Goal: Task Accomplishment & Management: Complete application form

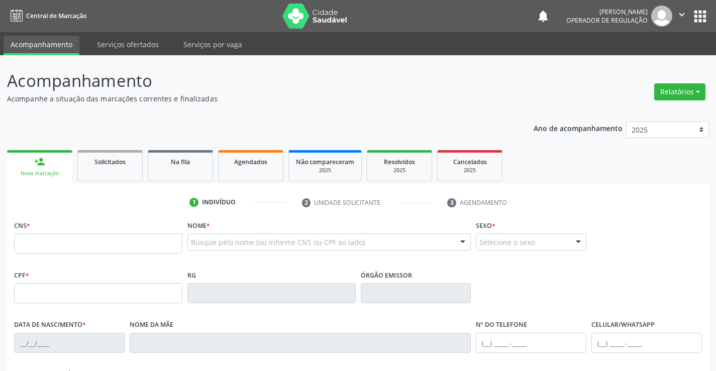
click at [94, 240] on input "text" at bounding box center [98, 244] width 168 height 20
type input "702 4010 1432 3727"
type input "2217361"
type input "15/04/1955"
type input "(74) 99108-6552"
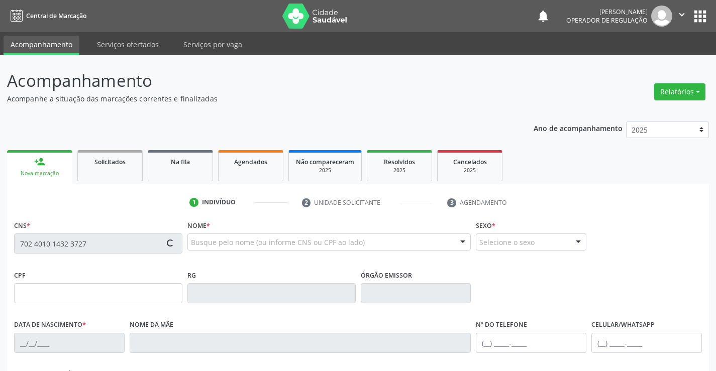
type input "(74) 98818-6501"
type input "157.810.385-15"
type input "88"
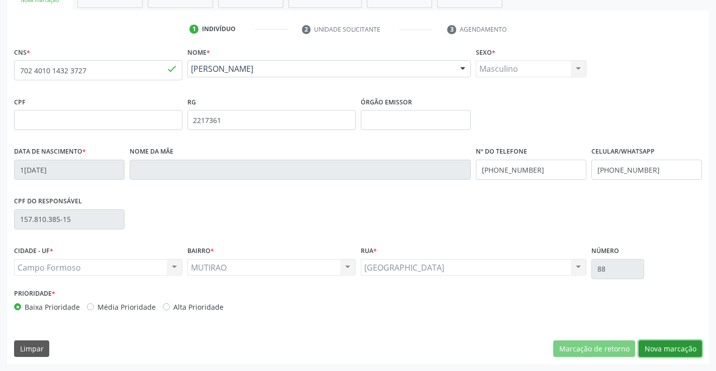
click at [655, 349] on button "Nova marcação" at bounding box center [669, 348] width 63 height 17
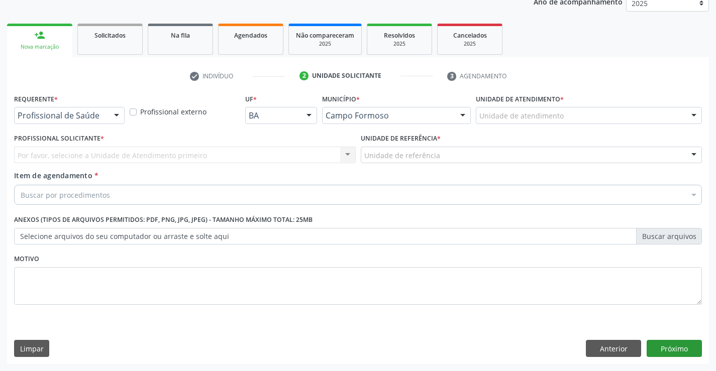
scroll to position [127, 0]
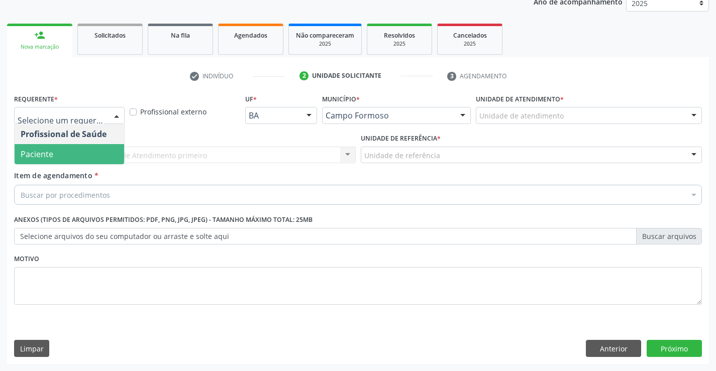
click at [72, 161] on span "Paciente" at bounding box center [69, 154] width 109 height 20
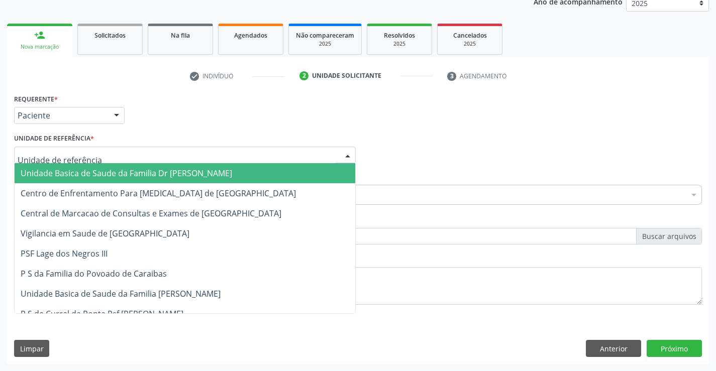
drag, startPoint x: 75, startPoint y: 168, endPoint x: 71, endPoint y: 186, distance: 18.5
click at [75, 168] on span "Unidade Basica de Saude da Familia Dr [PERSON_NAME]" at bounding box center [126, 173] width 211 height 11
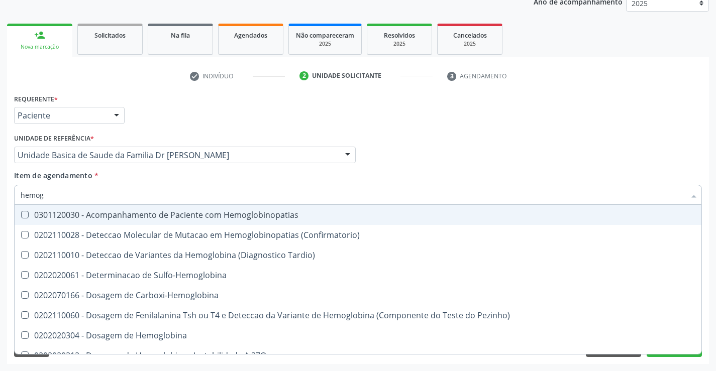
type input "hemogr"
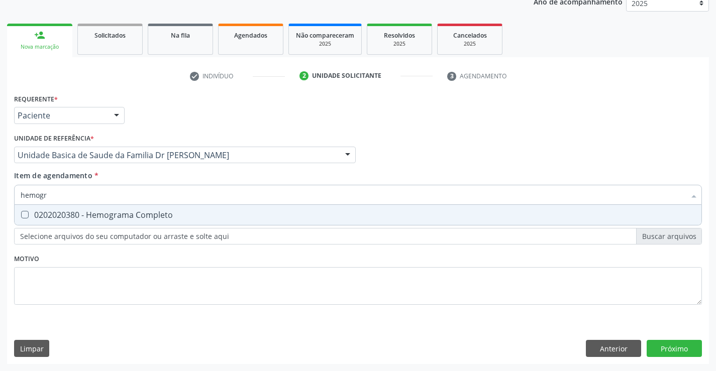
click at [139, 216] on div "0202020380 - Hemograma Completo" at bounding box center [358, 215] width 674 height 8
checkbox Completo "true"
type input "hemogr"
click at [90, 293] on div "Requerente * Paciente Profissional de Saúde Paciente Nenhum resultado encontrad…" at bounding box center [357, 204] width 687 height 227
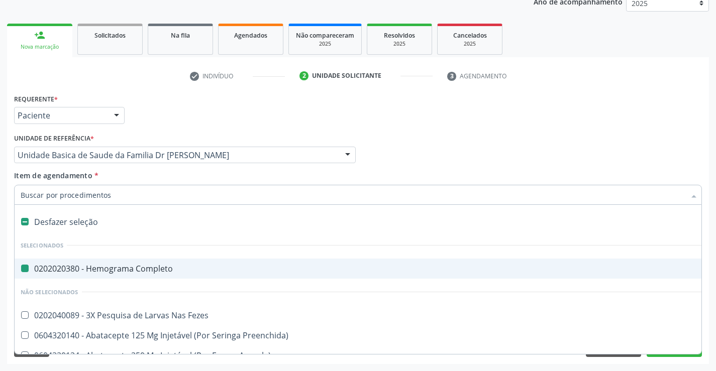
type input "u"
checkbox Completo "false"
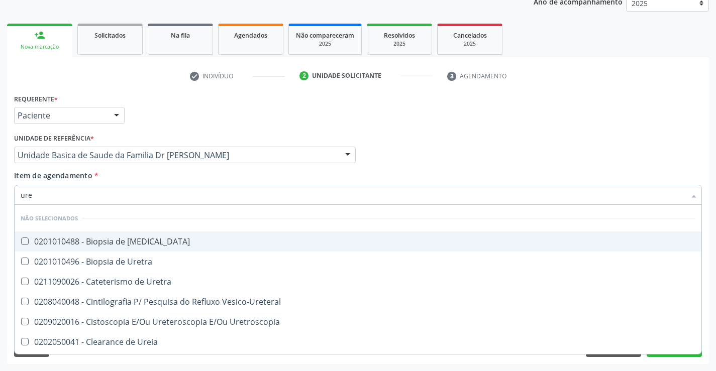
type input "urei"
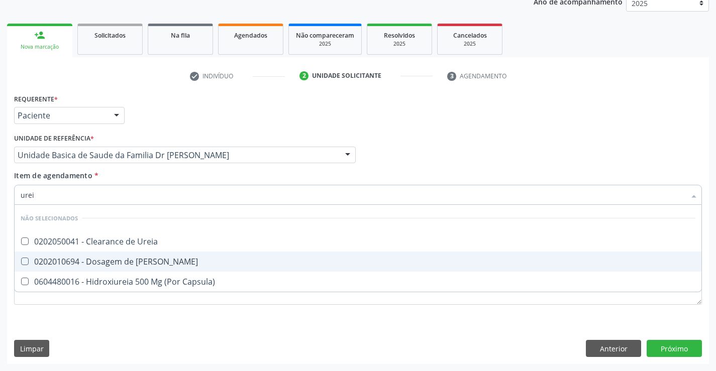
click at [110, 258] on div "0202010694 - Dosagem de [PERSON_NAME]" at bounding box center [358, 262] width 674 height 8
checkbox Ureia "true"
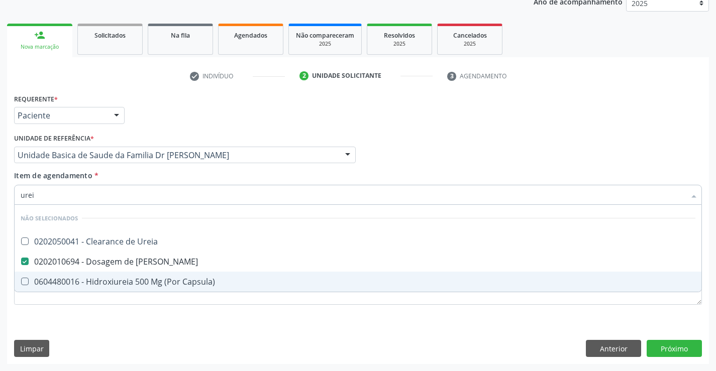
click at [87, 325] on div "Requerente * Paciente Profissional de Saúde Paciente Nenhum resultado encontrad…" at bounding box center [358, 227] width 702 height 273
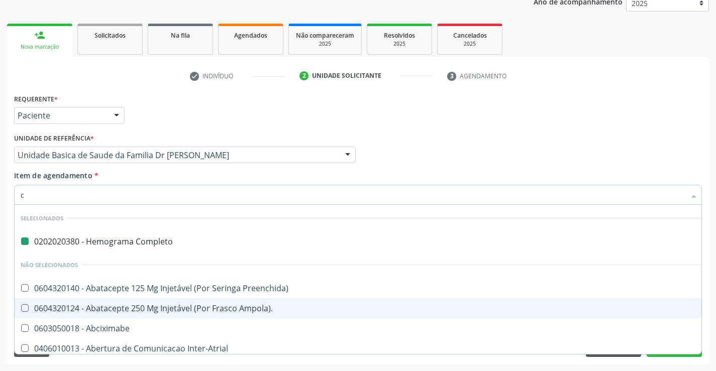
type input "cr"
checkbox Completo "false"
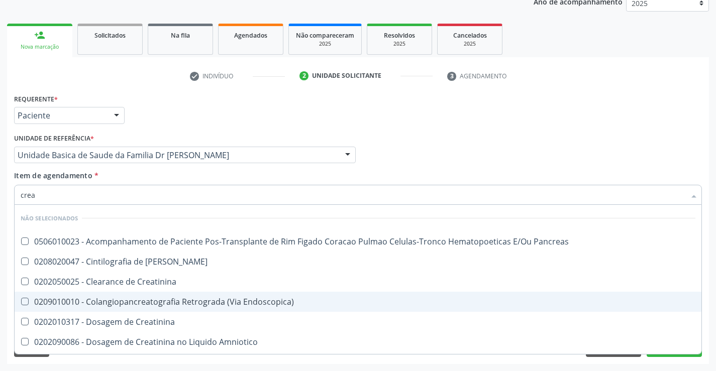
type input "creat"
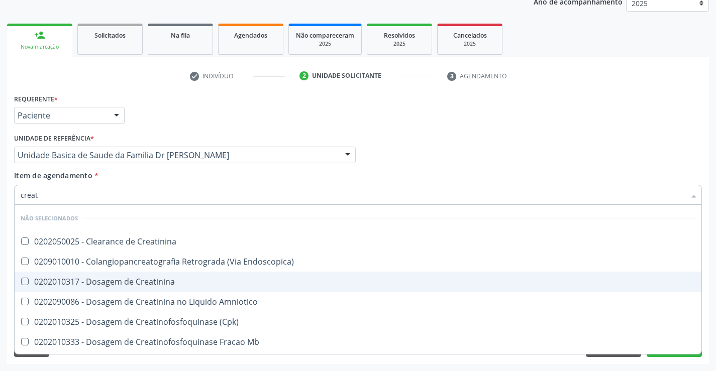
click at [124, 276] on span "0202010317 - Dosagem de Creatinina" at bounding box center [358, 282] width 686 height 20
checkbox Creatinina "true"
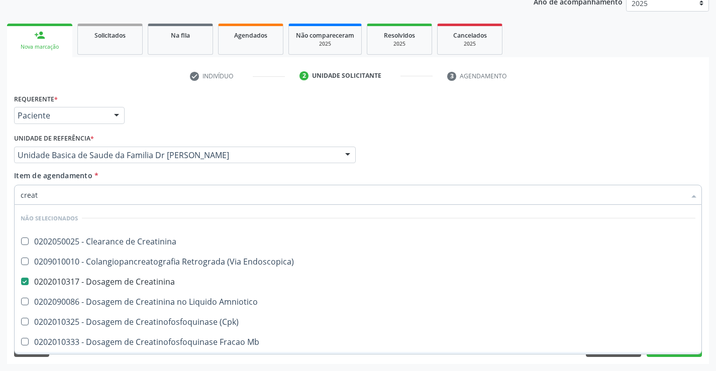
click at [95, 362] on div "Requerente * Paciente Profissional de Saúde Paciente Nenhum resultado encontrad…" at bounding box center [358, 227] width 702 height 273
checkbox Creatinina "true"
checkbox Endoscopica\) "true"
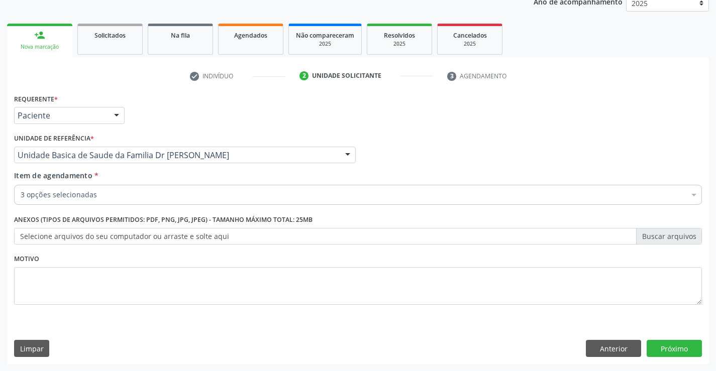
click at [132, 187] on div "3 opções selecionadas" at bounding box center [357, 195] width 687 height 20
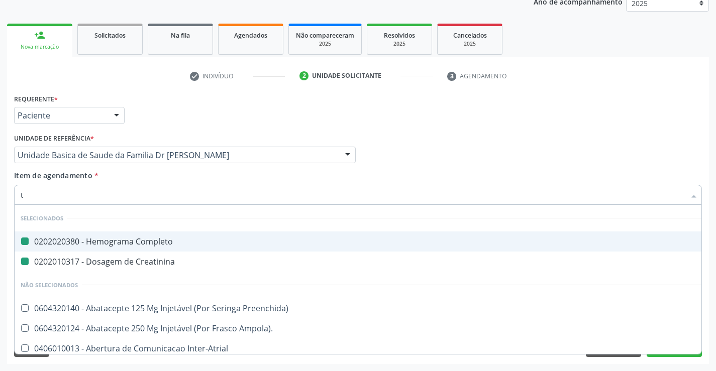
type input "tg"
checkbox Completo "false"
checkbox Creatinina "false"
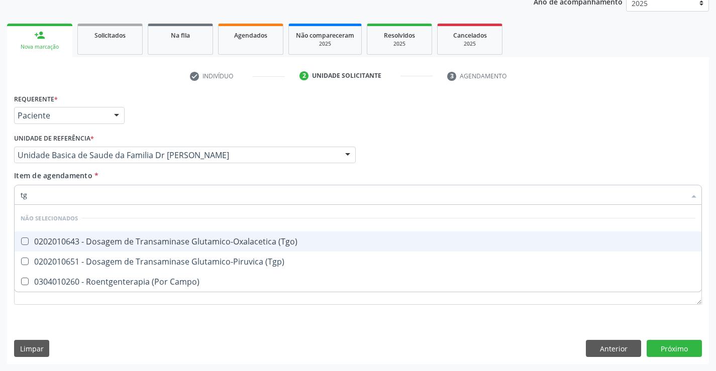
click at [140, 235] on span "0202010643 - Dosagem de Transaminase Glutamico-Oxalacetica (Tgo)" at bounding box center [358, 241] width 686 height 20
checkbox \(Tgo\) "true"
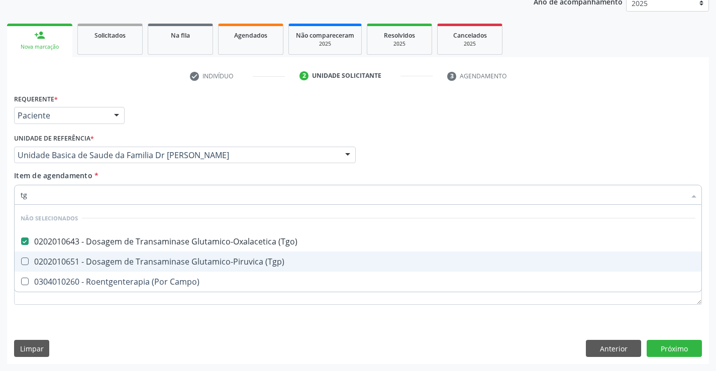
click at [146, 259] on div "0202010651 - Dosagem de Transaminase Glutamico-Piruvica (Tgp)" at bounding box center [358, 262] width 674 height 8
checkbox \(Tgp\) "true"
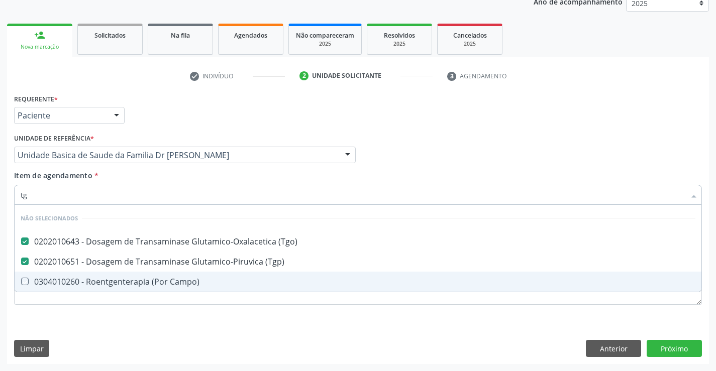
click at [127, 331] on div "Requerente * Paciente Profissional de Saúde Paciente Nenhum resultado encontrad…" at bounding box center [358, 227] width 702 height 273
checkbox Campo\) "true"
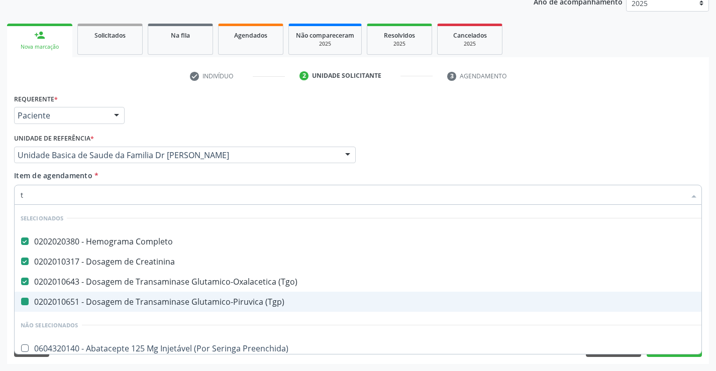
type input "tr"
checkbox \(Tgp\) "false"
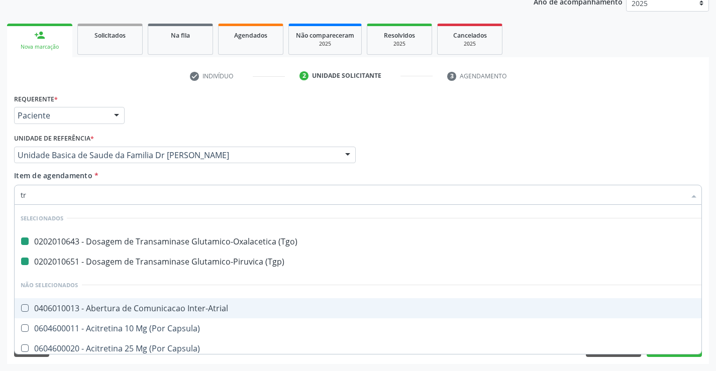
type input "tri"
checkbox \(Tgo\) "false"
checkbox \(Tgp\) "false"
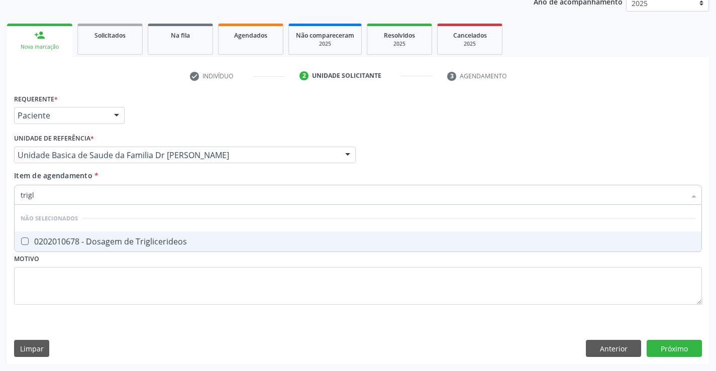
type input "trigli"
click at [135, 239] on div "0202010678 - Dosagem de Triglicerideos" at bounding box center [358, 242] width 674 height 8
checkbox Triglicerideos "true"
click at [108, 287] on div "Requerente * Paciente Profissional de Saúde Paciente Nenhum resultado encontrad…" at bounding box center [357, 204] width 687 height 227
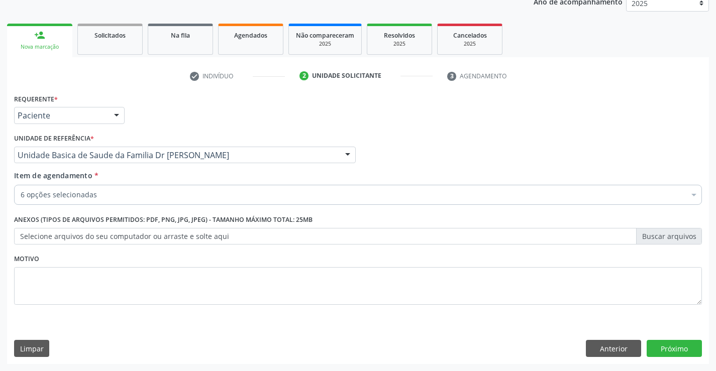
click at [105, 188] on div "6 opções selecionadas" at bounding box center [357, 195] width 687 height 20
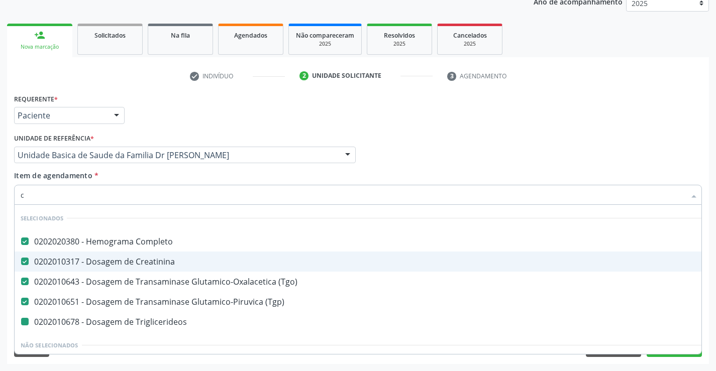
type input "co"
checkbox Triglicerideos "false"
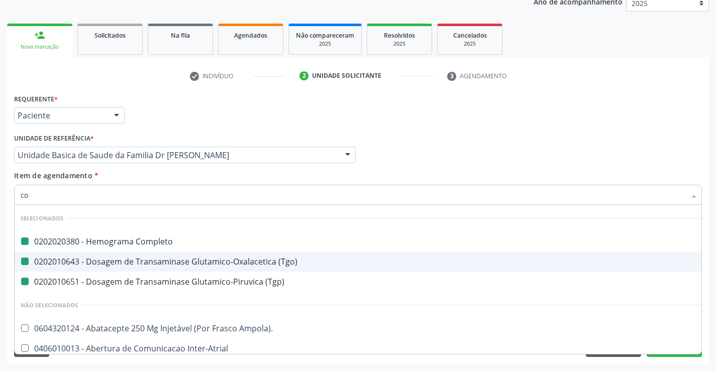
type input "col"
checkbox Completo "false"
checkbox \(Tgo\) "false"
checkbox \(Tgp\) "false"
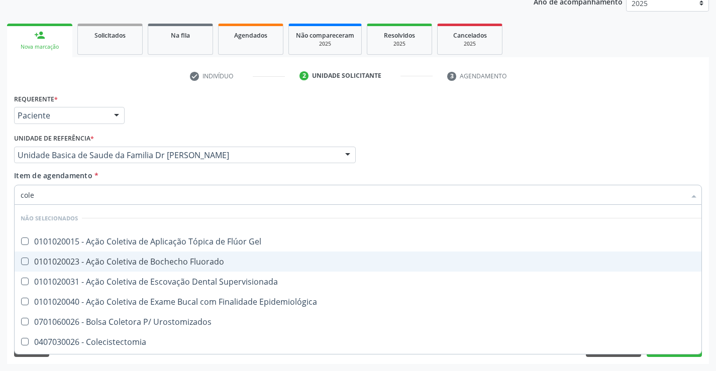
type input "coles"
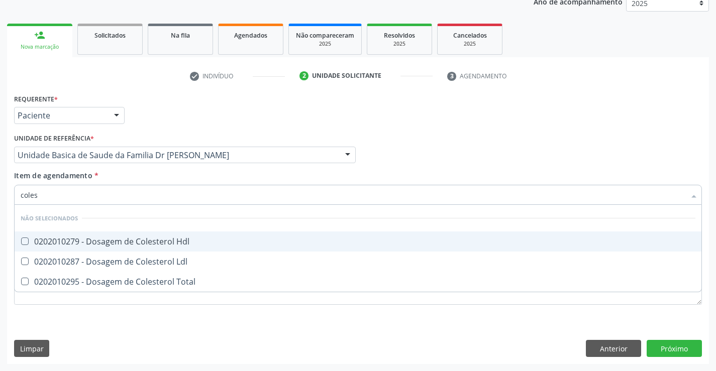
click at [131, 242] on div "0202010279 - Dosagem de Colesterol Hdl" at bounding box center [358, 242] width 674 height 8
checkbox Hdl "true"
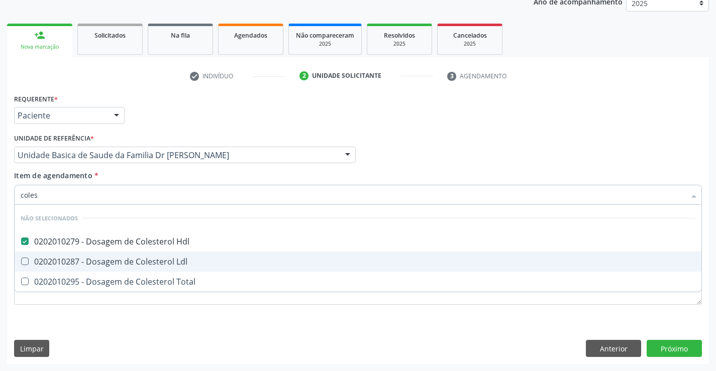
click at [125, 260] on div "0202010287 - Dosagem de Colesterol Ldl" at bounding box center [358, 262] width 674 height 8
checkbox Ldl "true"
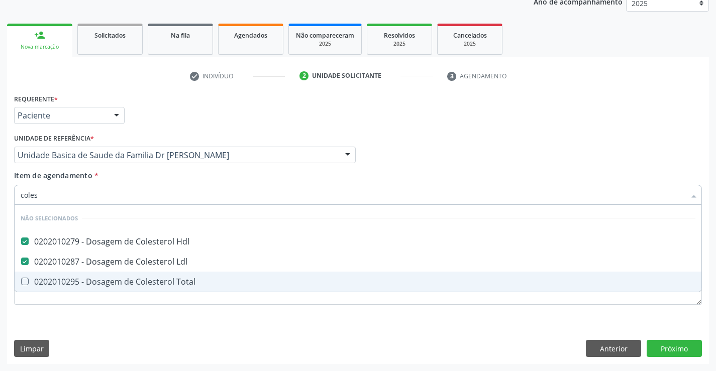
click at [123, 287] on span "0202010295 - Dosagem de Colesterol Total" at bounding box center [358, 282] width 686 height 20
checkbox Total "true"
click at [107, 312] on div "Requerente * Paciente Profissional de Saúde Paciente Nenhum resultado encontrad…" at bounding box center [357, 204] width 687 height 227
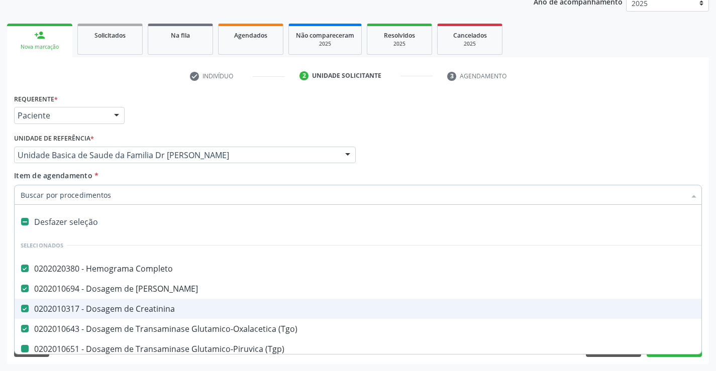
type input "u"
checkbox \(Tgp\) "false"
checkbox Triglicerideos "false"
checkbox Hdl "false"
checkbox Ldl "false"
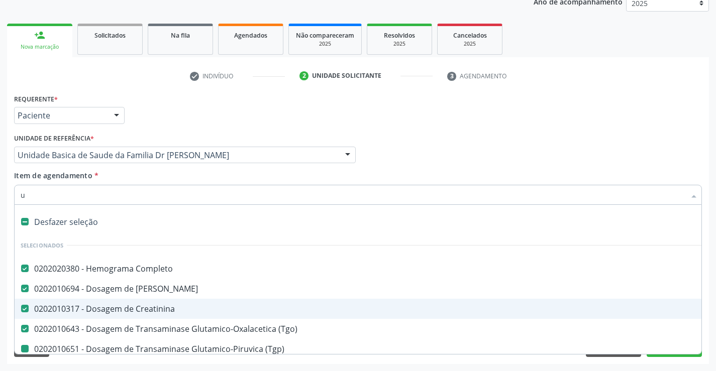
checkbox Total "false"
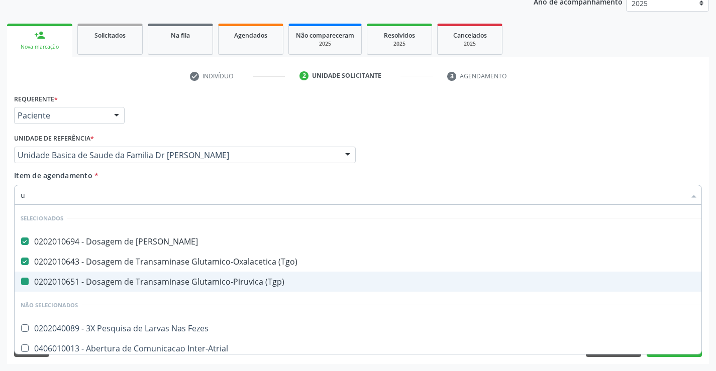
type input "ur"
checkbox \(Tgp\) "false"
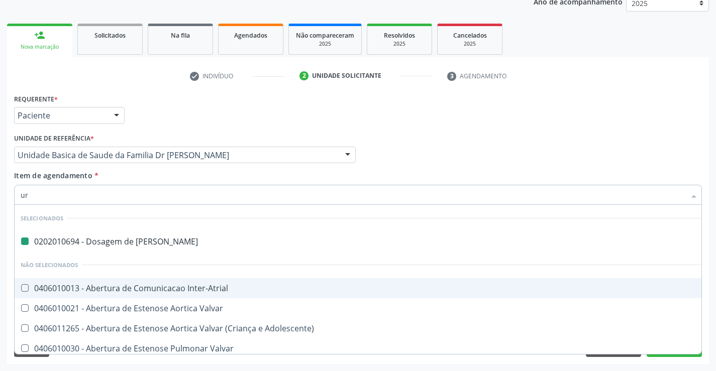
type input "uri"
checkbox Ureia "false"
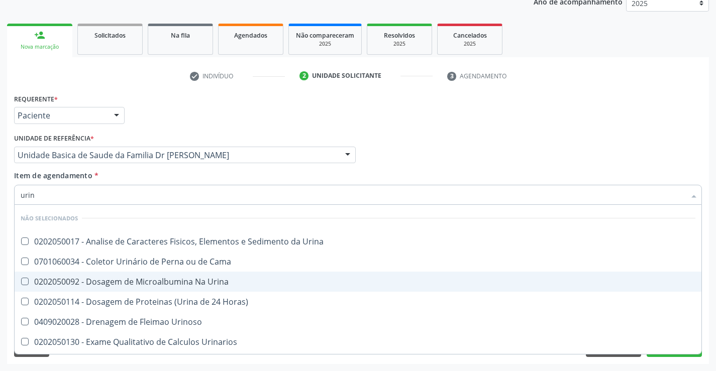
type input "urina"
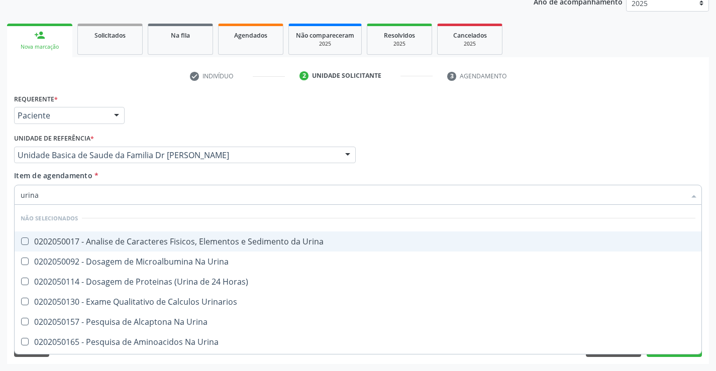
click at [133, 241] on div "0202050017 - Analise de Caracteres Fisicos, Elementos e Sedimento da Urina" at bounding box center [358, 242] width 674 height 8
checkbox Urina "true"
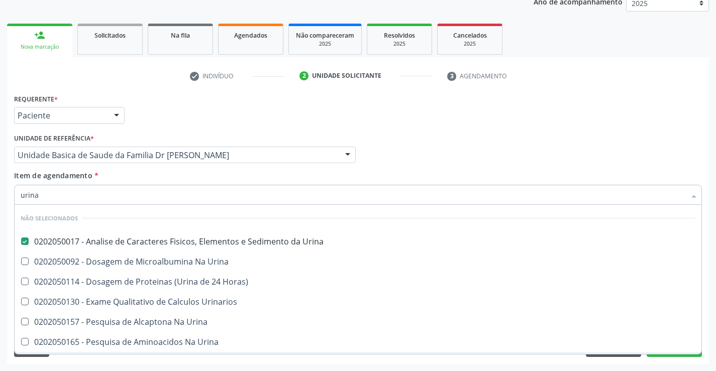
click at [107, 360] on div "Requerente * Paciente Profissional de Saúde Paciente Nenhum resultado encontrad…" at bounding box center [358, 227] width 702 height 273
checkbox Horas\) "true"
checkbox Urina "true"
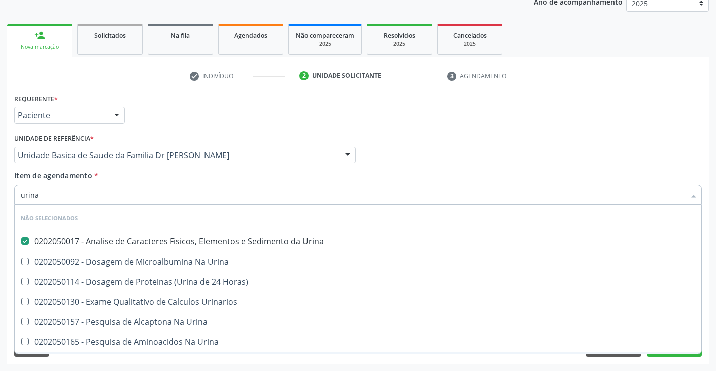
checkbox Urina "true"
checkbox Urinarios "true"
checkbox Urina "true"
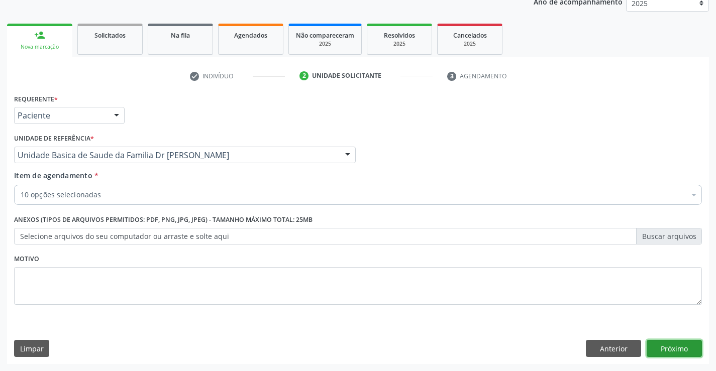
click at [676, 348] on button "Próximo" at bounding box center [673, 348] width 55 height 17
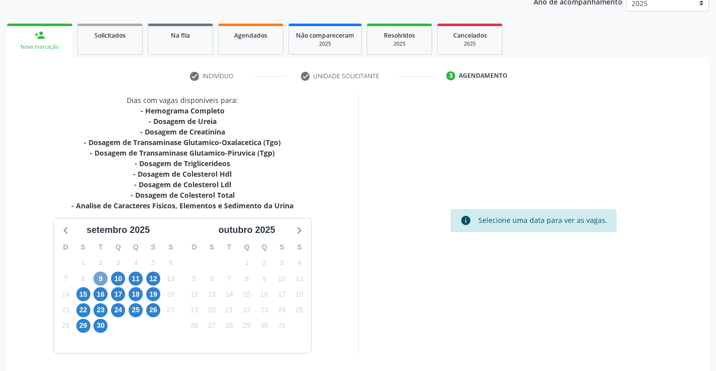
click at [101, 279] on span "9" at bounding box center [100, 279] width 14 height 14
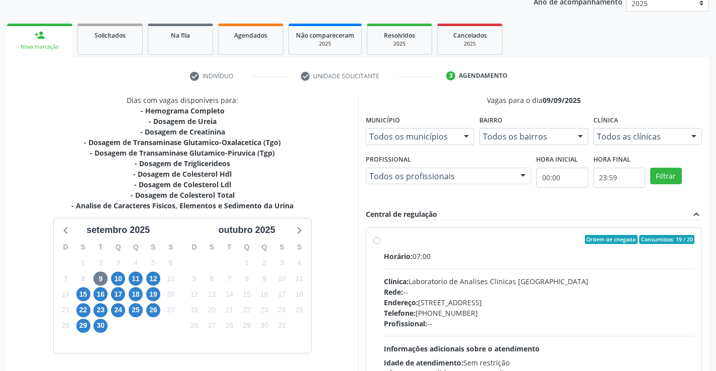
click at [384, 241] on label "Ordem de chegada Consumidos: 19 / 20 Horário: 07:00 Clínica: Laboratorio de Ana…" at bounding box center [539, 312] width 311 height 154
click at [375, 241] on input "Ordem de chegada Consumidos: 19 / 20 Horário: 07:00 Clínica: Laboratorio de Ana…" at bounding box center [376, 239] width 7 height 9
radio input "true"
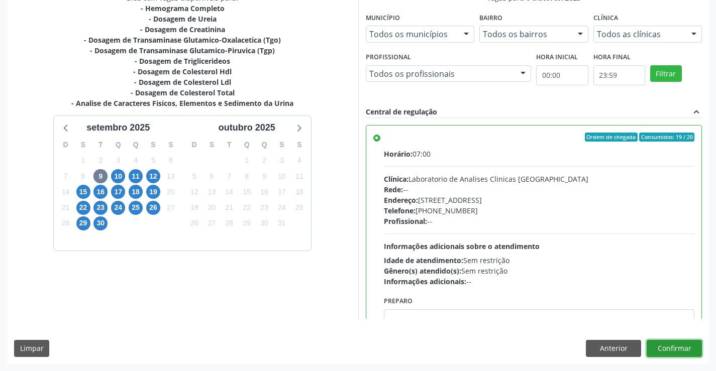
click at [679, 349] on button "Confirmar" at bounding box center [673, 348] width 55 height 17
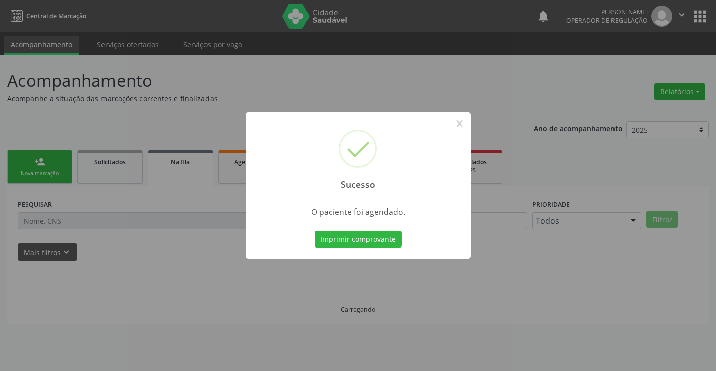
scroll to position [0, 0]
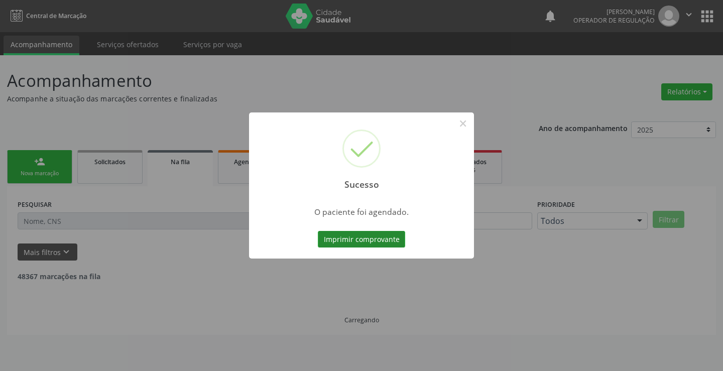
click at [365, 231] on button "Imprimir comprovante" at bounding box center [361, 239] width 87 height 17
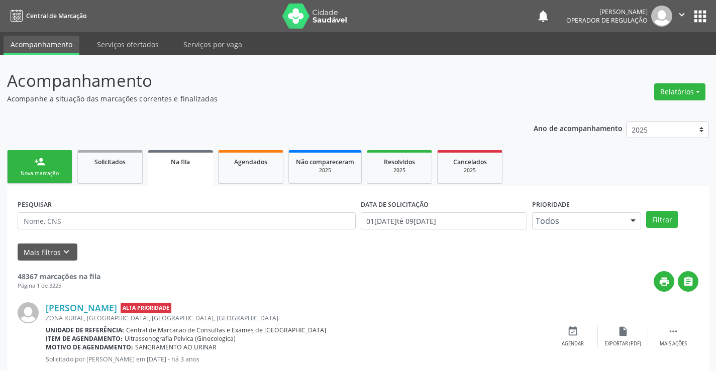
click at [49, 166] on link "person_add Nova marcação" at bounding box center [39, 167] width 65 height 34
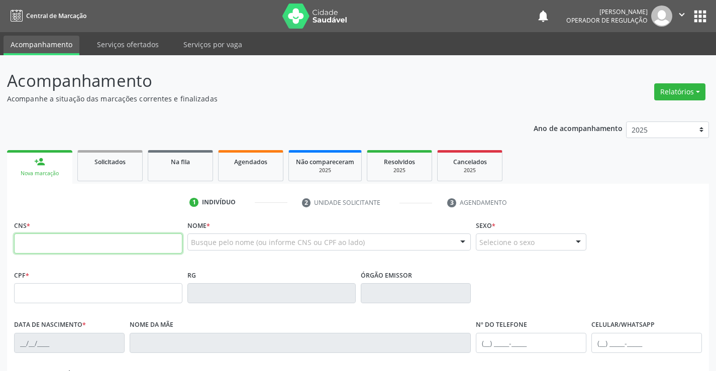
click at [63, 247] on input "text" at bounding box center [98, 244] width 168 height 20
type input "700 0031 2158 3209"
type input "1398597643"
type input "[DATE]"
type input "[PHONE_NUMBER]"
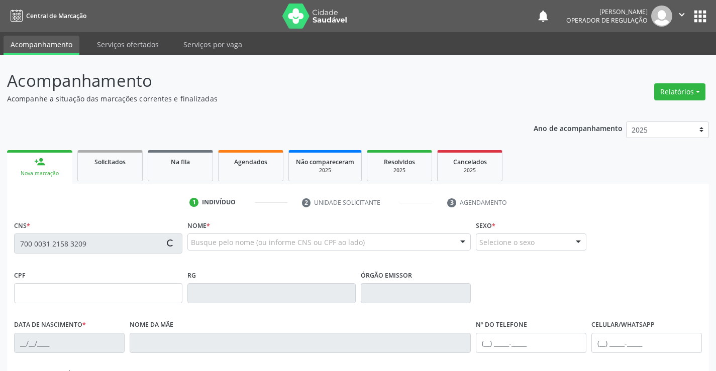
type input "[PHONE_NUMBER]"
type input "95"
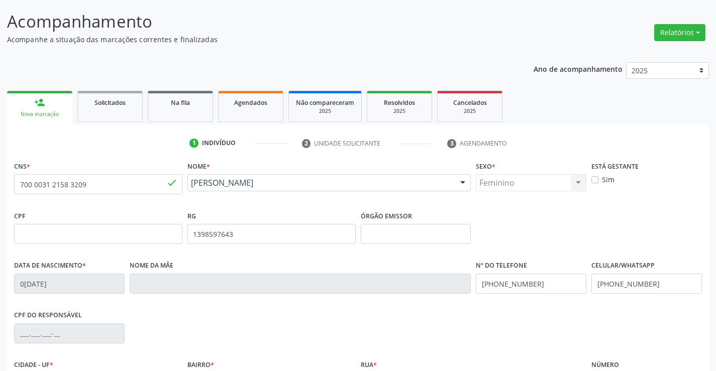
scroll to position [173, 0]
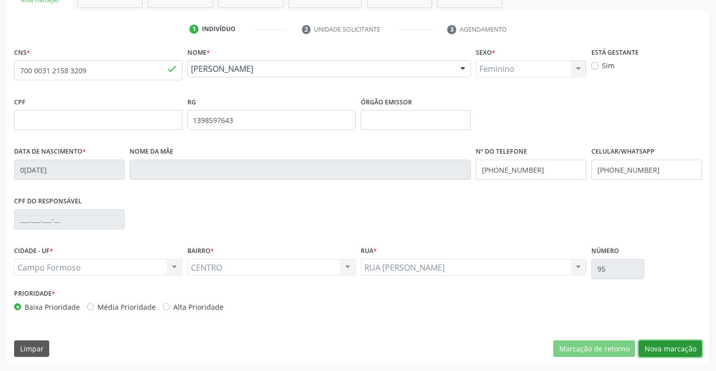
click at [663, 349] on button "Nova marcação" at bounding box center [669, 348] width 63 height 17
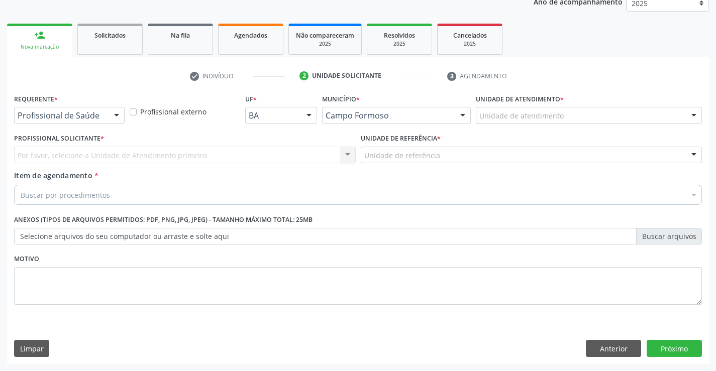
scroll to position [127, 0]
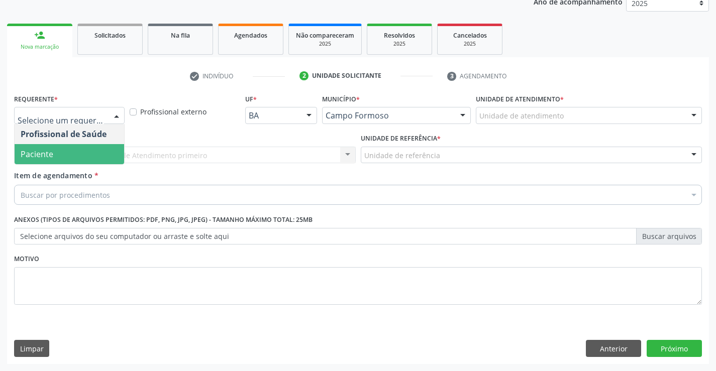
click at [74, 151] on span "Paciente" at bounding box center [69, 154] width 109 height 20
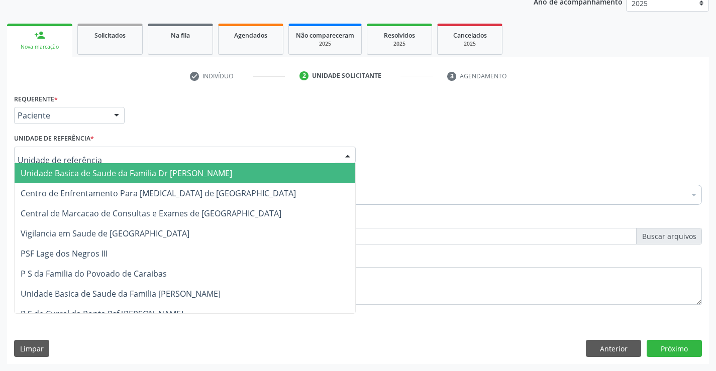
click at [93, 170] on span "Unidade Basica de Saude da Familia Dr [PERSON_NAME]" at bounding box center [126, 173] width 211 height 11
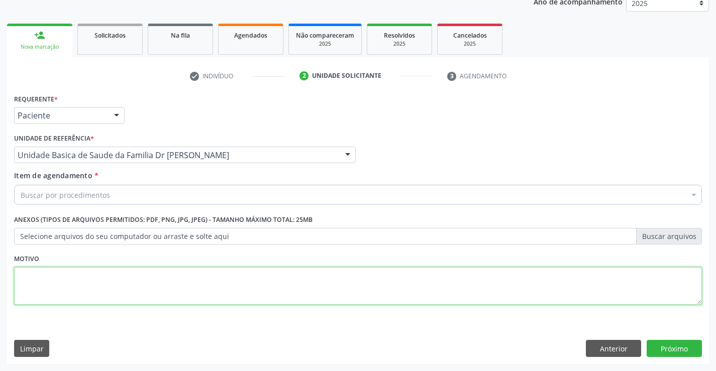
click at [65, 301] on textarea at bounding box center [357, 286] width 687 height 38
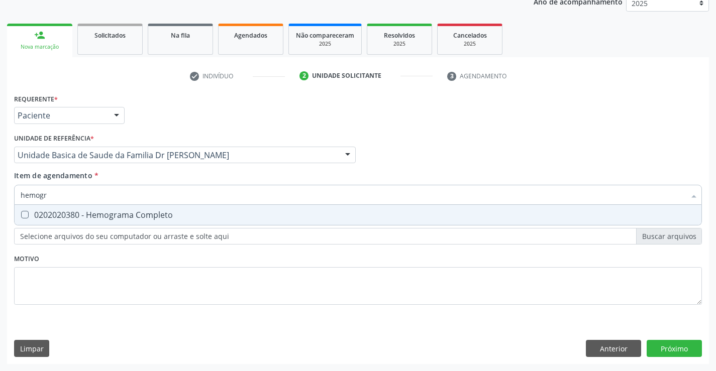
type input "hemogra"
click at [98, 213] on div "0202020380 - Hemograma Completo" at bounding box center [358, 215] width 674 height 8
checkbox Completo "true"
click at [68, 289] on div "Requerente * Paciente Profissional de Saúde Paciente Nenhum resultado encontrad…" at bounding box center [357, 204] width 687 height 227
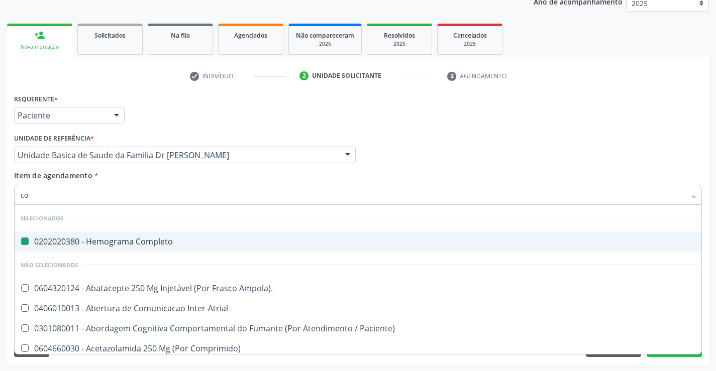
type input "col"
checkbox Completo "false"
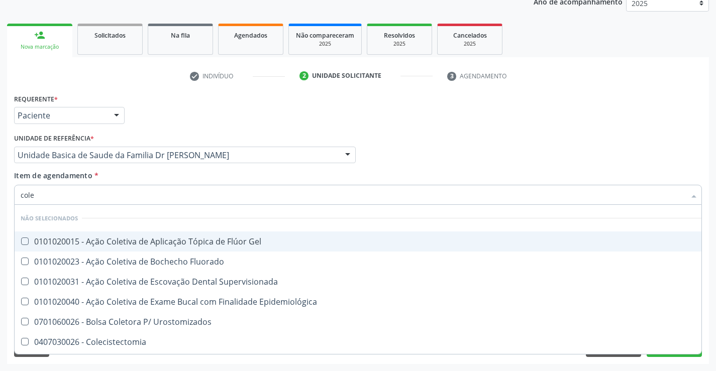
type input "coles"
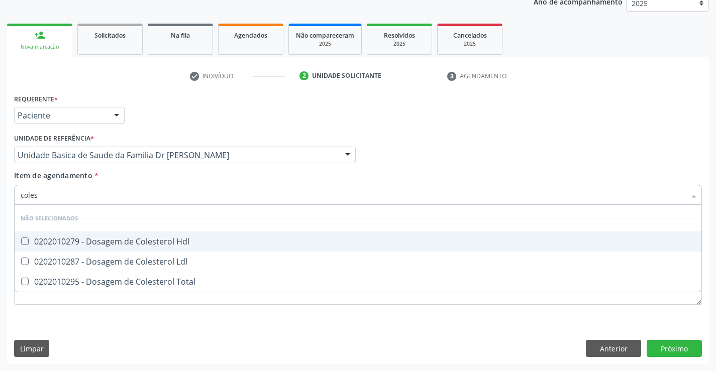
click at [106, 234] on span "0202010279 - Dosagem de Colesterol Hdl" at bounding box center [358, 241] width 686 height 20
checkbox Hdl "true"
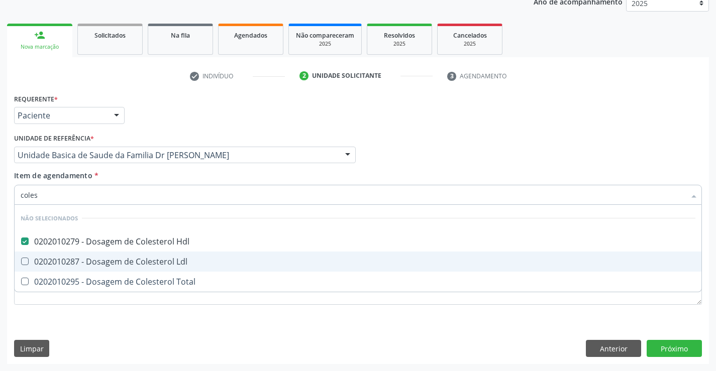
click at [102, 256] on span "0202010287 - Dosagem de Colesterol Ldl" at bounding box center [358, 262] width 686 height 20
checkbox Ldl "true"
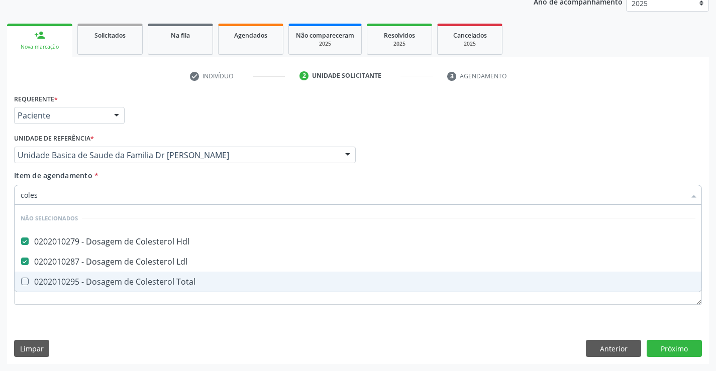
click at [90, 281] on div "0202010295 - Dosagem de Colesterol Total" at bounding box center [358, 282] width 674 height 8
checkbox Total "true"
type input "coles"
click at [66, 305] on div "Requerente * Paciente Profissional de Saúde Paciente Nenhum resultado encontrad…" at bounding box center [357, 204] width 687 height 227
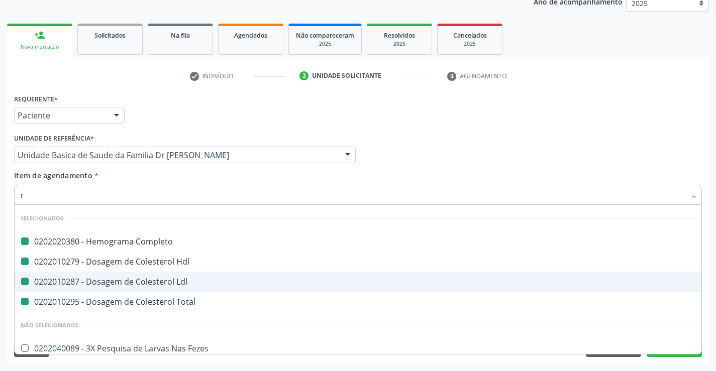
type input "re"
checkbox Completo "false"
checkbox Ldl "false"
checkbox Hdl "false"
checkbox Total "false"
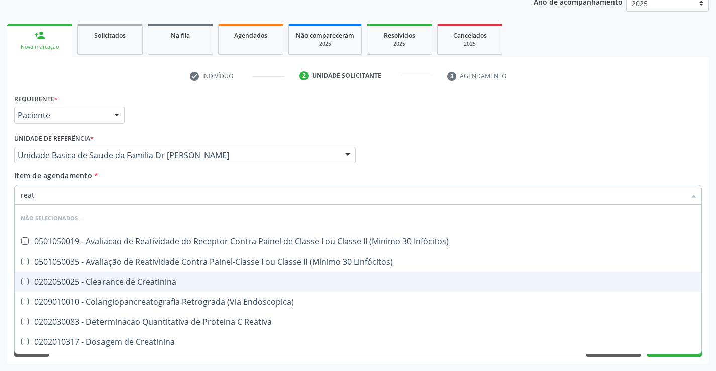
type input "reati"
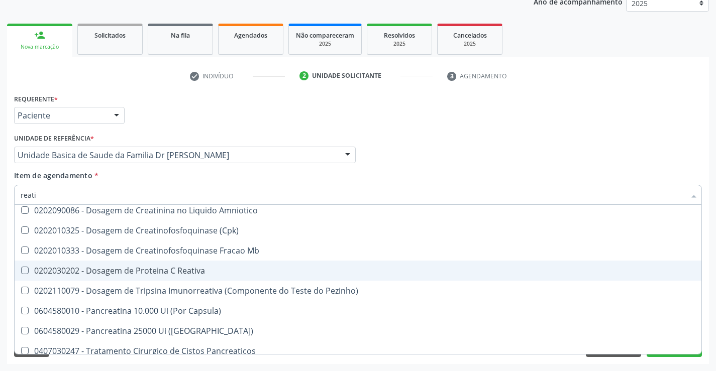
scroll to position [139, 0]
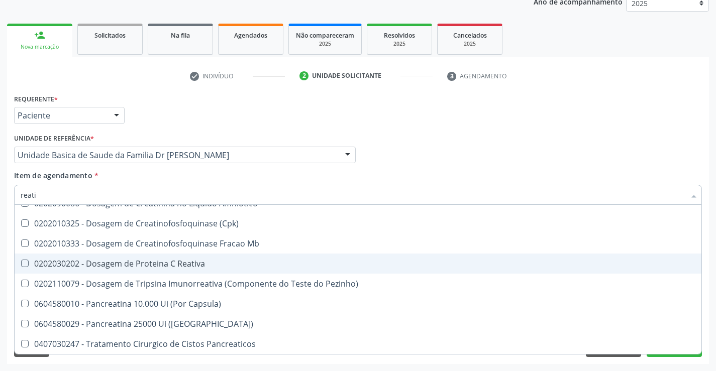
click at [174, 262] on div "0202030202 - Dosagem de Proteina C Reativa" at bounding box center [358, 264] width 674 height 8
checkbox Reativa "true"
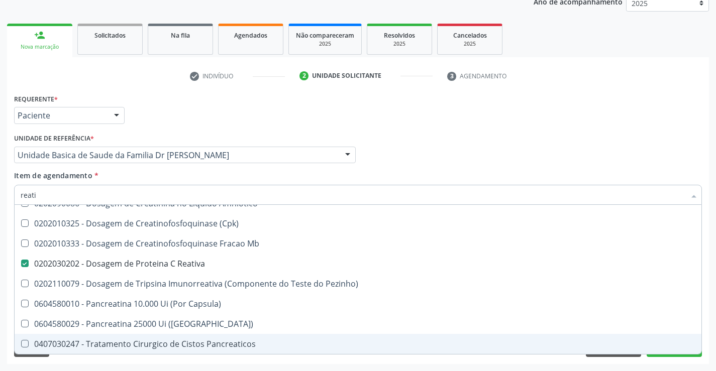
type input "reati"
click at [93, 356] on div "Limpar Anterior Próximo" at bounding box center [357, 348] width 687 height 17
checkbox Infòcitos\) "true"
checkbox Creatinina "true"
checkbox Linfócitos\) "true"
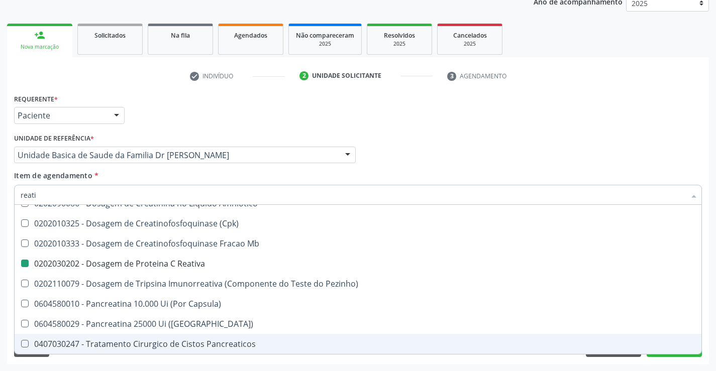
checkbox Reativa "true"
checkbox Reativa "false"
checkbox Creatinina "true"
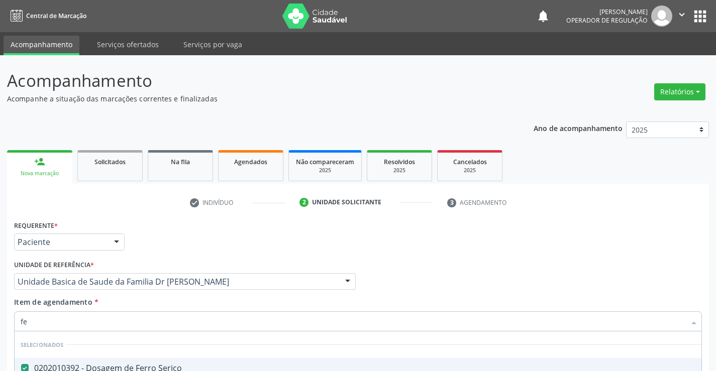
scroll to position [127, 0]
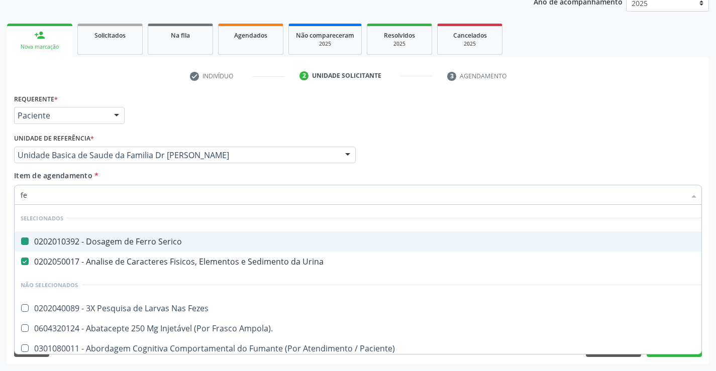
type input "fez"
checkbox Serico "false"
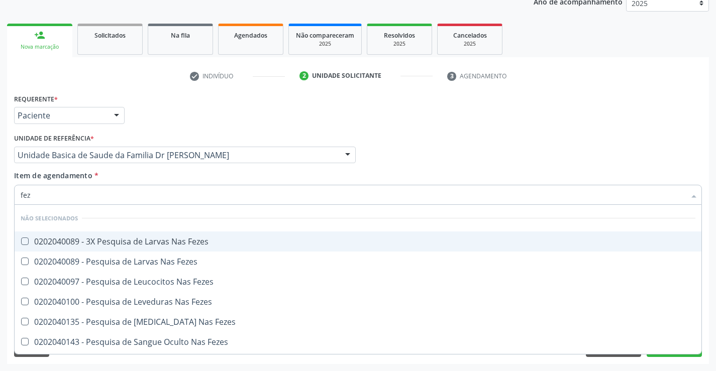
type input "feze"
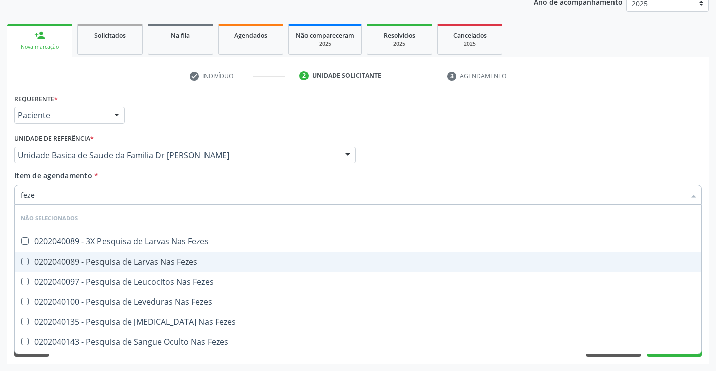
click at [102, 258] on div "0202040089 - Pesquisa de Larvas Nas Fezes" at bounding box center [358, 262] width 674 height 8
checkbox Fezes "true"
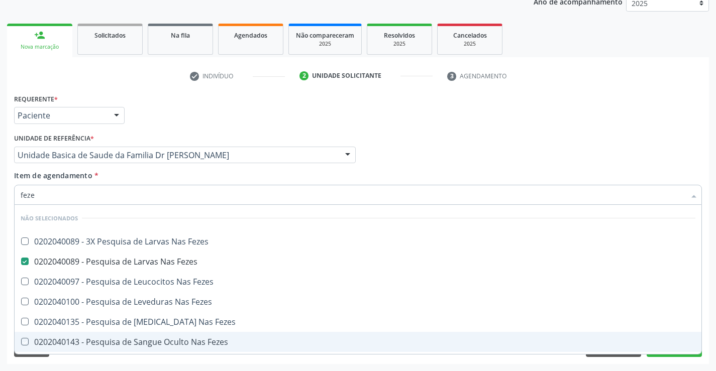
click at [105, 361] on div "Requerente * Paciente Profissional de Saúde Paciente Nenhum resultado encontrad…" at bounding box center [358, 227] width 702 height 273
checkbox Fezes "true"
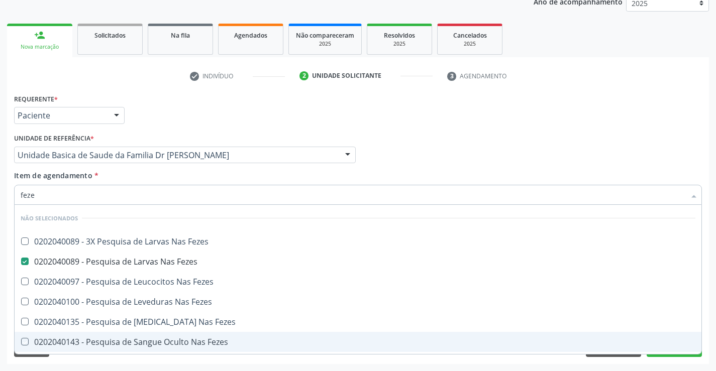
checkbox Fezes "true"
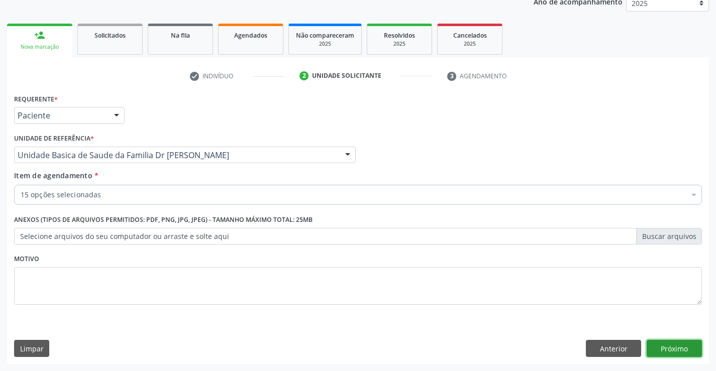
click at [669, 345] on button "Próximo" at bounding box center [673, 348] width 55 height 17
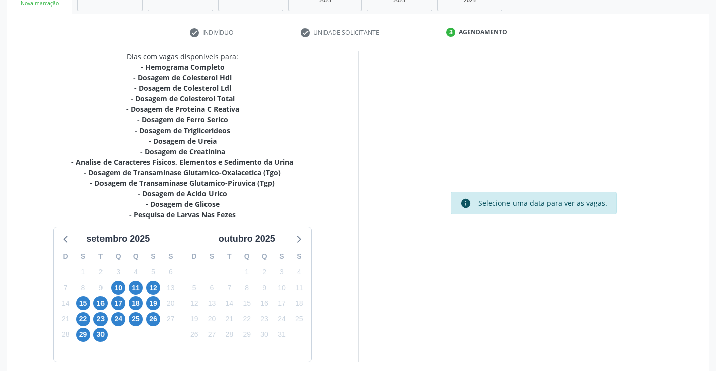
scroll to position [213, 0]
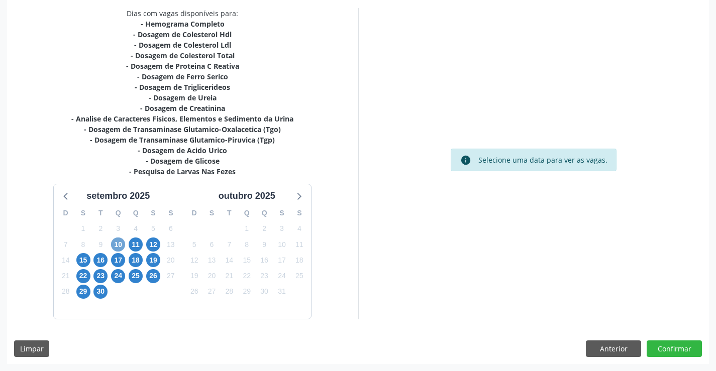
click at [119, 245] on span "10" at bounding box center [118, 245] width 14 height 14
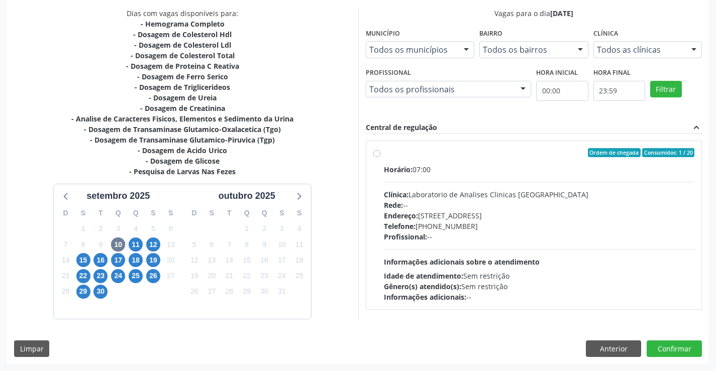
click at [384, 155] on label "Ordem de chegada Consumidos: 1 / 20 Horário: 07:00 Clínica: Laboratorio de Anal…" at bounding box center [539, 225] width 311 height 154
click at [376, 155] on input "Ordem de chegada Consumidos: 1 / 20 Horário: 07:00 Clínica: Laboratorio de Anal…" at bounding box center [376, 152] width 7 height 9
radio input "true"
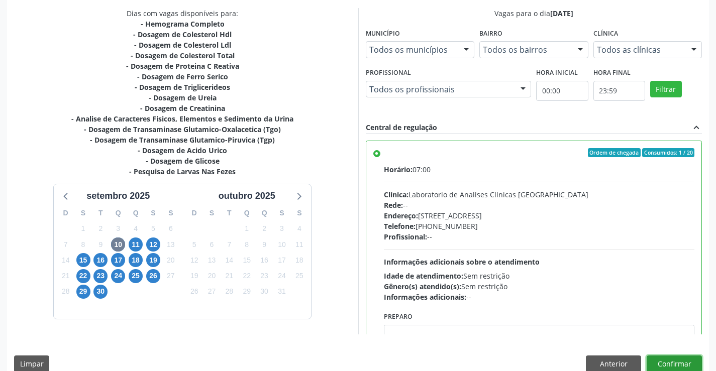
click at [683, 361] on button "Confirmar" at bounding box center [673, 364] width 55 height 17
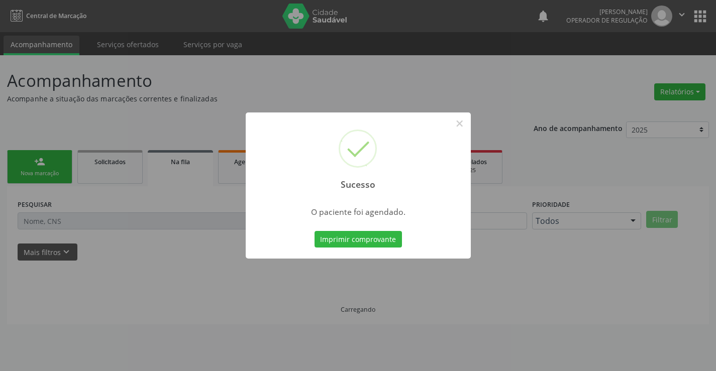
scroll to position [0, 0]
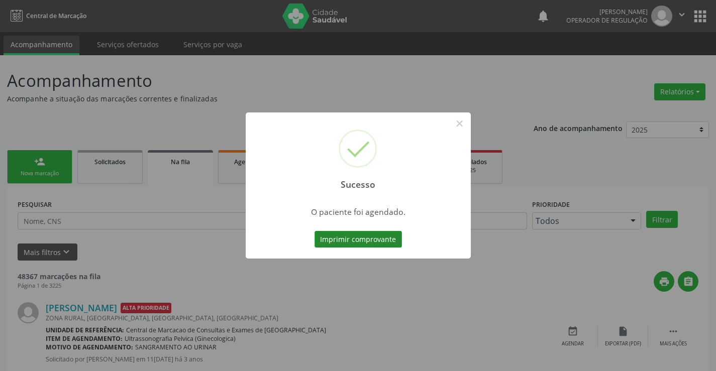
click at [349, 235] on button "Imprimir comprovante" at bounding box center [357, 239] width 87 height 17
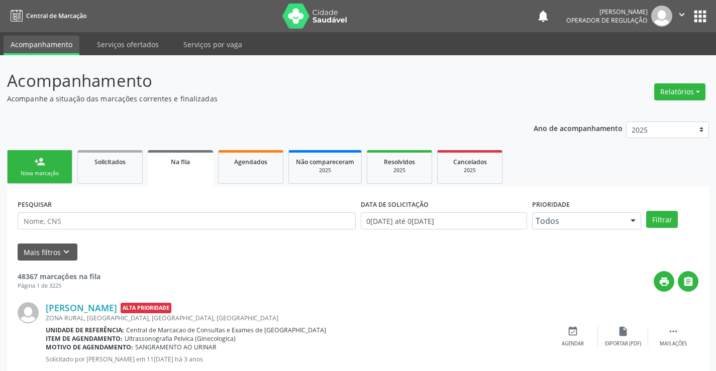
click at [59, 164] on link "person_add Nova marcação" at bounding box center [39, 167] width 65 height 34
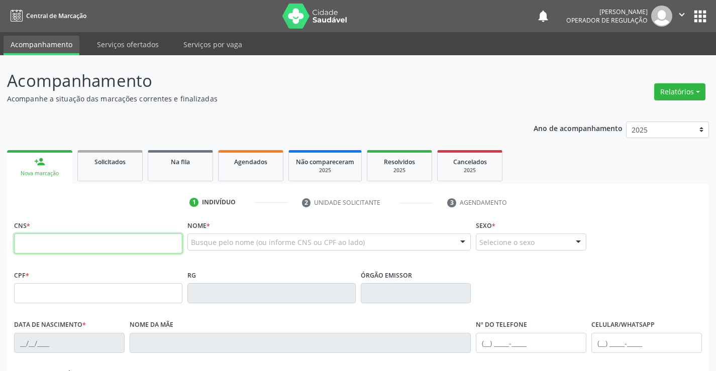
click at [50, 247] on input "text" at bounding box center [98, 244] width 168 height 20
type input "704 2037 3028 0789"
type input "13173062128"
type input "14/03/1971"
type input "(74) 99117-2831"
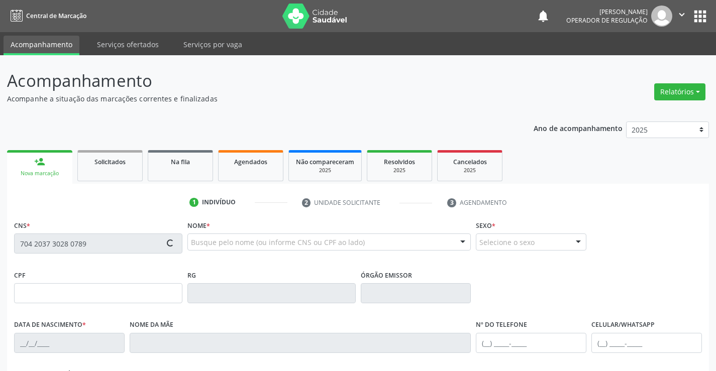
type input "(74) 99117-2831"
type input "095.213.605-85"
type input "102"
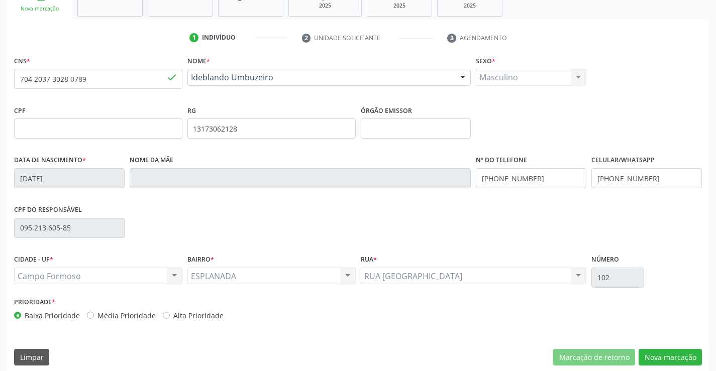
scroll to position [173, 0]
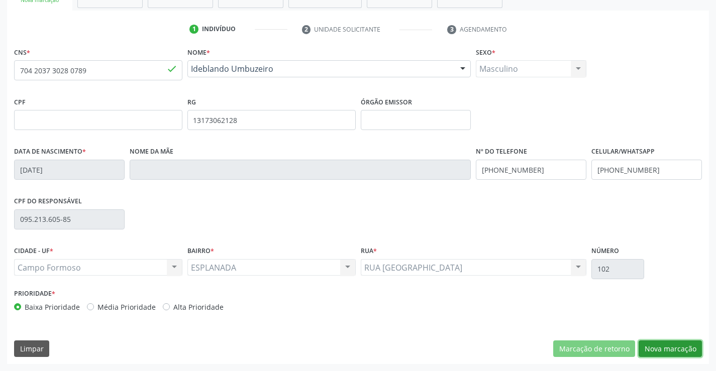
click at [672, 356] on button "Nova marcação" at bounding box center [669, 348] width 63 height 17
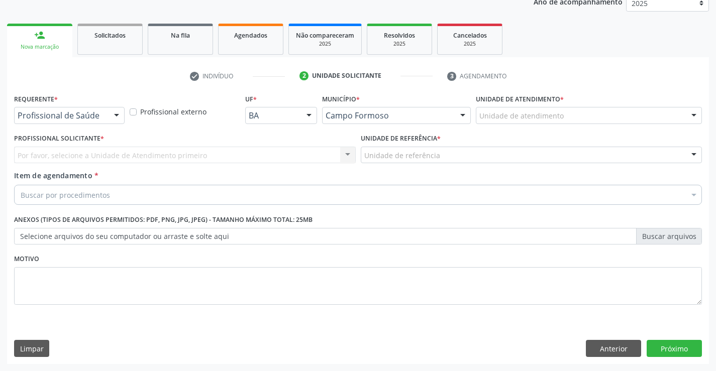
scroll to position [127, 0]
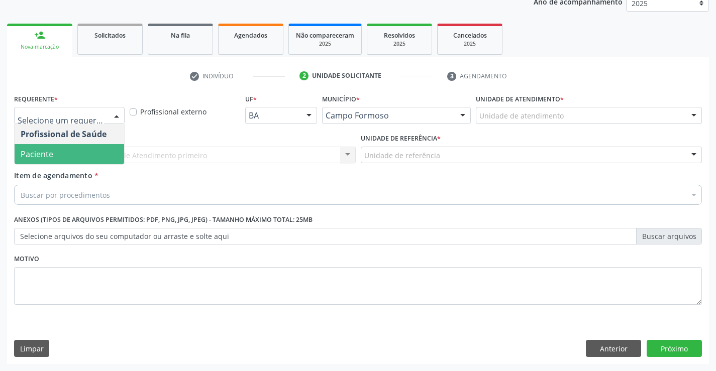
click at [67, 156] on span "Paciente" at bounding box center [69, 154] width 109 height 20
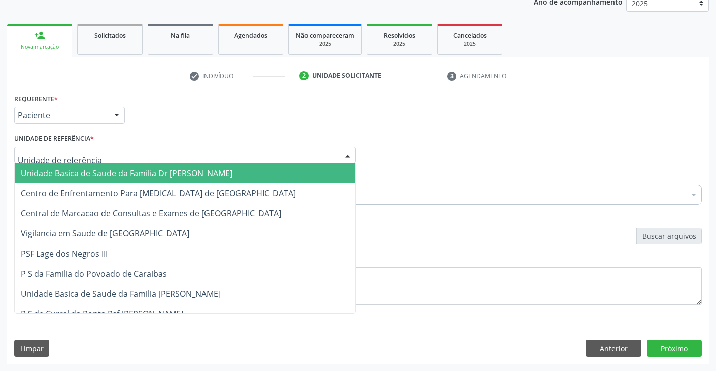
click at [83, 171] on span "Unidade Basica de Saude da Familia Dr [PERSON_NAME]" at bounding box center [126, 173] width 211 height 11
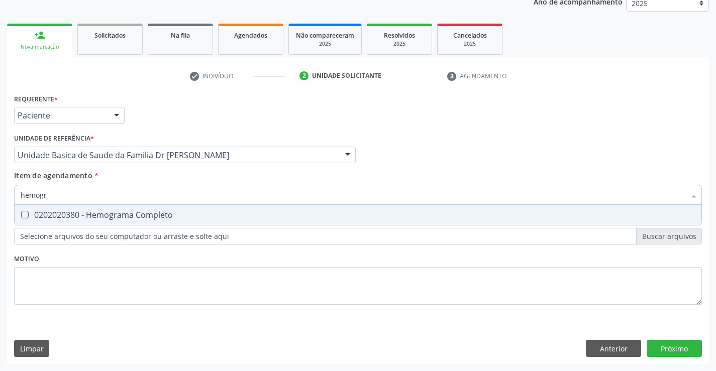
type input "hemogra"
click at [110, 215] on div "0202020380 - Hemograma Completo" at bounding box center [358, 215] width 674 height 8
checkbox Completo "true"
click at [94, 294] on div "Requerente * Paciente Profissional de Saúde Paciente Nenhum resultado encontrad…" at bounding box center [357, 204] width 687 height 227
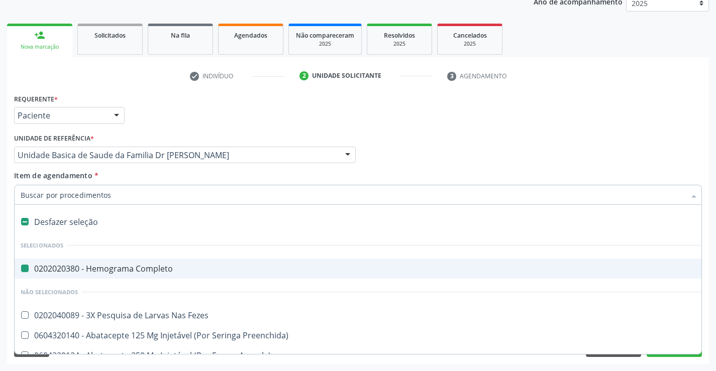
type input "u"
checkbox Completo "false"
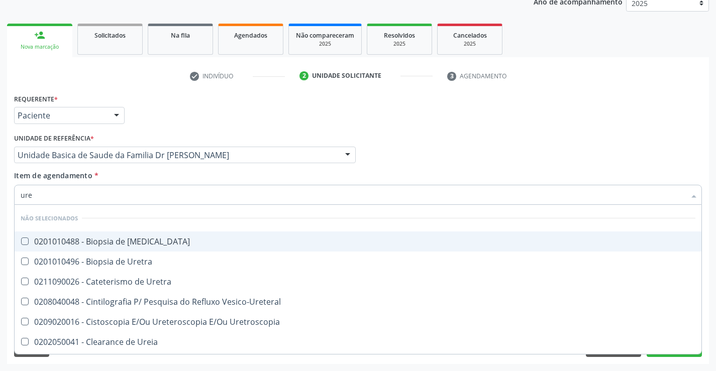
type input "urei"
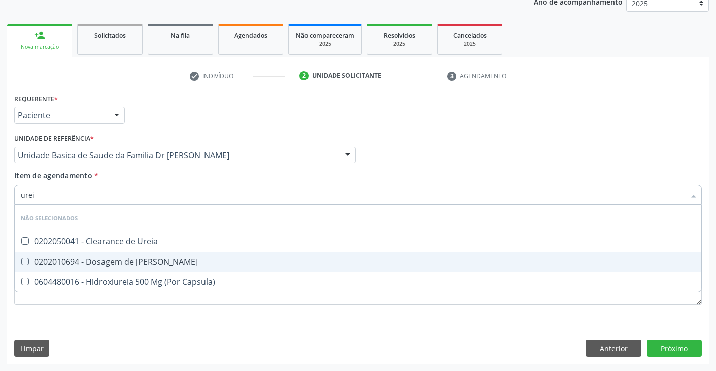
click at [115, 261] on div "0202010694 - Dosagem de Ureia" at bounding box center [358, 262] width 674 height 8
checkbox Ureia "true"
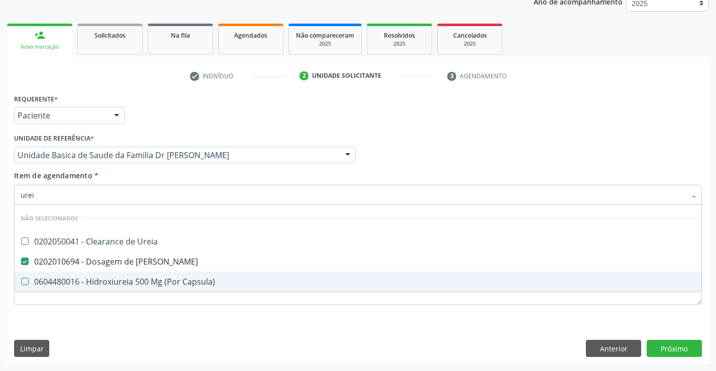
type input "urei"
click at [103, 332] on div "Requerente * Paciente Profissional de Saúde Paciente Nenhum resultado encontrad…" at bounding box center [358, 227] width 702 height 273
checkbox Ureia "true"
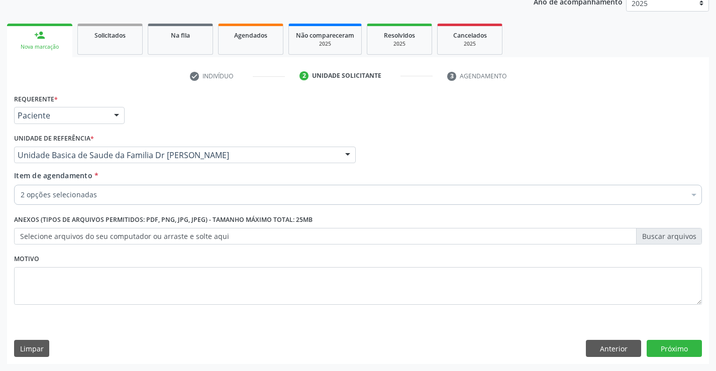
click at [113, 189] on div "2 opções selecionadas" at bounding box center [357, 195] width 687 height 20
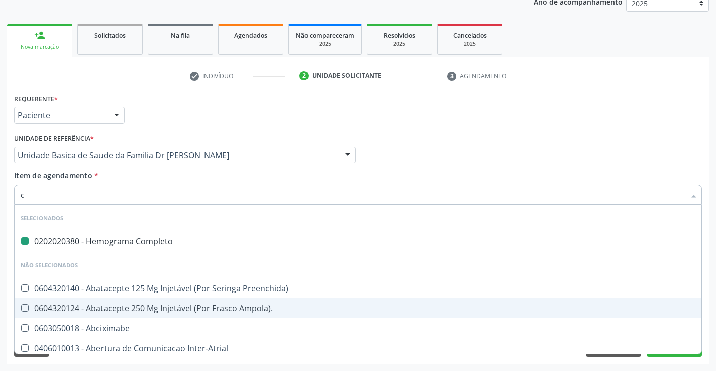
type input "cr"
checkbox Completo "false"
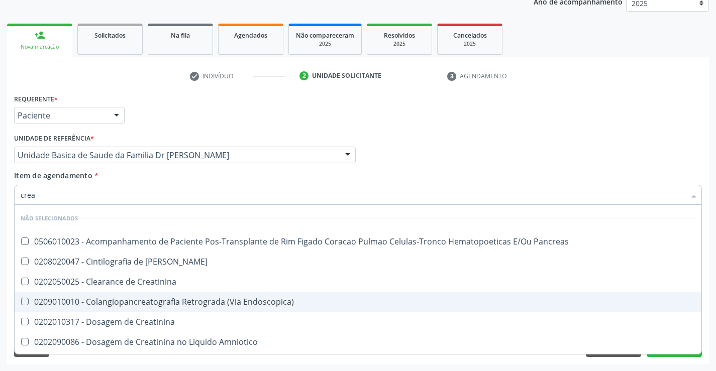
type input "creat"
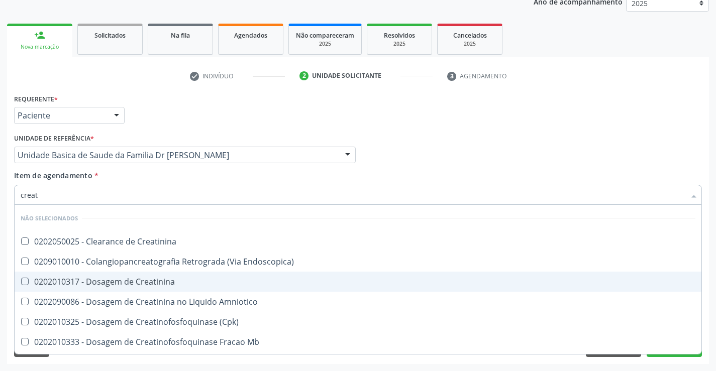
click at [150, 279] on div "0202010317 - Dosagem de Creatinina" at bounding box center [358, 282] width 674 height 8
checkbox Creatinina "true"
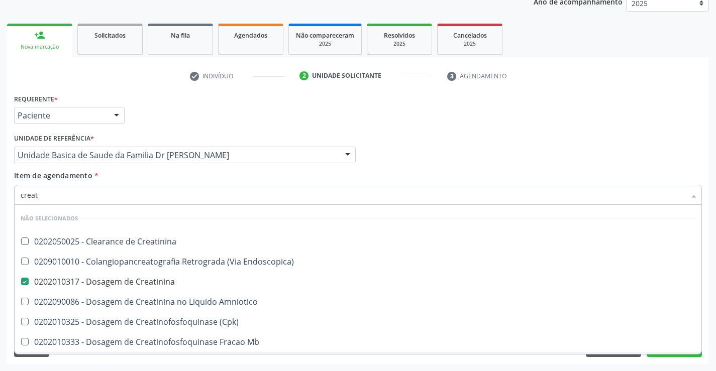
type input "creat"
click at [117, 361] on div "Requerente * Paciente Profissional de Saúde Paciente Nenhum resultado encontrad…" at bounding box center [358, 227] width 702 height 273
checkbox Creatinina "true"
checkbox Endoscopica\) "true"
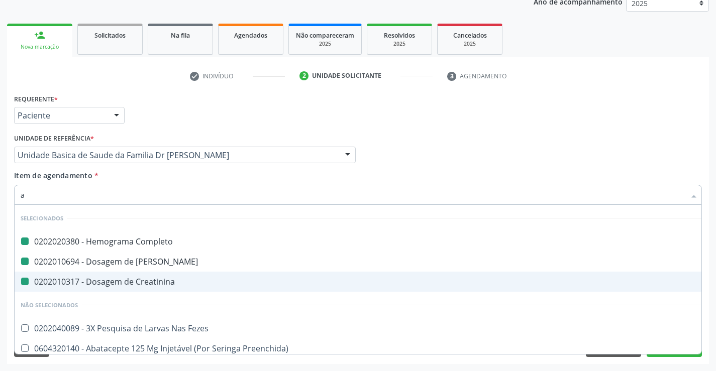
type input "ac"
checkbox Completo "false"
checkbox Creatinina "false"
checkbox Ureia "false"
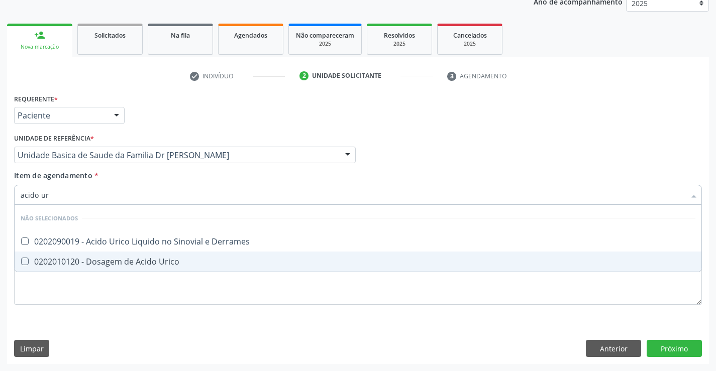
type input "acido uri"
click at [107, 264] on div "0202010120 - Dosagem de Acido Urico" at bounding box center [358, 262] width 674 height 8
checkbox Urico "true"
click at [83, 313] on div "Requerente * Paciente Profissional de Saúde Paciente Nenhum resultado encontrad…" at bounding box center [357, 204] width 687 height 227
checkbox Derrames "true"
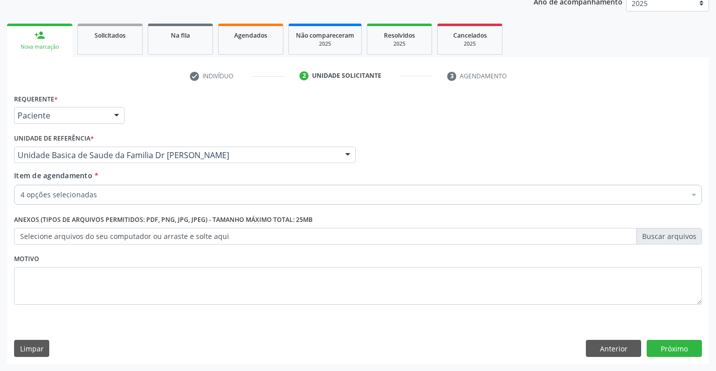
click at [21, 196] on input "Item de agendamento *" at bounding box center [21, 195] width 0 height 20
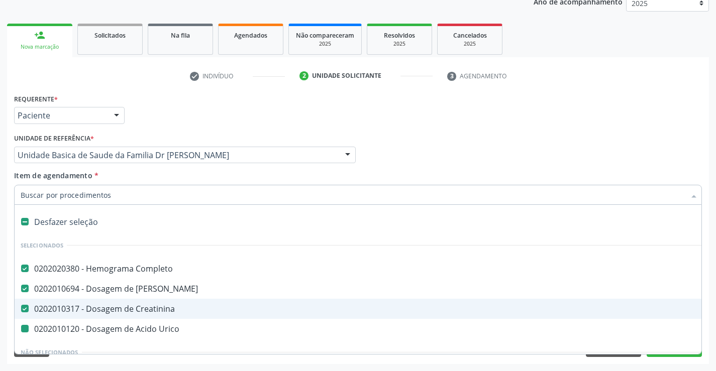
type input "t"
checkbox Urico "false"
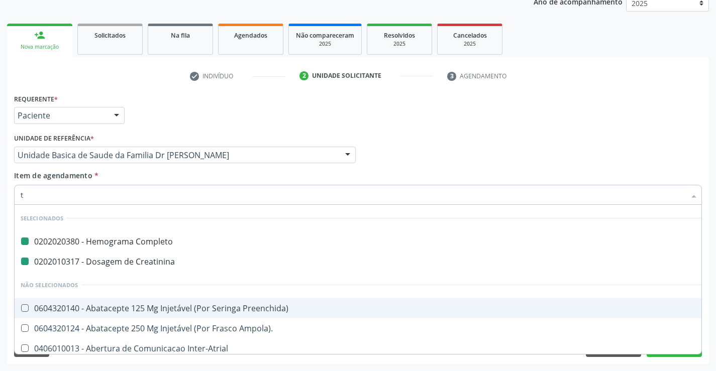
type input "tg"
checkbox Completo "false"
checkbox Creatinina "false"
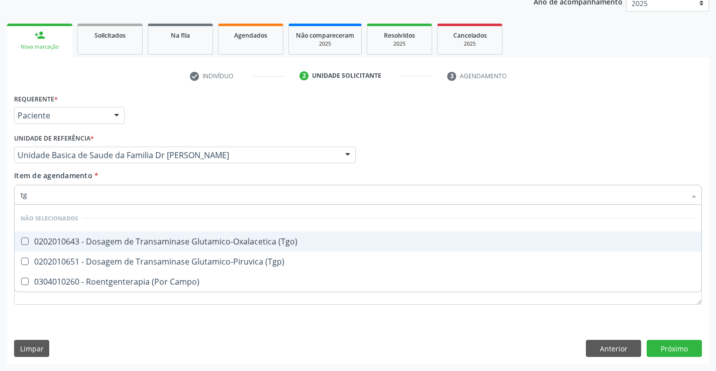
click at [124, 234] on span "0202010643 - Dosagem de Transaminase Glutamico-Oxalacetica (Tgo)" at bounding box center [358, 241] width 686 height 20
checkbox \(Tgo\) "true"
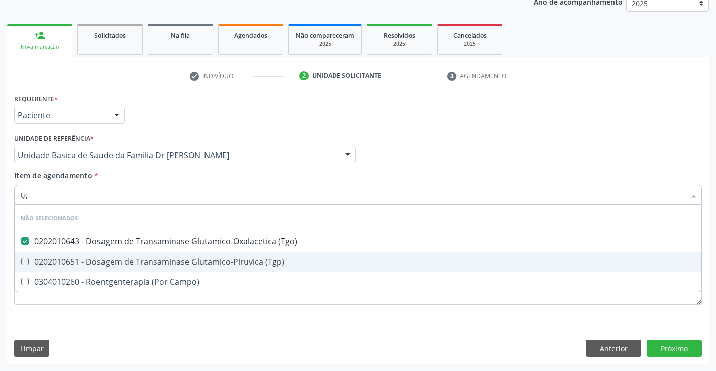
click at [126, 261] on div "0202010651 - Dosagem de Transaminase Glutamico-Piruvica (Tgp)" at bounding box center [358, 262] width 674 height 8
checkbox \(Tgp\) "true"
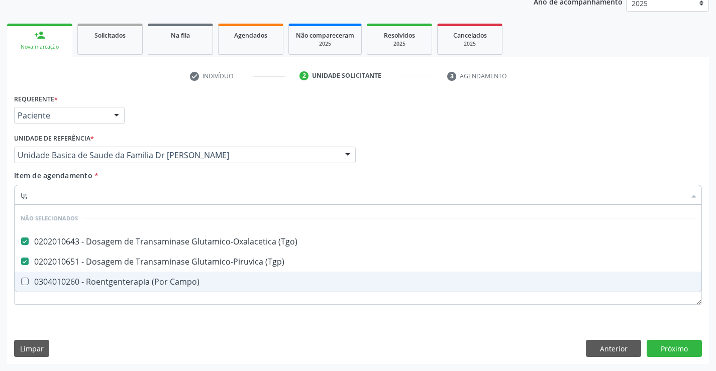
click at [101, 326] on div "Requerente * Paciente Profissional de Saúde Paciente Nenhum resultado encontrad…" at bounding box center [358, 227] width 702 height 273
checkbox Campo\) "true"
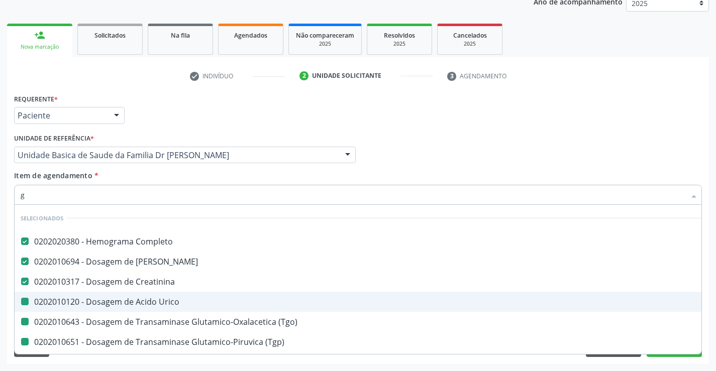
type input "gl"
checkbox Urico "false"
checkbox \(Tgo\) "false"
checkbox \(Tgp\) "false"
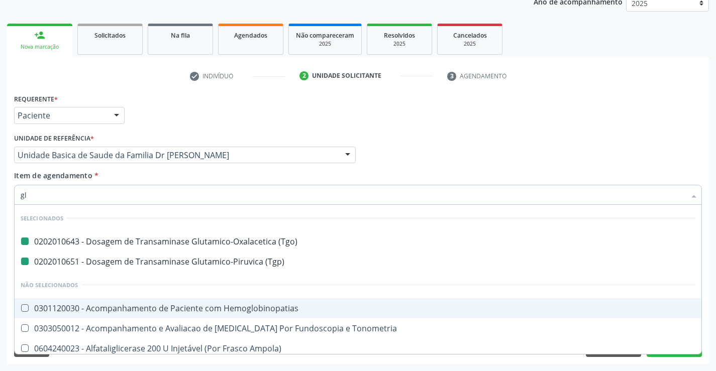
type input "gli"
checkbox \(Tgo\) "false"
checkbox \(Tgp\) "false"
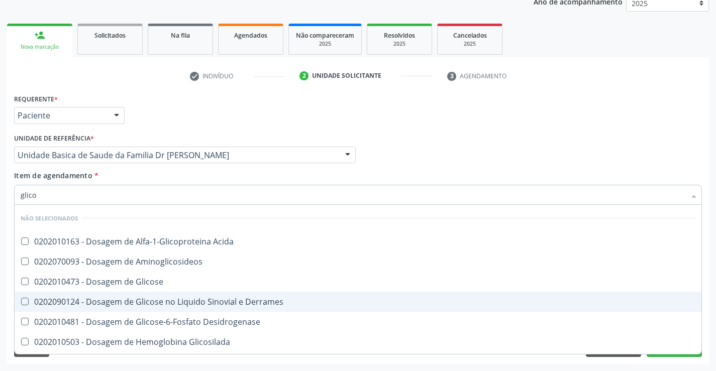
type input "glicos"
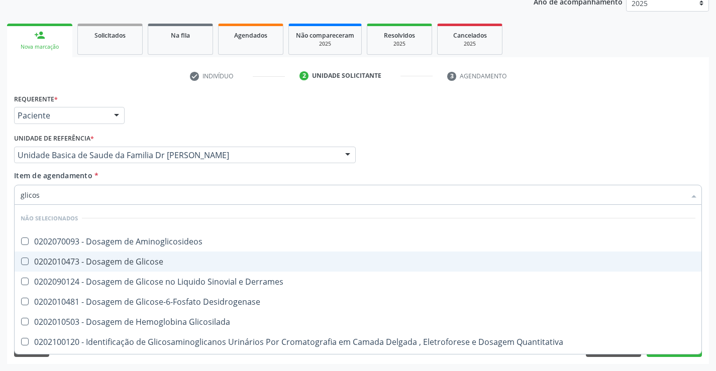
click at [116, 258] on div "0202010473 - Dosagem de Glicose" at bounding box center [358, 262] width 674 height 8
checkbox Glicose "true"
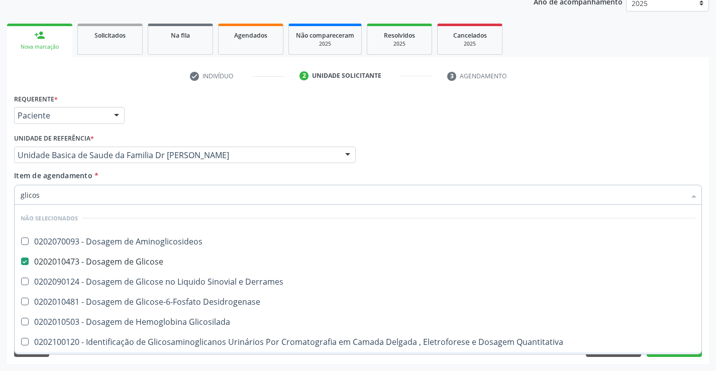
click at [87, 361] on div "Requerente * Paciente Profissional de Saúde Paciente Nenhum resultado encontrad…" at bounding box center [358, 227] width 702 height 273
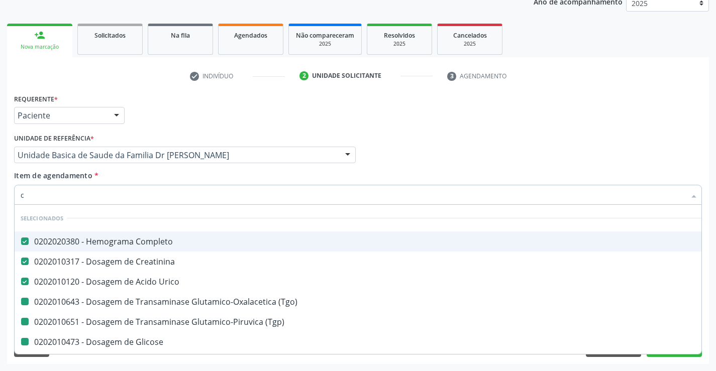
type input "ca"
checkbox \(Tgo\) "false"
checkbox \(Tgp\) "false"
checkbox Glicose "false"
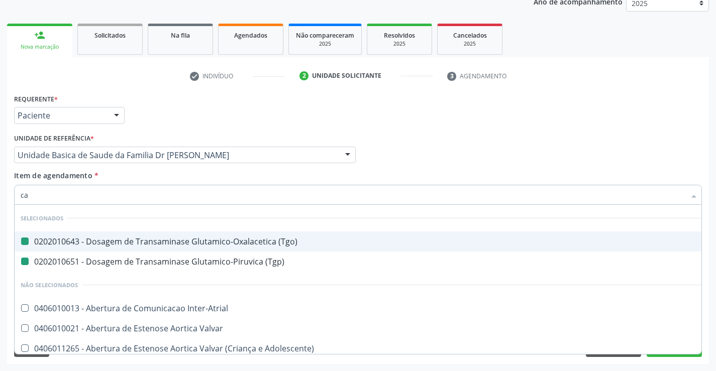
type input "cal"
checkbox \(Tgo\) "false"
checkbox \(Tgp\) "false"
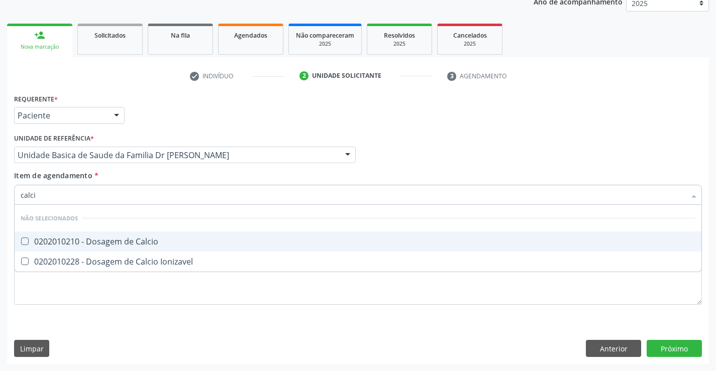
type input "calcio"
click at [113, 240] on div "0202010210 - Dosagem de Calcio" at bounding box center [358, 242] width 674 height 8
checkbox Calcio "true"
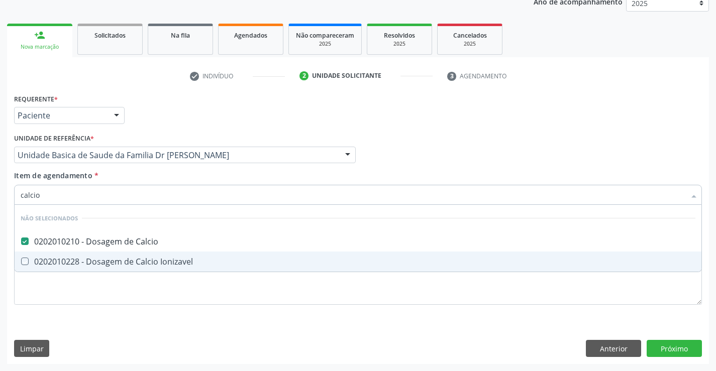
click at [90, 336] on div "Requerente * Paciente Profissional de Saúde Paciente Nenhum resultado encontrad…" at bounding box center [358, 227] width 702 height 273
checkbox Ionizavel "true"
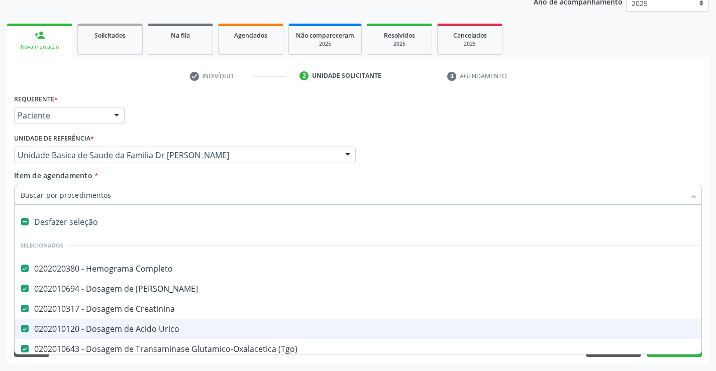
type input "r"
checkbox Calcio "false"
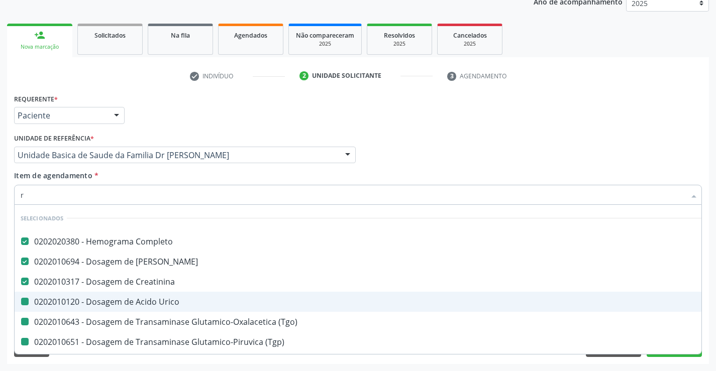
type input "re"
checkbox Urico "false"
checkbox \(Tgo\) "false"
checkbox \(Tgp\) "false"
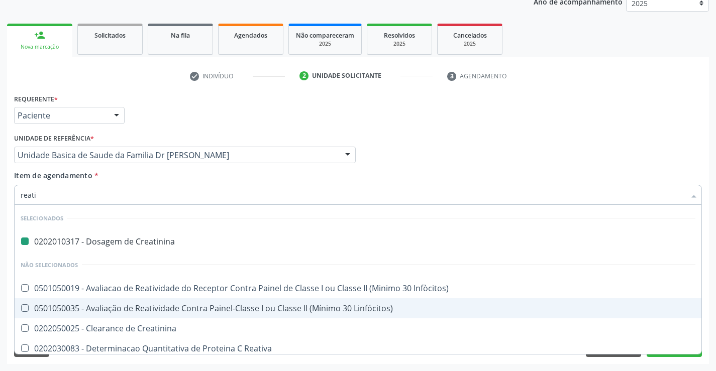
type input "reativ"
checkbox Creatinina "false"
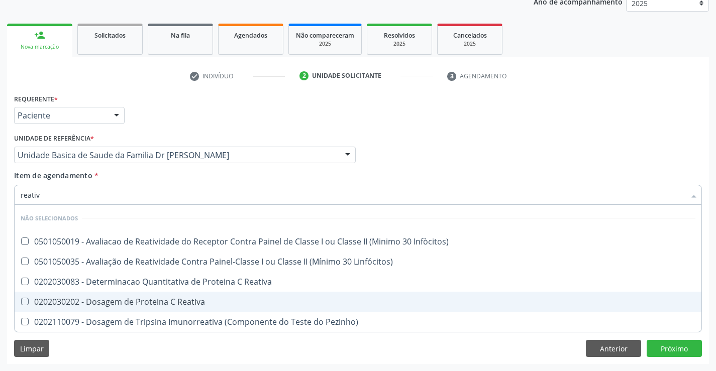
click at [184, 302] on div "0202030202 - Dosagem de Proteina C Reativa" at bounding box center [358, 302] width 674 height 8
checkbox Reativa "true"
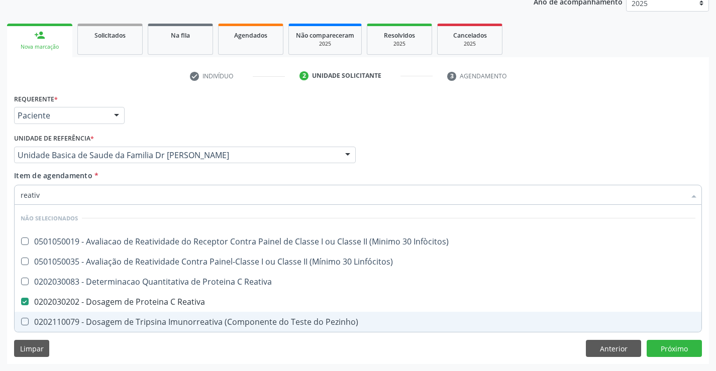
click at [134, 346] on div "Requerente * Paciente Profissional de Saúde Paciente Nenhum resultado encontrad…" at bounding box center [358, 227] width 702 height 273
checkbox Infòcitos\) "true"
checkbox Pezinho\) "true"
checkbox Reativa "true"
checkbox Linfócitos\) "true"
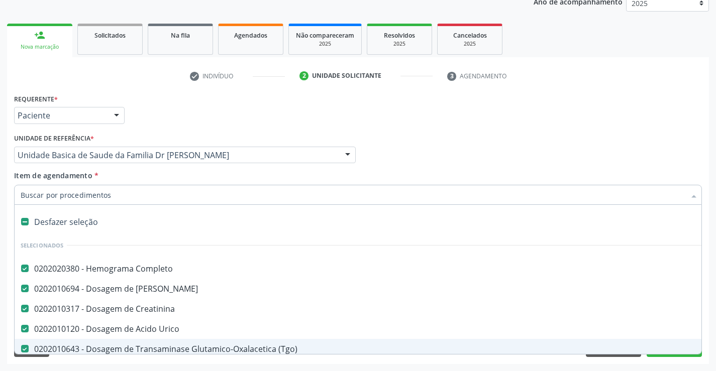
type input "u"
checkbox \(Tgp\) "false"
checkbox Glicose "false"
checkbox Calcio "false"
checkbox Reativa "false"
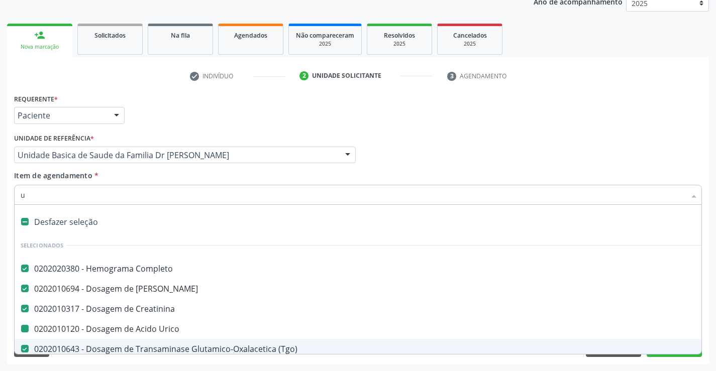
type input "ur"
checkbox Urico "false"
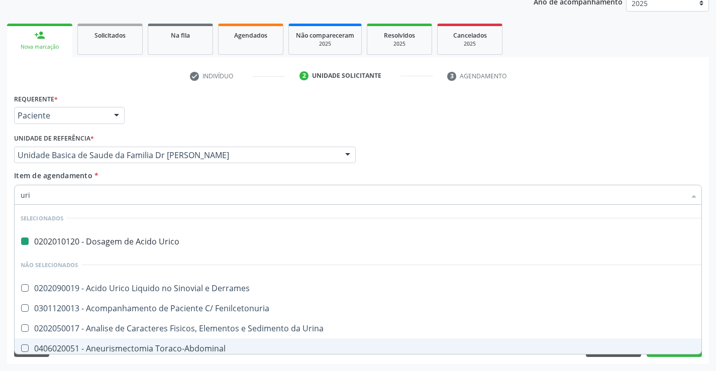
type input "urin"
checkbox Urico "false"
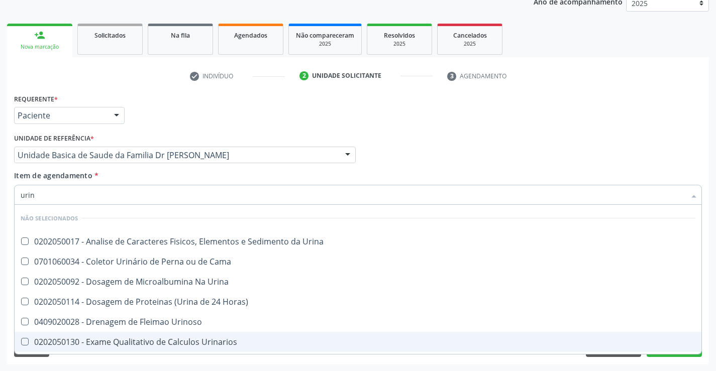
type input "urina"
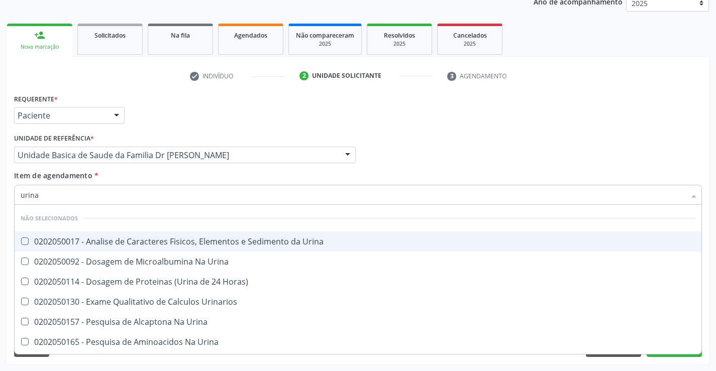
click at [124, 238] on div "0202050017 - Analise de Caracteres Fisicos, Elementos e Sedimento da Urina" at bounding box center [358, 242] width 674 height 8
checkbox Urina "true"
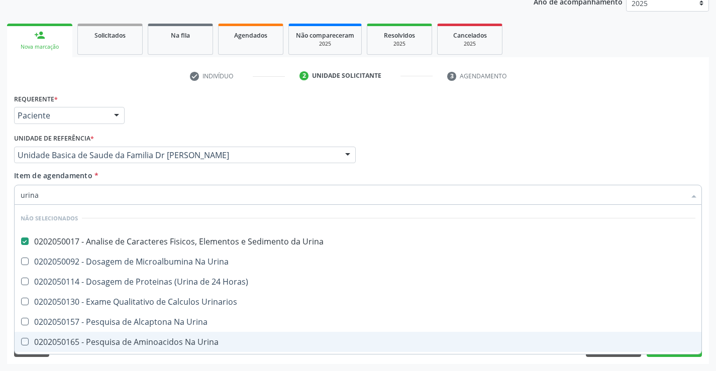
click at [88, 365] on div "Acompanhamento Acompanhe a situação das marcações correntes e finalizadas Relat…" at bounding box center [358, 150] width 716 height 442
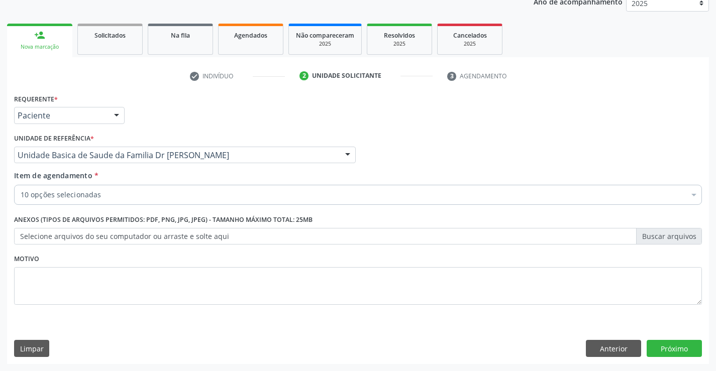
checkbox Urico "true"
checkbox \(Tgp\) "true"
checkbox Glicose "true"
checkbox Calcio "true"
checkbox Reativa "true"
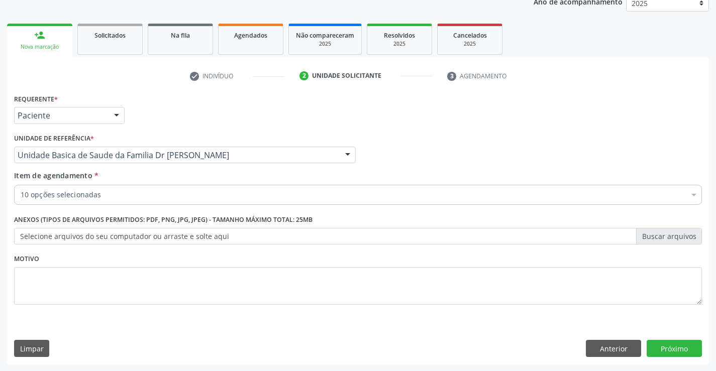
checkbox \(Tgo\) "true"
checkbox Urina "true"
checkbox Creatinina "true"
checkbox Ureia "true"
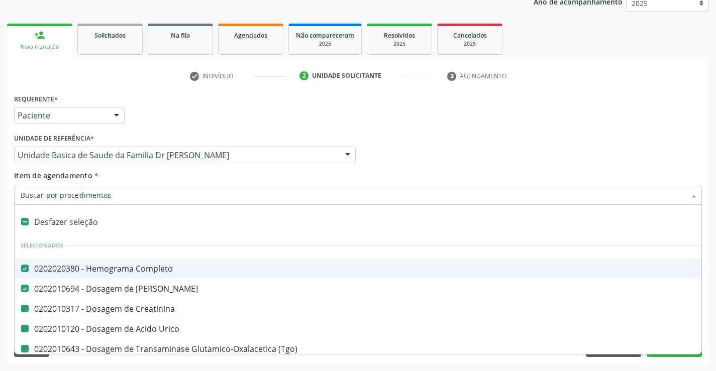
type input "f"
checkbox Urico "false"
checkbox \(Tgp\) "false"
checkbox Glicose "false"
checkbox Calcio "false"
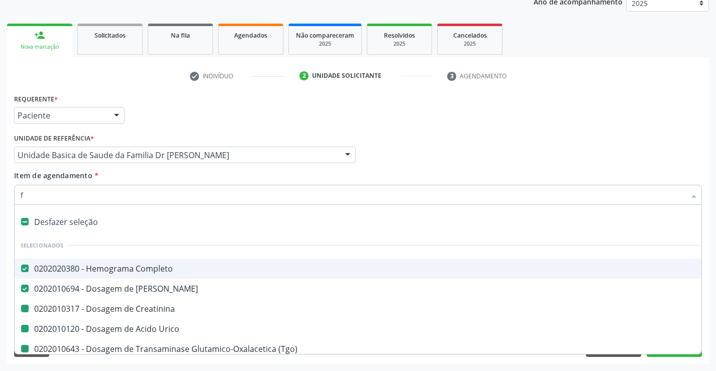
checkbox Reativa "false"
checkbox \(Tgo\) "false"
checkbox Urina "false"
checkbox Creatinina "false"
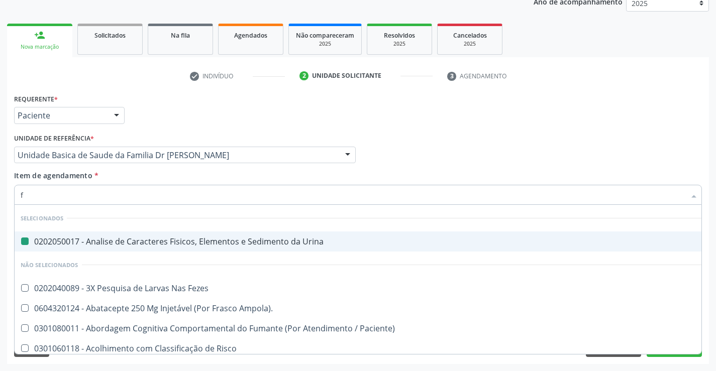
type input "fe"
checkbox Urina "false"
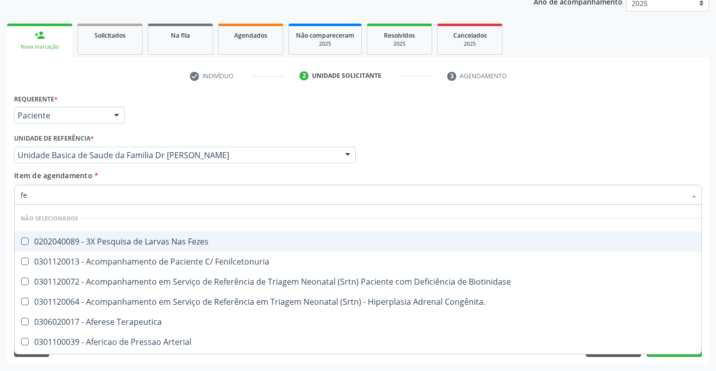
type input "fez"
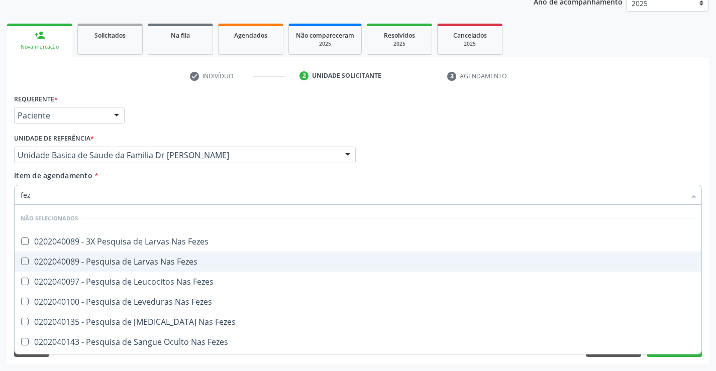
click at [115, 261] on div "0202040089 - Pesquisa de Larvas Nas Fezes" at bounding box center [358, 262] width 674 height 8
checkbox Fezes "true"
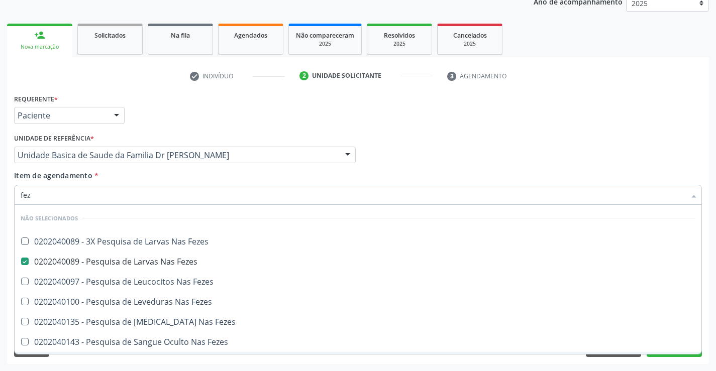
click at [107, 365] on div "Acompanhamento Acompanhe a situação das marcações correntes e finalizadas Relat…" at bounding box center [358, 150] width 716 height 442
checkbox Fezes "true"
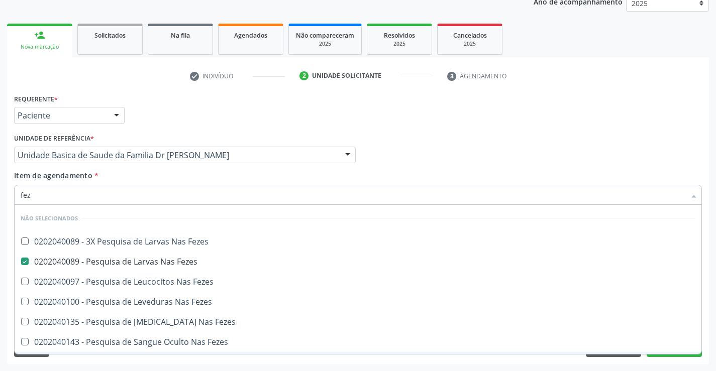
checkbox Fezes "true"
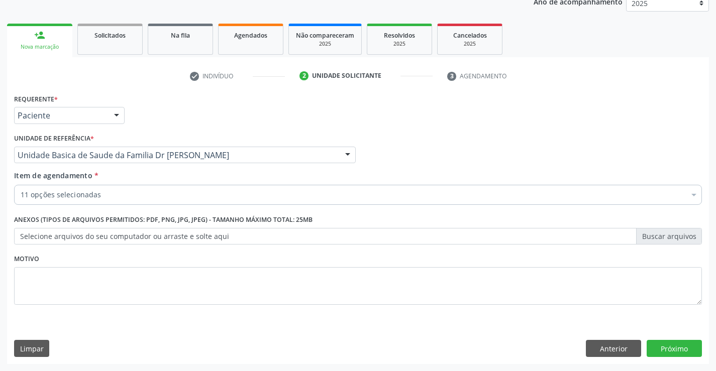
click at [132, 188] on div "11 opções selecionadas" at bounding box center [357, 195] width 687 height 20
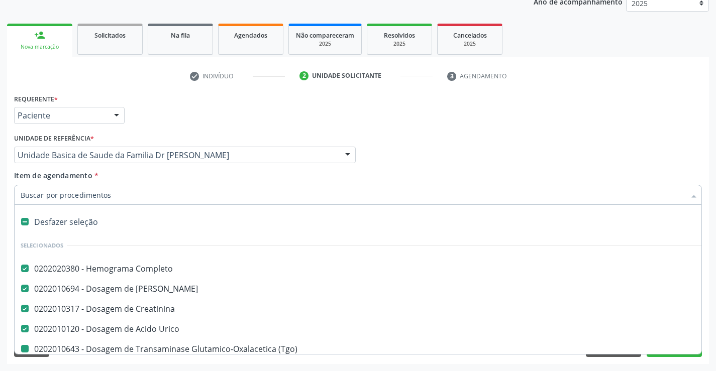
type input "v"
checkbox \(Tgp\) "false"
checkbox Glicose "false"
checkbox Calcio "false"
checkbox Reativa "false"
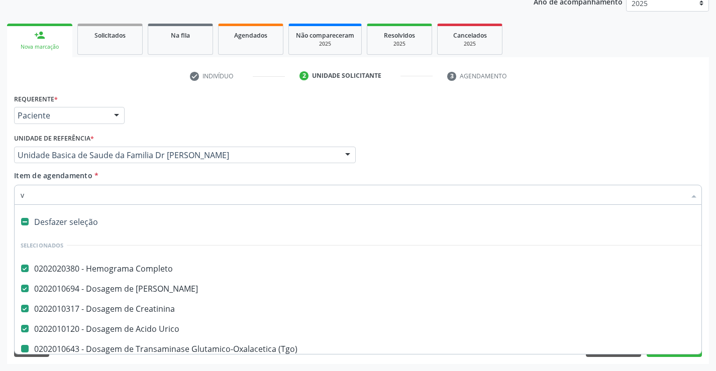
checkbox \(Tgo\) "false"
checkbox Urina "false"
checkbox Fezes "false"
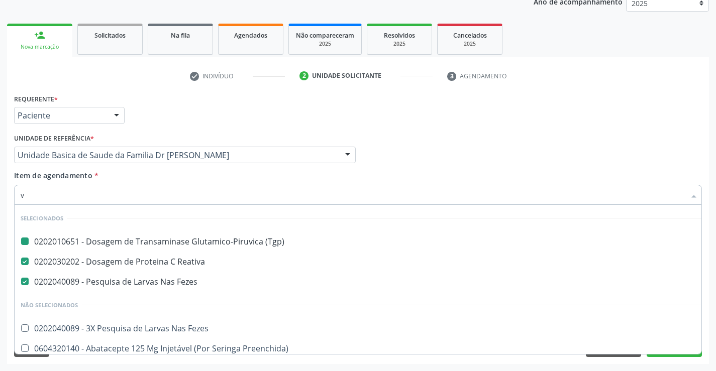
type input "vh"
checkbox \(Tgp\) "false"
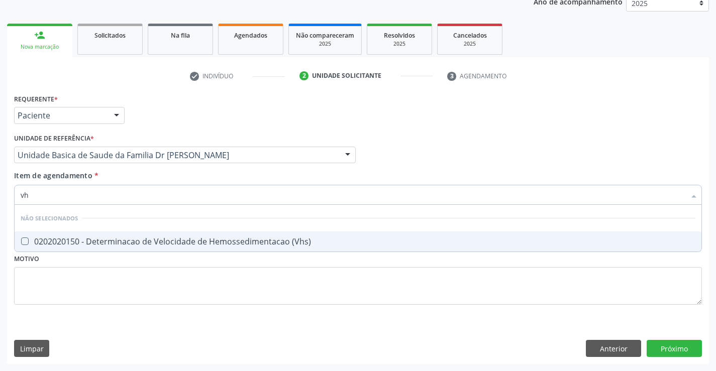
type input "vhs"
click at [165, 242] on div "0202020150 - Determinacao de Velocidade de Hemossedimentacao (Vhs)" at bounding box center [358, 242] width 674 height 8
checkbox \(Vhs\) "true"
click at [146, 293] on div "Requerente * Paciente Profissional de Saúde Paciente Nenhum resultado encontrad…" at bounding box center [357, 204] width 687 height 227
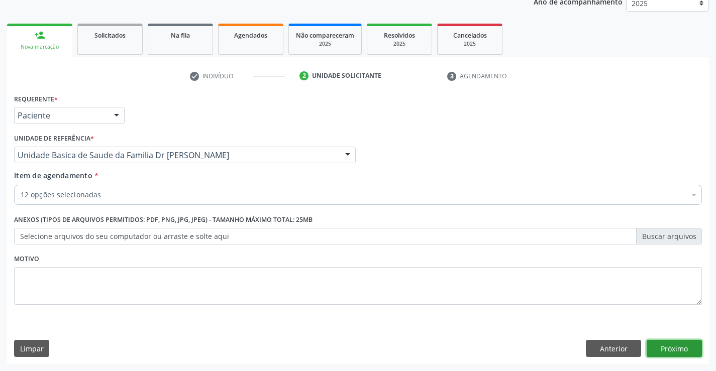
click at [659, 346] on button "Próximo" at bounding box center [673, 348] width 55 height 17
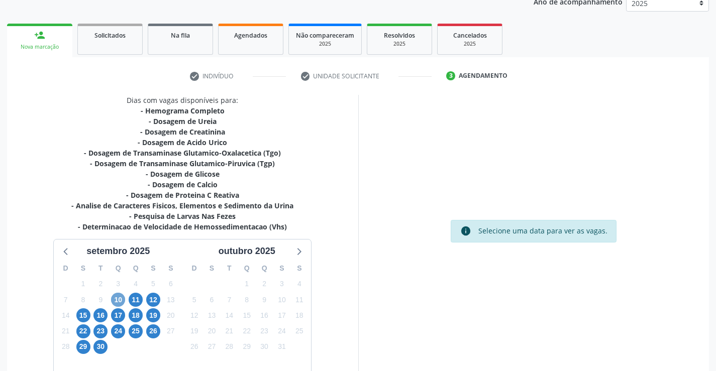
click at [117, 300] on span "10" at bounding box center [118, 300] width 14 height 14
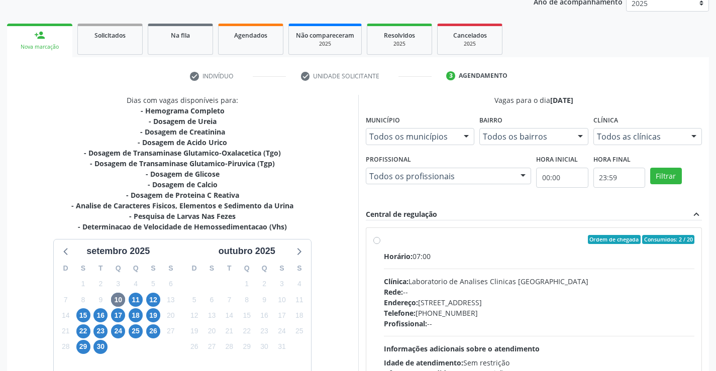
click at [384, 242] on label "Ordem de chegada Consumidos: 2 / 20 Horário: 07:00 Clínica: Laboratorio de Anal…" at bounding box center [539, 312] width 311 height 154
click at [374, 242] on input "Ordem de chegada Consumidos: 2 / 20 Horário: 07:00 Clínica: Laboratorio de Anal…" at bounding box center [376, 239] width 7 height 9
radio input "true"
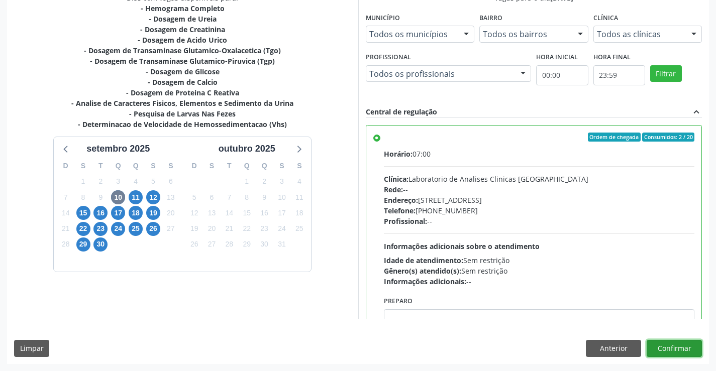
click at [671, 350] on button "Confirmar" at bounding box center [673, 348] width 55 height 17
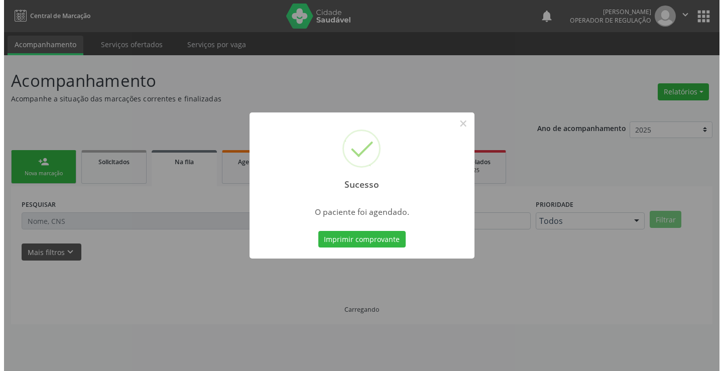
scroll to position [0, 0]
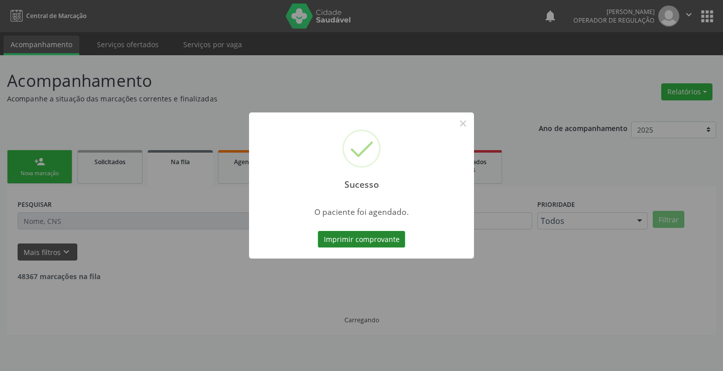
click at [358, 237] on button "Imprimir comprovante" at bounding box center [361, 239] width 87 height 17
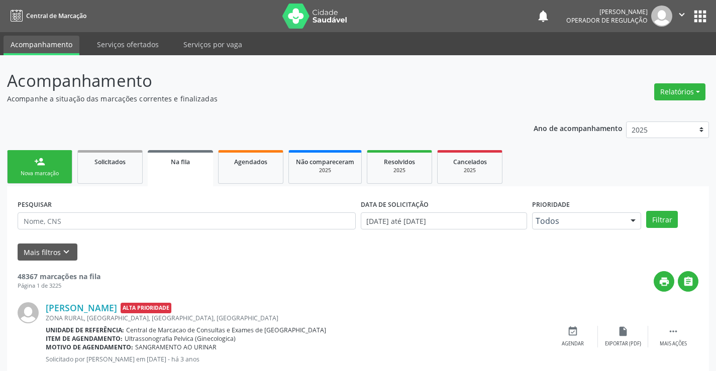
click at [58, 163] on link "person_add Nova marcação" at bounding box center [39, 167] width 65 height 34
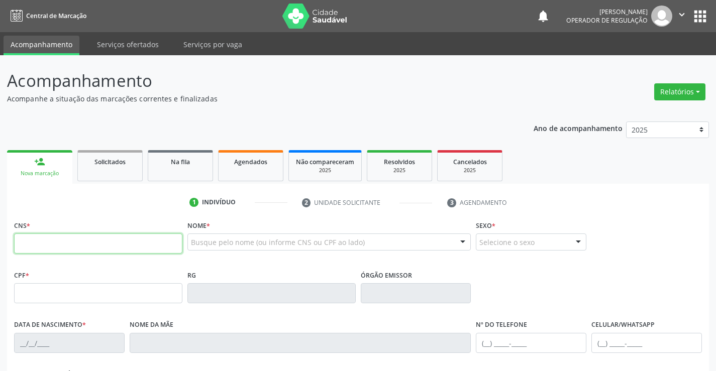
click at [55, 246] on input "text" at bounding box center [98, 244] width 168 height 20
type input "702 4070 2337 6620"
type input "1612924107"
type input "[DATE]"
type input "069.729.685-77"
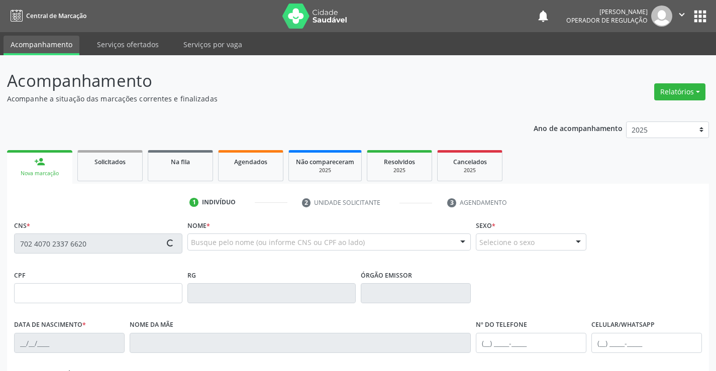
type input "sn"
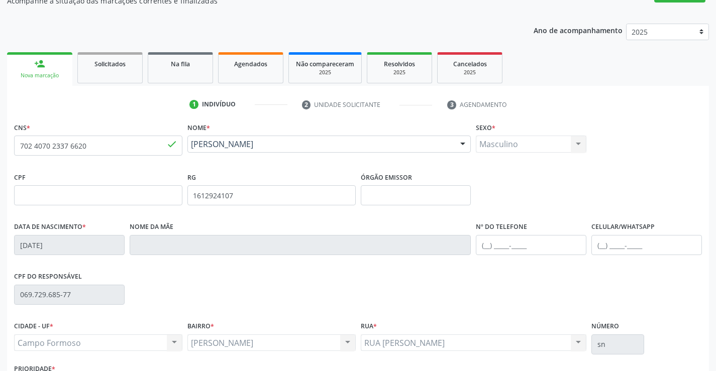
scroll to position [173, 0]
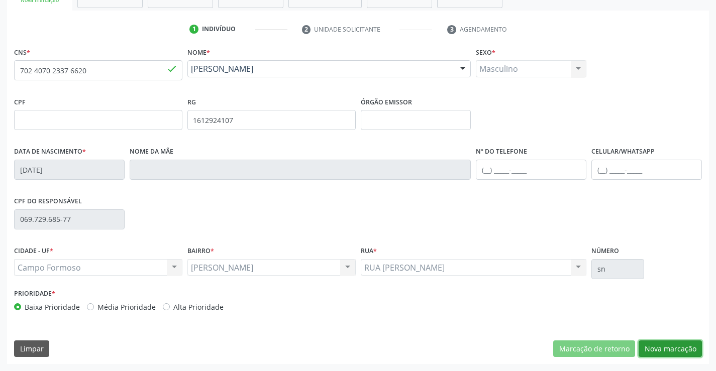
click at [660, 352] on button "Nova marcação" at bounding box center [669, 348] width 63 height 17
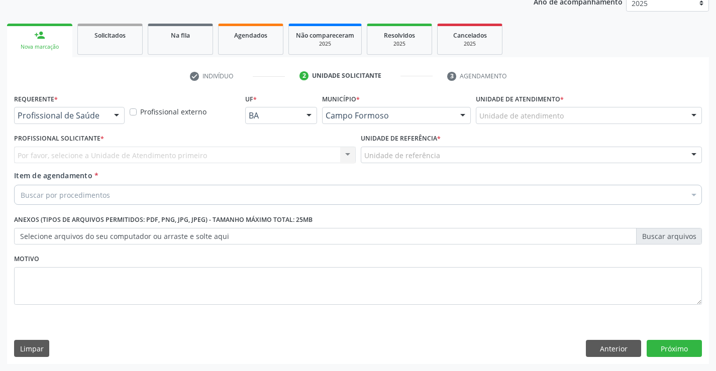
scroll to position [127, 0]
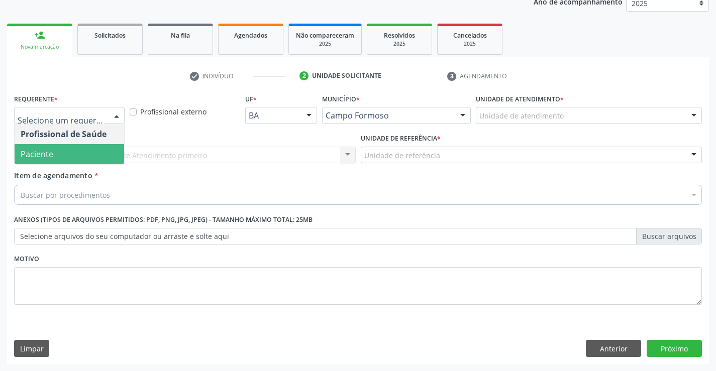
click at [82, 157] on span "Paciente" at bounding box center [69, 154] width 109 height 20
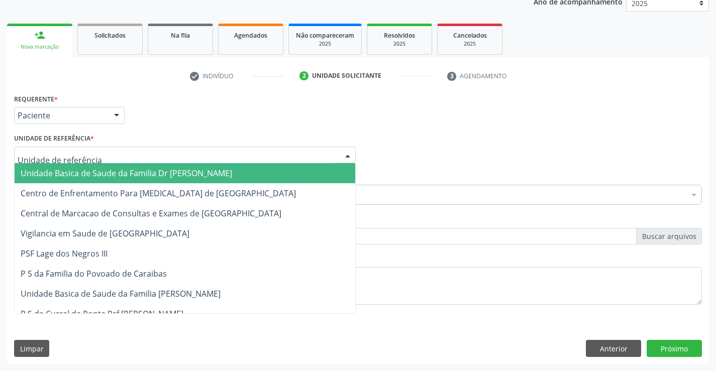
click at [87, 171] on span "Unidade Basica de Saude da Familia Dr [PERSON_NAME]" at bounding box center [126, 173] width 211 height 11
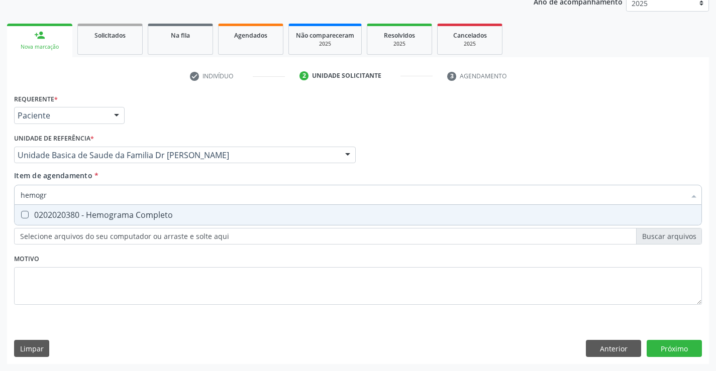
type input "hemogra"
click at [116, 211] on div "0202020380 - Hemograma Completo" at bounding box center [358, 215] width 674 height 8
checkbox Completo "true"
type input "hemogra"
click at [95, 323] on div "Requerente * Paciente Profissional de Saúde Paciente Nenhum resultado encontrad…" at bounding box center [358, 227] width 702 height 273
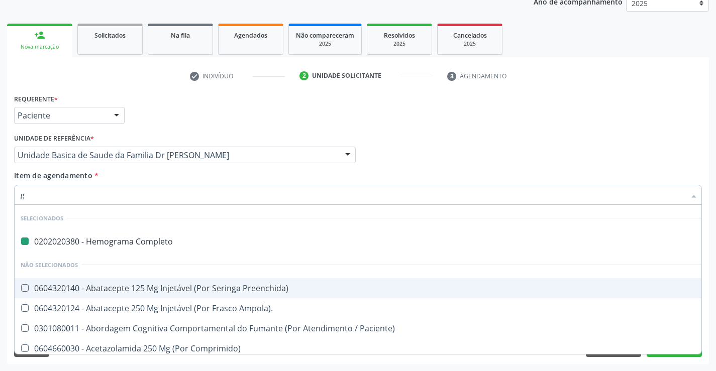
type input "gl"
checkbox Completo "false"
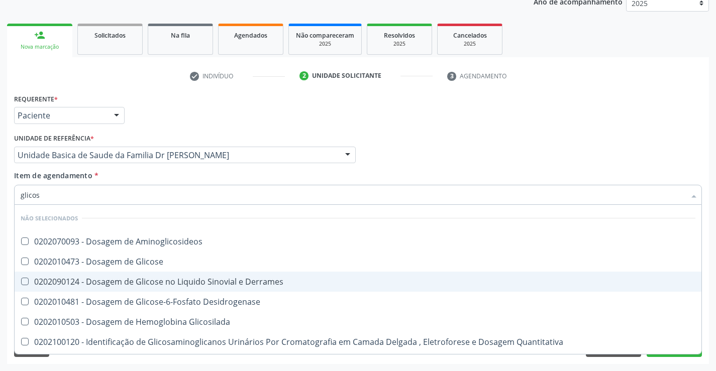
type input "glicose"
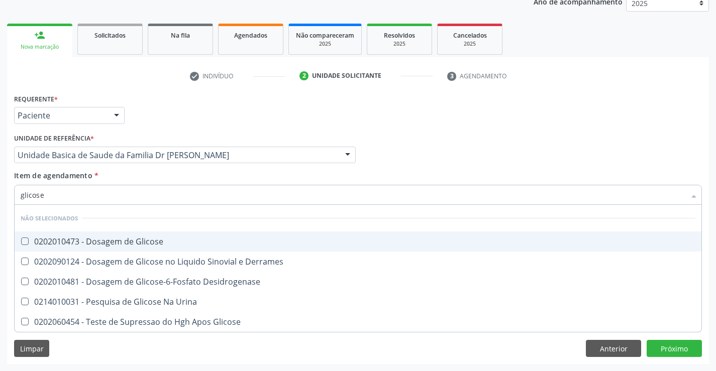
click at [168, 244] on div "0202010473 - Dosagem de Glicose" at bounding box center [358, 242] width 674 height 8
checkbox Glicose "true"
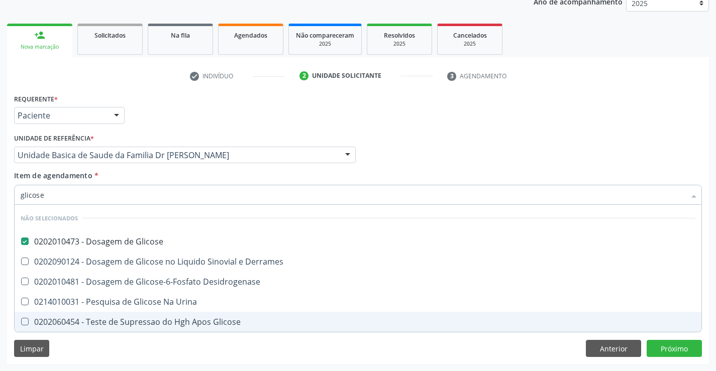
click at [120, 356] on div "Limpar Anterior Próximo" at bounding box center [357, 348] width 687 height 17
checkbox Derrames "true"
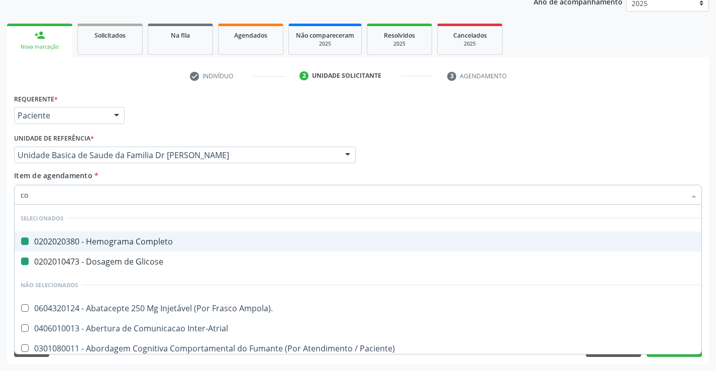
type input "col"
checkbox Completo "false"
checkbox Glicose "false"
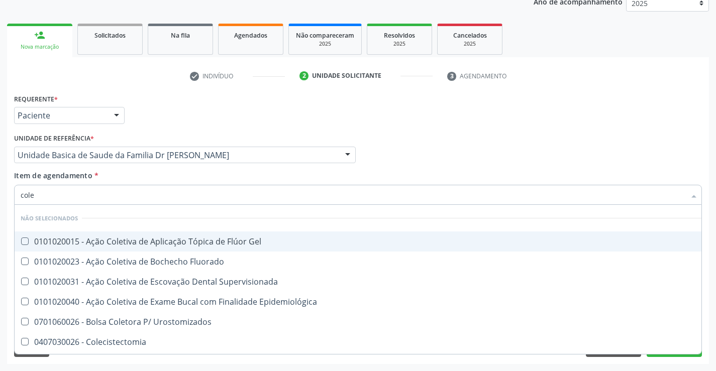
type input "coles"
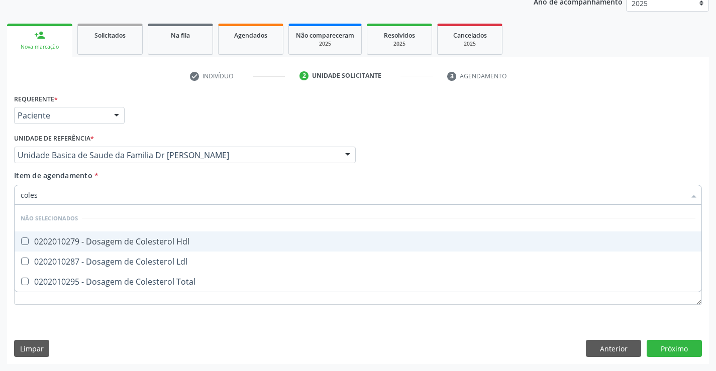
click at [123, 242] on div "0202010279 - Dosagem de Colesterol Hdl" at bounding box center [358, 242] width 674 height 8
checkbox Hdl "true"
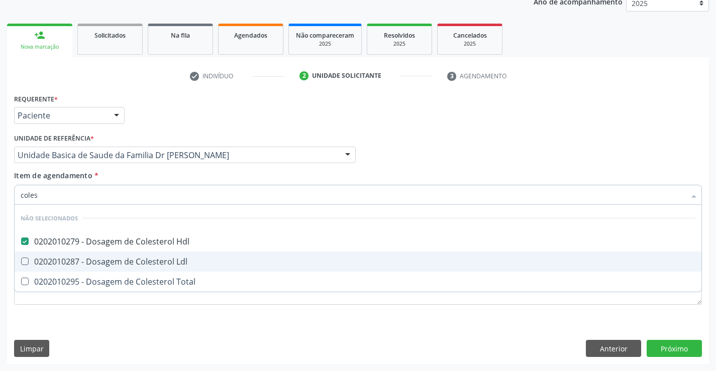
click at [117, 258] on div "0202010287 - Dosagem de Colesterol Ldl" at bounding box center [358, 262] width 674 height 8
checkbox Ldl "true"
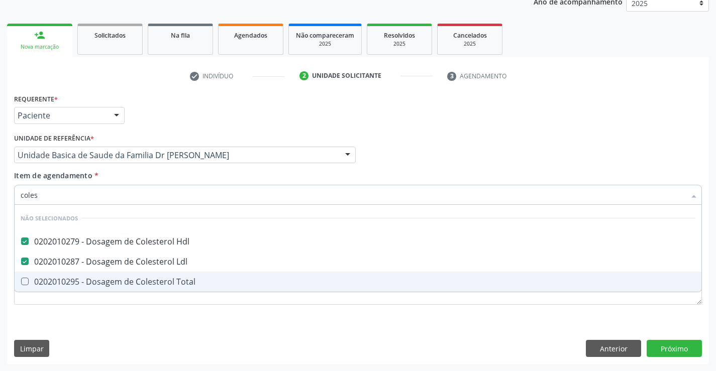
click at [118, 279] on div "0202010295 - Dosagem de Colesterol Total" at bounding box center [358, 282] width 674 height 8
checkbox Total "true"
click at [109, 314] on div "Requerente * Paciente Profissional de Saúde Paciente Nenhum resultado encontrad…" at bounding box center [357, 204] width 687 height 227
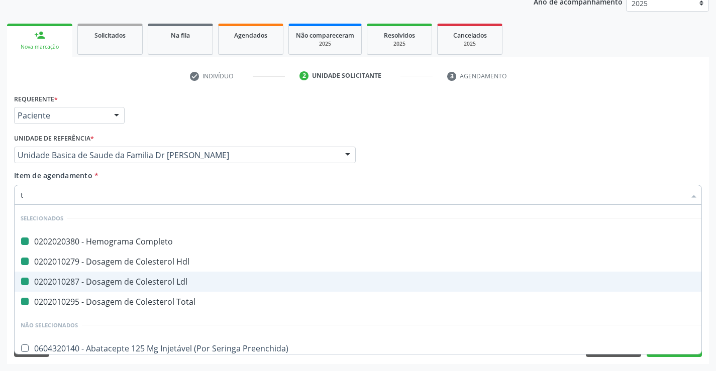
type input "tr"
checkbox Completo "false"
checkbox Hdl "false"
checkbox Ldl "false"
checkbox Total "false"
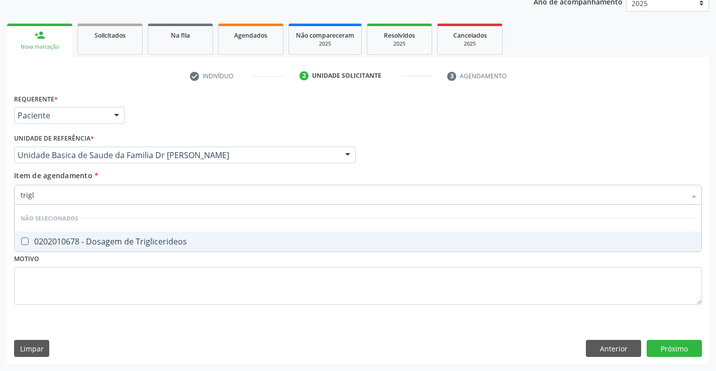
type input "trigli"
click at [113, 239] on div "0202010678 - Dosagem de Triglicerideos" at bounding box center [358, 242] width 674 height 8
checkbox Triglicerideos "true"
click at [83, 294] on div "Requerente * Paciente Profissional de Saúde Paciente Nenhum resultado encontrad…" at bounding box center [357, 204] width 687 height 227
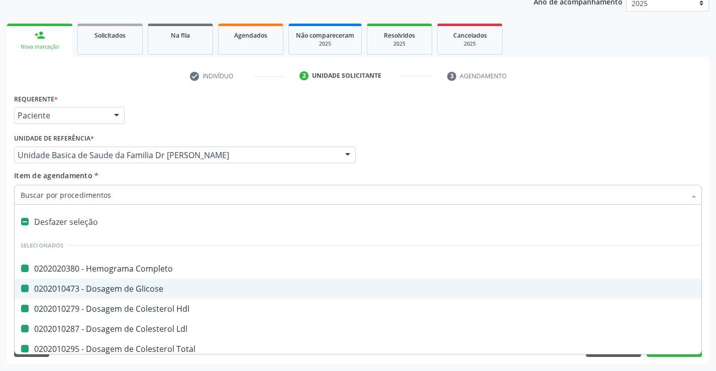
type input "u"
checkbox Completo "false"
checkbox Glicose "false"
checkbox Hdl "false"
checkbox Ldl "false"
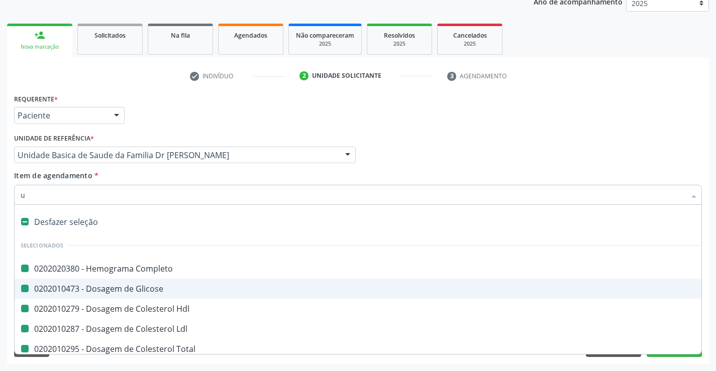
checkbox Total "false"
checkbox Triglicerideos "false"
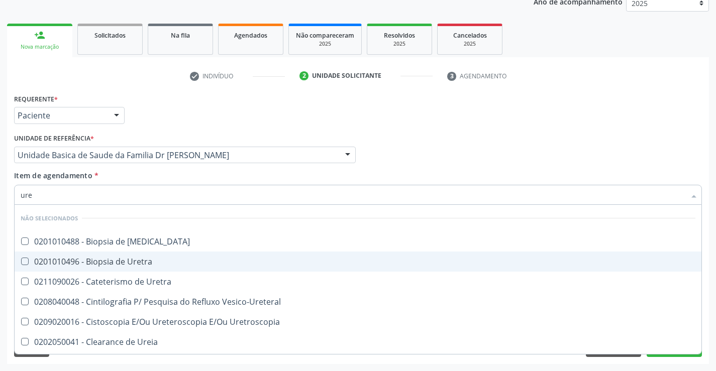
type input "urei"
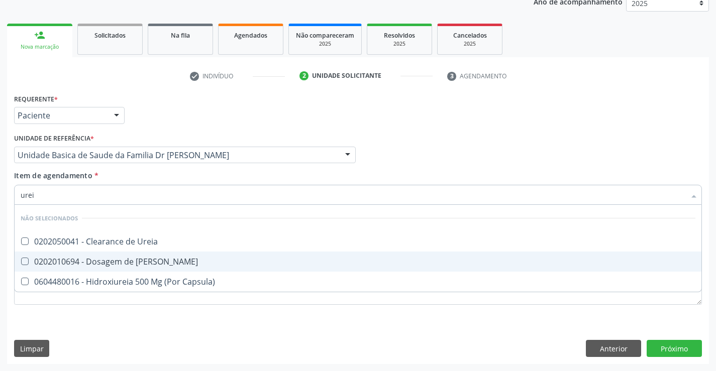
click at [106, 258] on div "0202010694 - Dosagem de [PERSON_NAME]" at bounding box center [358, 262] width 674 height 8
checkbox Ureia "true"
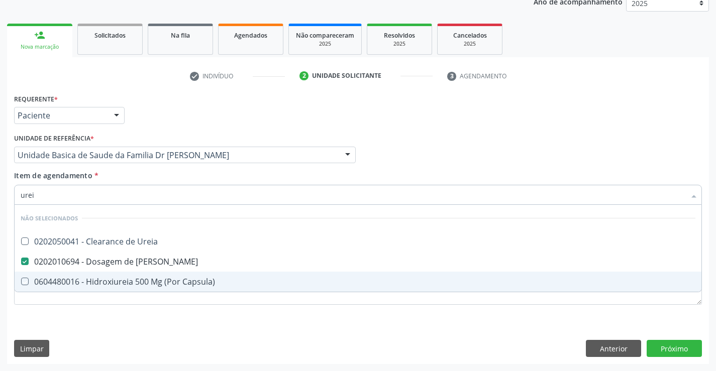
click at [84, 318] on div "Requerente * Paciente Profissional de Saúde Paciente Nenhum resultado encontrad…" at bounding box center [357, 204] width 687 height 227
checkbox Ureia "true"
checkbox Capsula\) "true"
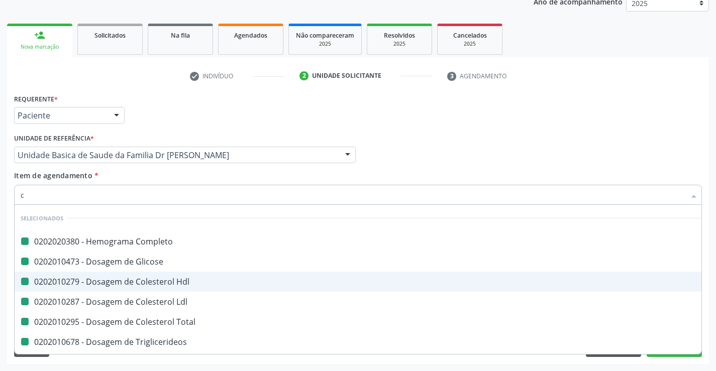
type input "cr"
checkbox Completo "false"
checkbox Glicose "false"
checkbox Hdl "false"
checkbox Ldl "false"
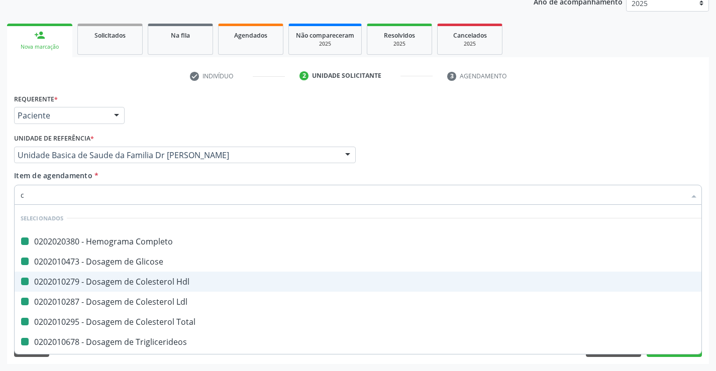
checkbox Total "false"
checkbox Triglicerideos "false"
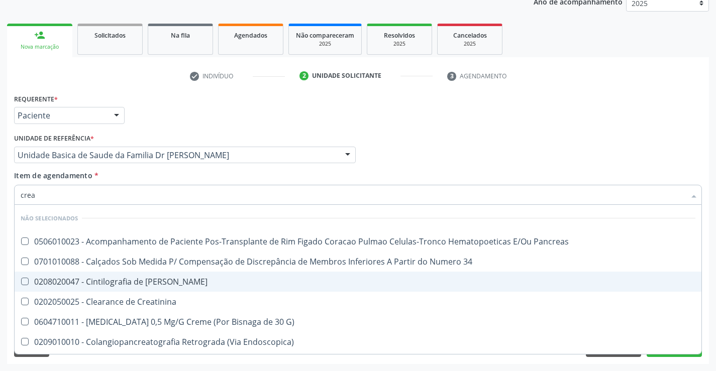
type input "creat"
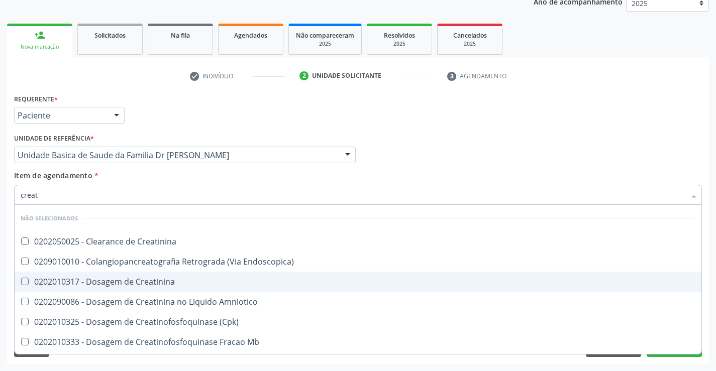
click at [105, 276] on span "0202010317 - Dosagem de Creatinina" at bounding box center [358, 282] width 686 height 20
checkbox Creatinina "true"
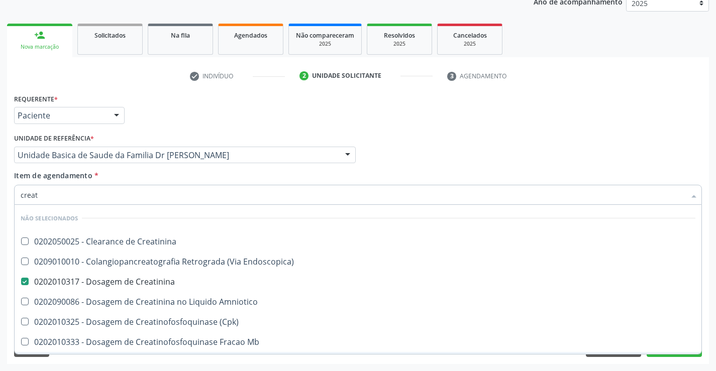
click at [78, 359] on div "Requerente * Paciente Profissional de Saúde Paciente Nenhum resultado encontrad…" at bounding box center [358, 227] width 702 height 273
checkbox Creatinina "true"
checkbox Endoscopica\) "true"
checkbox Amniotico "true"
checkbox \(Cpk\) "true"
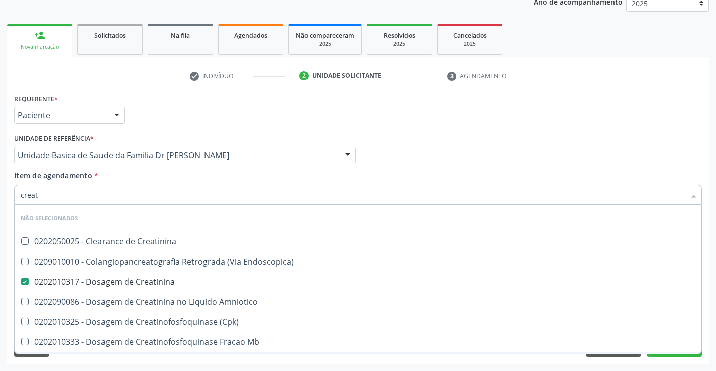
checkbox Mb "true"
checkbox Parcial "true"
checkbox Oncologia "true"
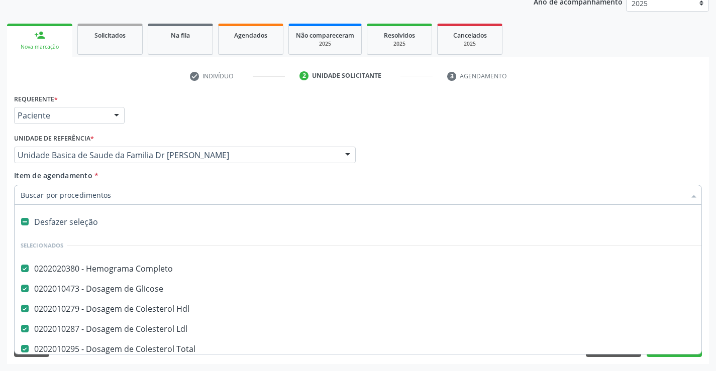
type input "t"
checkbox Creatinina "false"
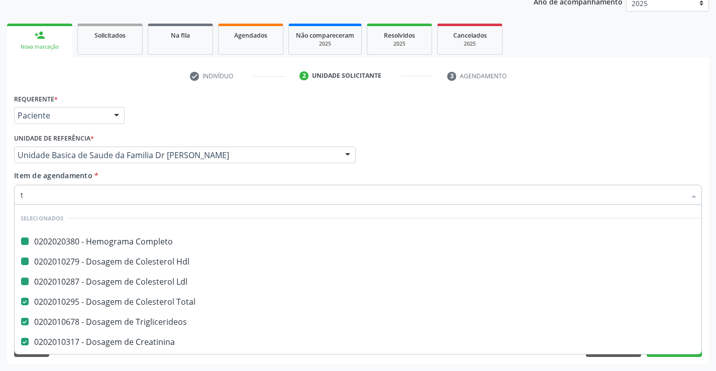
type input "tg"
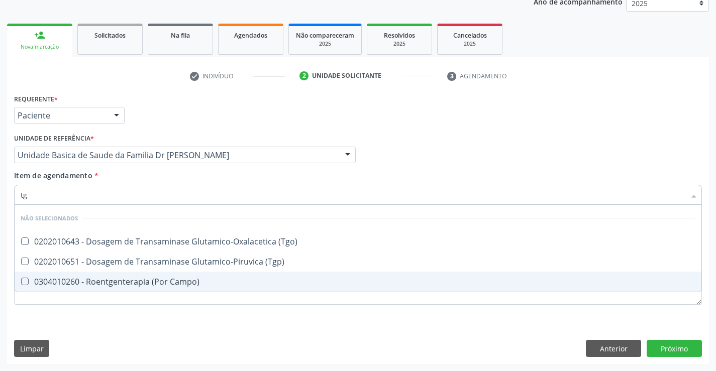
checkbox \(Tgo\) "false"
checkbox \(Tgp\) "false"
checkbox Campo\) "false"
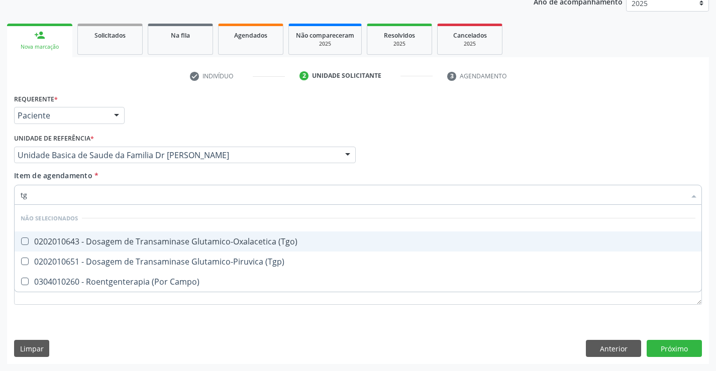
click at [159, 239] on div "0202010643 - Dosagem de Transaminase Glutamico-Oxalacetica (Tgo)" at bounding box center [358, 242] width 674 height 8
checkbox \(Tgo\) "true"
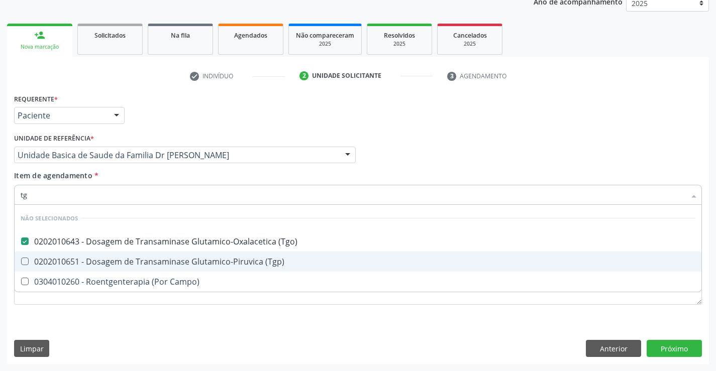
click at [157, 258] on div "0202010651 - Dosagem de Transaminase Glutamico-Piruvica (Tgp)" at bounding box center [358, 262] width 674 height 8
checkbox \(Tgp\) "true"
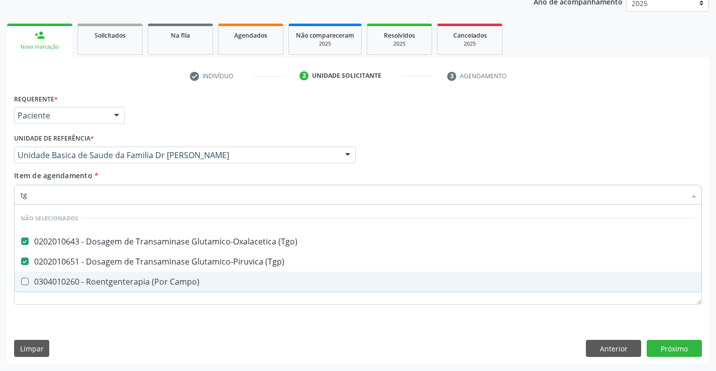
click at [135, 314] on div "Requerente * Paciente Profissional de Saúde Paciente Nenhum resultado encontrad…" at bounding box center [357, 204] width 687 height 227
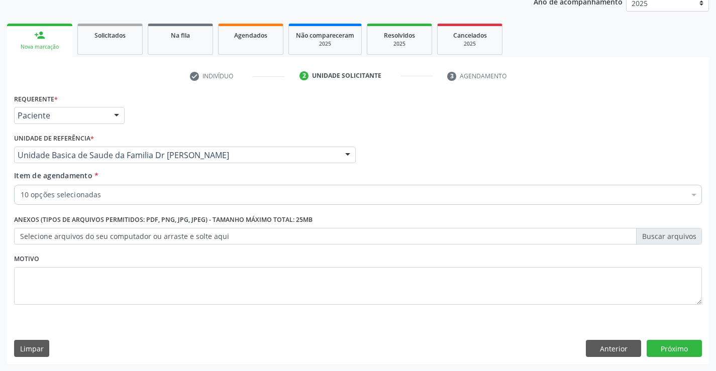
checkbox Hdl "true"
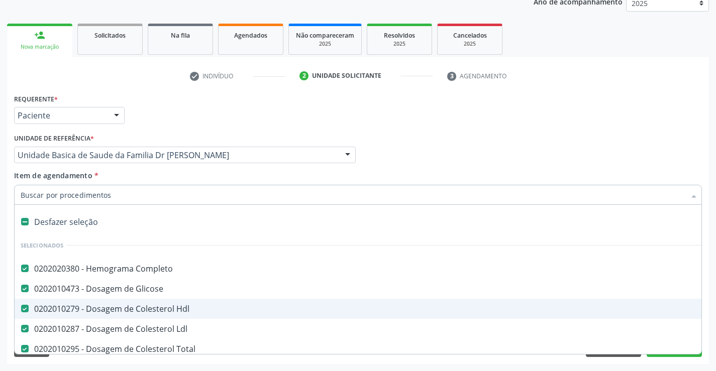
click at [136, 194] on input "Item de agendamento *" at bounding box center [353, 195] width 664 height 20
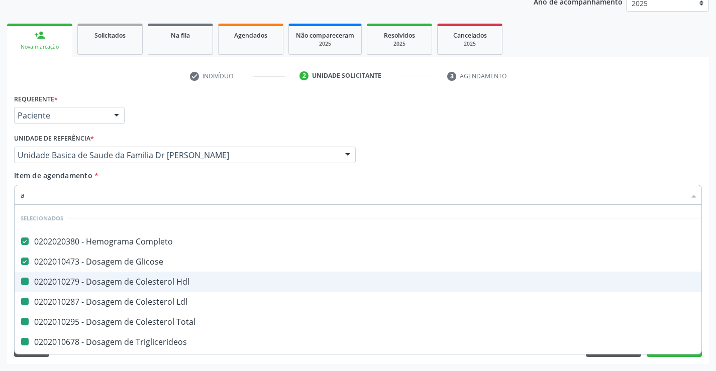
type input "ac"
checkbox Hdl "false"
checkbox Ldl "false"
checkbox Total "false"
checkbox Triglicerideos "false"
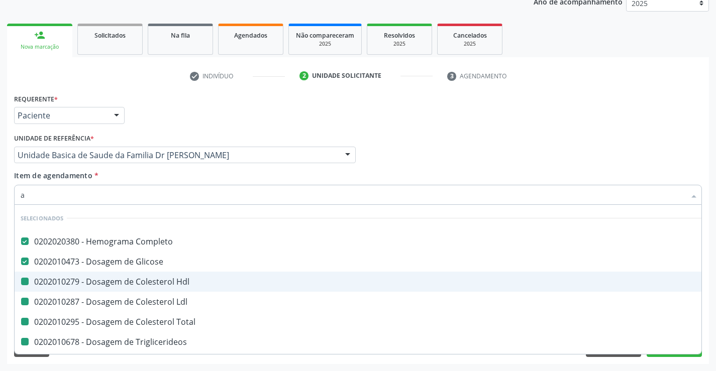
checkbox Ureia "false"
checkbox Creatinina "false"
checkbox \(Tgo\) "false"
checkbox \(Tgp\) "false"
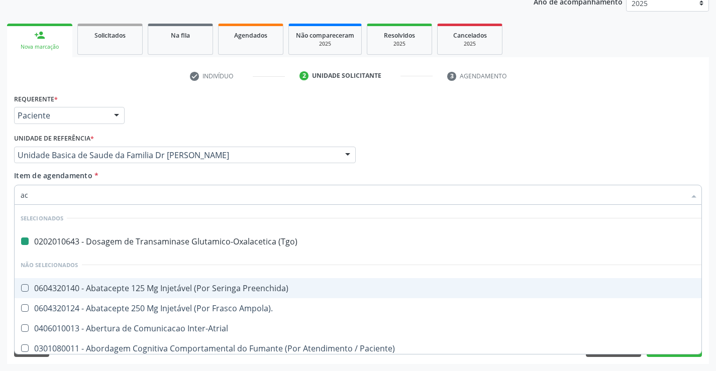
type input "aci"
checkbox \(Tgo\) "false"
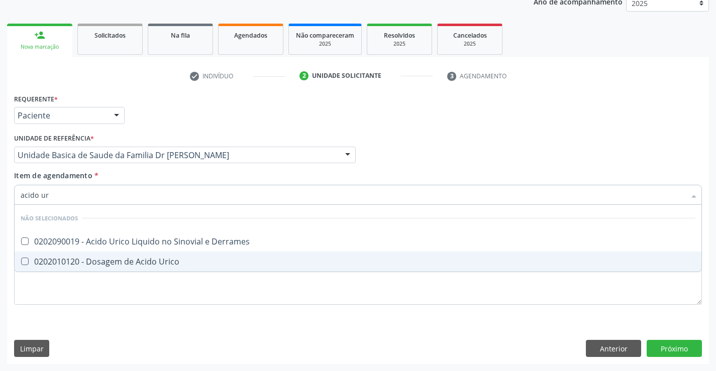
type input "acido uri"
click at [143, 258] on div "0202010120 - Dosagem de Acido Urico" at bounding box center [358, 262] width 674 height 8
checkbox Urico "true"
click at [86, 321] on div "Requerente * Paciente Profissional de Saúde Paciente Nenhum resultado encontrad…" at bounding box center [358, 227] width 702 height 273
checkbox Derrames "true"
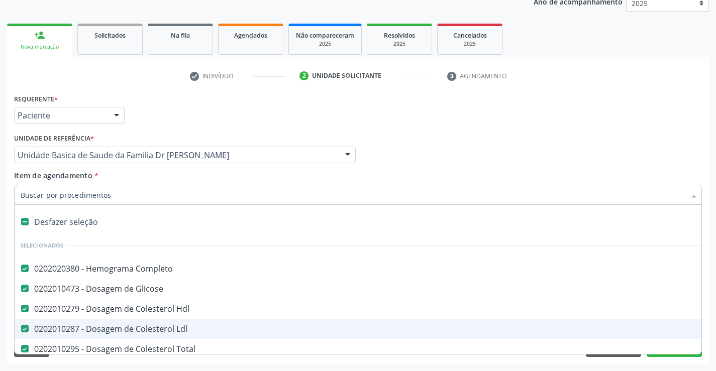
type input "u"
checkbox Triglicerideos "false"
checkbox Ureia "false"
checkbox Creatinina "false"
checkbox \(Tgo\) "false"
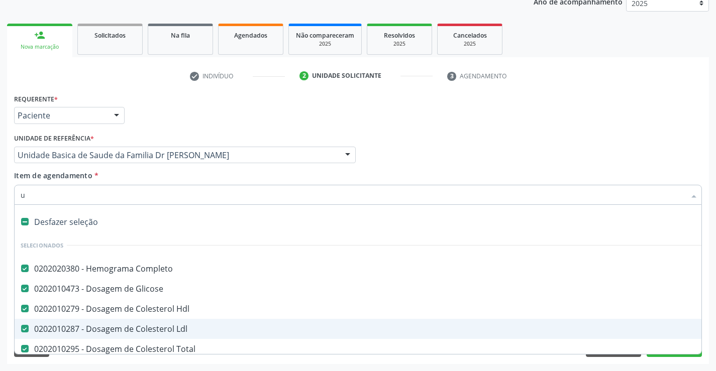
checkbox \(Tgp\) "false"
checkbox Urico "false"
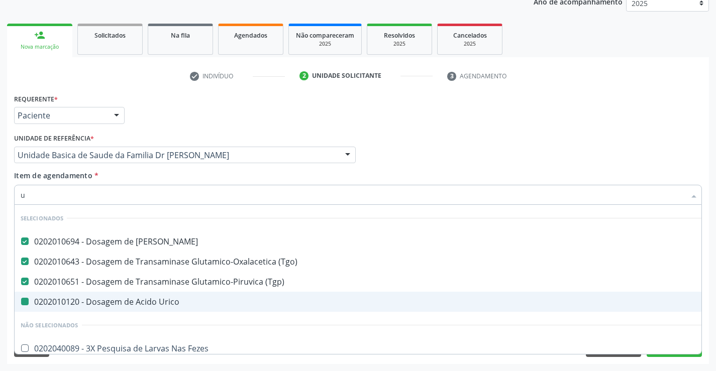
type input "ur"
checkbox Urico "false"
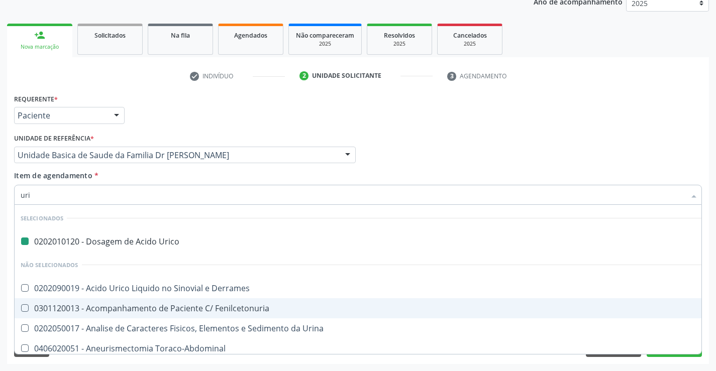
type input "urin"
checkbox Urico "false"
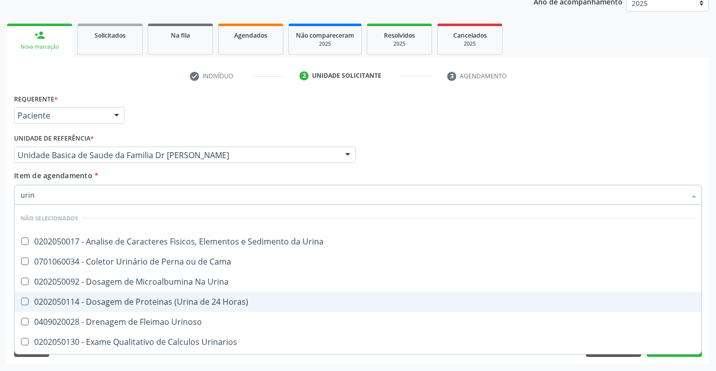
type input "urina"
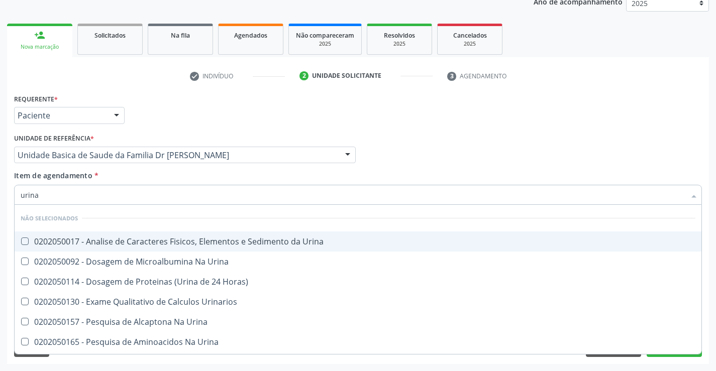
click at [114, 240] on div "0202050017 - Analise de Caracteres Fisicos, Elementos e Sedimento da Urina" at bounding box center [358, 242] width 674 height 8
checkbox Urina "true"
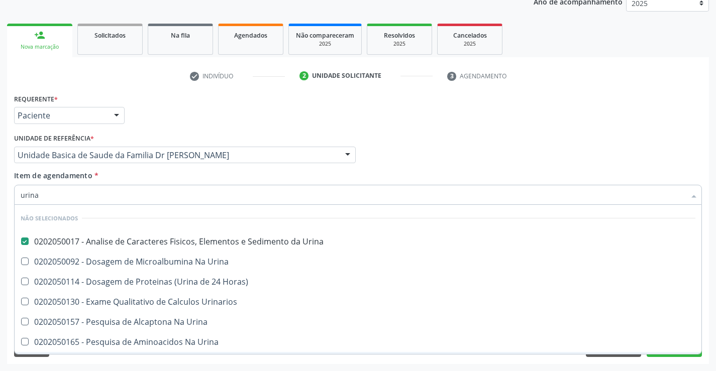
click at [89, 359] on div "Requerente * Paciente Profissional de Saúde Paciente Nenhum resultado encontrad…" at bounding box center [358, 227] width 702 height 273
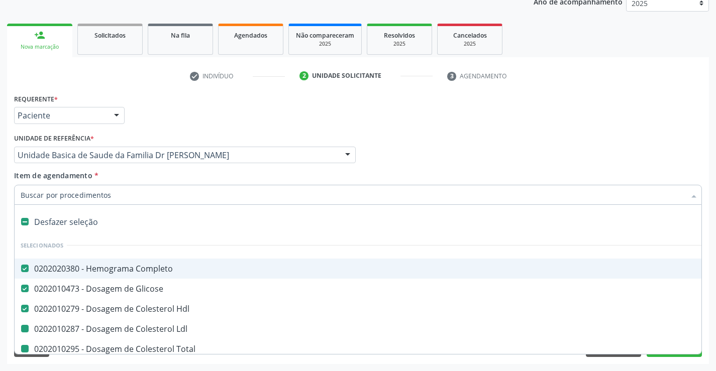
type input "p"
checkbox Ldl "false"
checkbox Triglicerideos "false"
checkbox Ureia "false"
checkbox Creatinina "false"
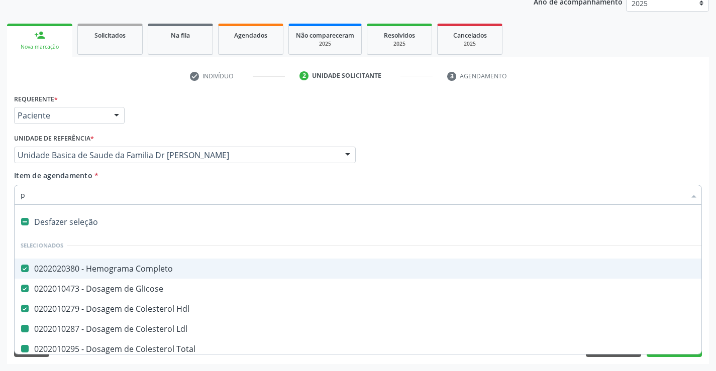
checkbox \(Tgo\) "false"
checkbox \(Tgp\) "false"
checkbox Urico "false"
checkbox Urina "false"
checkbox Total "false"
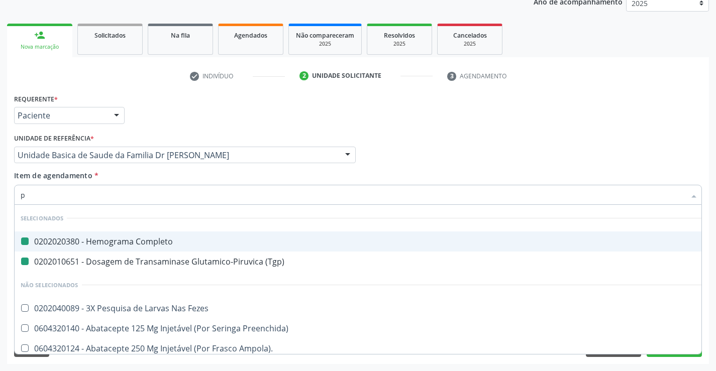
type input "pe"
checkbox Completo "false"
checkbox \(Tgp\) "false"
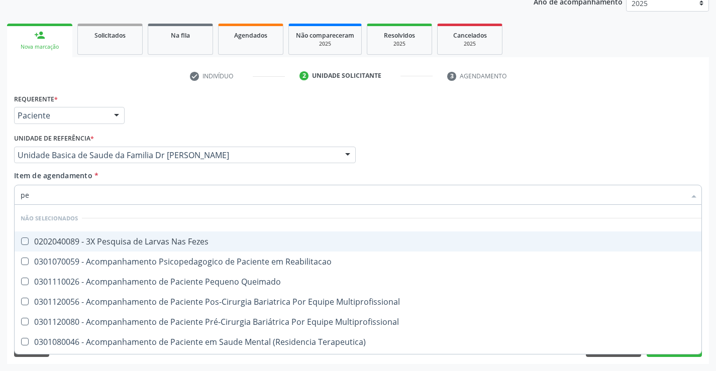
type input "p"
checkbox Fezes "true"
checkbox Reabilitacao "true"
checkbox Multiprofissional "true"
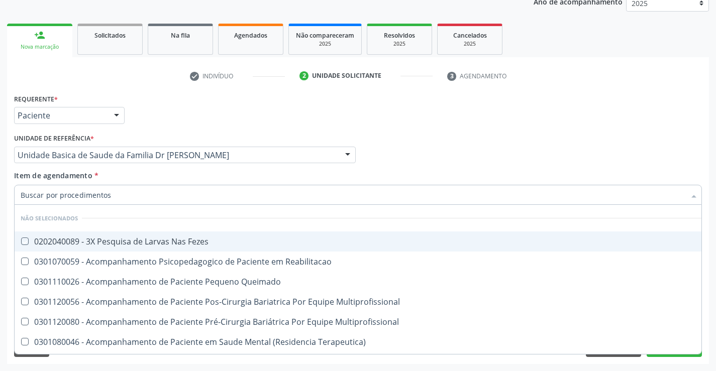
checkbox Terapeutica\) "true"
checkbox \(Uaa\)\ "true"
checkbox Terapêuticas\)\ "true"
checkbox Congênita\ "true"
checkbox Pós-Operatorio "true"
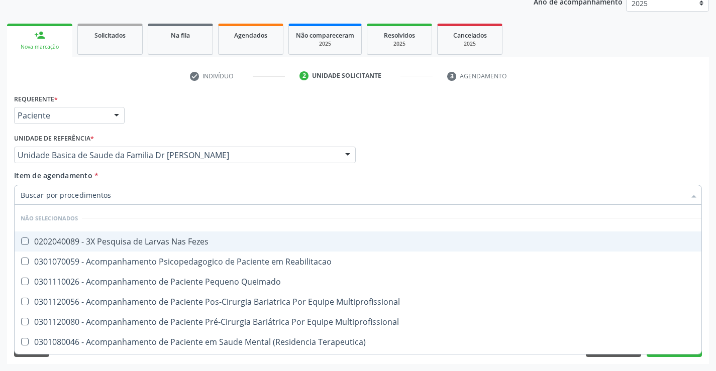
checkbox Ortopedica "true"
checkbox Especializada\ "true"
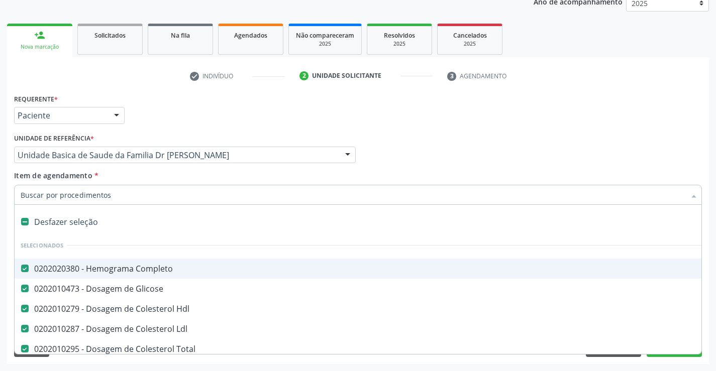
type input "f"
checkbox Ldl "false"
checkbox Total "false"
checkbox Triglicerideos "false"
checkbox Ureia "false"
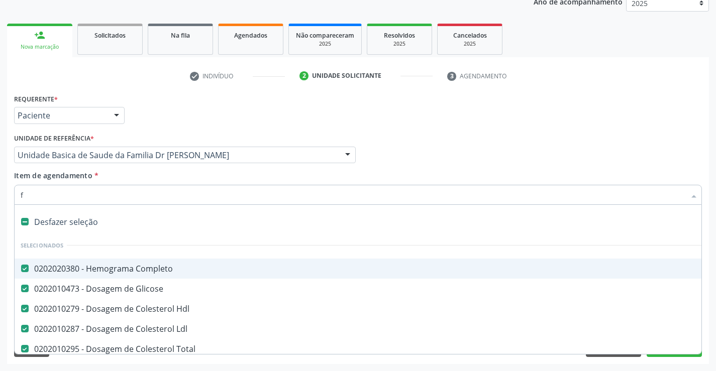
checkbox Creatinina "false"
checkbox \(Tgo\) "false"
checkbox \(Tgp\) "false"
checkbox Urico "false"
checkbox Urina "false"
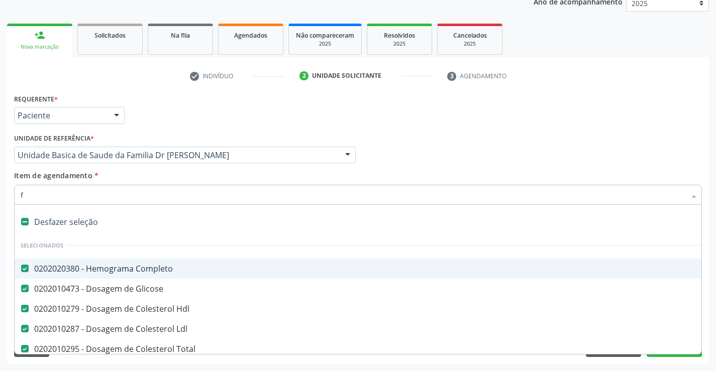
checkbox Hdl "false"
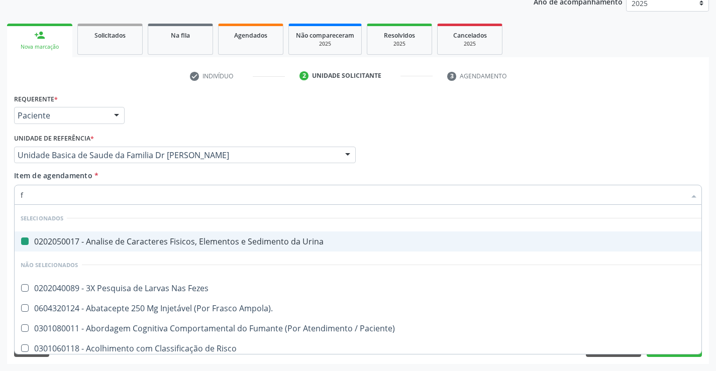
type input "fe"
checkbox Urina "false"
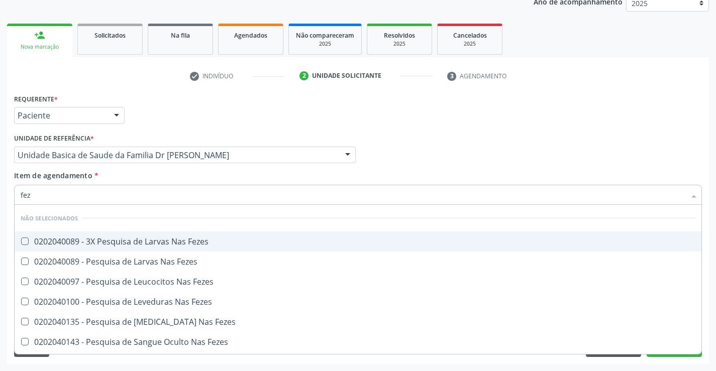
type input "feze"
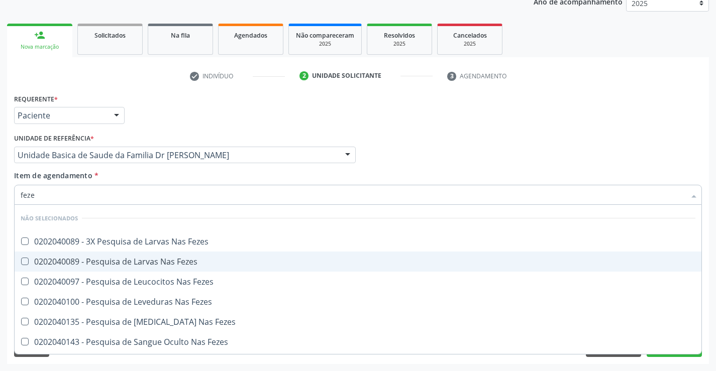
click at [110, 265] on div "0202040089 - Pesquisa de Larvas Nas Fezes" at bounding box center [358, 262] width 674 height 8
checkbox Fezes "true"
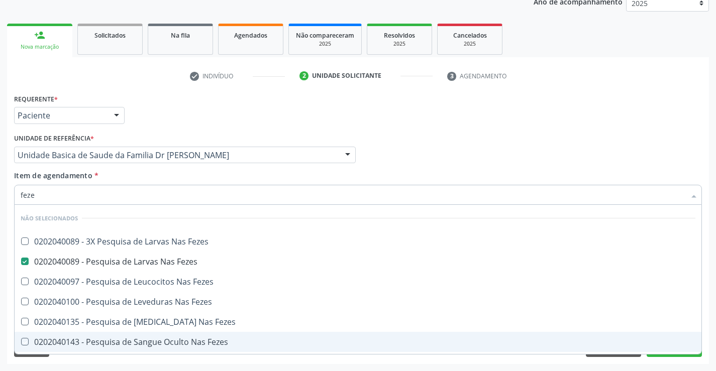
click at [95, 364] on div "Requerente * Paciente Profissional de Saúde Paciente Nenhum resultado encontrad…" at bounding box center [358, 227] width 702 height 273
checkbox Fezes "true"
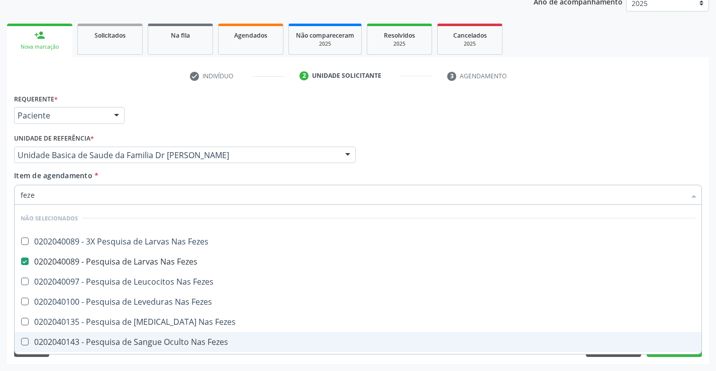
checkbox Fezes "true"
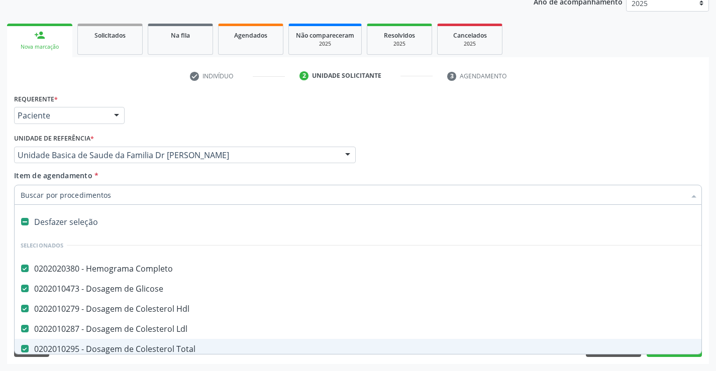
click at [85, 359] on div "Requerente * Paciente Profissional de Saúde Paciente Nenhum resultado encontrad…" at bounding box center [358, 227] width 702 height 273
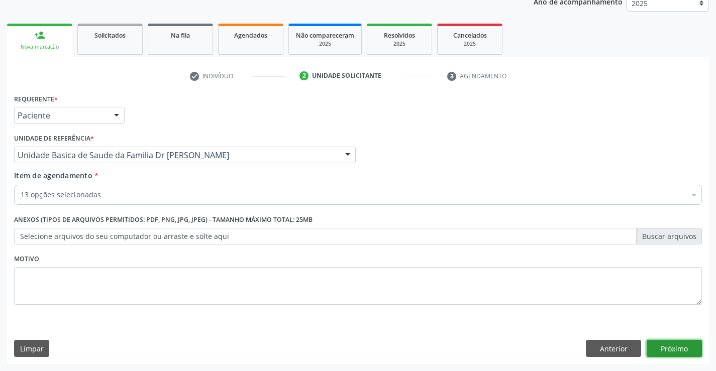
click at [673, 348] on button "Próximo" at bounding box center [673, 348] width 55 height 17
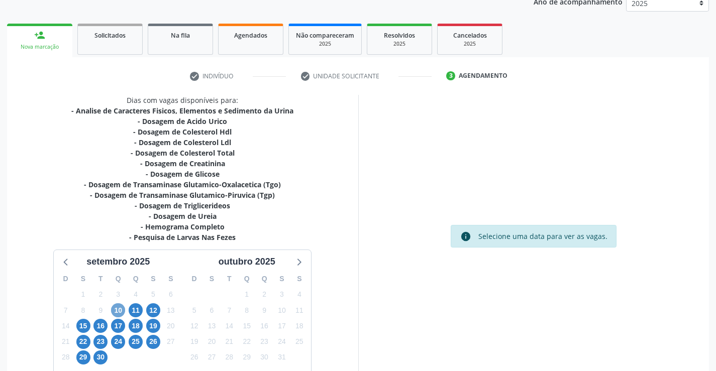
click at [118, 309] on span "10" at bounding box center [118, 310] width 14 height 14
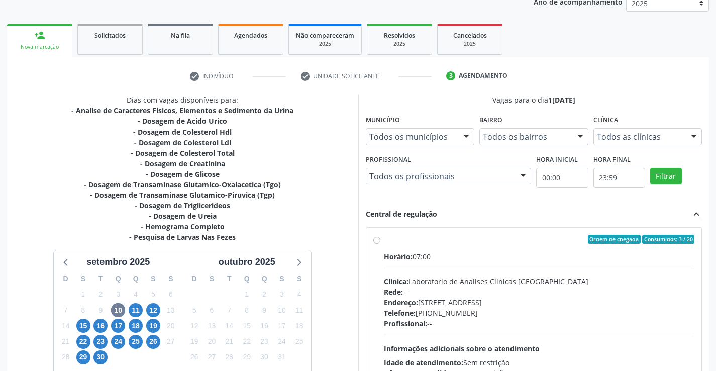
click at [384, 241] on label "Ordem de chegada Consumidos: 3 / 20 Horário: 07:00 Clínica: Laboratorio de Anal…" at bounding box center [539, 312] width 311 height 154
click at [377, 241] on input "Ordem de chegada Consumidos: 3 / 20 Horário: 07:00 Clínica: Laboratorio de Anal…" at bounding box center [376, 239] width 7 height 9
radio input "true"
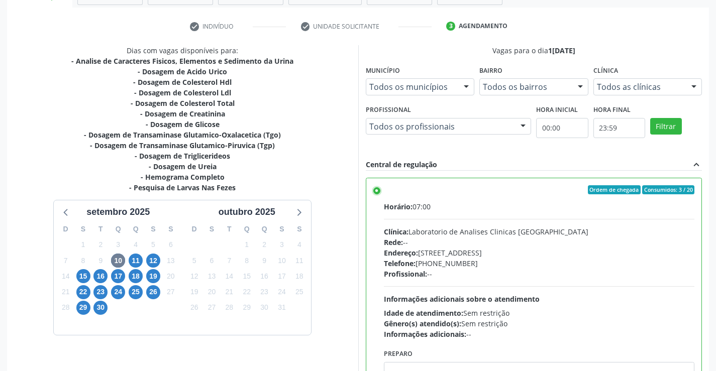
scroll to position [229, 0]
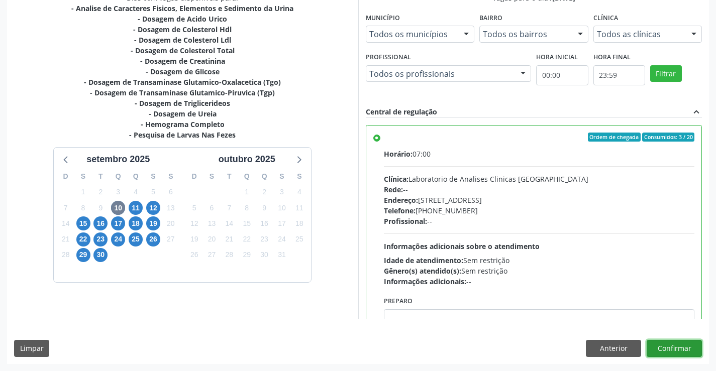
click at [676, 349] on button "Confirmar" at bounding box center [673, 348] width 55 height 17
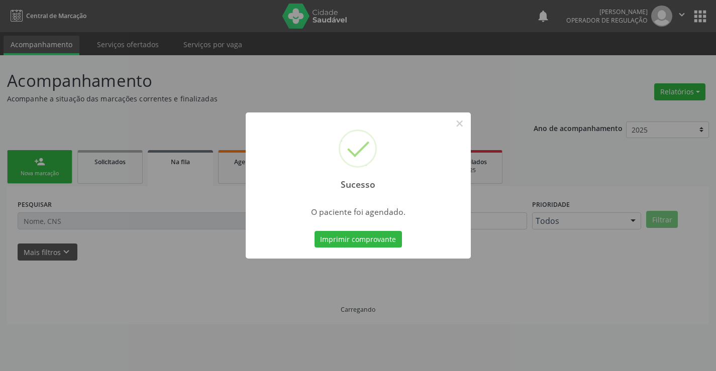
scroll to position [0, 0]
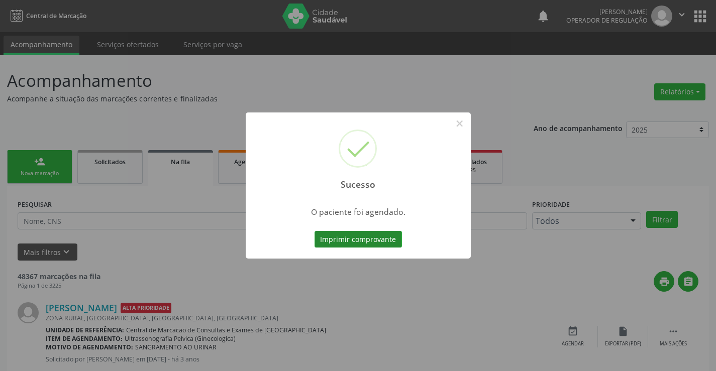
click at [344, 234] on button "Imprimir comprovante" at bounding box center [357, 239] width 87 height 17
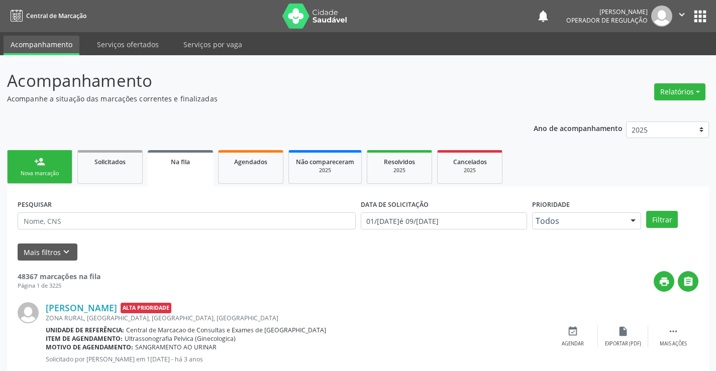
click at [59, 165] on link "person_add Nova marcação" at bounding box center [39, 167] width 65 height 34
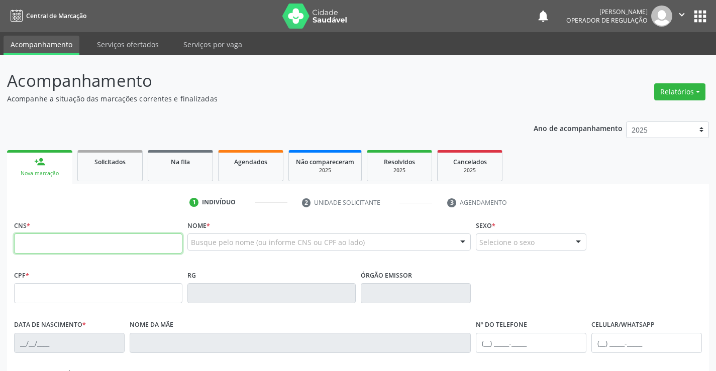
click at [51, 240] on input "text" at bounding box center [98, 244] width 168 height 20
type input "700 6019 8783 0260"
type input "20/06/2022"
type input "(74) 8864-3444"
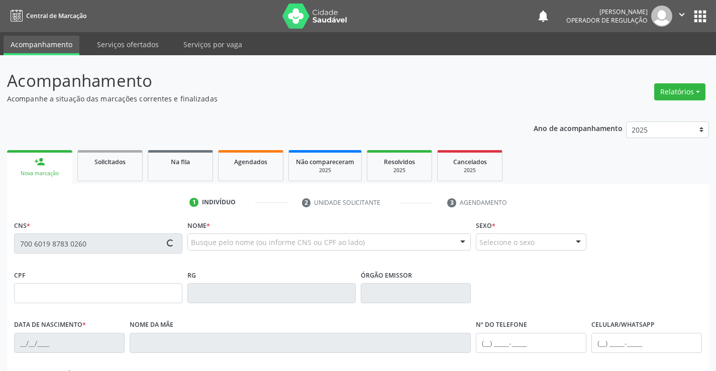
type input "116.312.031-69"
type input "S/N"
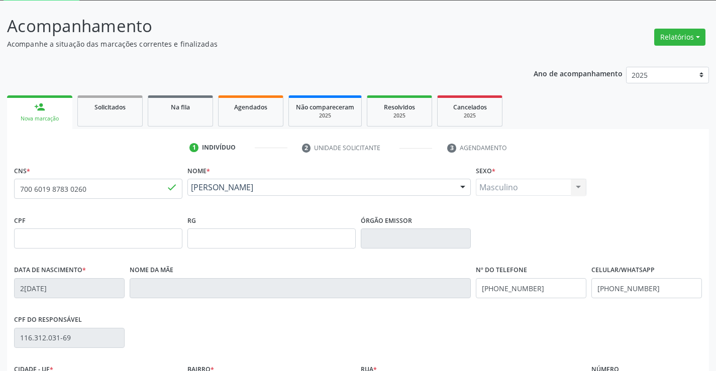
scroll to position [151, 0]
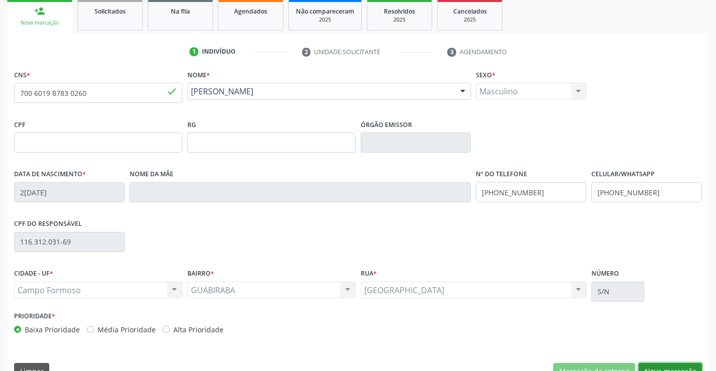
click at [651, 368] on button "Nova marcação" at bounding box center [669, 371] width 63 height 17
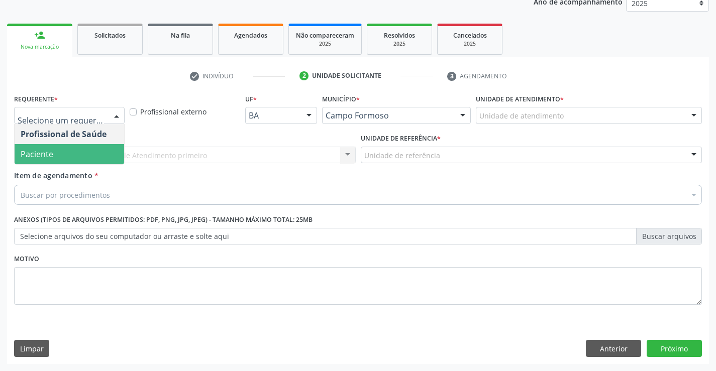
click at [61, 158] on span "Paciente" at bounding box center [69, 154] width 109 height 20
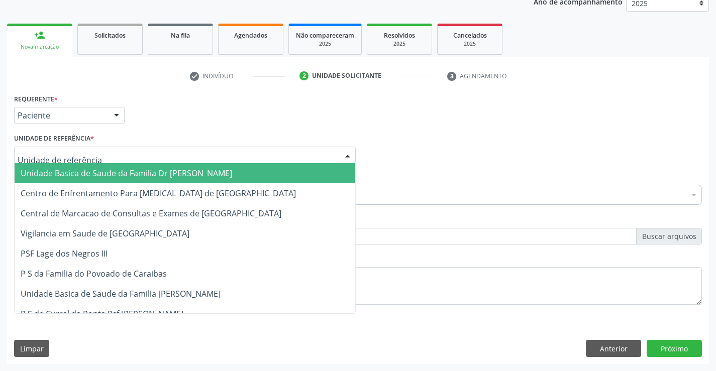
click at [75, 172] on span "Unidade Basica de Saude da Familia Dr [PERSON_NAME]" at bounding box center [126, 173] width 211 height 11
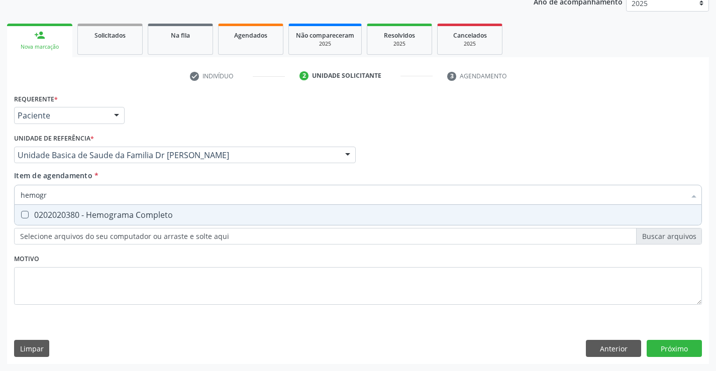
type input "hemogra"
click at [84, 214] on div "0202020380 - Hemograma Completo" at bounding box center [358, 215] width 674 height 8
checkbox Completo "true"
click at [64, 287] on div "Requerente * Paciente Profissional de Saúde Paciente Nenhum resultado encontrad…" at bounding box center [357, 204] width 687 height 227
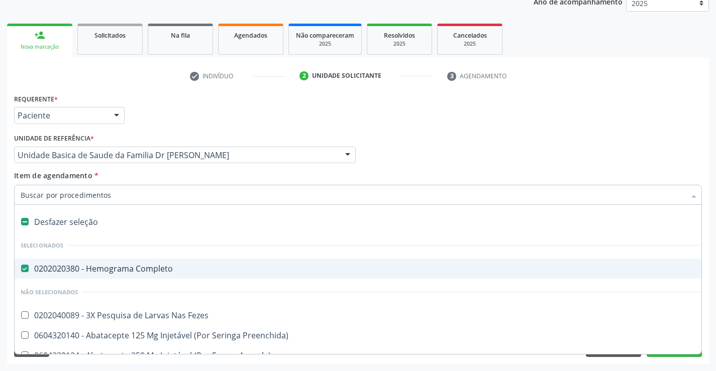
click at [89, 188] on div at bounding box center [357, 195] width 687 height 20
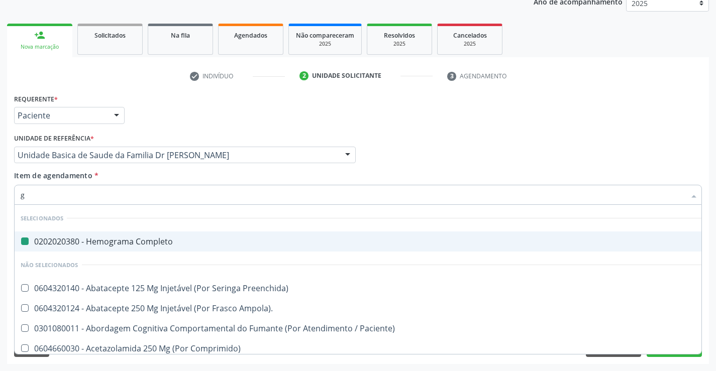
type input "gl"
checkbox Completo "false"
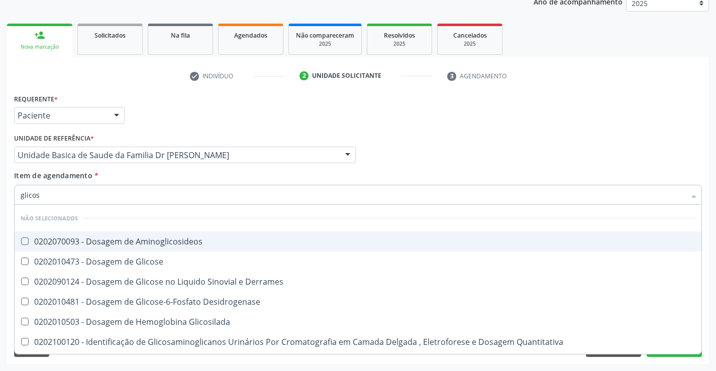
type input "glicose"
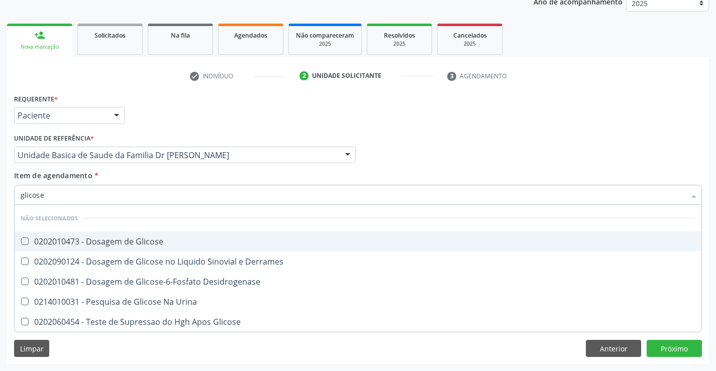
click at [149, 245] on div "0202010473 - Dosagem de Glicose" at bounding box center [358, 242] width 674 height 8
checkbox Glicose "true"
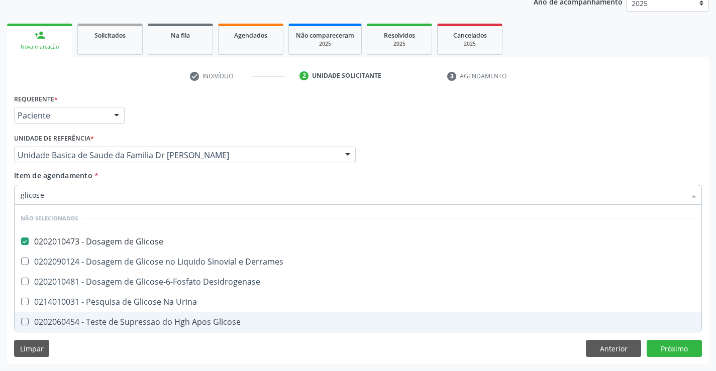
type input "glicose"
click at [94, 343] on div "Requerente * Paciente Profissional de Saúde Paciente Nenhum resultado encontrad…" at bounding box center [358, 227] width 702 height 273
checkbox Derrames "true"
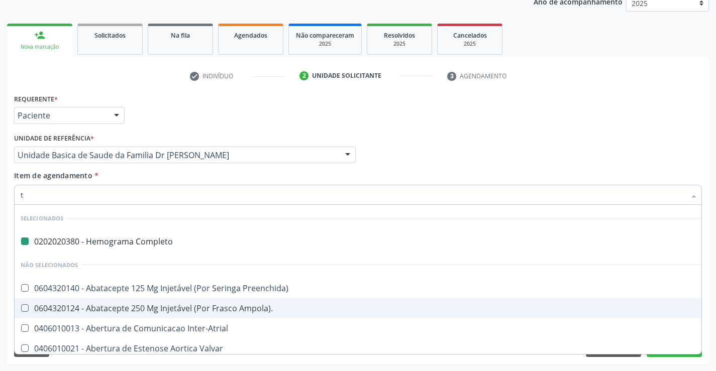
type input "tg"
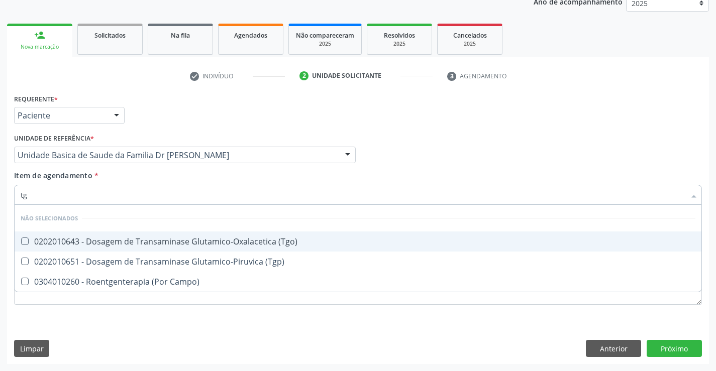
click at [129, 236] on span "0202010643 - Dosagem de Transaminase Glutamico-Oxalacetica (Tgo)" at bounding box center [358, 241] width 686 height 20
checkbox \(Tgo\) "true"
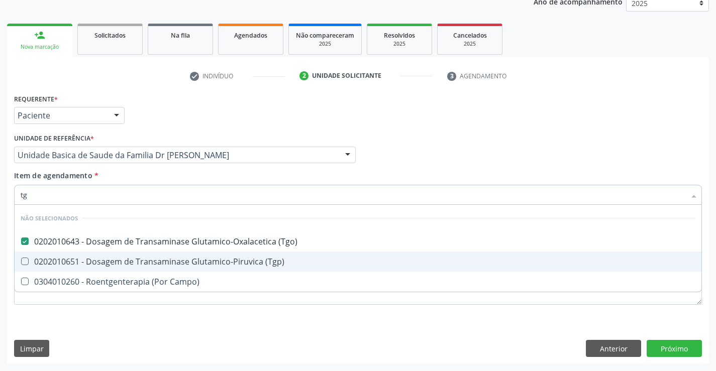
click at [121, 258] on div "0202010651 - Dosagem de Transaminase Glutamico-Piruvica (Tgp)" at bounding box center [358, 262] width 674 height 8
checkbox \(Tgp\) "true"
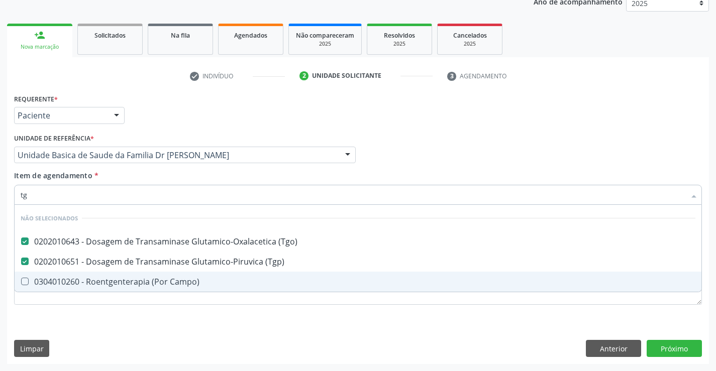
type input "tg"
click at [91, 320] on div "Requerente * Paciente Profissional de Saúde Paciente Nenhum resultado encontrad…" at bounding box center [358, 227] width 702 height 273
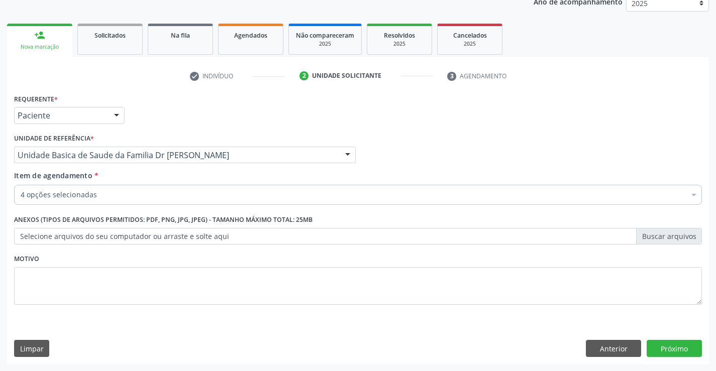
checkbox \(Tgo\) "true"
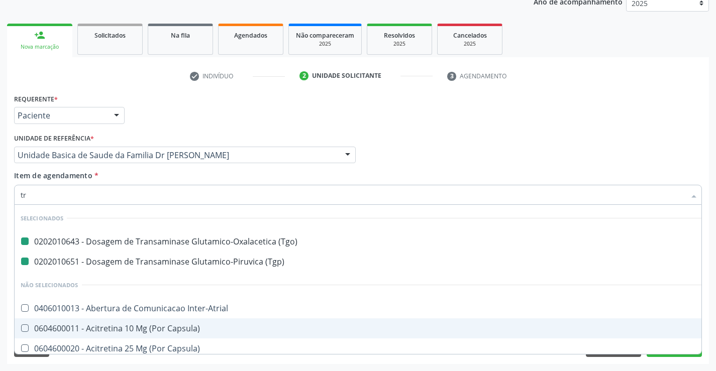
type input "tri"
checkbox \(Tgo\) "false"
checkbox \(Tgp\) "false"
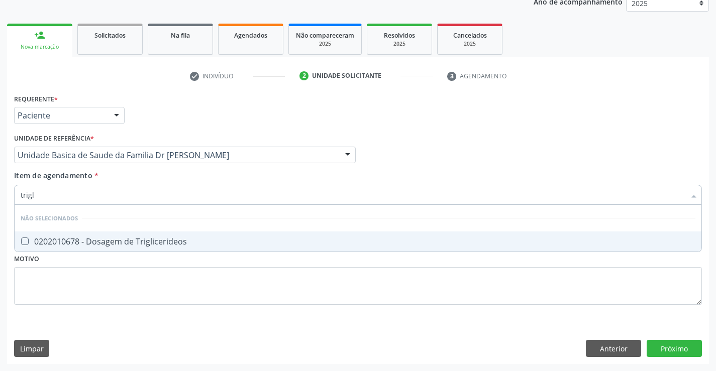
type input "trigli"
click at [128, 235] on span "0202010678 - Dosagem de Triglicerideos" at bounding box center [358, 241] width 686 height 20
checkbox Triglicerideos "true"
type input "trigli"
click at [117, 300] on div "Requerente * Paciente Profissional de Saúde Paciente Nenhum resultado encontrad…" at bounding box center [357, 204] width 687 height 227
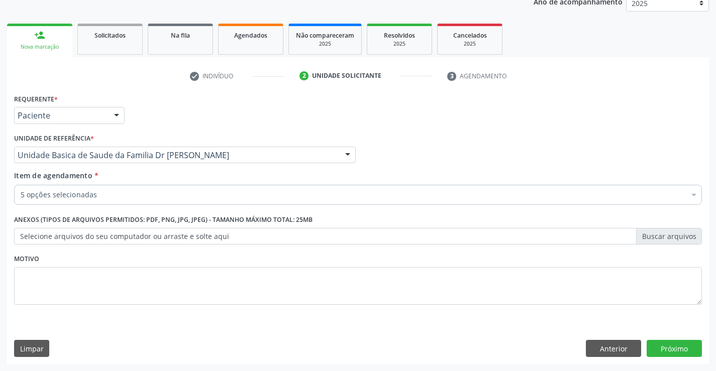
click at [122, 189] on div "5 opções selecionadas" at bounding box center [357, 195] width 687 height 20
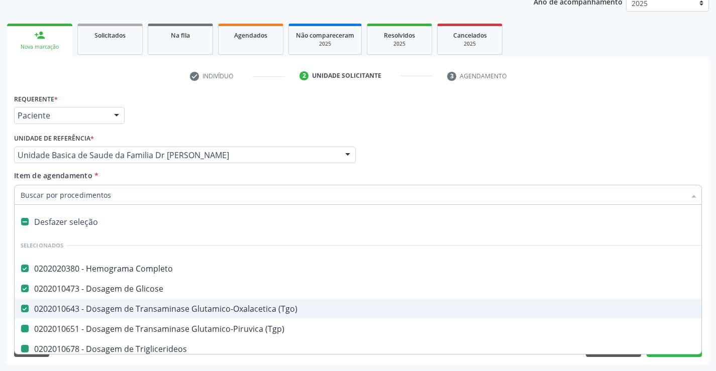
type input "u"
checkbox \(Tgp\) "false"
checkbox Triglicerideos "false"
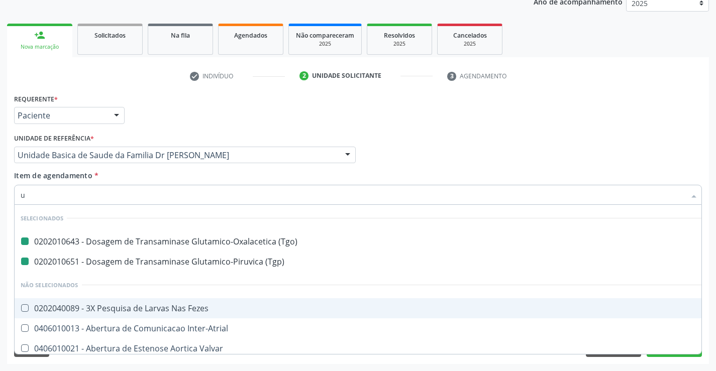
type input "ur"
checkbox \(Tgo\) "false"
checkbox \(Tgp\) "false"
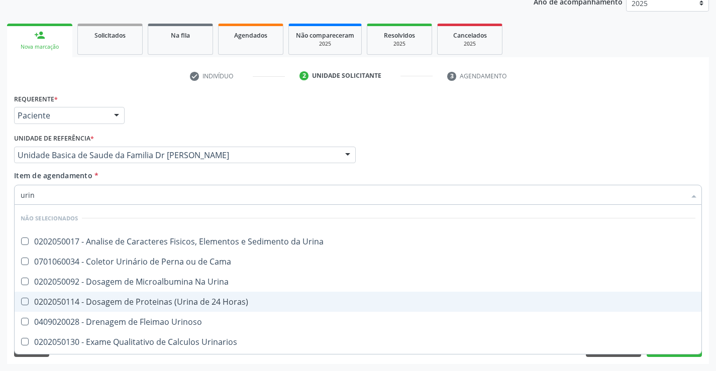
type input "urina"
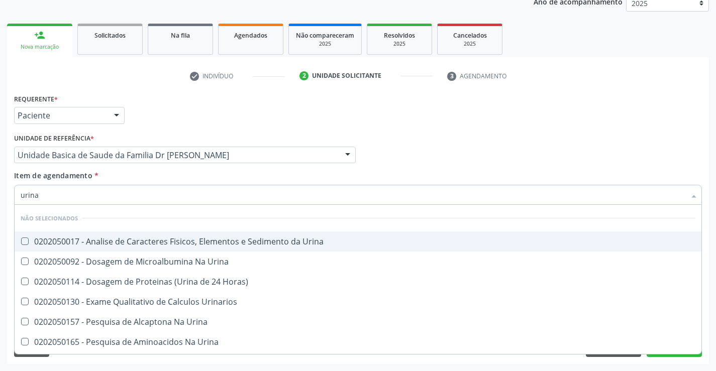
click at [138, 235] on span "0202050017 - Analise de Caracteres Fisicos, Elementos e Sedimento da Urina" at bounding box center [358, 241] width 686 height 20
checkbox Urina "true"
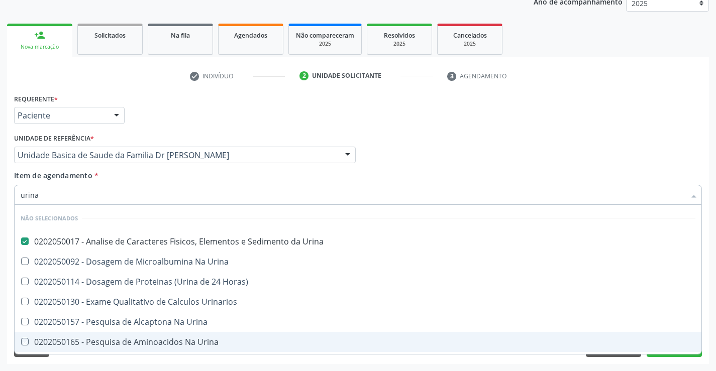
click at [104, 358] on div "Requerente * Paciente Profissional de Saúde Paciente Nenhum resultado encontrad…" at bounding box center [358, 227] width 702 height 273
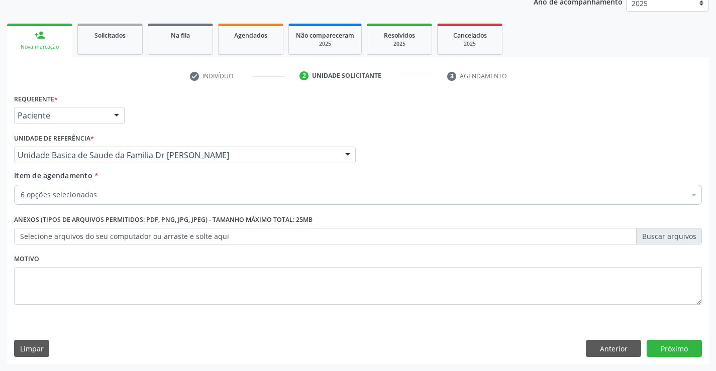
scroll to position [0, 0]
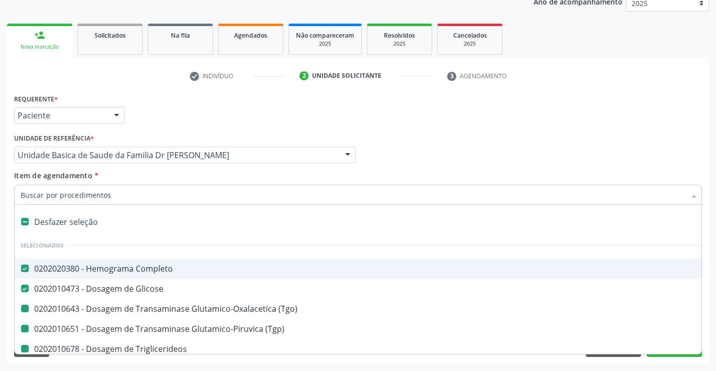
type input "f"
checkbox \(Tgp\) "false"
checkbox Triglicerideos "false"
checkbox Urina "false"
checkbox \(Tgo\) "false"
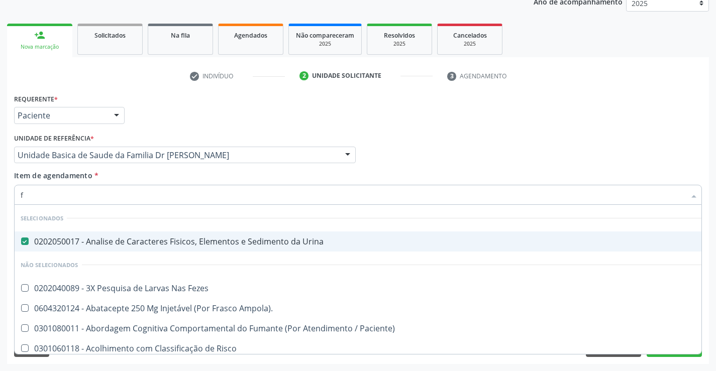
scroll to position [32, 0]
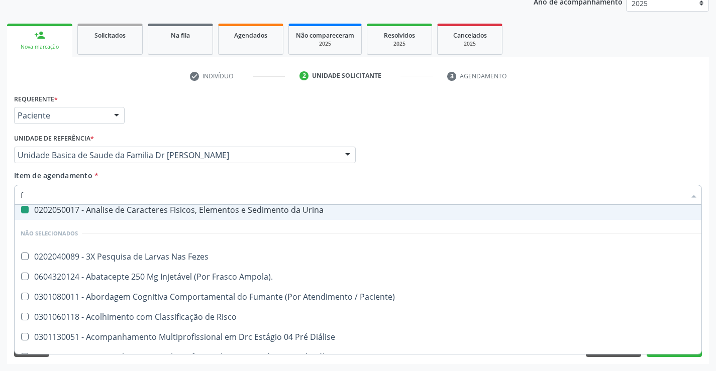
type input "fe"
checkbox Urina "false"
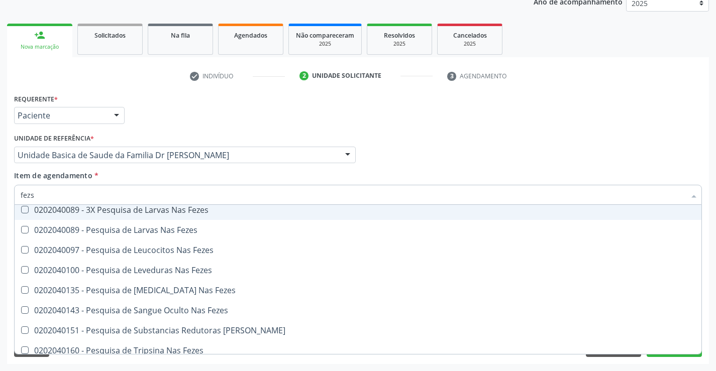
scroll to position [0, 0]
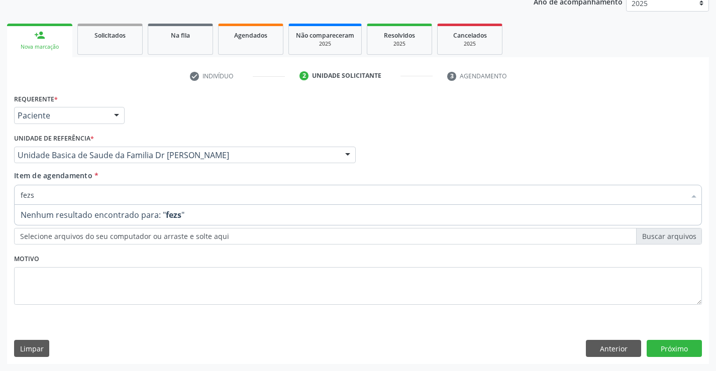
type input "fez"
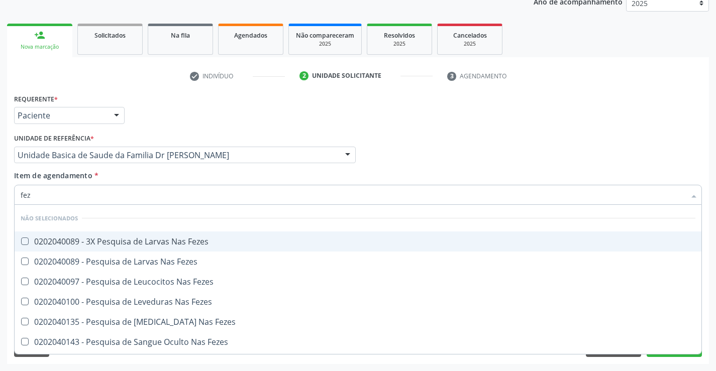
click at [168, 238] on div "0202040089 - 3X Pesquisa de Larvas Nas Fezes" at bounding box center [358, 242] width 674 height 8
checkbox Fezes "true"
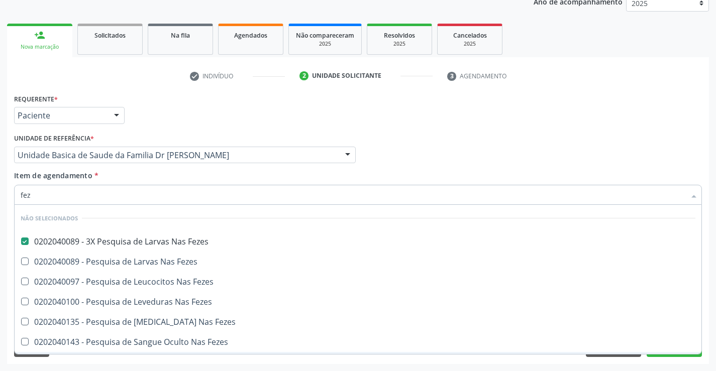
click at [102, 356] on div "Limpar Anterior Próximo" at bounding box center [357, 348] width 687 height 17
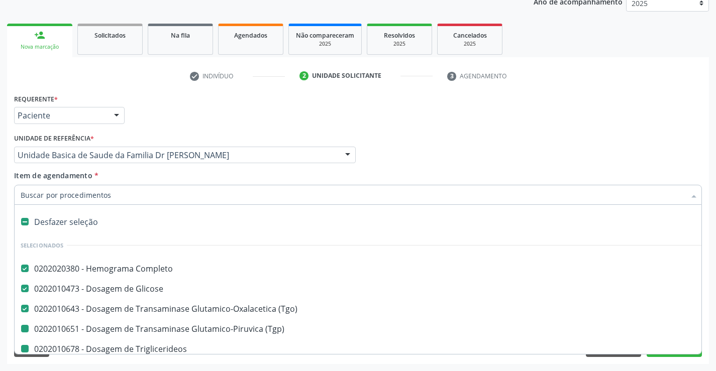
type input "f"
checkbox \(Tgp\) "false"
checkbox Triglicerideos "false"
checkbox Urina "false"
checkbox Fezes "false"
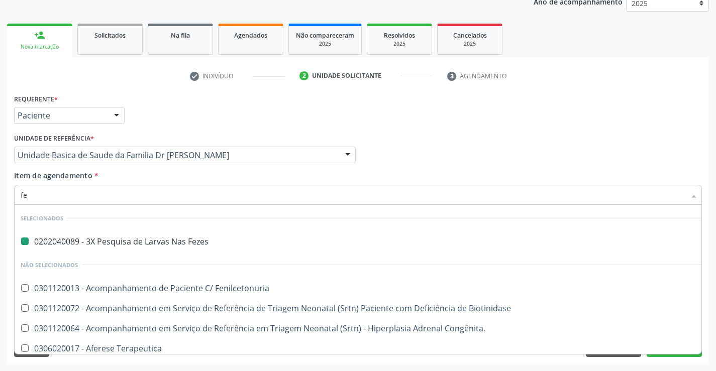
type input "fer"
checkbox Fezes "false"
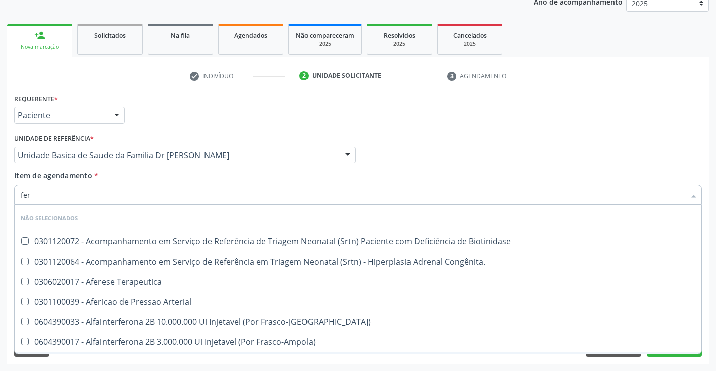
type input "ferr"
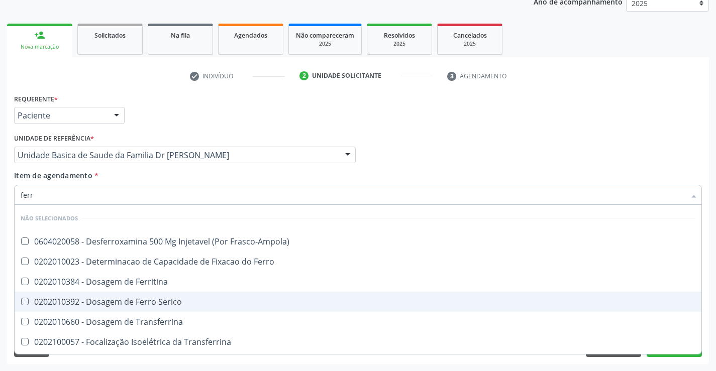
click at [128, 298] on div "0202010392 - Dosagem de Ferro Serico" at bounding box center [358, 302] width 674 height 8
checkbox Serico "true"
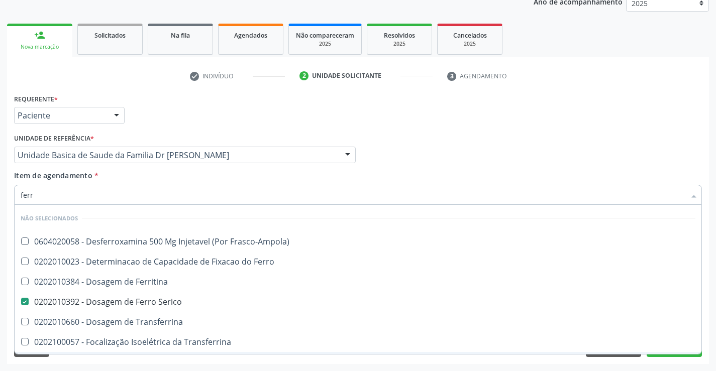
click at [110, 356] on div "Limpar Anterior Próximo" at bounding box center [357, 348] width 687 height 17
checkbox Frasco-Ampola\) "true"
checkbox Transferrina "true"
checkbox Ml\) "true"
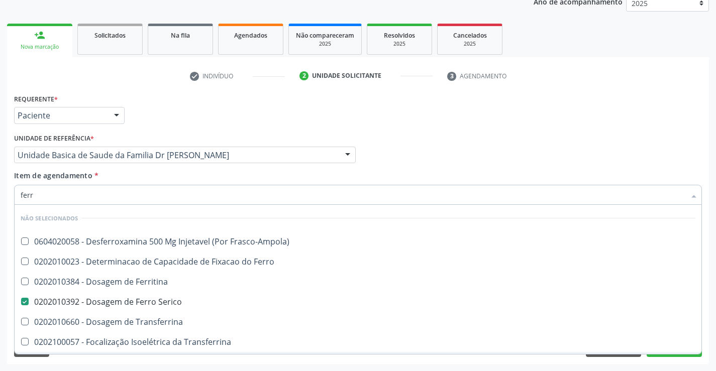
checkbox \(Nefroplastia\) "true"
checkbox Ferritina "true"
checkbox Ferro "true"
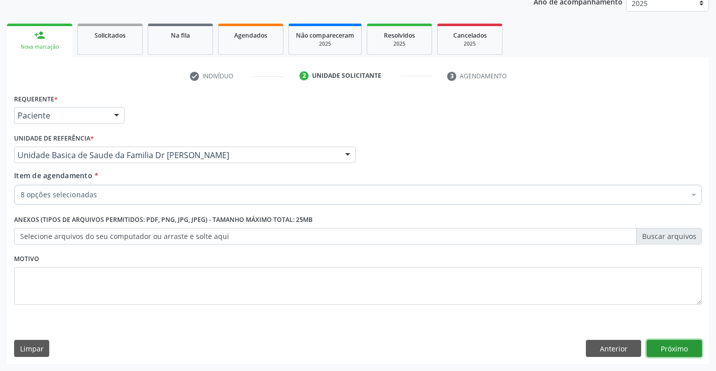
click at [668, 355] on button "Próximo" at bounding box center [673, 348] width 55 height 17
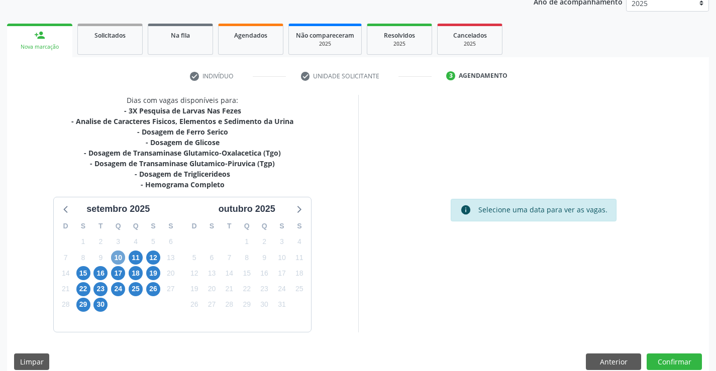
click at [119, 256] on span "10" at bounding box center [118, 258] width 14 height 14
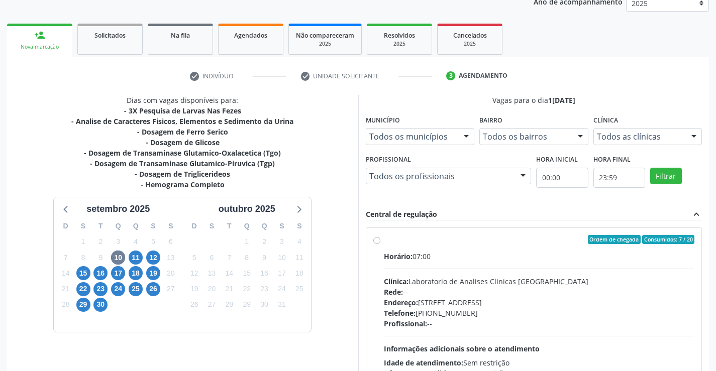
click at [384, 243] on label "Ordem de chegada Consumidos: 7 / 20 Horário: 07:00 Clínica: Laboratorio de Anal…" at bounding box center [539, 312] width 311 height 154
click at [378, 243] on input "Ordem de chegada Consumidos: 7 / 20 Horário: 07:00 Clínica: Laboratorio de Anal…" at bounding box center [376, 239] width 7 height 9
radio input "true"
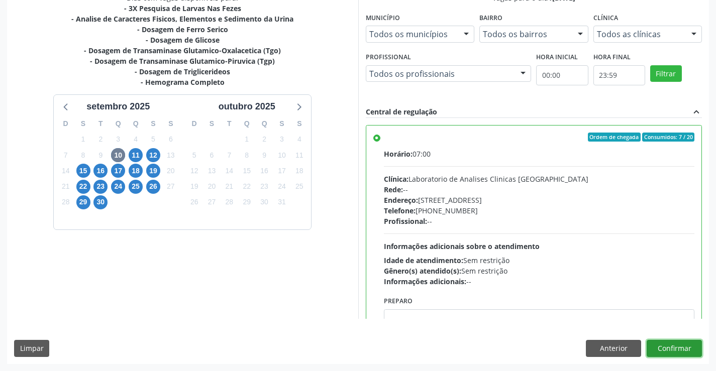
click at [679, 349] on button "Confirmar" at bounding box center [673, 348] width 55 height 17
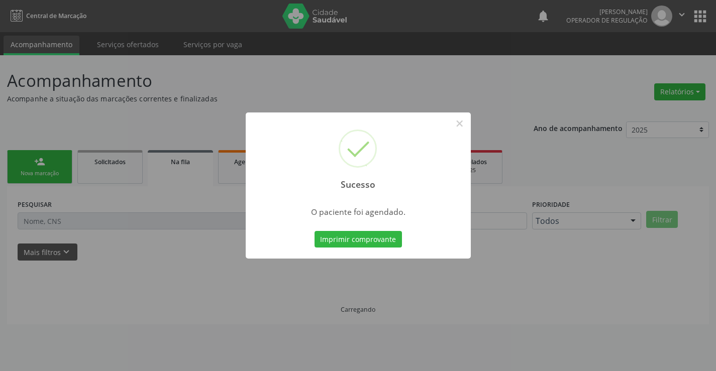
scroll to position [0, 0]
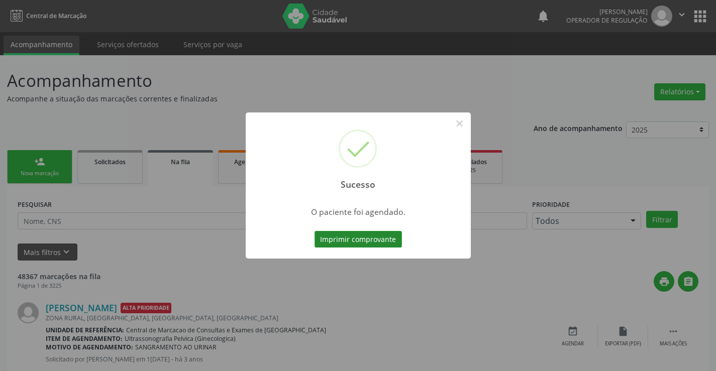
click at [366, 237] on button "Imprimir comprovante" at bounding box center [357, 239] width 87 height 17
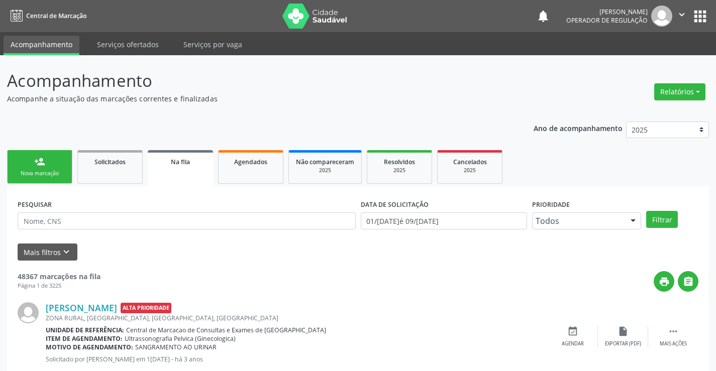
click at [44, 159] on div "person_add" at bounding box center [39, 161] width 11 height 11
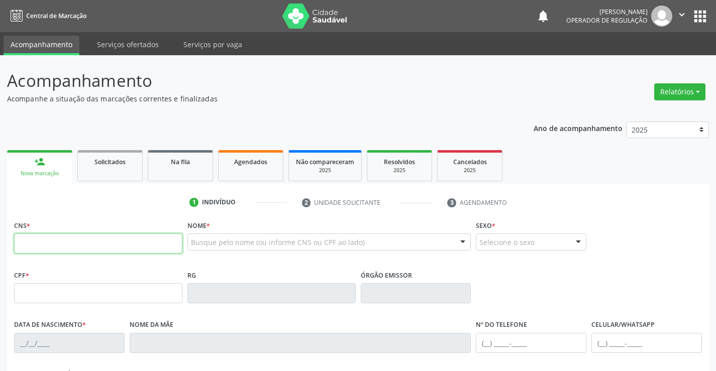
click at [57, 238] on input "text" at bounding box center [98, 244] width 168 height 20
type input "708 6055 6466 1383"
type input "16/06/2022"
type input "SN"
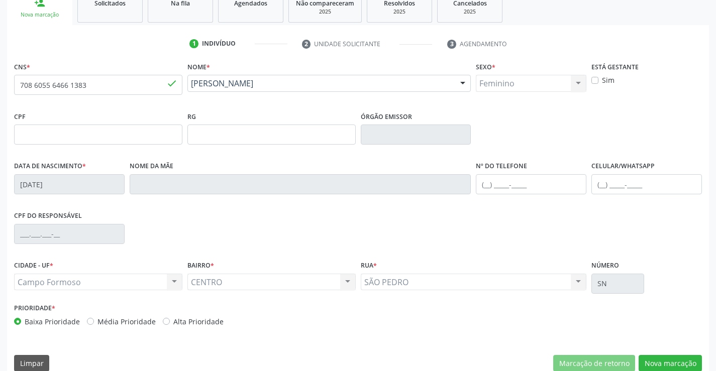
scroll to position [173, 0]
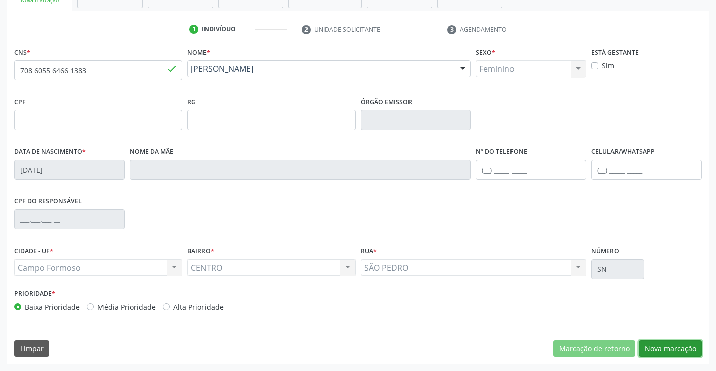
click at [648, 345] on button "Nova marcação" at bounding box center [669, 348] width 63 height 17
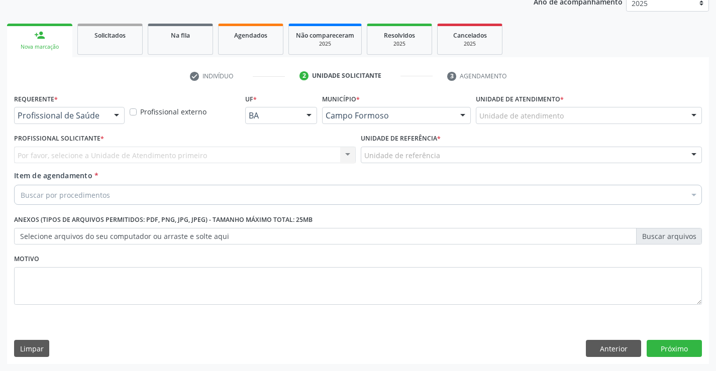
scroll to position [127, 0]
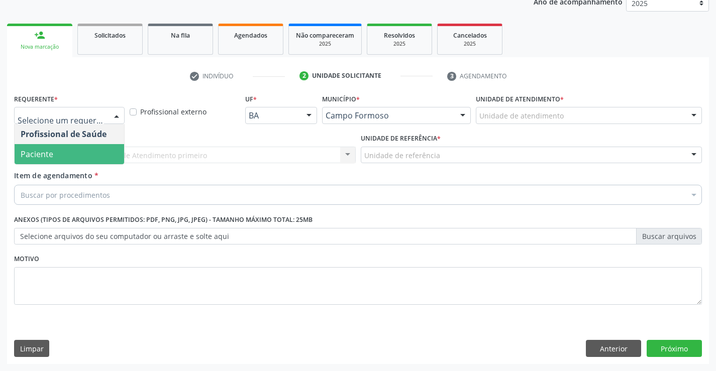
click at [76, 157] on span "Paciente" at bounding box center [69, 154] width 109 height 20
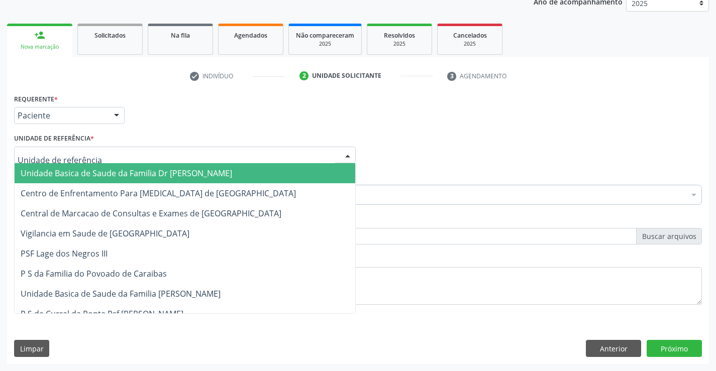
click at [82, 173] on span "Unidade Basica de Saude da Familia Dr [PERSON_NAME]" at bounding box center [126, 173] width 211 height 11
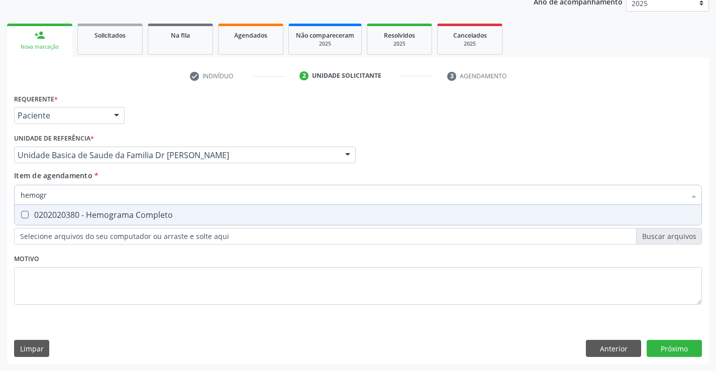
type input "hemogra"
click at [69, 211] on div "0202020380 - Hemograma Completo" at bounding box center [358, 215] width 674 height 8
checkbox Completo "true"
type input "hemogra"
click at [69, 275] on div "Requerente * Paciente Profissional de Saúde Paciente Nenhum resultado encontrad…" at bounding box center [357, 204] width 687 height 227
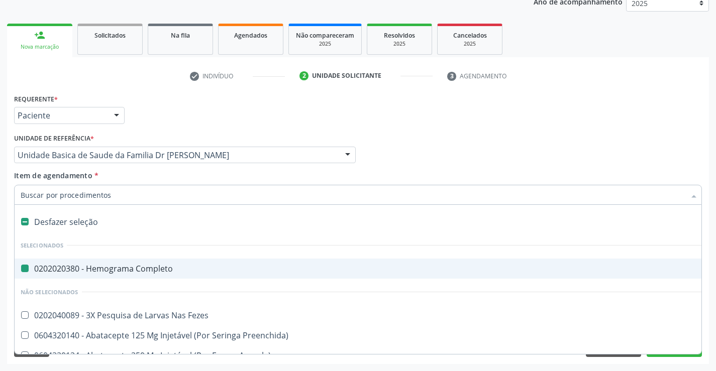
type input "u"
checkbox Completo "false"
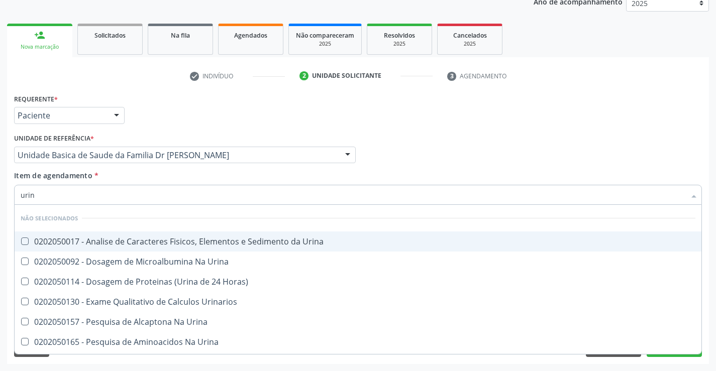
type input "urina"
click at [104, 241] on div "0202050017 - Analise de Caracteres Fisicos, Elementos e Sedimento da Urina" at bounding box center [358, 242] width 674 height 8
checkbox Urina "true"
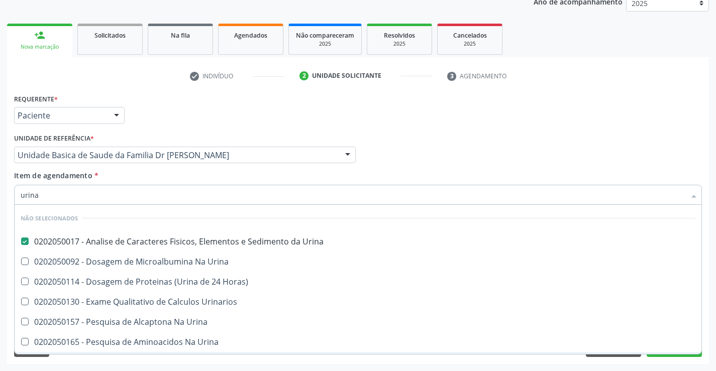
type input "urina"
click at [74, 363] on div "Requerente * Paciente Profissional de Saúde Paciente Nenhum resultado encontrad…" at bounding box center [358, 227] width 702 height 273
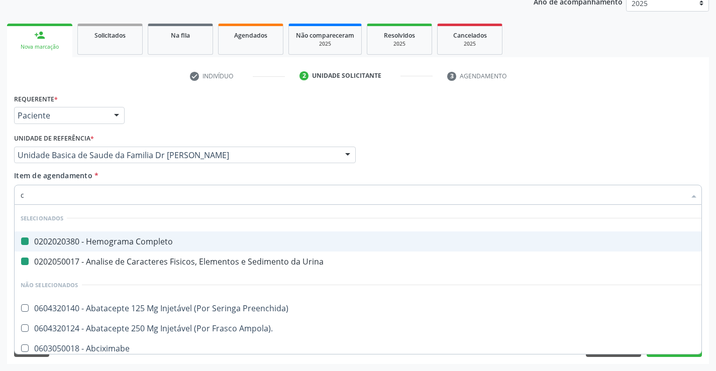
type input "cr"
checkbox Completo "false"
checkbox Urina "false"
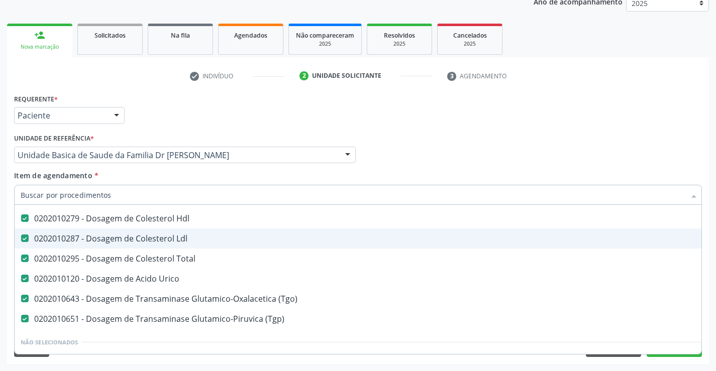
scroll to position [251, 0]
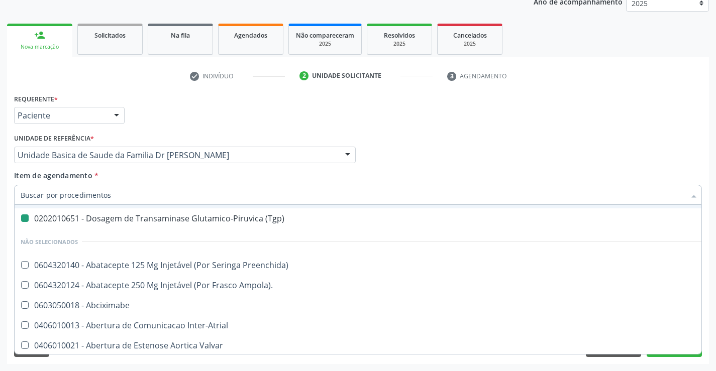
type input "g"
checkbox \(Tgp\) "false"
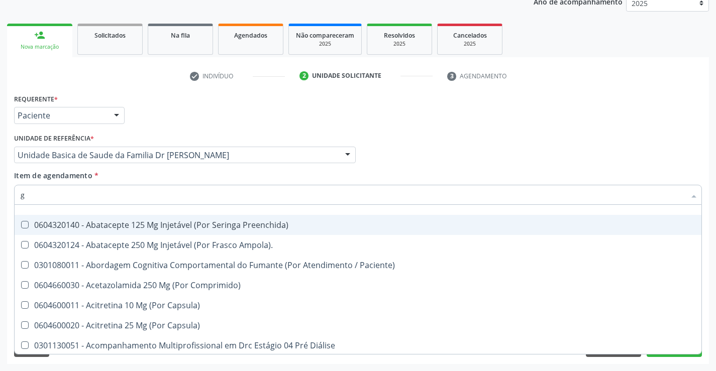
type input "gl"
checkbox Hdl "false"
checkbox Ldl "false"
checkbox Total "false"
checkbox Urico "false"
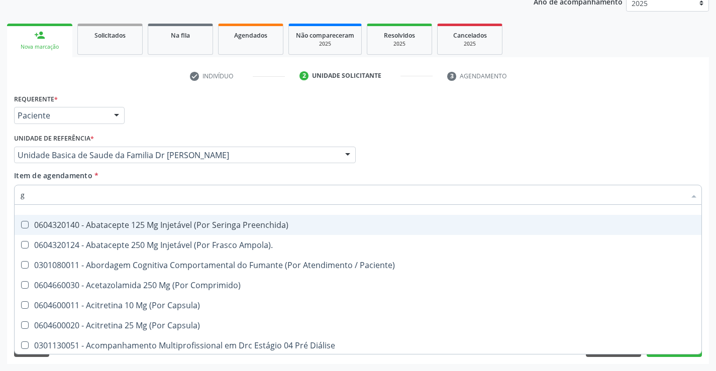
checkbox \(Tgo\) "false"
checkbox \(Tgp\) "false"
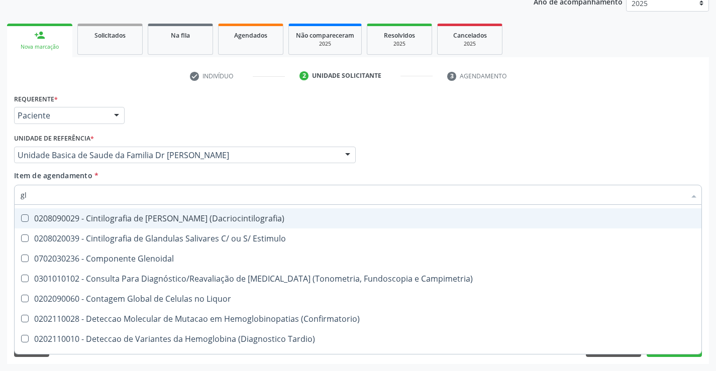
type input "gli"
checkbox \(Tgo\) "false"
checkbox \(Tgp\) "false"
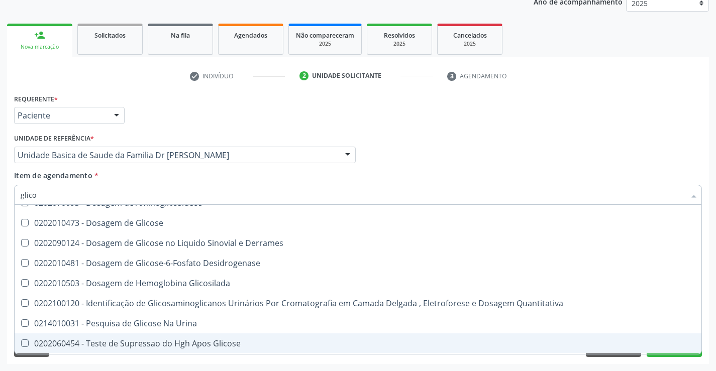
type input "glicos"
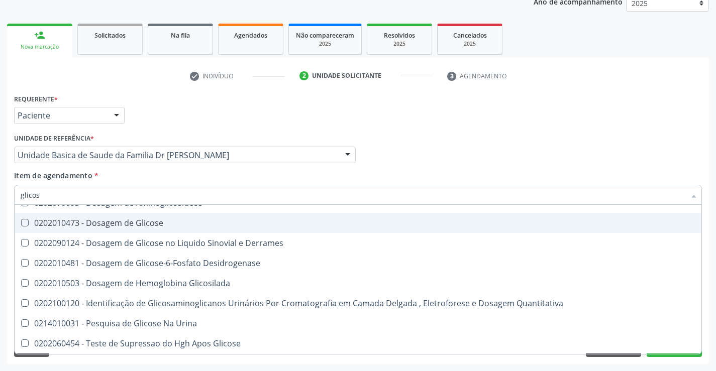
click at [162, 221] on div "0202010473 - Dosagem de Glicose" at bounding box center [358, 223] width 674 height 8
checkbox Glicose "true"
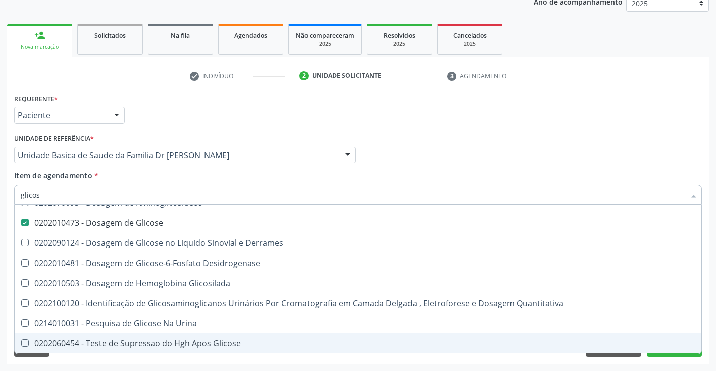
type input "glicos"
click at [122, 357] on div "Limpar Anterior Próximo" at bounding box center [357, 348] width 687 height 17
checkbox Aminoglicosideos "true"
checkbox Desidrogenase "true"
checkbox Glicosilada "true"
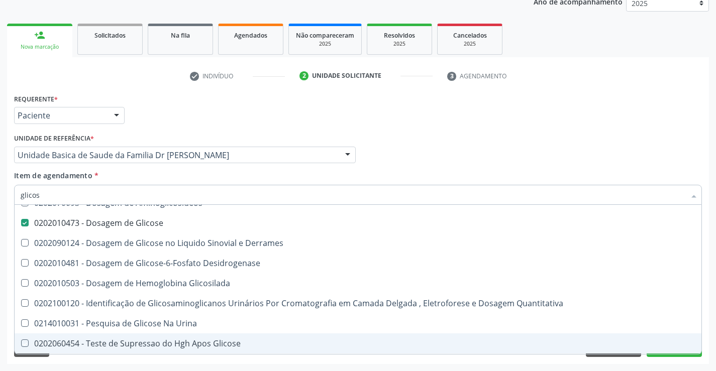
checkbox Quantitativa "true"
checkbox Urina "true"
checkbox Glicose "true"
checkbox Derrames "true"
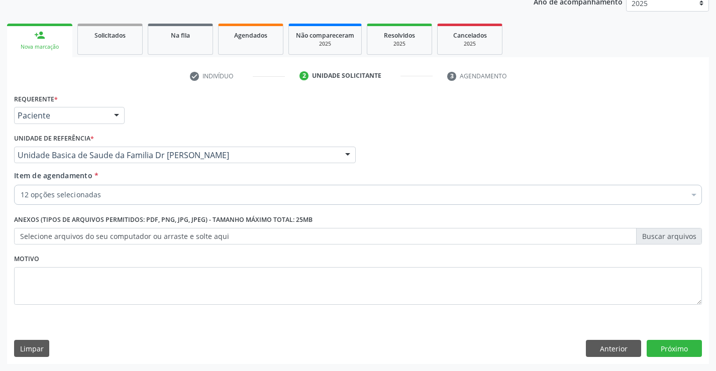
scroll to position [0, 0]
click at [128, 187] on div "12 opções selecionadas" at bounding box center [357, 195] width 687 height 20
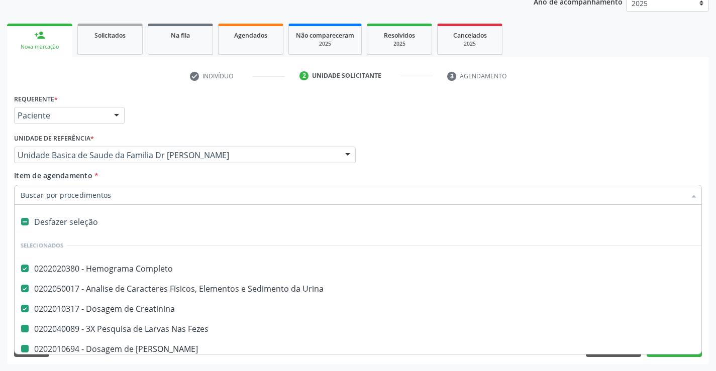
type input "f"
checkbox Fezes "false"
checkbox Ureia "false"
checkbox Hdl "false"
checkbox Ldl "false"
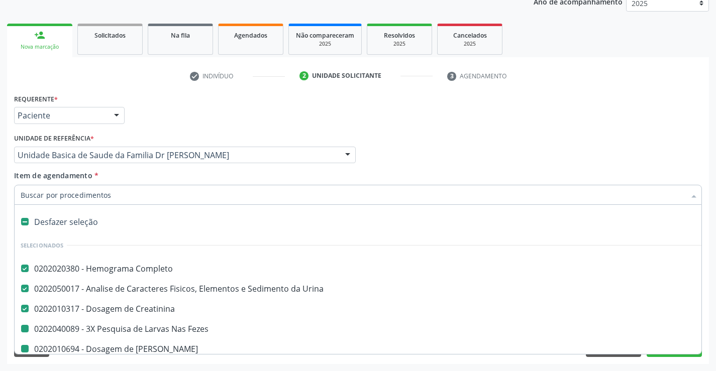
checkbox Total "false"
checkbox Urico "false"
checkbox \(Tgo\) "false"
checkbox \(Tgp\) "false"
checkbox Glicose "false"
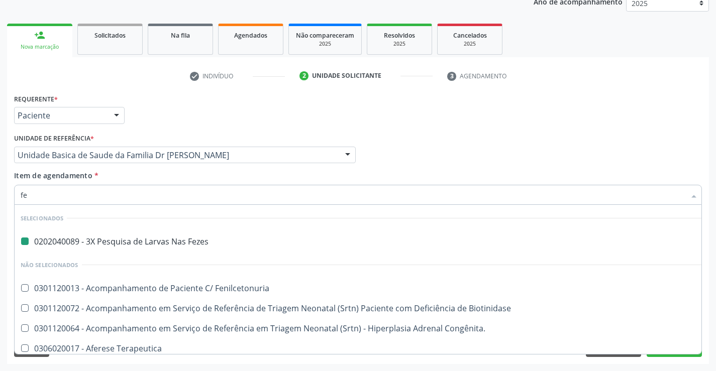
type input "fer"
checkbox Fezes "false"
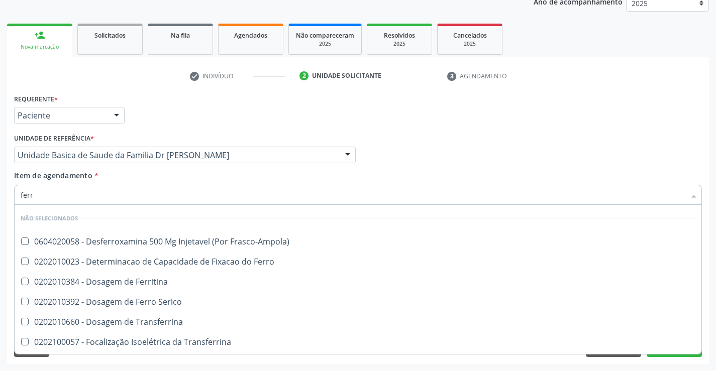
type input "ferro"
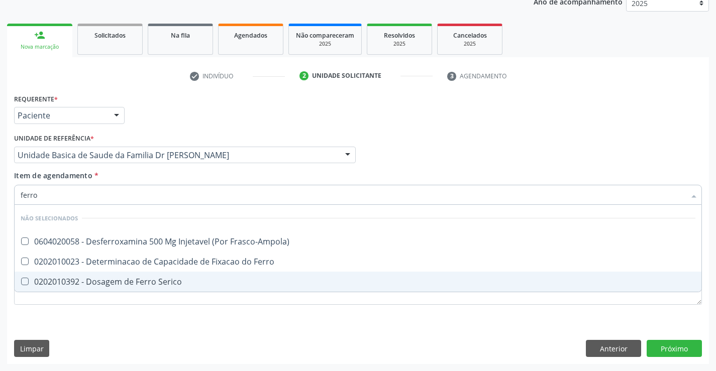
click at [139, 278] on div "0202010392 - Dosagem de Ferro Serico" at bounding box center [358, 282] width 674 height 8
checkbox Serico "true"
click at [105, 337] on div "Requerente * Paciente Profissional de Saúde Paciente Nenhum resultado encontrad…" at bounding box center [358, 227] width 702 height 273
checkbox Frasco-Ampola\) "true"
checkbox Ferro "true"
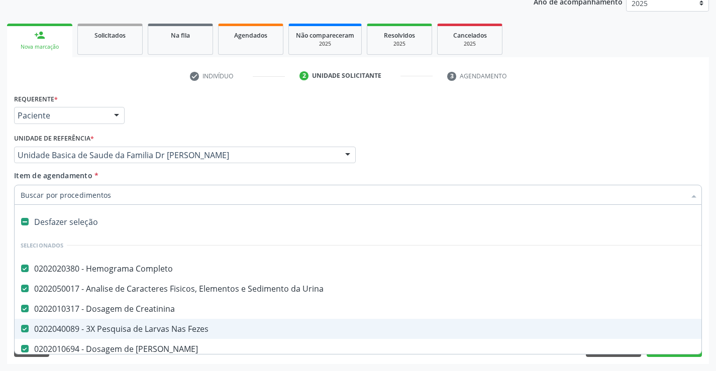
type input "u"
checkbox Total "false"
checkbox Urico "false"
checkbox \(Tgo\) "false"
checkbox \(Tgp\) "false"
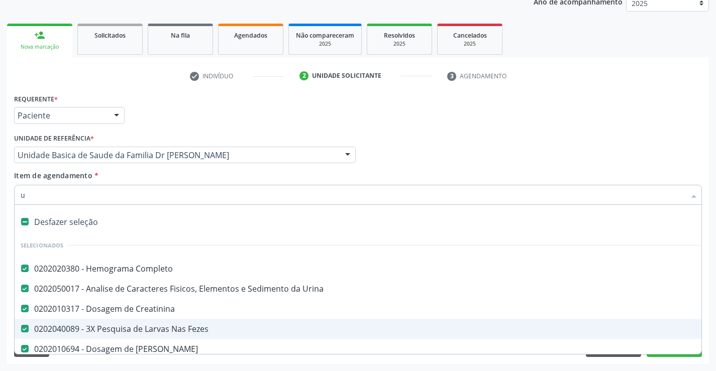
checkbox Glicose "false"
checkbox Serico "false"
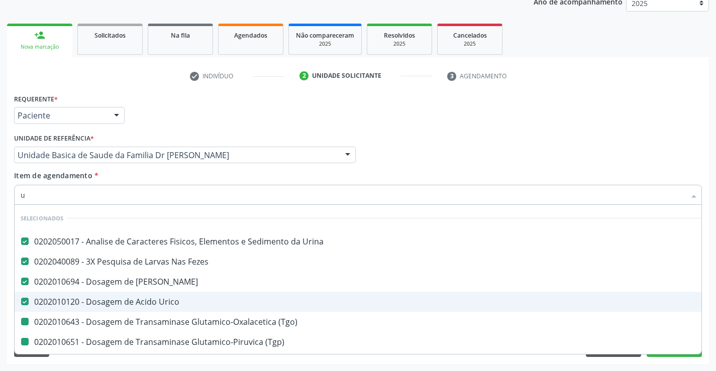
type input "ur"
checkbox \(Tgo\) "false"
checkbox \(Tgp\) "false"
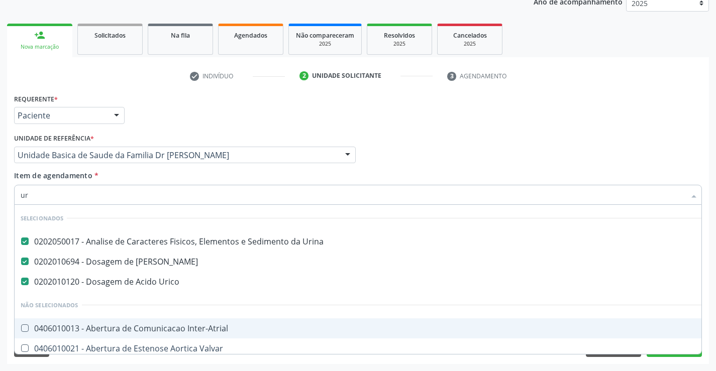
type input "u"
checkbox Inter-Atrial "true"
checkbox Valvar "true"
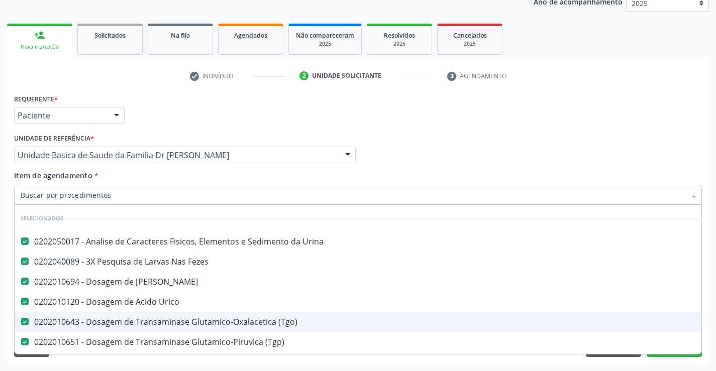
checkbox Inter-Atrial "true"
checkbox Valvar "true"
checkbox Adolescente\) "true"
checkbox Valvar "true"
checkbox Adolescente\) "true"
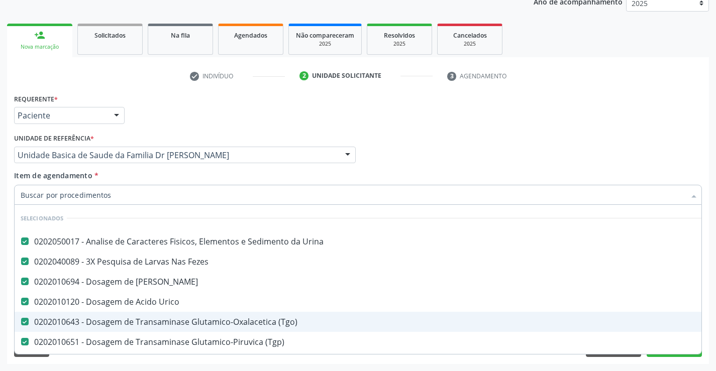
checkbox Paciente\) "true"
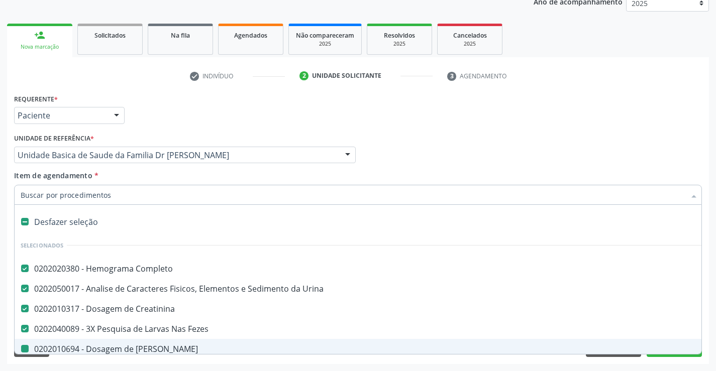
type input "f"
checkbox Ureia "false"
checkbox Hdl "false"
checkbox Total "false"
checkbox Urico "false"
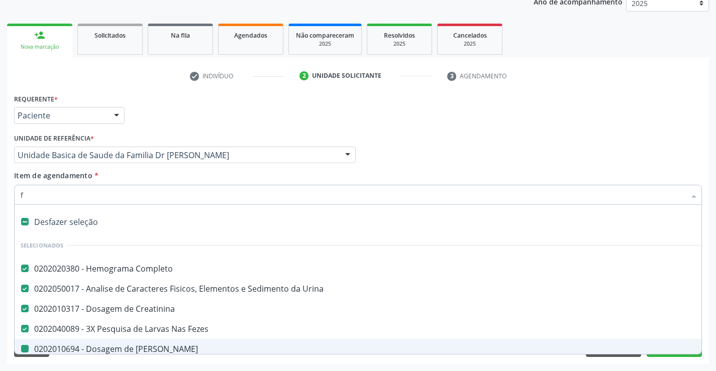
checkbox \(Tgo\) "false"
checkbox \(Tgp\) "false"
checkbox Glicose "false"
checkbox Serico "false"
checkbox Ldl "false"
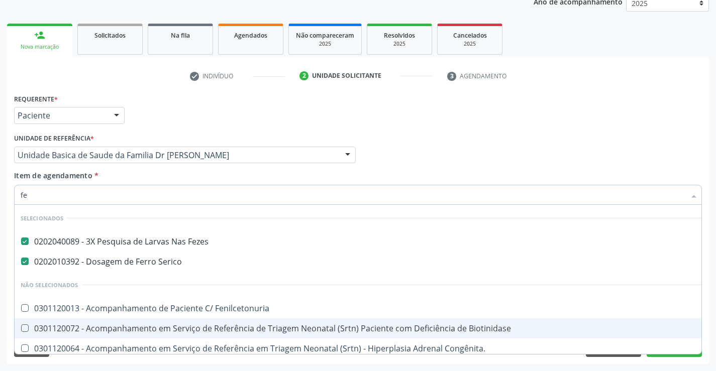
type input "fez"
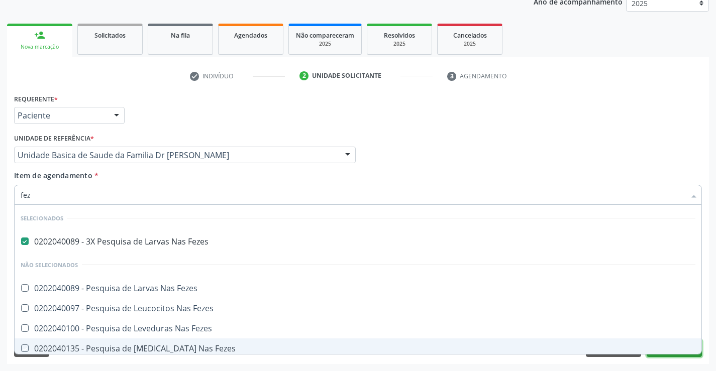
click at [673, 356] on button "Próximo" at bounding box center [673, 348] width 55 height 17
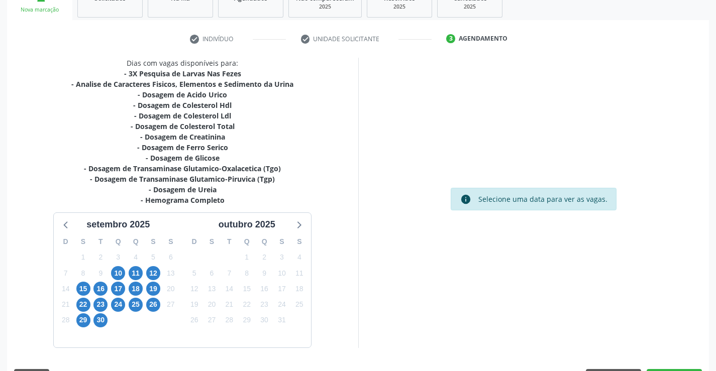
scroll to position [192, 0]
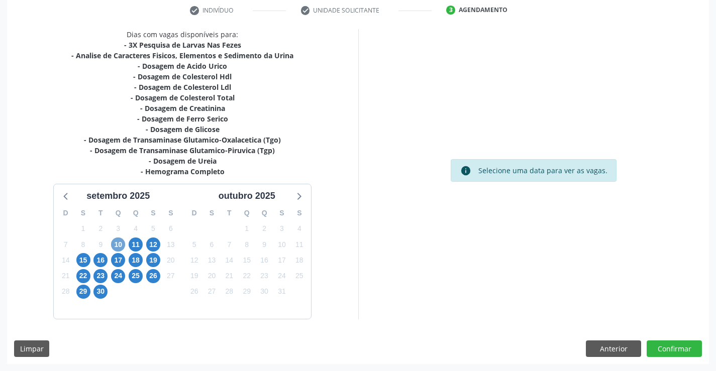
click at [114, 243] on span "10" at bounding box center [118, 245] width 14 height 14
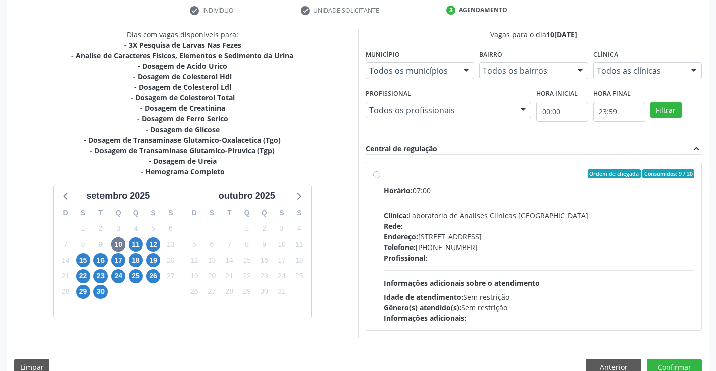
click at [384, 174] on label "Ordem de chegada Consumidos: 9 / 20 Horário: 07:00 Clínica: Laboratorio de Anal…" at bounding box center [539, 246] width 311 height 154
click at [379, 174] on input "Ordem de chegada Consumidos: 9 / 20 Horário: 07:00 Clínica: Laboratorio de Anal…" at bounding box center [376, 173] width 7 height 9
radio input "true"
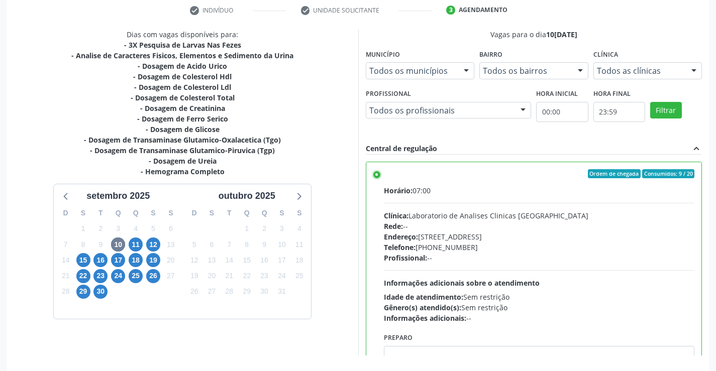
scroll to position [229, 0]
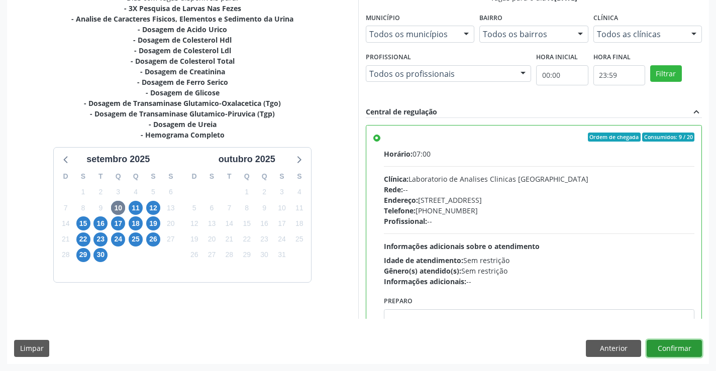
click at [674, 349] on button "Confirmar" at bounding box center [673, 348] width 55 height 17
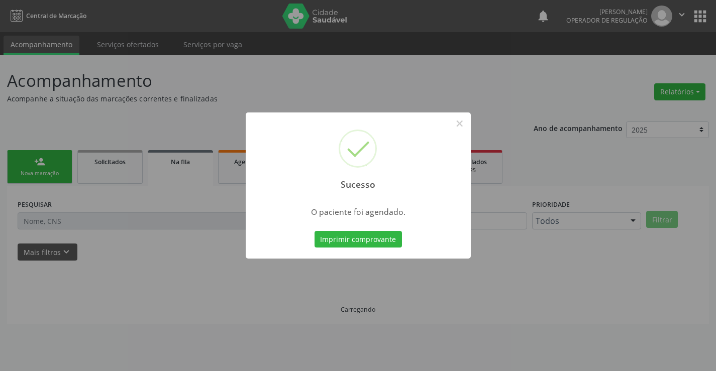
scroll to position [0, 0]
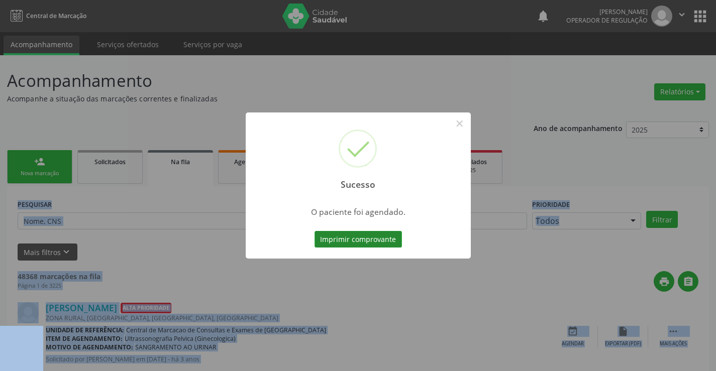
click at [363, 236] on button "Imprimir comprovante" at bounding box center [357, 239] width 87 height 17
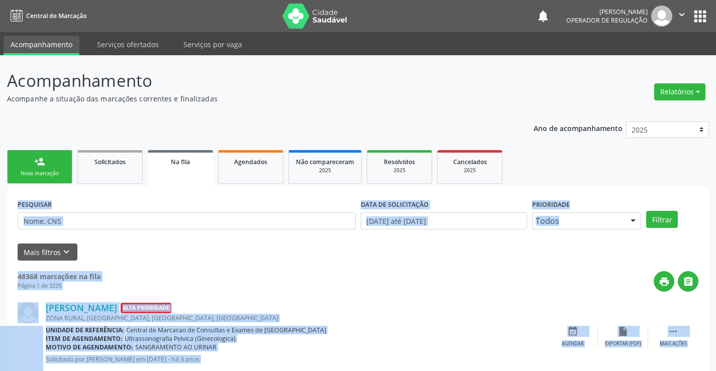
click at [42, 158] on div "person_add" at bounding box center [39, 161] width 11 height 11
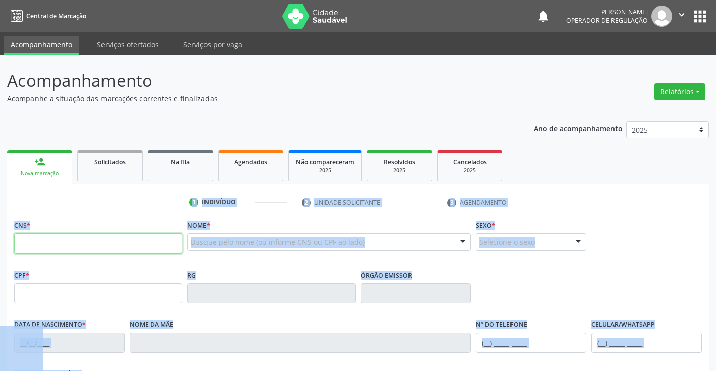
click at [61, 243] on input "text" at bounding box center [98, 244] width 168 height 20
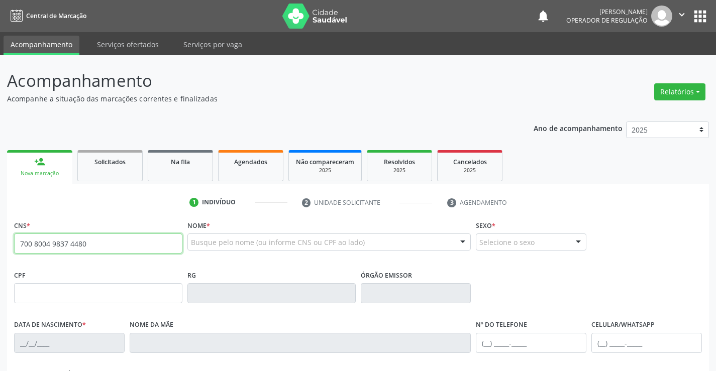
type input "700 8004 9837 4480"
type input "166051786"
type input "10/11/2000"
type input "SN"
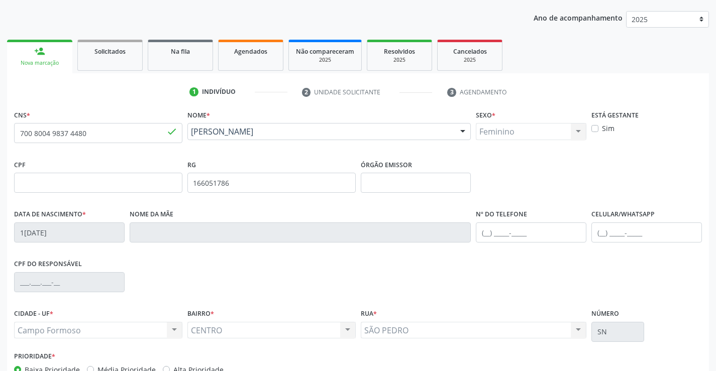
scroll to position [151, 0]
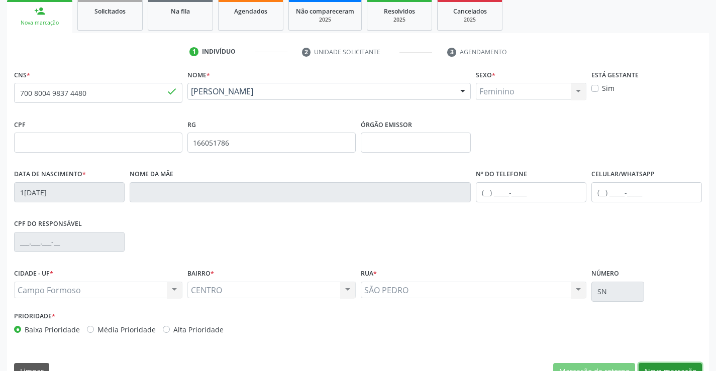
click at [672, 365] on button "Nova marcação" at bounding box center [669, 371] width 63 height 17
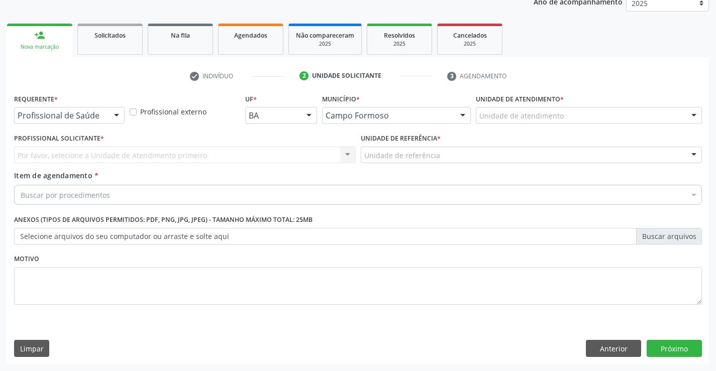
scroll to position [127, 0]
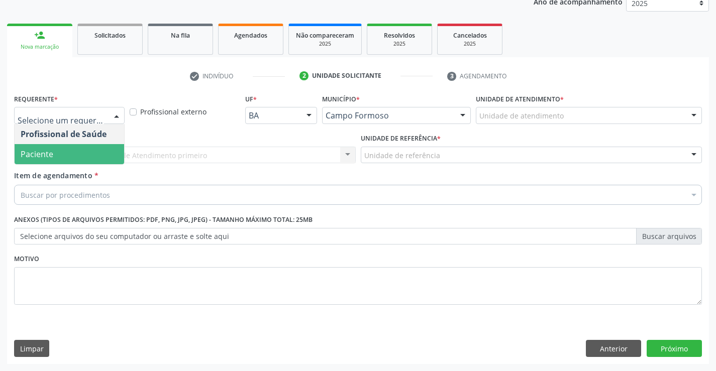
click at [73, 158] on span "Paciente" at bounding box center [69, 154] width 109 height 20
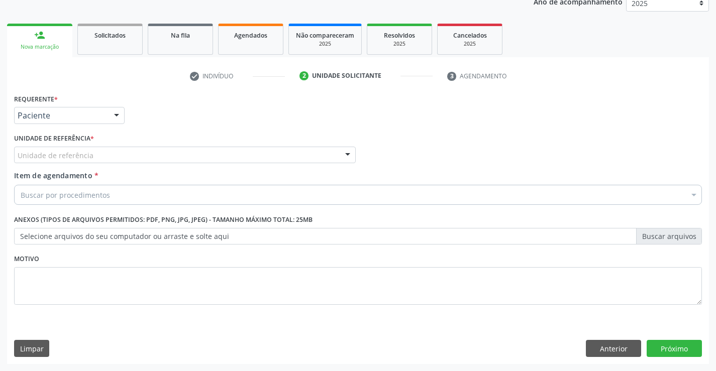
click at [93, 156] on div "Unidade de referência" at bounding box center [184, 155] width 341 height 17
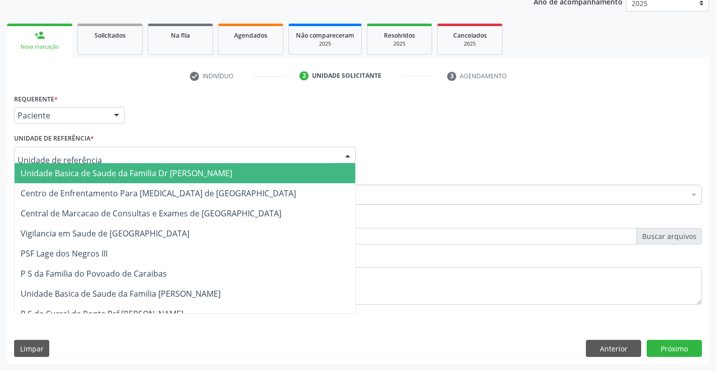
click at [97, 171] on span "Unidade Basica de Saude da Familia Dr [PERSON_NAME]" at bounding box center [126, 173] width 211 height 11
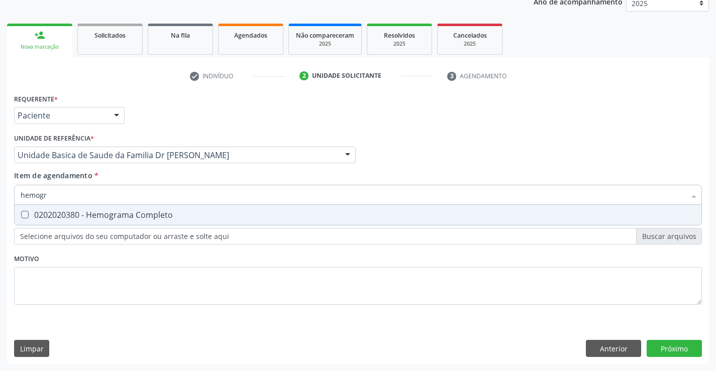
type input "hemogra"
click at [119, 211] on div "0202020380 - Hemograma Completo" at bounding box center [358, 215] width 674 height 8
checkbox Completo "true"
type input "hemogra"
click at [101, 286] on div "Requerente * Paciente Profissional de Saúde Paciente Nenhum resultado encontrad…" at bounding box center [357, 204] width 687 height 227
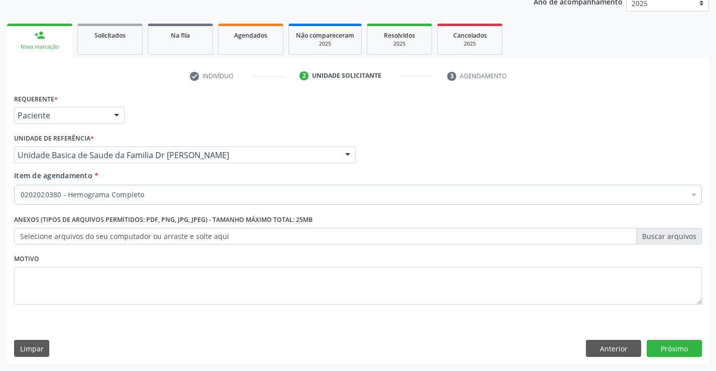
click at [21, 196] on input "Item de agendamento *" at bounding box center [21, 195] width 0 height 20
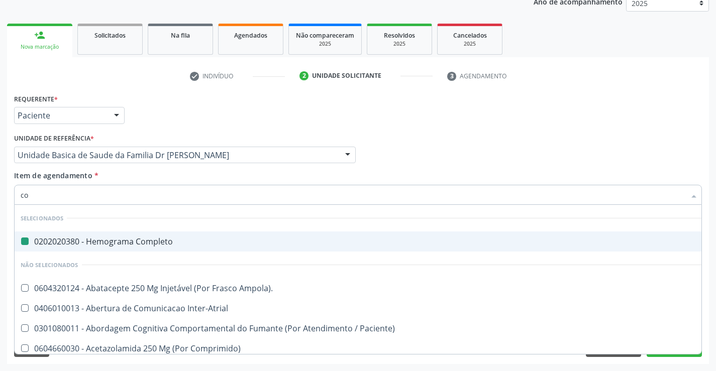
type input "col"
checkbox Completo "false"
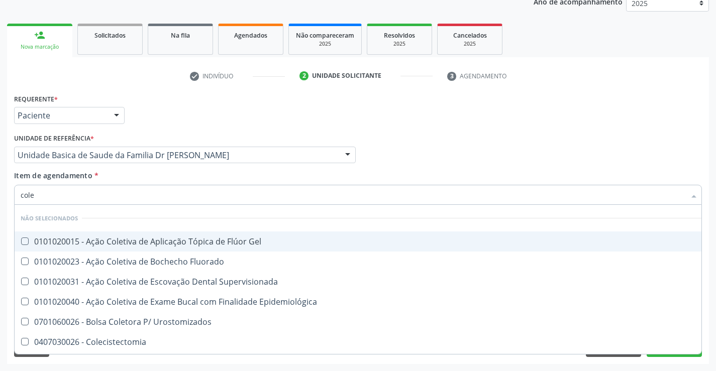
type input "coles"
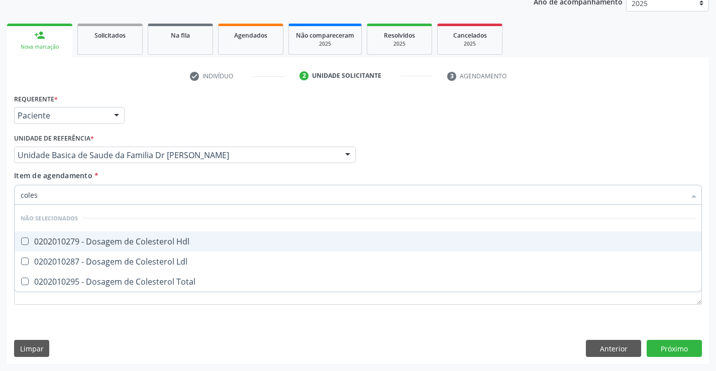
click at [134, 242] on div "0202010279 - Dosagem de Colesterol Hdl" at bounding box center [358, 242] width 674 height 8
checkbox Hdl "true"
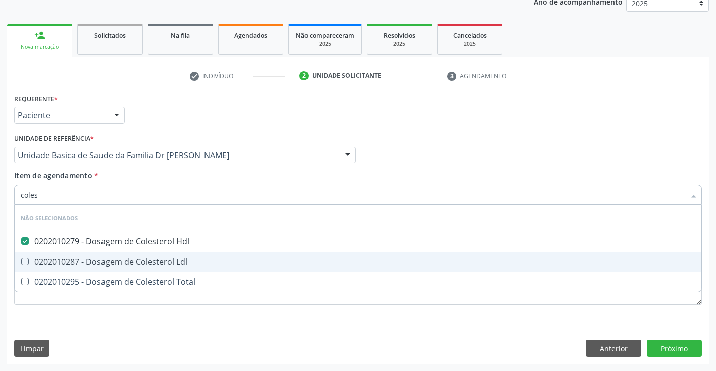
click at [132, 258] on div "0202010287 - Dosagem de Colesterol Ldl" at bounding box center [358, 262] width 674 height 8
checkbox Ldl "true"
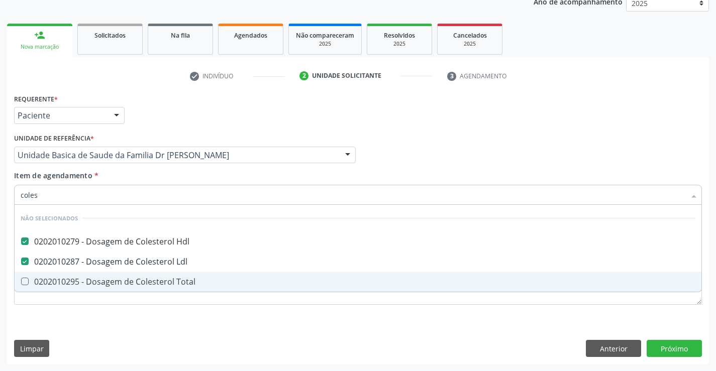
click at [127, 285] on div "0202010295 - Dosagem de Colesterol Total" at bounding box center [358, 282] width 674 height 8
checkbox Total "true"
type input "coles"
click at [103, 334] on div "Requerente * Paciente Profissional de Saúde Paciente Nenhum resultado encontrad…" at bounding box center [358, 227] width 702 height 273
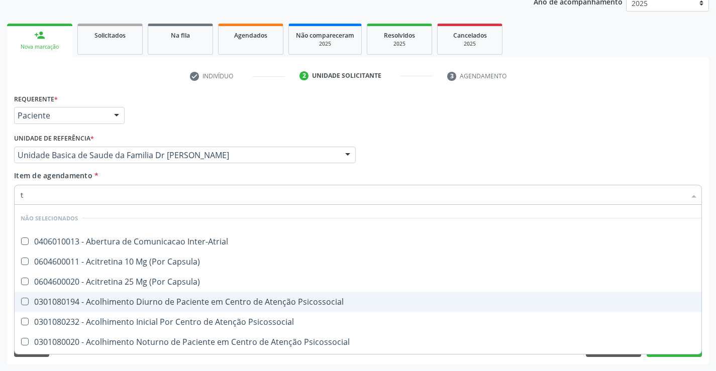
type input "tr"
checkbox Inter-Atrial "false"
checkbox Capsula\) "false"
checkbox Psicossocial "false"
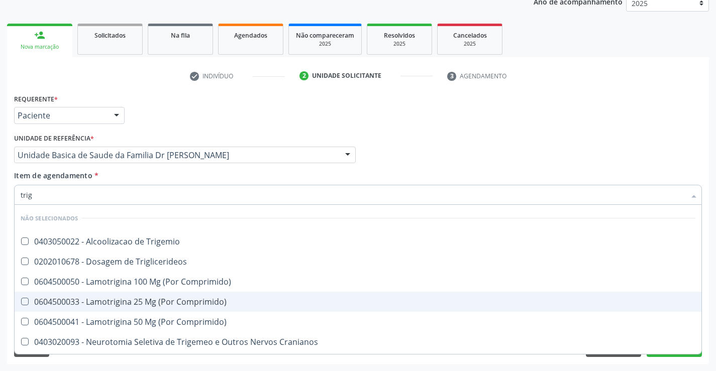
type input "trigl"
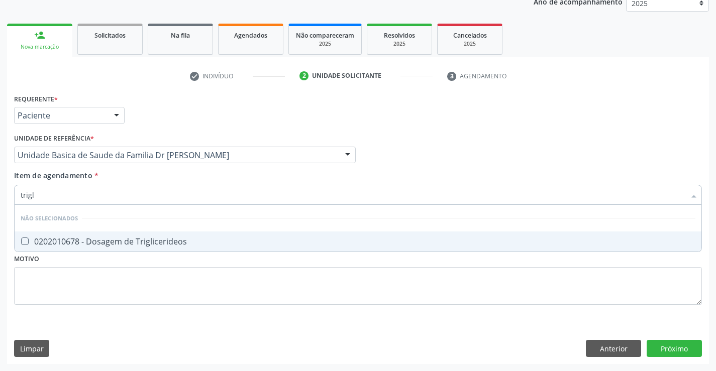
click at [129, 242] on div "0202010678 - Dosagem de Triglicerideos" at bounding box center [358, 242] width 674 height 8
checkbox Triglicerideos "true"
type input "trigl"
click at [91, 302] on div "Requerente * Paciente Profissional de Saúde Paciente Nenhum resultado encontrad…" at bounding box center [357, 204] width 687 height 227
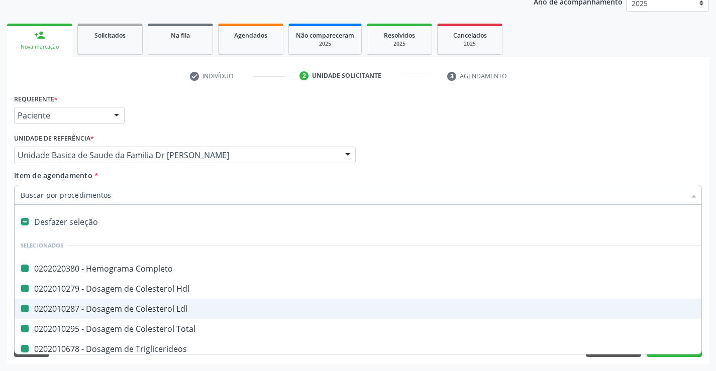
type input "u"
checkbox Completo "false"
checkbox Hdl "false"
checkbox Ldl "false"
checkbox Total "false"
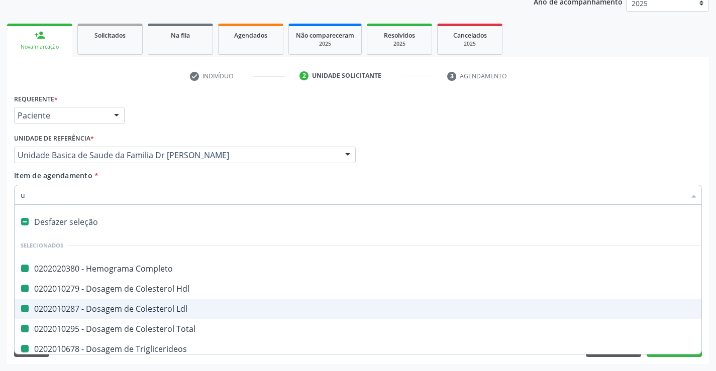
checkbox Triglicerideos "false"
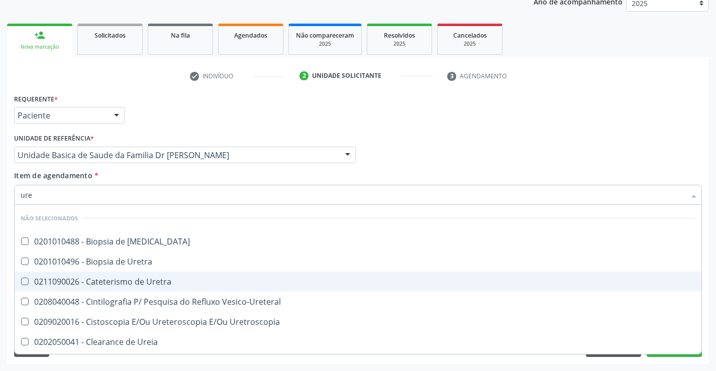
type input "urei"
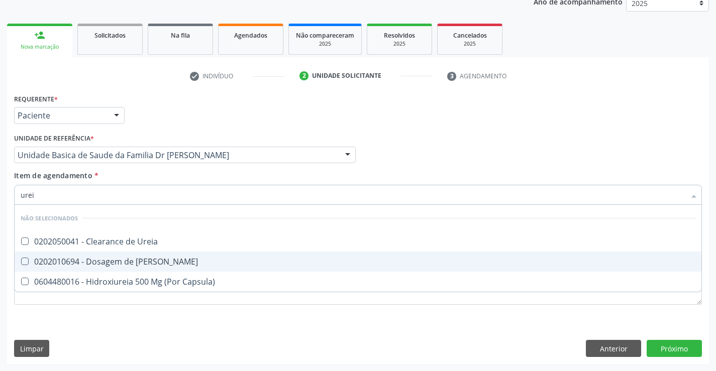
click at [115, 258] on div "0202010694 - Dosagem de [PERSON_NAME]" at bounding box center [358, 262] width 674 height 8
checkbox Ureia "true"
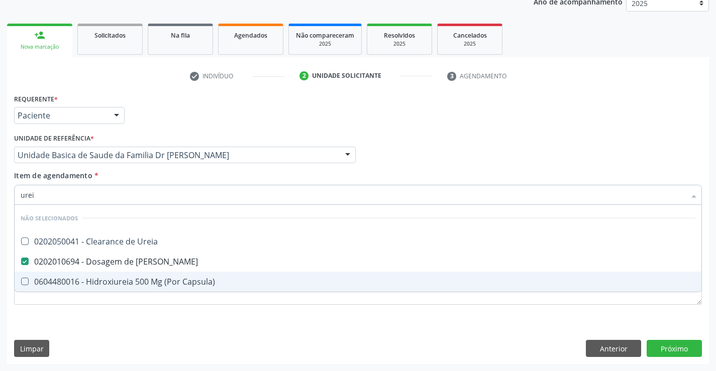
type input "urei"
click at [100, 330] on div "Requerente * Paciente Profissional de Saúde Paciente Nenhum resultado encontrad…" at bounding box center [358, 227] width 702 height 273
checkbox Ureia "true"
checkbox Capsula\) "true"
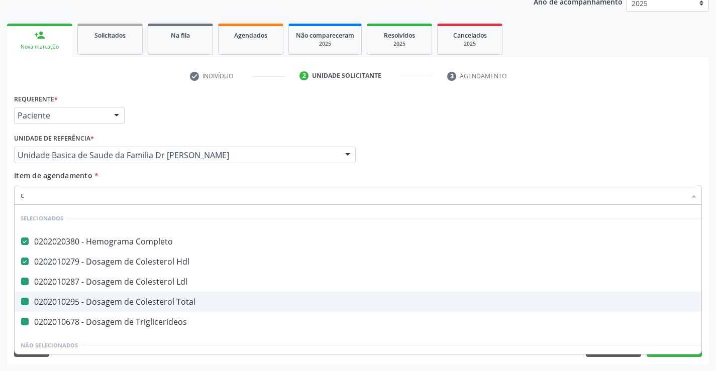
type input "ce"
checkbox Ldl "false"
checkbox Total "false"
checkbox Triglicerideos "false"
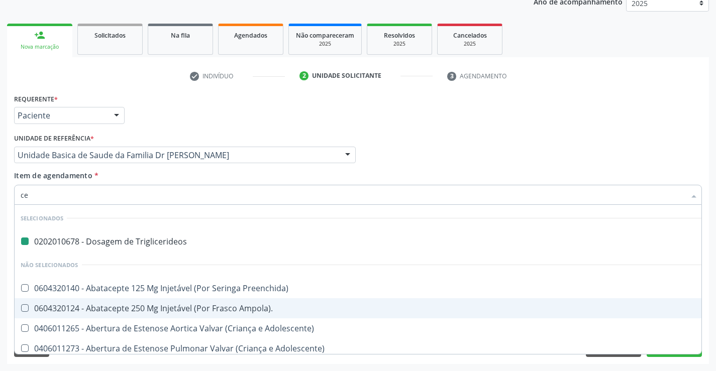
type input "cea"
checkbox Triglicerideos "false"
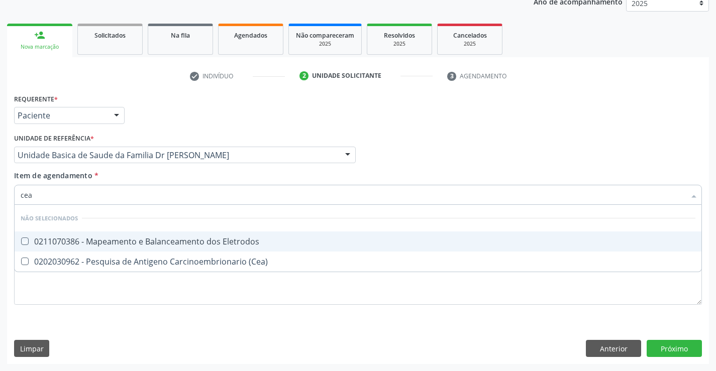
type input "ce"
checkbox Eletrodos "true"
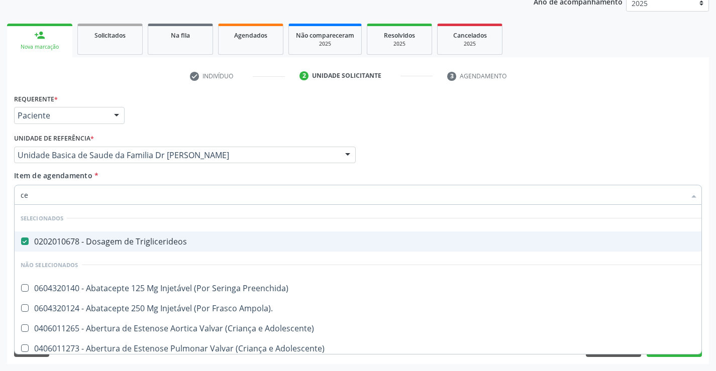
type input "c"
checkbox Preenchida\) "true"
checkbox Ampola\)\ "true"
checkbox Adolescente\) "true"
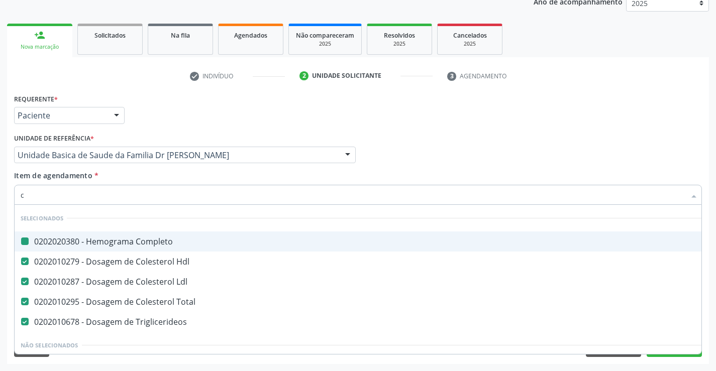
type input "cr"
checkbox Completo "false"
checkbox Ldl "false"
checkbox Total "false"
checkbox Triglicerideos "false"
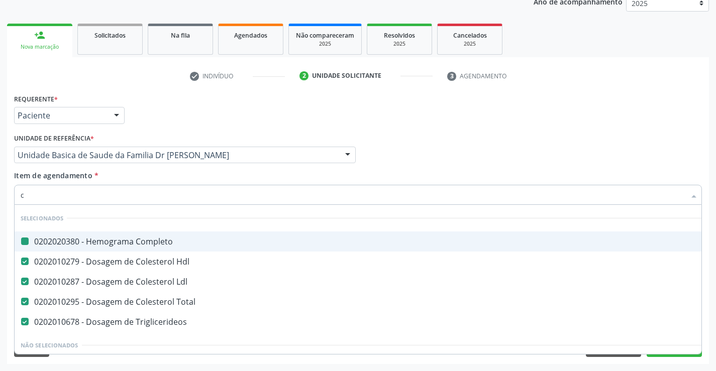
checkbox Hdl "false"
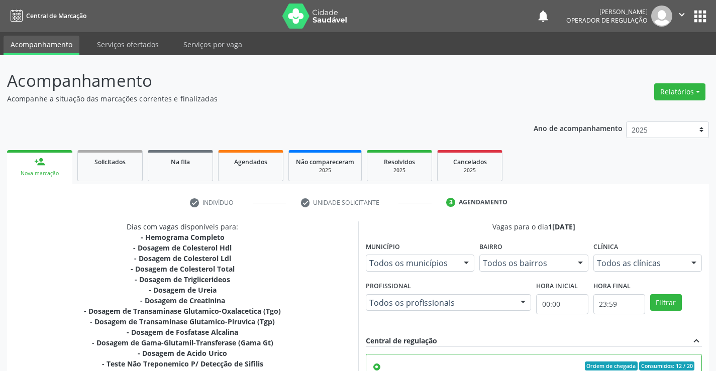
scroll to position [229, 0]
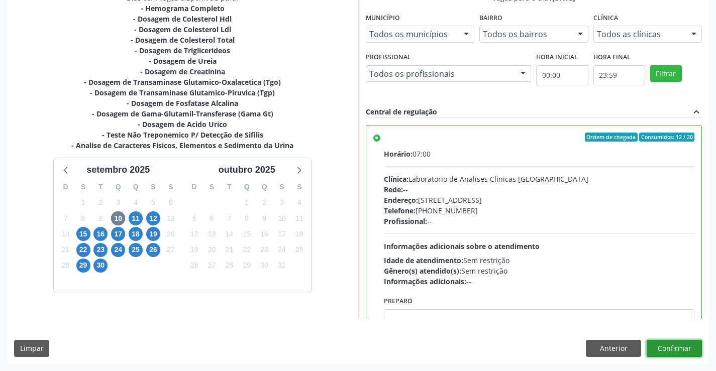
click at [687, 346] on button "Confirmar" at bounding box center [673, 348] width 55 height 17
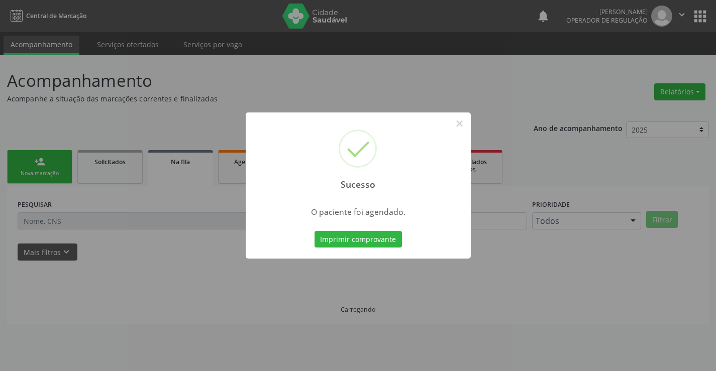
scroll to position [0, 0]
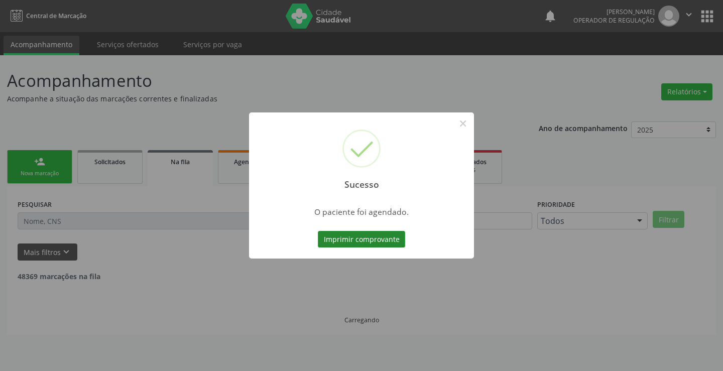
click at [366, 240] on button "Imprimir comprovante" at bounding box center [361, 239] width 87 height 17
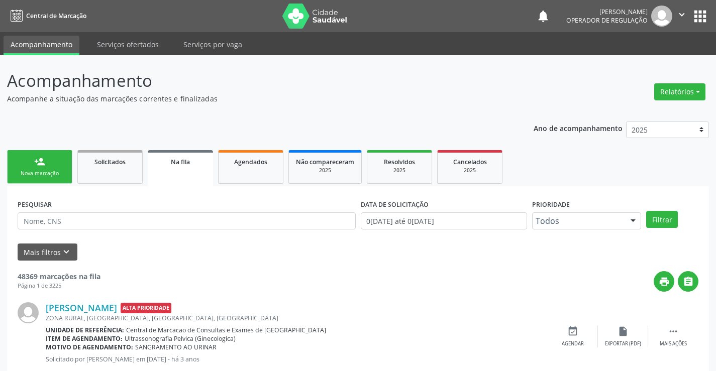
click at [41, 161] on div "person_add" at bounding box center [39, 161] width 11 height 11
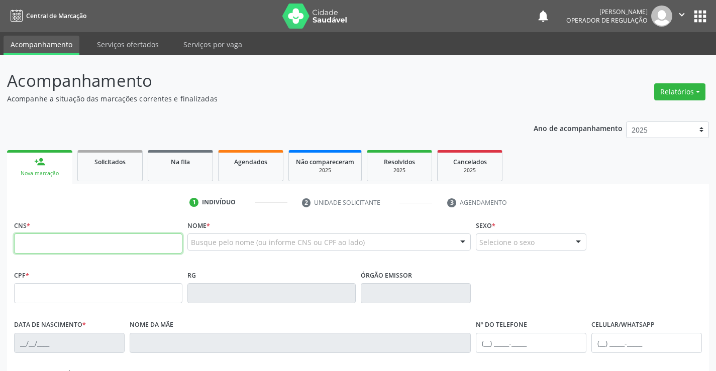
click at [50, 236] on input "text" at bounding box center [98, 244] width 168 height 20
type input "708 5010 9239 7480"
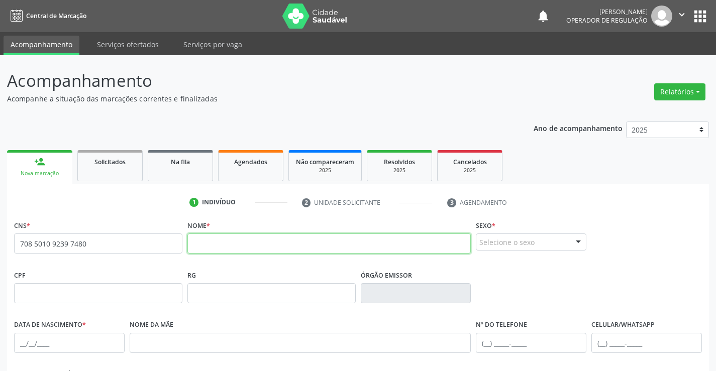
click at [315, 246] on input "text" at bounding box center [329, 244] width 284 height 20
type input "g"
type input "GUILHERME FERREIRA DA SILVA"
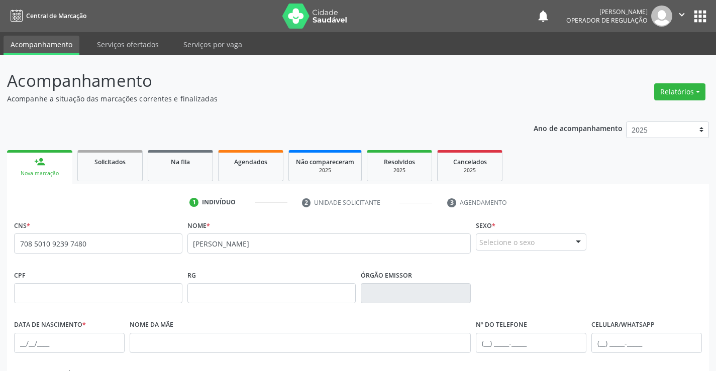
click at [525, 242] on div "Selecione o sexo" at bounding box center [531, 242] width 110 height 17
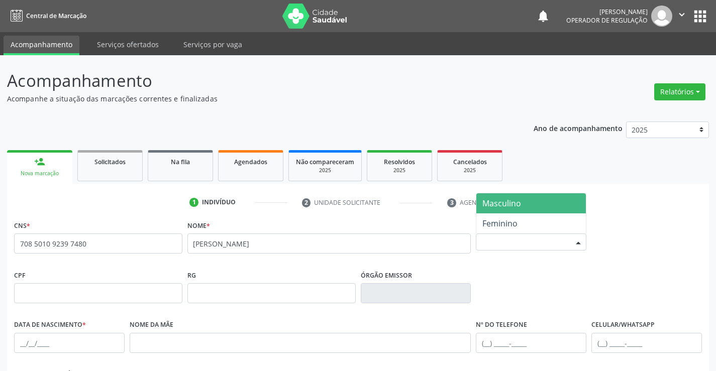
click at [526, 204] on span "Masculino" at bounding box center [530, 203] width 109 height 20
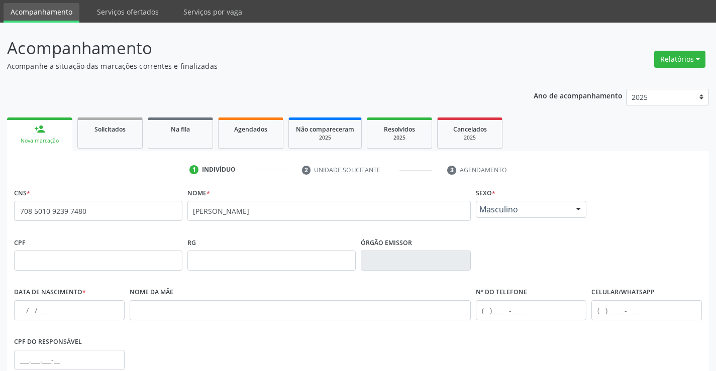
scroll to position [100, 0]
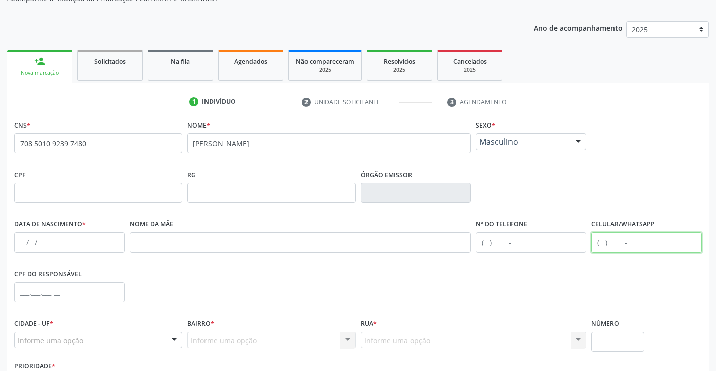
click at [615, 247] on input "text" at bounding box center [646, 243] width 110 height 20
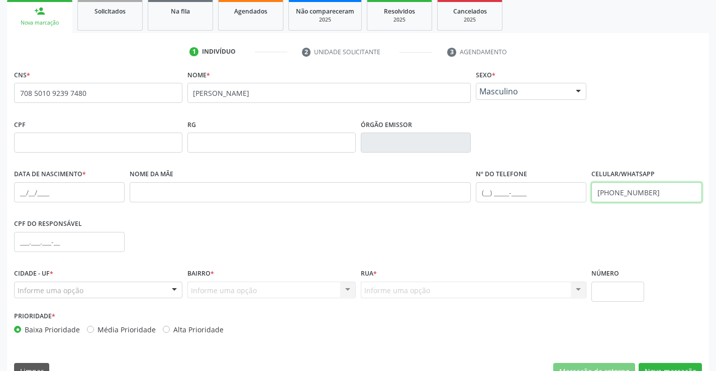
type input "(74) 99195-5575"
click at [65, 188] on input "text" at bounding box center [69, 192] width 110 height 20
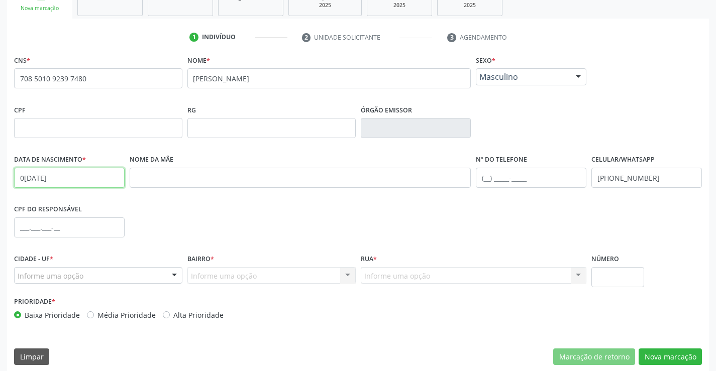
scroll to position [173, 0]
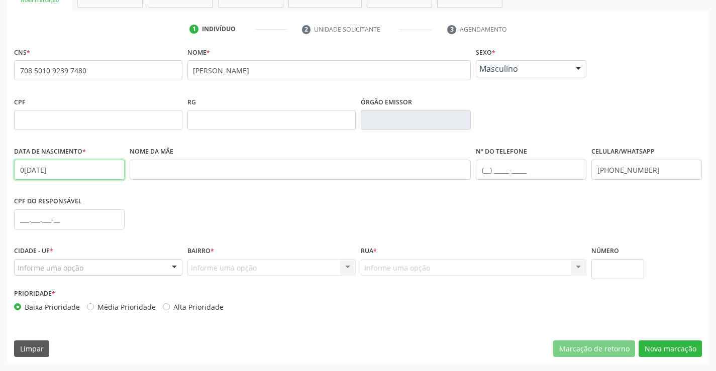
type input "01/08/2011"
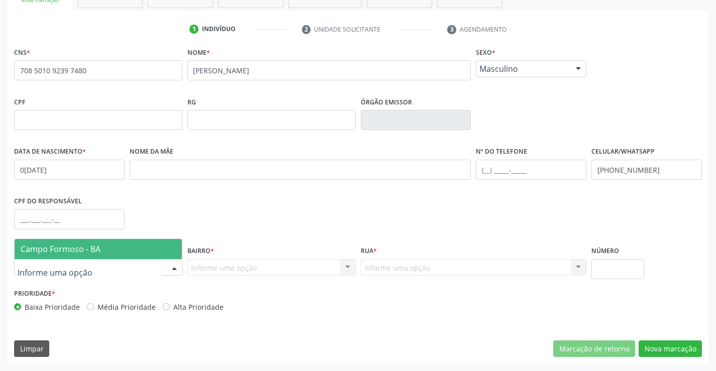
click at [97, 261] on div at bounding box center [98, 267] width 168 height 17
click at [100, 246] on span "Campo Formoso - BA" at bounding box center [98, 249] width 167 height 20
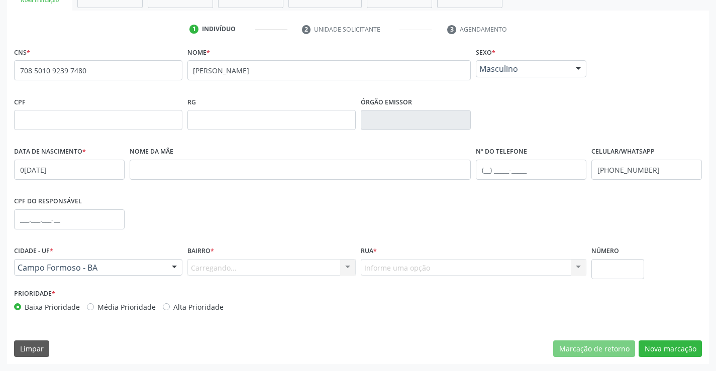
click at [211, 262] on div "Carregando... Nenhum resultado encontrado para: " " Nenhuma opção encontrada. D…" at bounding box center [271, 267] width 168 height 17
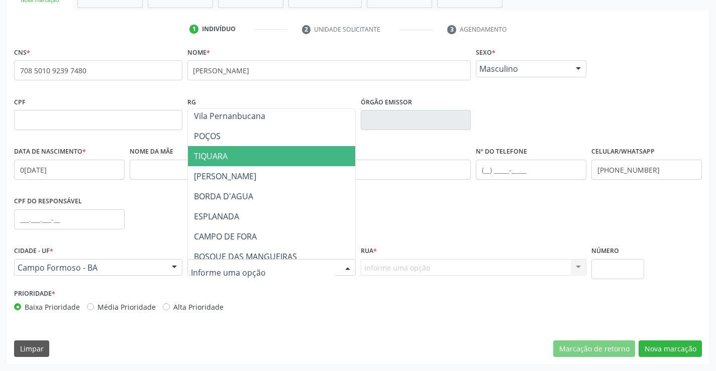
scroll to position [100, 0]
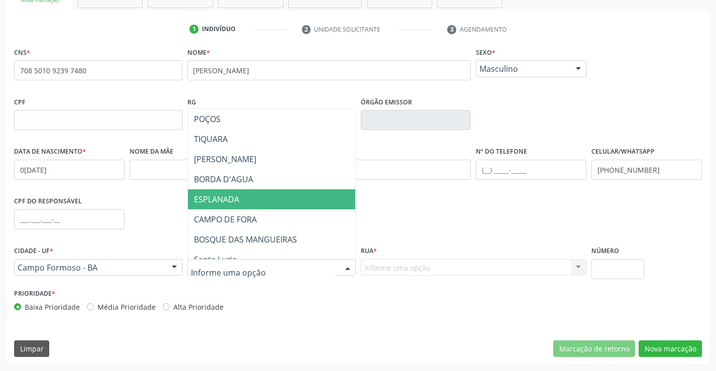
click at [233, 197] on span "ESPLANADA" at bounding box center [216, 199] width 45 height 11
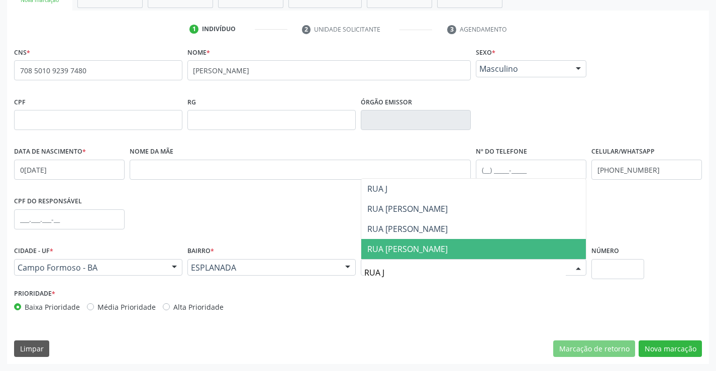
scroll to position [0, 0]
type input "RUA JOA"
click at [414, 247] on span "RUA JOANA DE ARAUJO" at bounding box center [407, 249] width 80 height 11
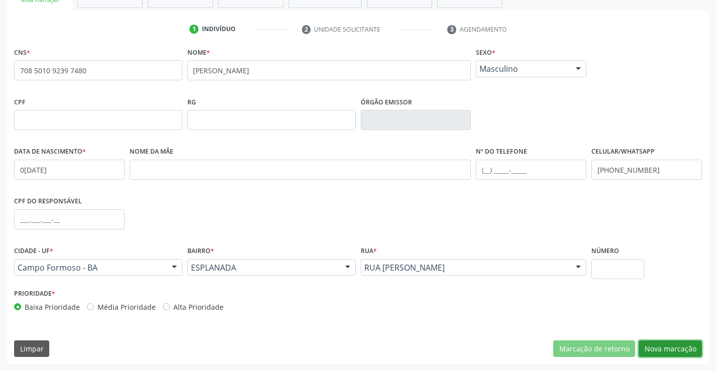
click at [664, 346] on button "Nova marcação" at bounding box center [669, 348] width 63 height 17
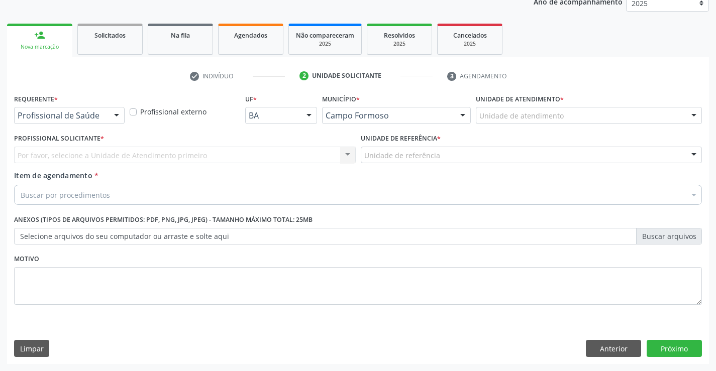
scroll to position [127, 0]
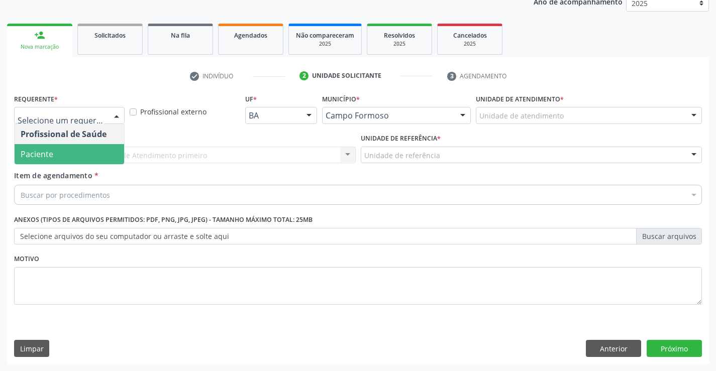
click at [60, 150] on span "Paciente" at bounding box center [69, 154] width 109 height 20
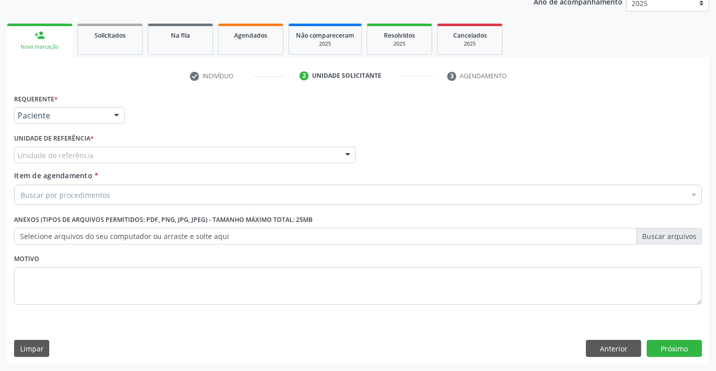
click at [72, 142] on label "Unidade de referência *" at bounding box center [54, 139] width 80 height 16
click at [70, 148] on div "Unidade de referência" at bounding box center [184, 155] width 341 height 17
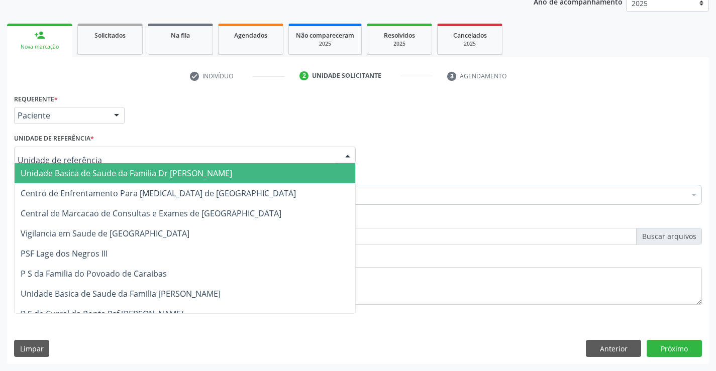
click at [69, 167] on span "Unidade Basica de Saude da Familia Dr [PERSON_NAME]" at bounding box center [185, 173] width 340 height 20
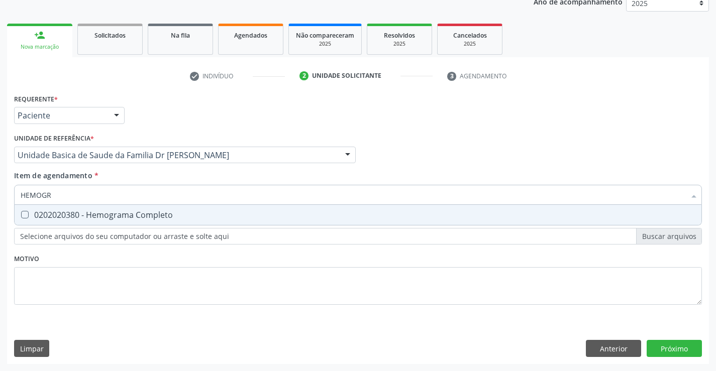
type input "HEMOGRA"
click at [63, 211] on div "0202020380 - Hemograma Completo" at bounding box center [358, 215] width 674 height 8
checkbox Completo "true"
type input "HEMOGRA"
click at [59, 302] on div "Requerente * Paciente Profissional de Saúde Paciente Nenhum resultado encontrad…" at bounding box center [357, 204] width 687 height 227
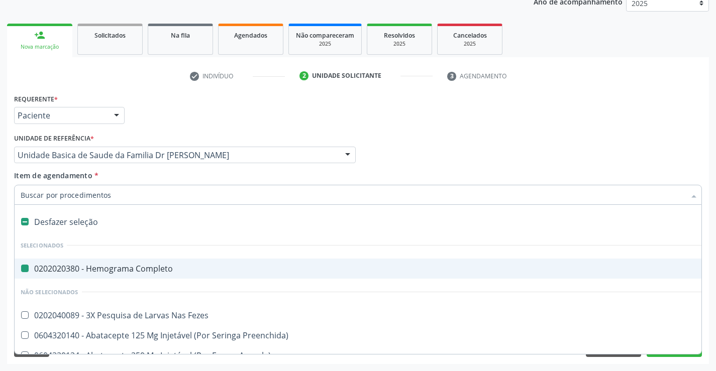
type input "U"
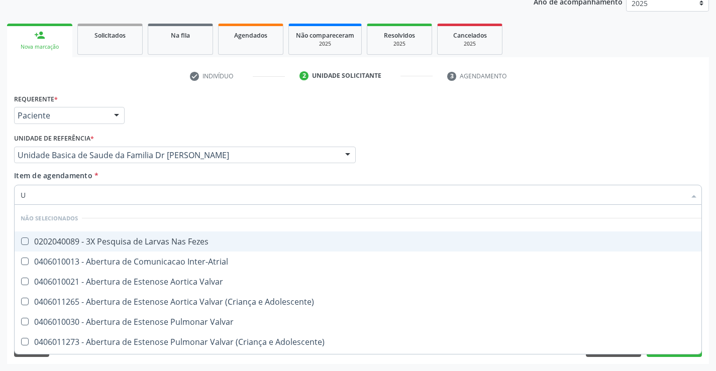
checkbox Fezes "false"
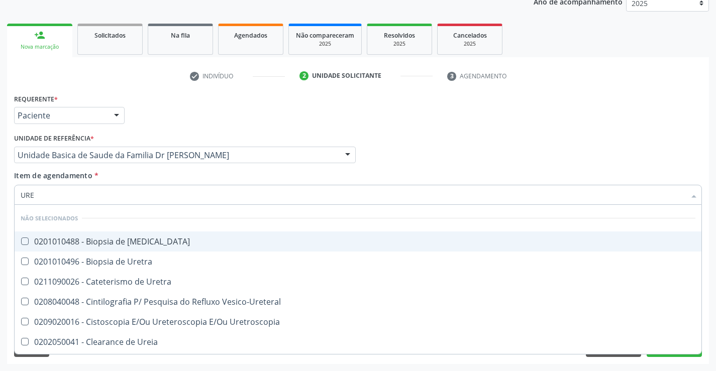
type input "UREI"
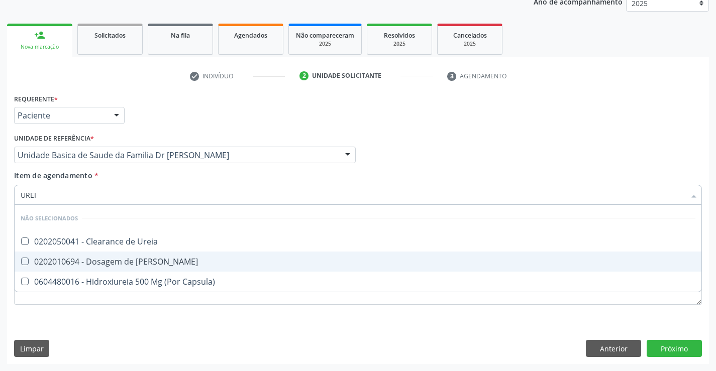
click at [118, 260] on div "0202010694 - Dosagem de [PERSON_NAME]" at bounding box center [358, 262] width 674 height 8
checkbox Ureia "true"
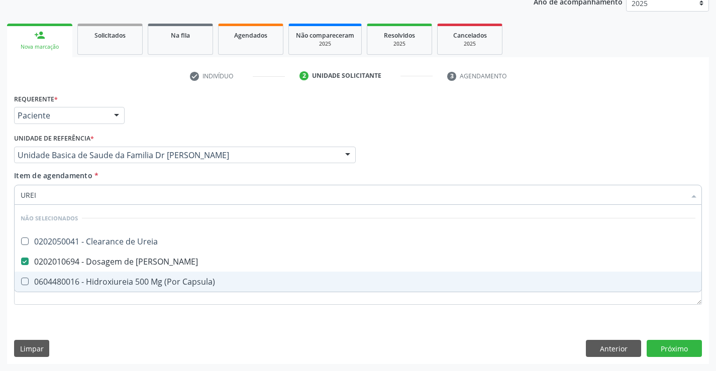
type input "UREI"
click at [105, 327] on div "Requerente * Paciente Profissional de Saúde Paciente Nenhum resultado encontrad…" at bounding box center [358, 227] width 702 height 273
checkbox Ureia "true"
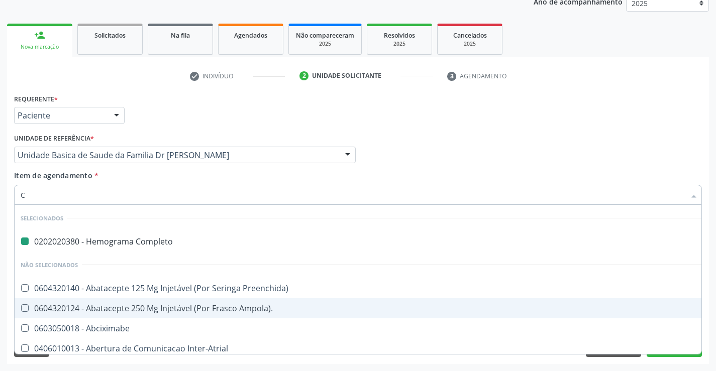
type input "CR"
checkbox Completo "false"
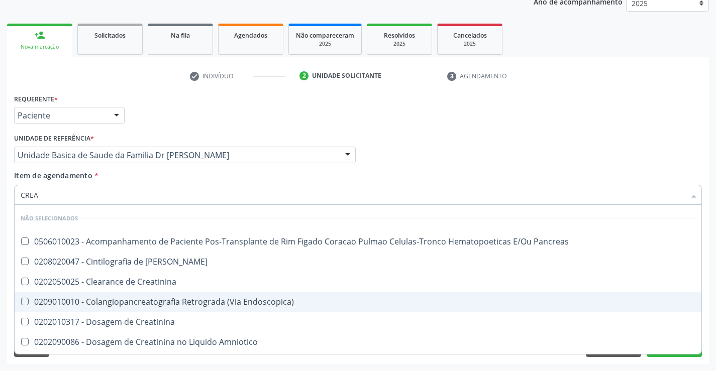
type input "CREAT"
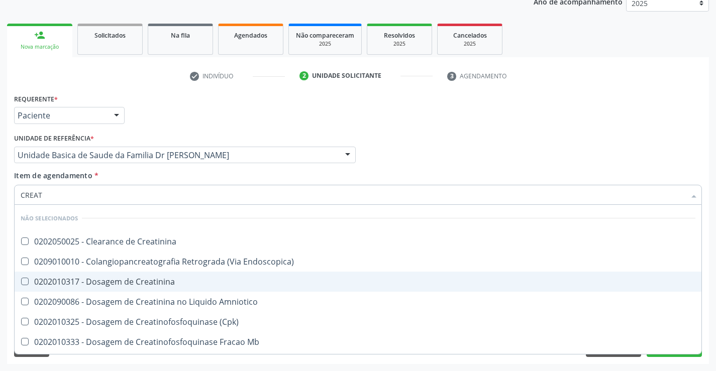
click at [122, 278] on div "0202010317 - Dosagem de Creatinina" at bounding box center [358, 282] width 674 height 8
checkbox Creatinina "true"
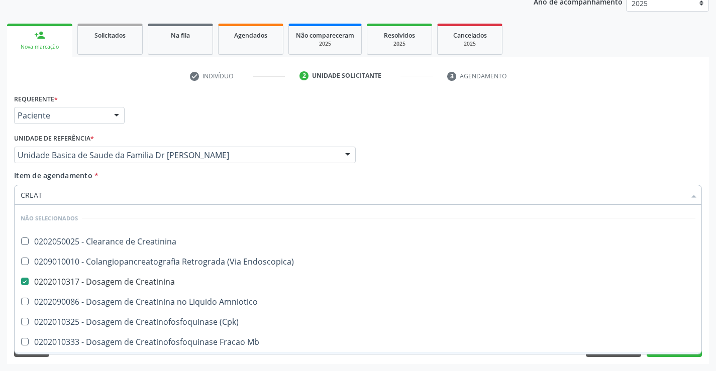
click at [96, 363] on div "Requerente * Paciente Profissional de Saúde Paciente Nenhum resultado encontrad…" at bounding box center [358, 227] width 702 height 273
checkbox Creatinina "true"
checkbox Endoscopica\) "true"
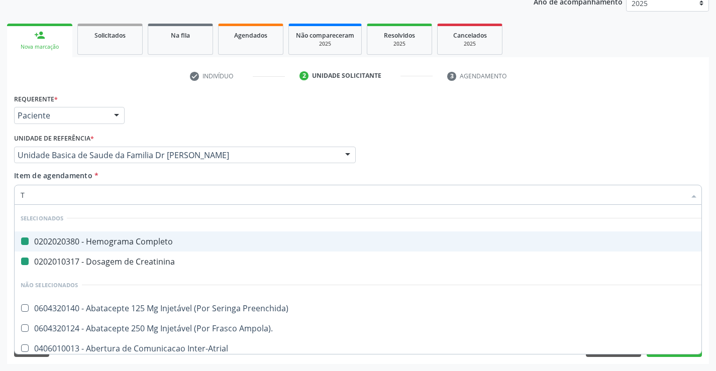
type input "TG"
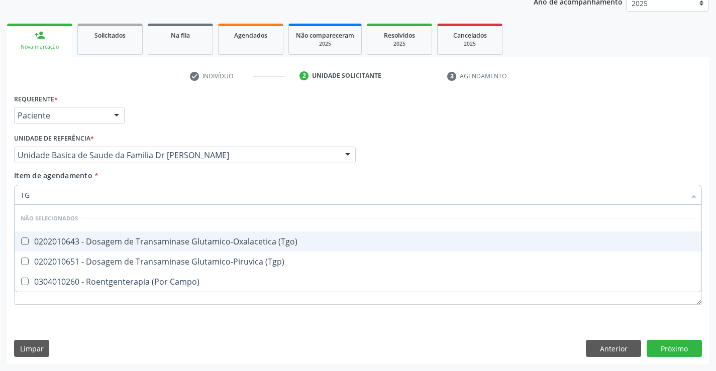
checkbox \(Tgo\) "false"
checkbox \(Tgp\) "false"
click at [135, 239] on div "0202010643 - Dosagem de Transaminase Glutamico-Oxalacetica (Tgo)" at bounding box center [358, 242] width 674 height 8
checkbox \(Tgo\) "true"
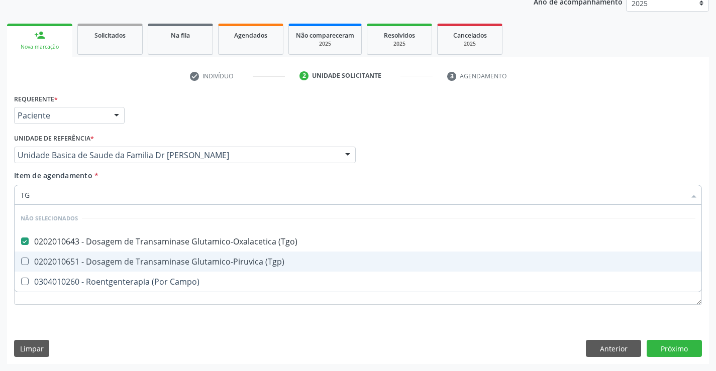
click at [137, 262] on div "0202010651 - Dosagem de Transaminase Glutamico-Piruvica (Tgp)" at bounding box center [358, 262] width 674 height 8
checkbox \(Tgp\) "true"
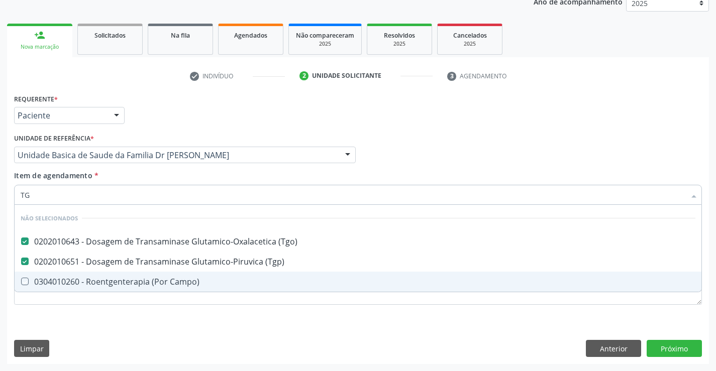
click at [91, 318] on div "Requerente * Paciente Profissional de Saúde Paciente Nenhum resultado encontrad…" at bounding box center [357, 204] width 687 height 227
checkbox Campo\) "true"
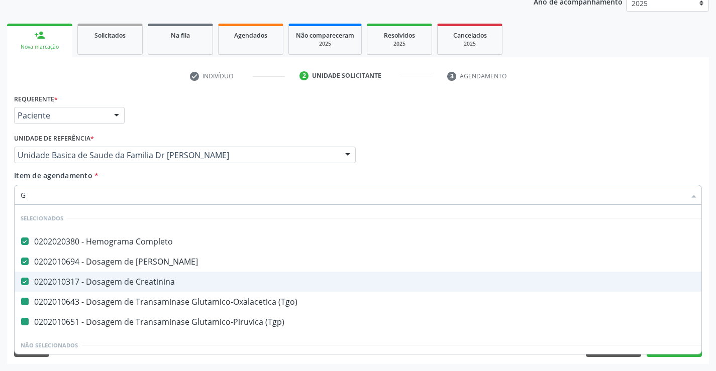
type input "GL"
checkbox \(Tgo\) "false"
checkbox \(Tgp\) "false"
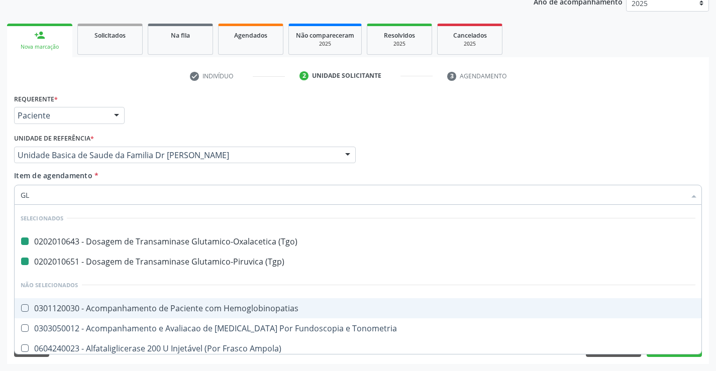
type input "GLI"
checkbox \(Tgo\) "false"
checkbox \(Tgp\) "false"
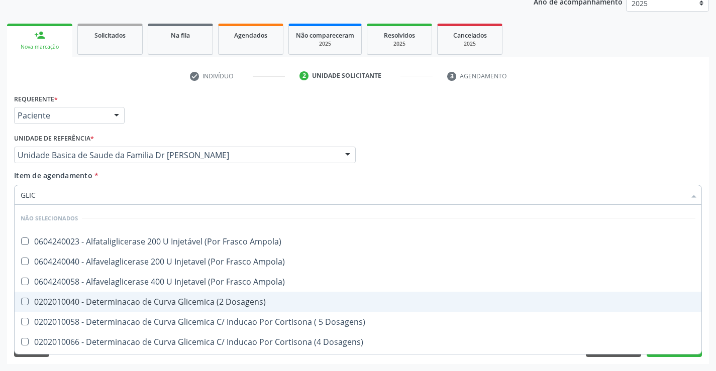
type input "GLICO"
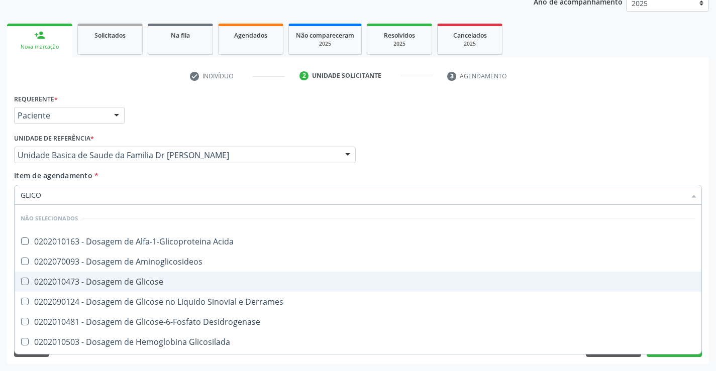
click at [130, 280] on div "0202010473 - Dosagem de Glicose" at bounding box center [358, 282] width 674 height 8
checkbox Glicose "true"
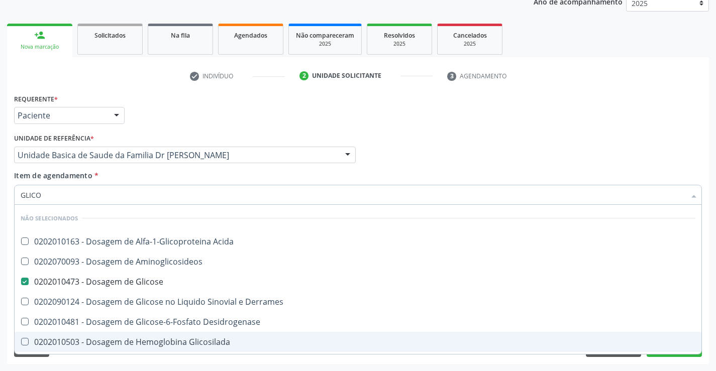
drag, startPoint x: 91, startPoint y: 366, endPoint x: 75, endPoint y: 261, distance: 106.6
click at [91, 365] on div "Acompanhamento Acompanhe a situação das marcações correntes e finalizadas Relat…" at bounding box center [358, 150] width 716 height 442
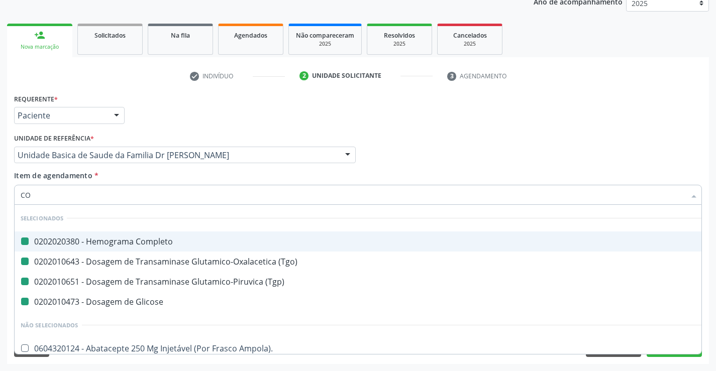
type input "COL"
checkbox Completo "false"
checkbox \(Tgo\) "false"
checkbox Glicose "false"
checkbox \(Tgp\) "false"
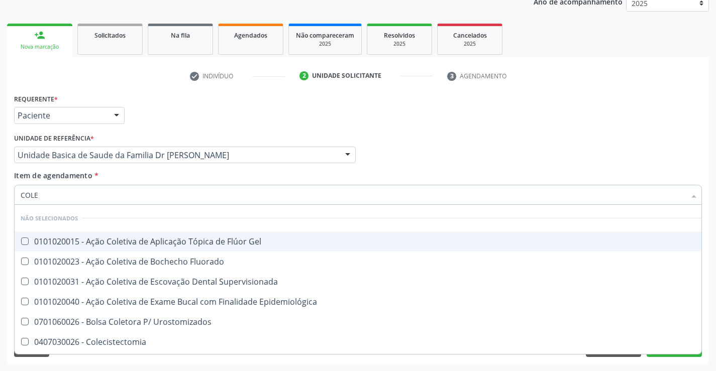
type input "COLES"
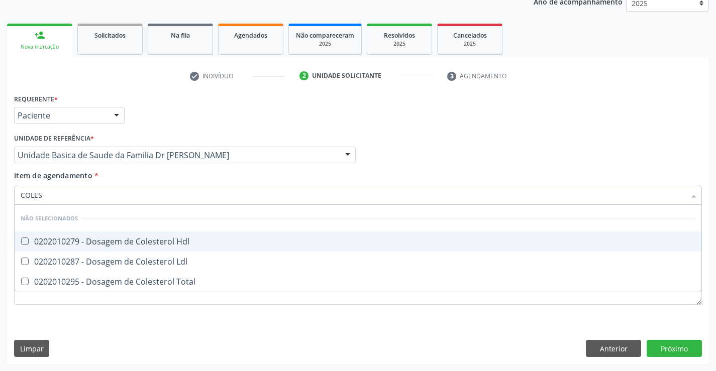
click at [105, 238] on div "0202010279 - Dosagem de Colesterol Hdl" at bounding box center [358, 242] width 674 height 8
checkbox Hdl "true"
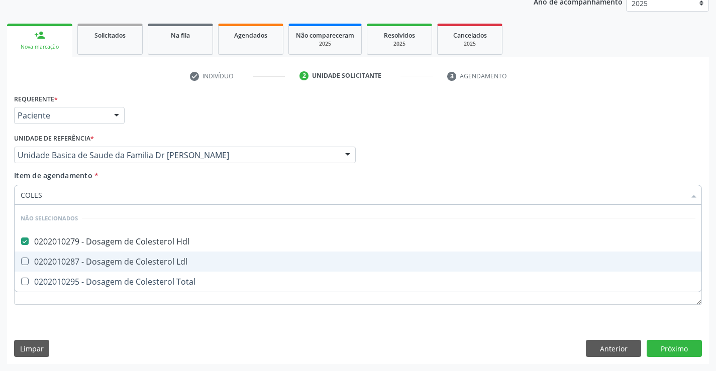
click at [101, 261] on div "0202010287 - Dosagem de Colesterol Ldl" at bounding box center [358, 262] width 674 height 8
checkbox Ldl "true"
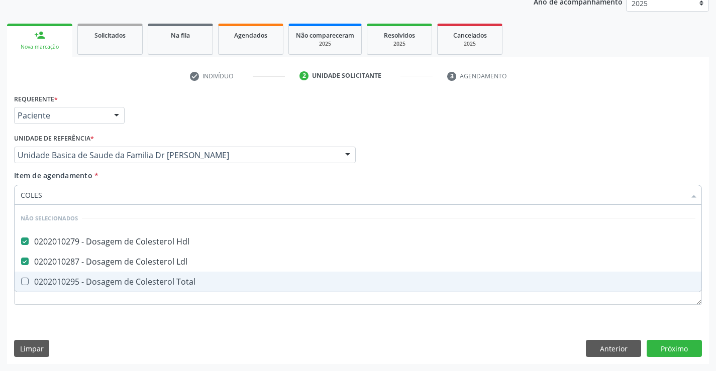
click at [94, 278] on div "0202010295 - Dosagem de Colesterol Total" at bounding box center [358, 282] width 674 height 8
checkbox Total "true"
click at [60, 325] on div "Requerente * Paciente Profissional de Saúde Paciente Nenhum resultado encontrad…" at bounding box center [358, 227] width 702 height 273
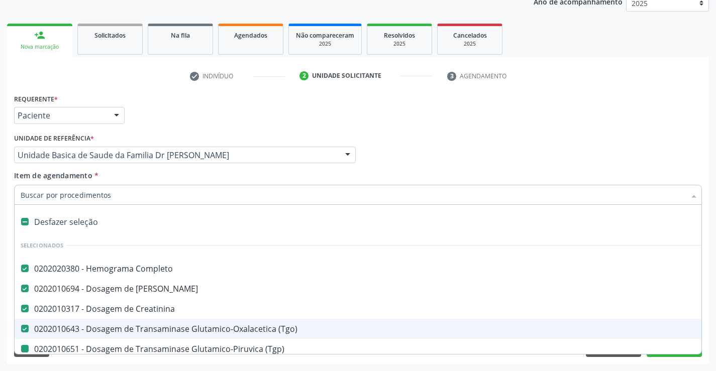
type input "U"
checkbox \(Tgp\) "false"
checkbox Glicose "false"
checkbox Hdl "false"
checkbox Ldl "false"
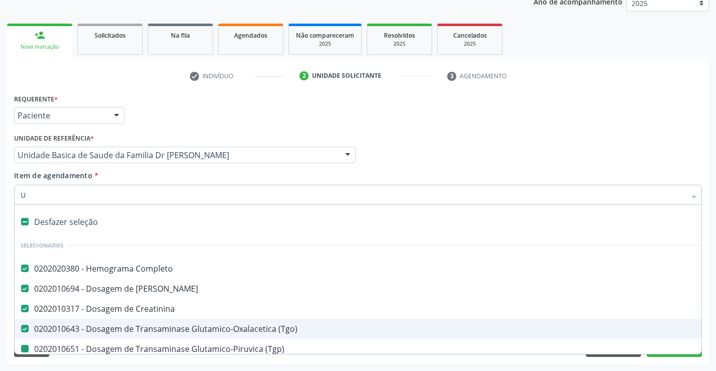
checkbox Total "false"
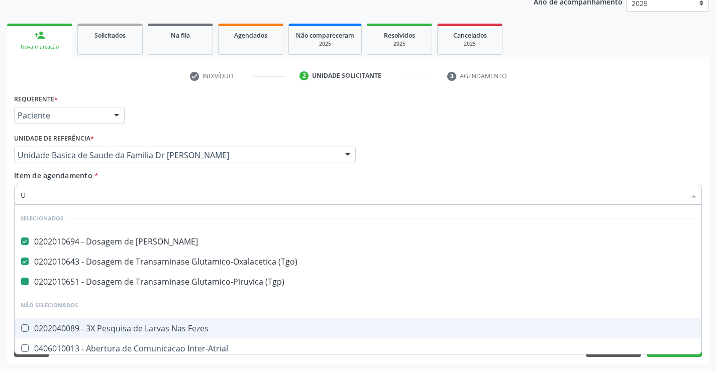
type input "UR"
checkbox \(Tgp\) "false"
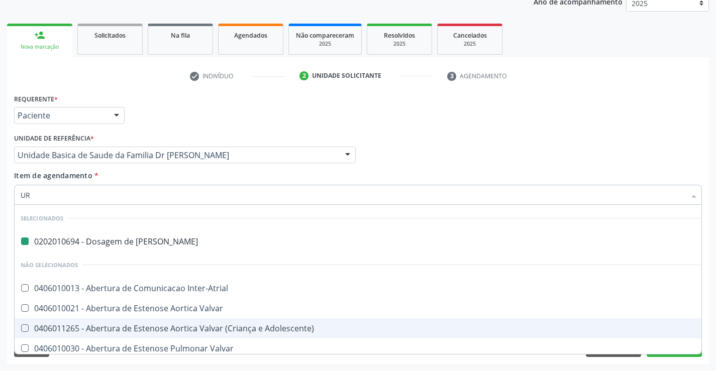
type input "URI"
checkbox Ureia "false"
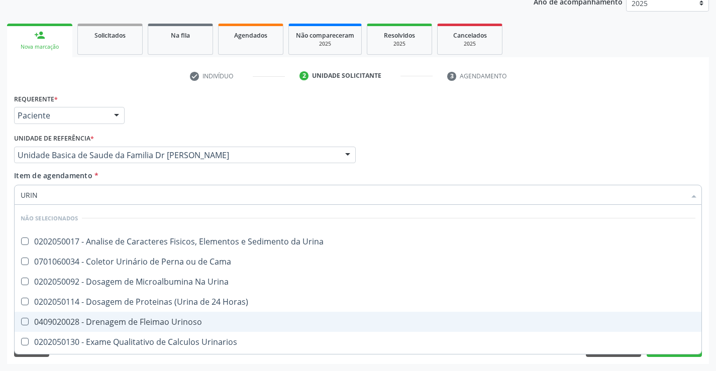
type input "URINA"
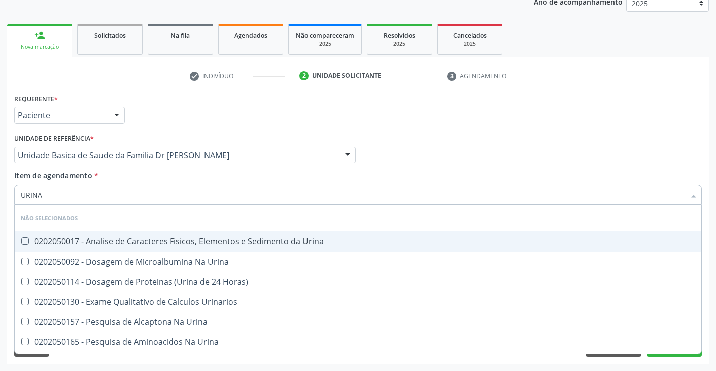
click at [95, 238] on div "0202050017 - Analise de Caracteres Fisicos, Elementos e Sedimento da Urina" at bounding box center [358, 242] width 674 height 8
checkbox Urina "true"
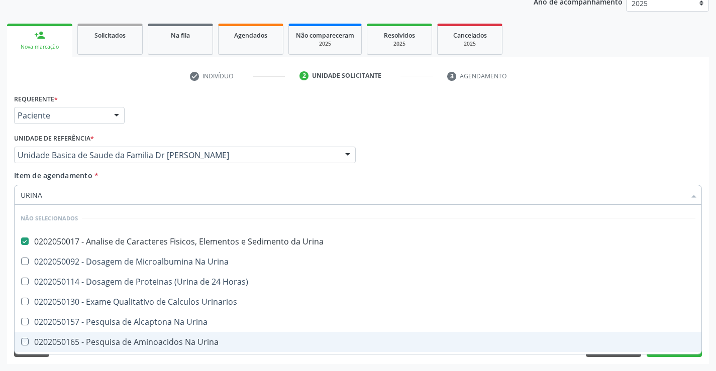
click at [72, 362] on div "Acompanhamento Acompanhe a situação das marcações correntes e finalizadas Relat…" at bounding box center [358, 150] width 716 height 442
checkbox Horas\) "true"
checkbox Urina "true"
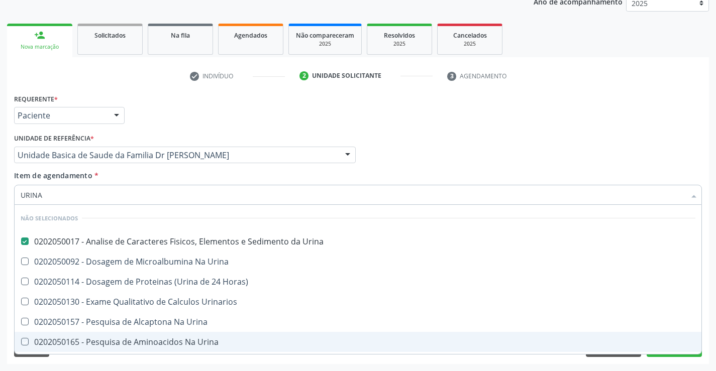
checkbox Urina "true"
checkbox Urinarios "true"
checkbox Urina "true"
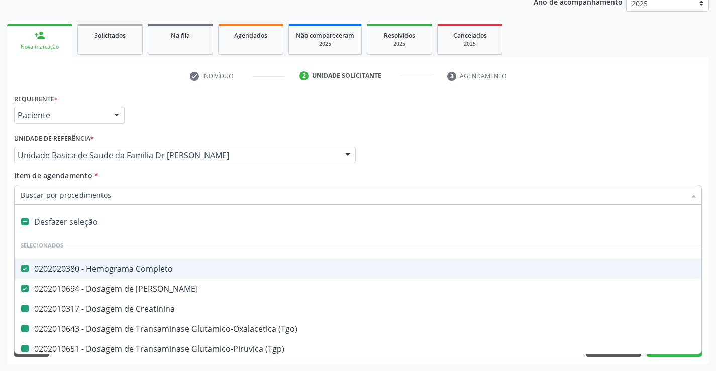
type input "F"
checkbox Creatinina "false"
checkbox \(Tgp\) "false"
checkbox Glicose "false"
checkbox Hdl "false"
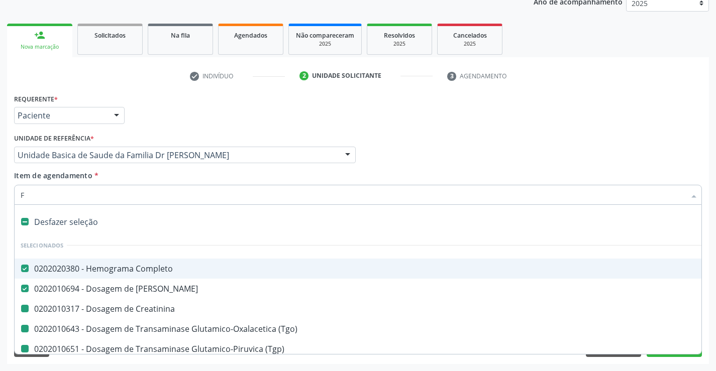
checkbox Ldl "false"
checkbox Total "false"
checkbox \(Tgo\) "false"
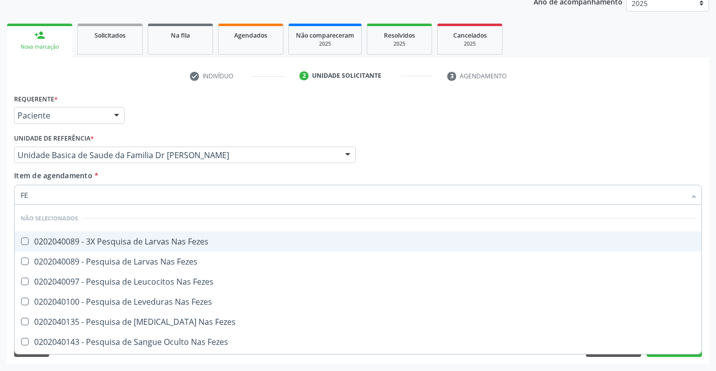
type input "FEZ"
checkbox Fezes "false"
type input "FEZES"
click at [135, 239] on div "0202040089 - 3X Pesquisa de Larvas Nas Fezes" at bounding box center [358, 242] width 674 height 8
checkbox Fezes "true"
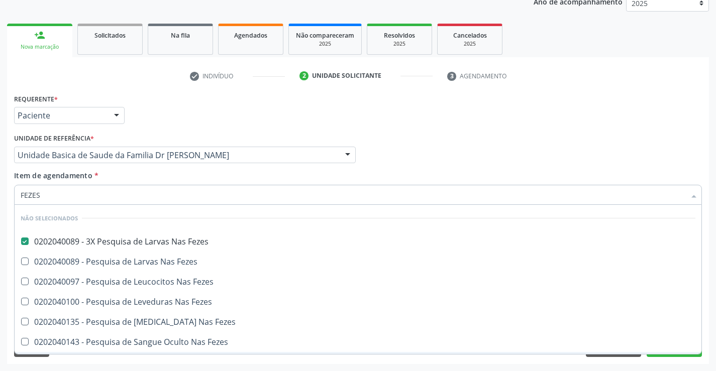
click at [66, 358] on div "Requerente * Paciente Profissional de Saúde Paciente Nenhum resultado encontrad…" at bounding box center [358, 227] width 702 height 273
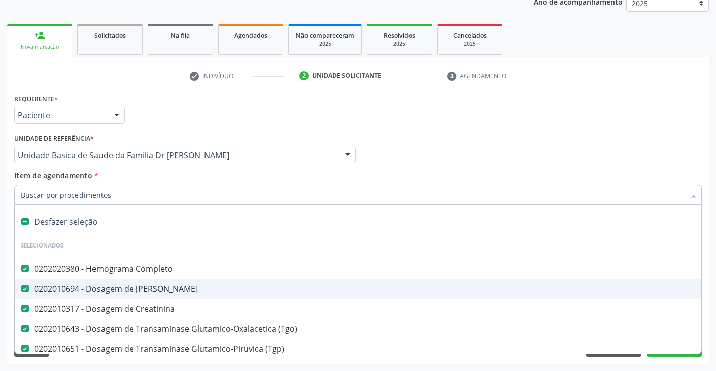
click at [103, 189] on div at bounding box center [357, 195] width 687 height 20
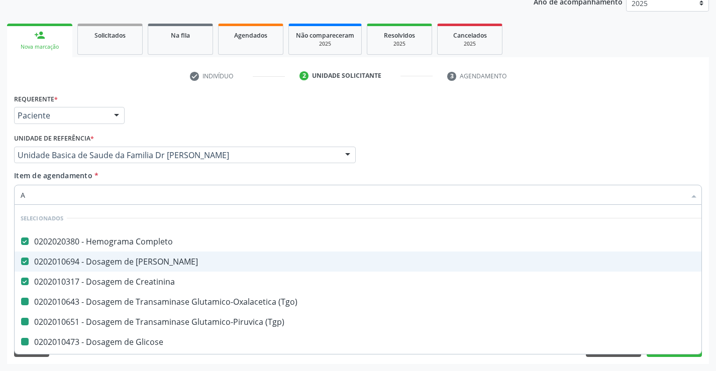
type input "AC"
checkbox \(Tgp\) "false"
checkbox Glicose "false"
checkbox Hdl "false"
checkbox Ldl "false"
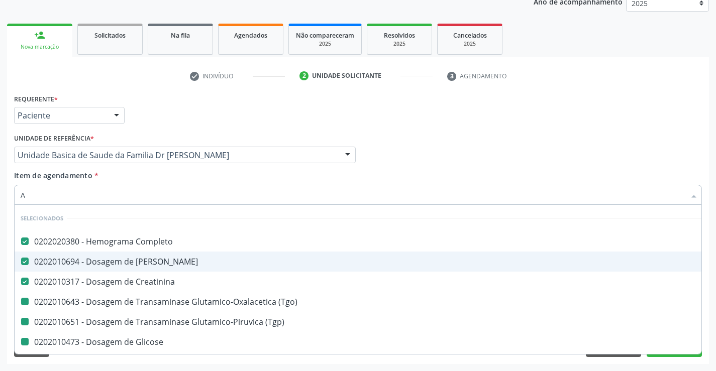
checkbox Total "false"
checkbox \(Tgo\) "false"
checkbox Urina "false"
checkbox Fezes "false"
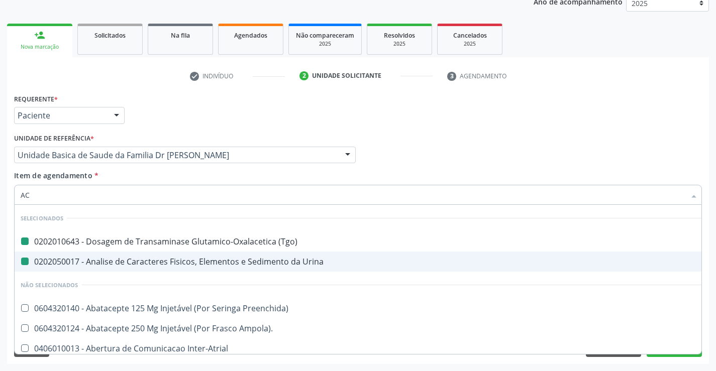
type input "ACI"
checkbox \(Tgo\) "false"
checkbox Urina "false"
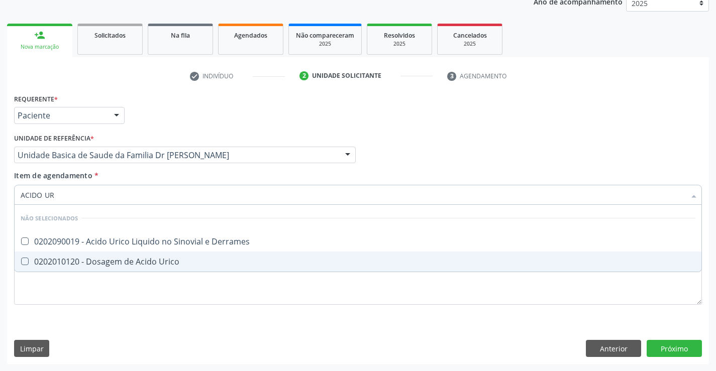
type input "ACIDO URI"
click at [114, 258] on div "0202010120 - Dosagem de Acido Urico" at bounding box center [358, 262] width 674 height 8
checkbox Urico "true"
click at [87, 307] on div "Requerente * Paciente Profissional de Saúde Paciente Nenhum resultado encontrad…" at bounding box center [357, 204] width 687 height 227
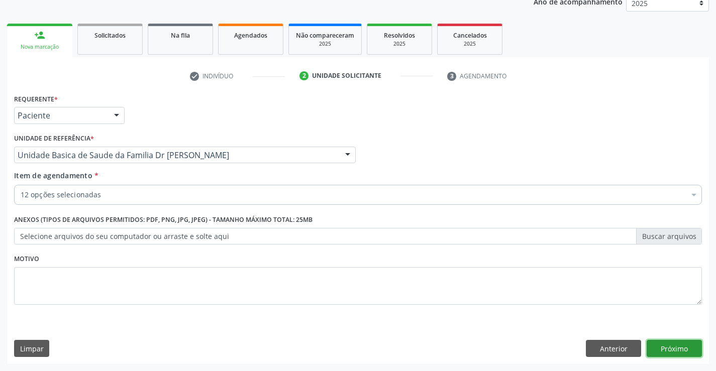
click at [670, 347] on button "Próximo" at bounding box center [673, 348] width 55 height 17
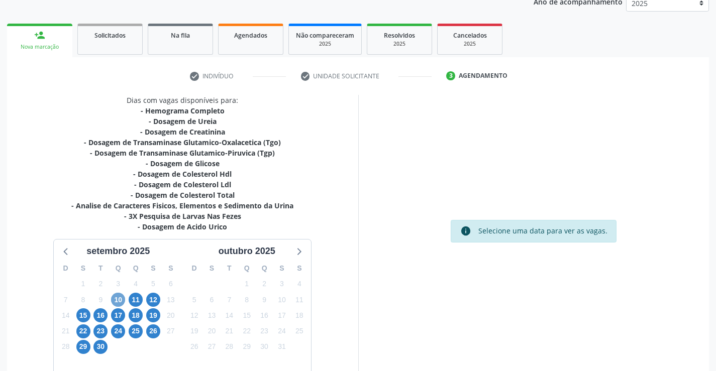
click at [116, 299] on span "10" at bounding box center [118, 300] width 14 height 14
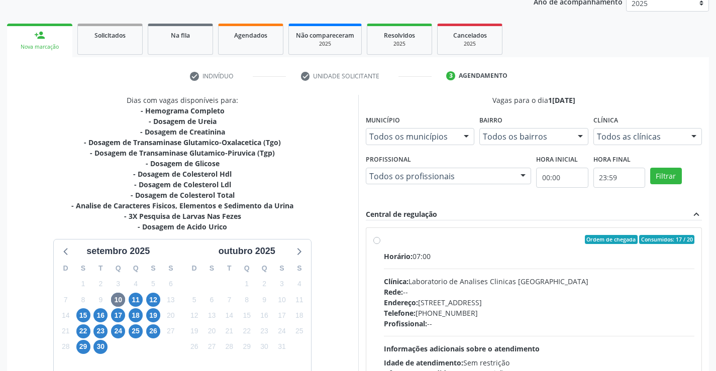
click at [384, 242] on label "Ordem de chegada Consumidos: 17 / 20 Horário: 07:00 Clínica: Laboratorio de Ana…" at bounding box center [539, 312] width 311 height 154
click at [378, 242] on input "Ordem de chegada Consumidos: 17 / 20 Horário: 07:00 Clínica: Laboratorio de Ana…" at bounding box center [376, 239] width 7 height 9
radio input "true"
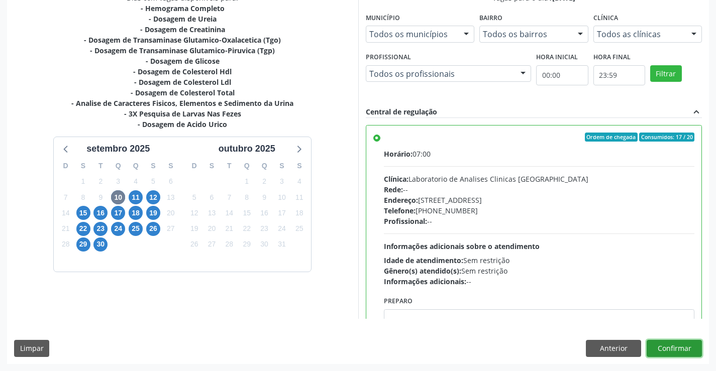
click at [679, 349] on button "Confirmar" at bounding box center [673, 348] width 55 height 17
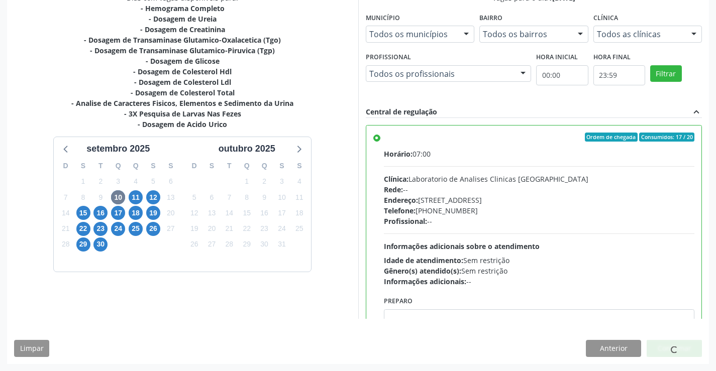
scroll to position [0, 0]
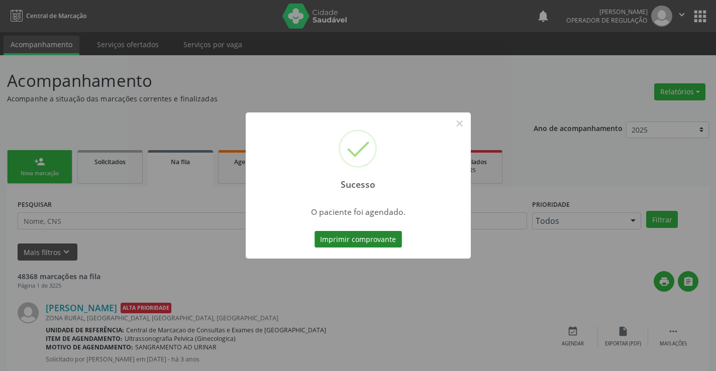
click at [345, 235] on button "Imprimir comprovante" at bounding box center [357, 239] width 87 height 17
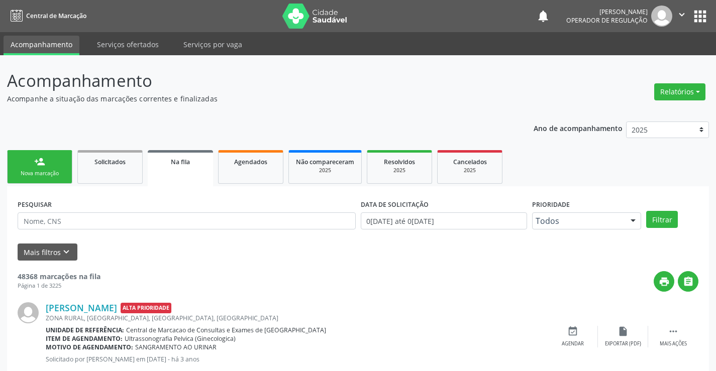
click at [47, 161] on link "person_add Nova marcação" at bounding box center [39, 167] width 65 height 34
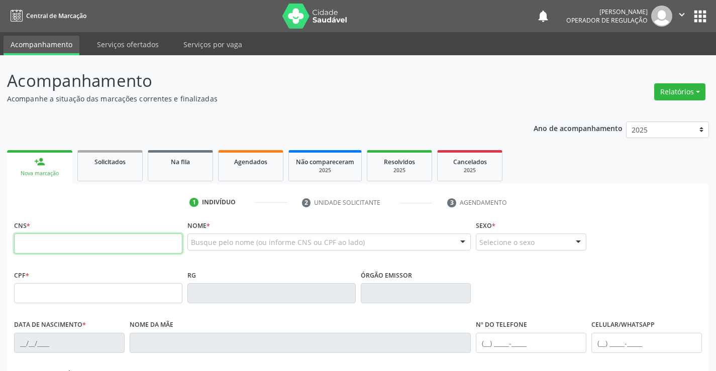
click at [49, 238] on input "text" at bounding box center [98, 244] width 168 height 20
type input "704 6091 3443 3521"
type input "0604476213"
type input "05/10/1972"
type input "SN"
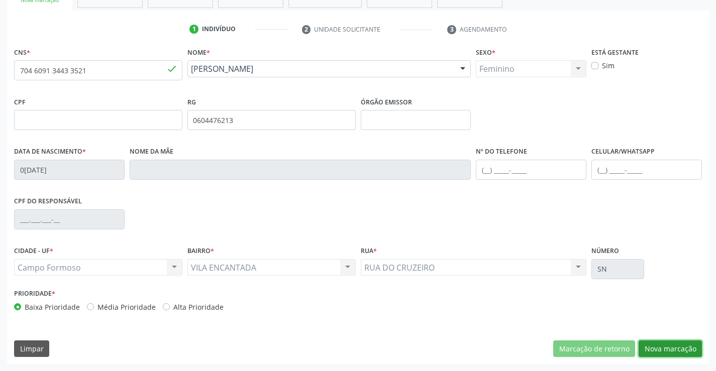
click at [662, 342] on button "Nova marcação" at bounding box center [669, 348] width 63 height 17
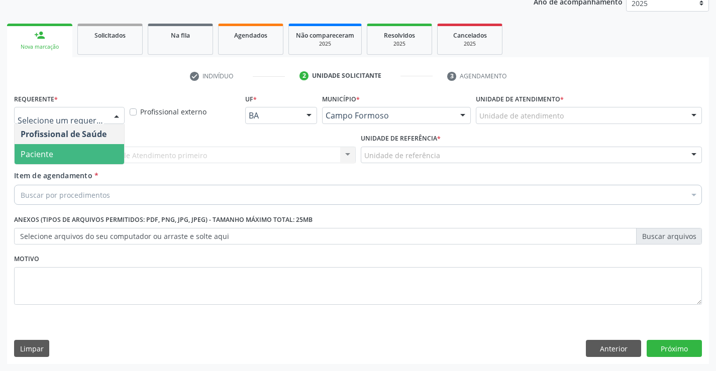
click at [67, 156] on span "Paciente" at bounding box center [69, 154] width 109 height 20
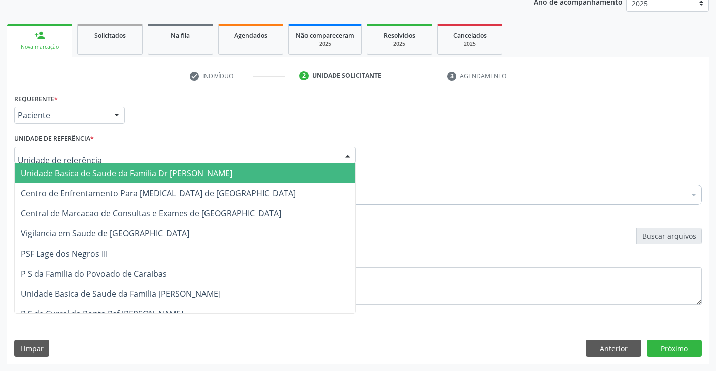
click at [74, 169] on span "Unidade Basica de Saude da Familia Dr [PERSON_NAME]" at bounding box center [126, 173] width 211 height 11
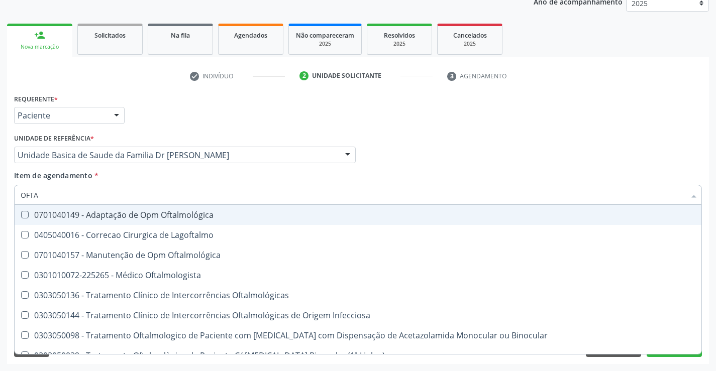
type input "OFTAM"
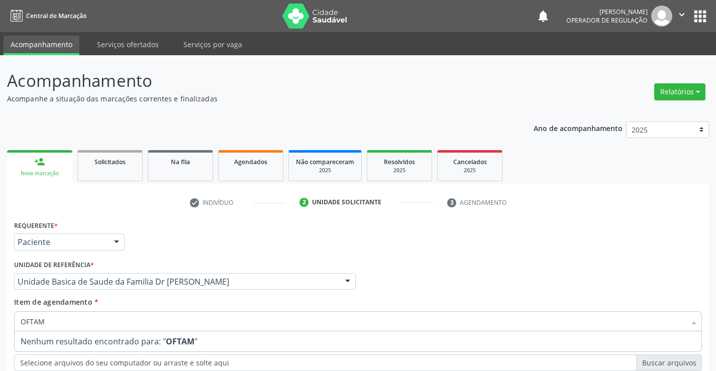
scroll to position [127, 0]
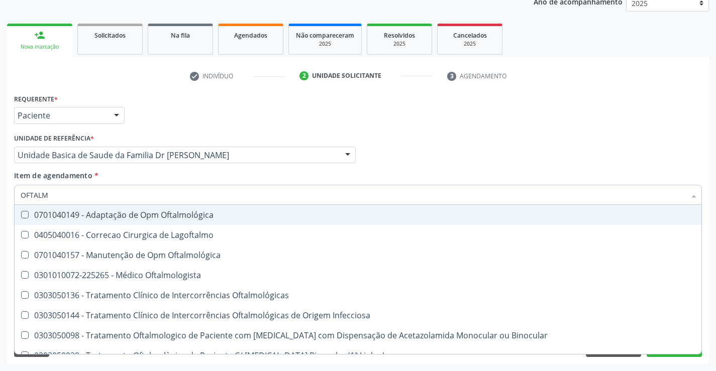
type input "OFTALMO"
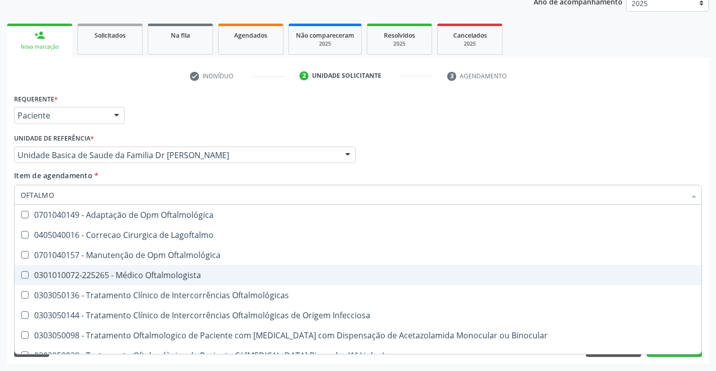
click at [205, 279] on div "0301010072-225265 - Médico Oftalmologista" at bounding box center [358, 275] width 674 height 8
checkbox Oftalmologista "true"
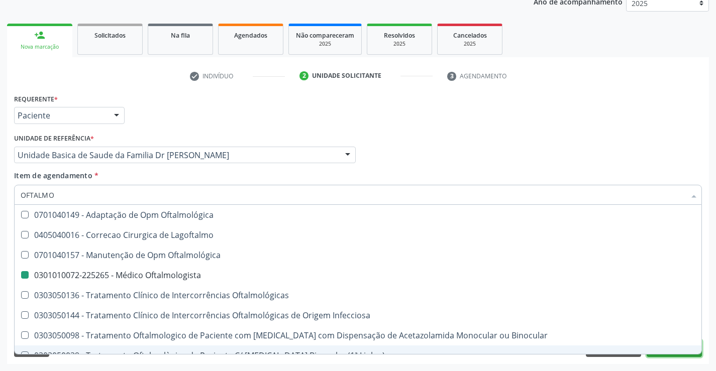
click at [673, 356] on button "Próximo" at bounding box center [673, 348] width 55 height 17
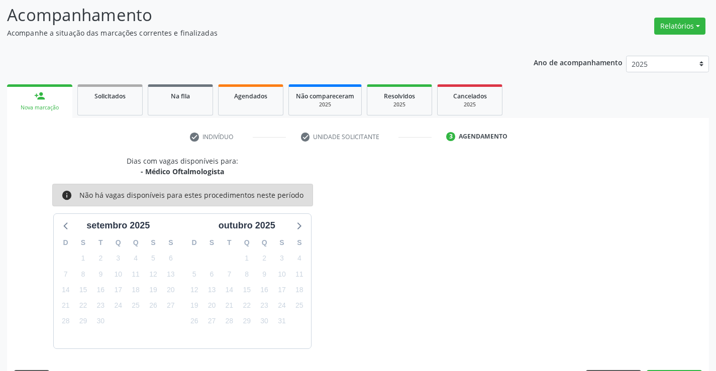
scroll to position [95, 0]
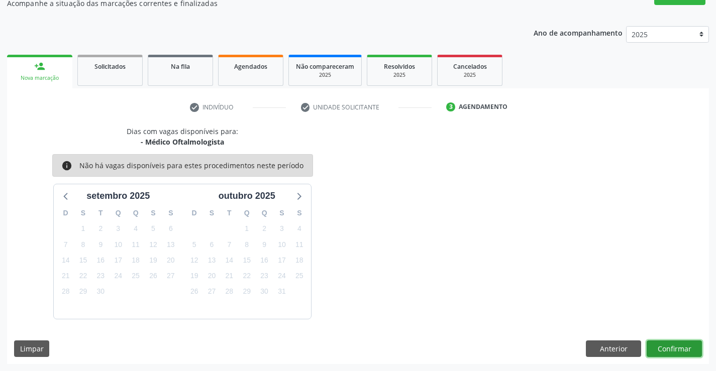
click at [671, 350] on button "Confirmar" at bounding box center [673, 348] width 55 height 17
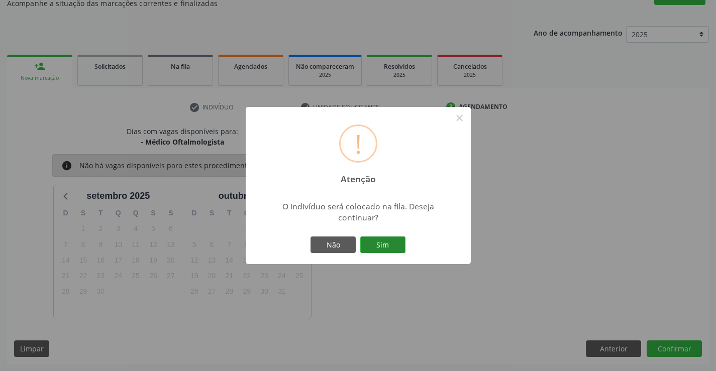
click at [375, 243] on button "Sim" at bounding box center [382, 245] width 45 height 17
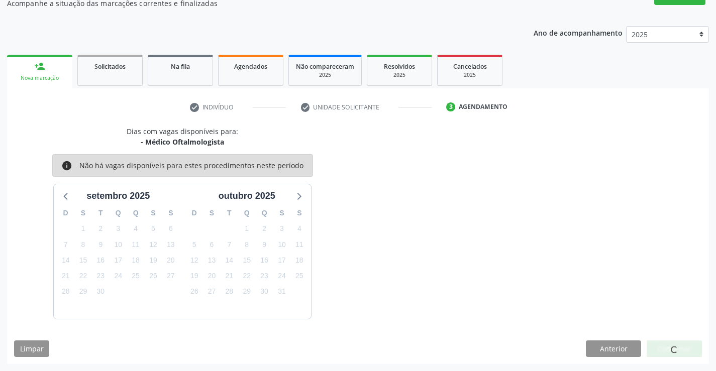
scroll to position [0, 0]
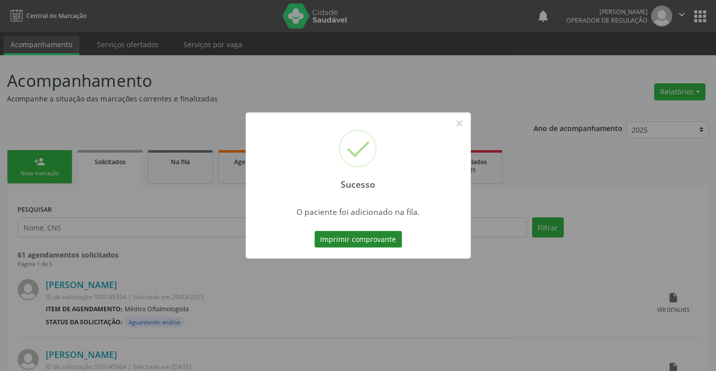
click at [397, 237] on button "Imprimir comprovante" at bounding box center [357, 239] width 87 height 17
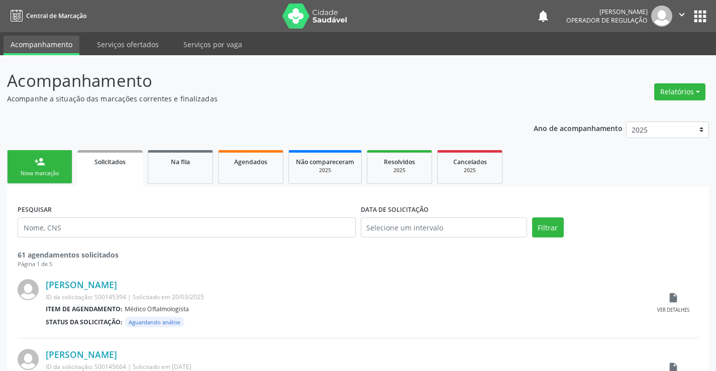
click at [42, 171] on div "Nova marcação" at bounding box center [40, 174] width 50 height 8
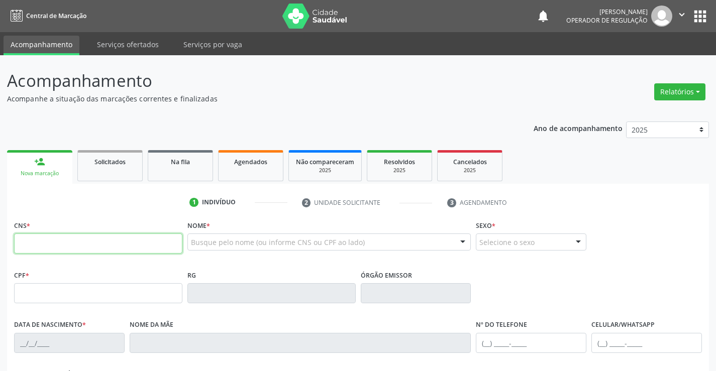
click at [63, 244] on input "text" at bounding box center [98, 244] width 168 height 20
type input "701 8062 6423 6573"
type input "1116583143"
type input "[DATE]"
type input "[PHONE_NUMBER]"
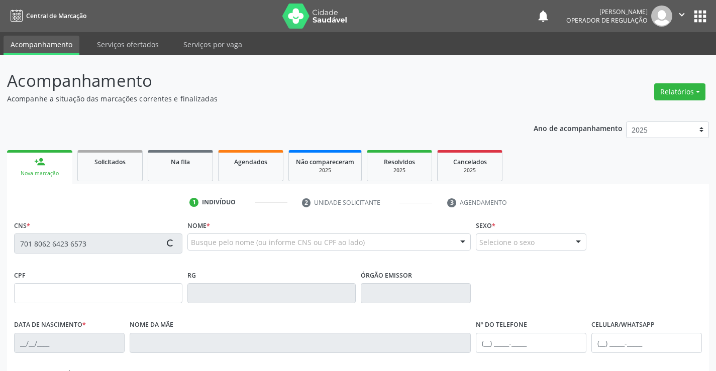
type input "[PHONE_NUMBER]"
type input "S/N"
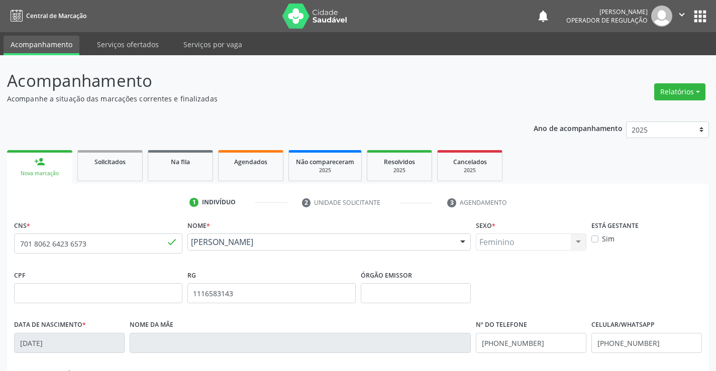
scroll to position [173, 0]
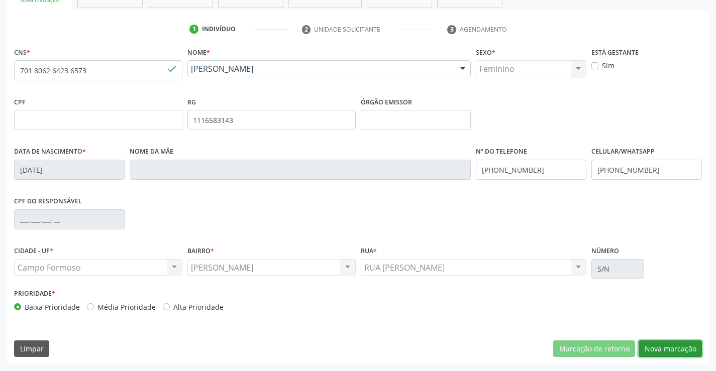
click at [676, 350] on button "Nova marcação" at bounding box center [669, 348] width 63 height 17
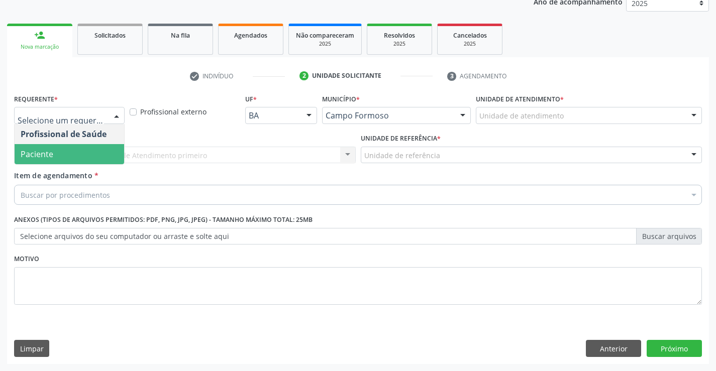
click at [76, 150] on span "Paciente" at bounding box center [69, 154] width 109 height 20
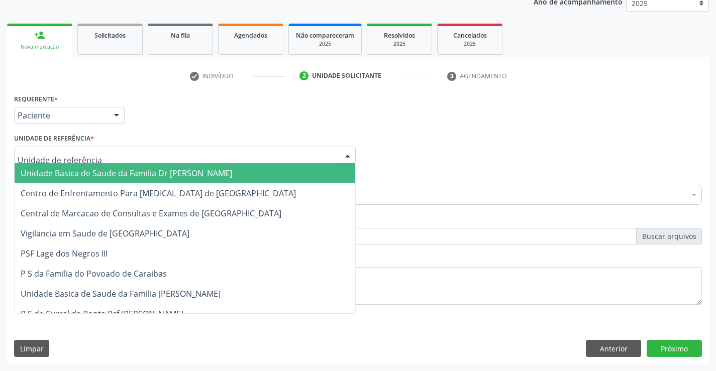
click at [94, 171] on span "Unidade Basica de Saude da Familia Dr [PERSON_NAME]" at bounding box center [126, 173] width 211 height 11
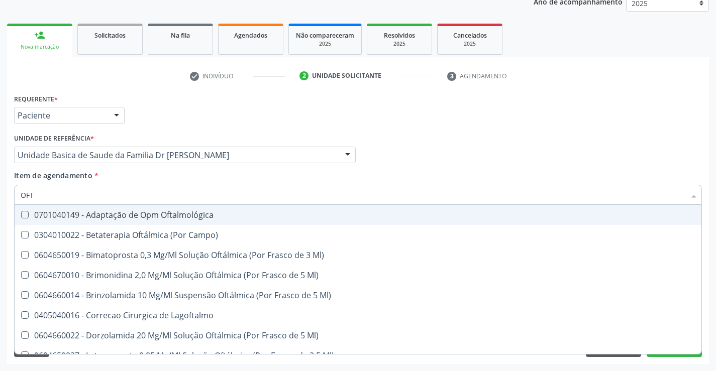
type input "OFTA"
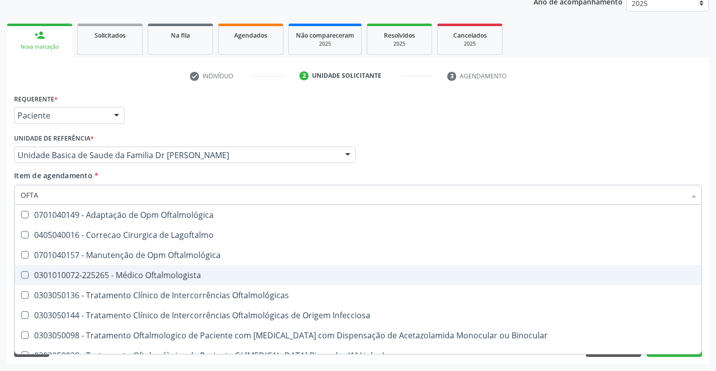
click at [153, 275] on div "0301010072-225265 - Médico Oftalmologista" at bounding box center [358, 275] width 674 height 8
checkbox Oftalmologista "true"
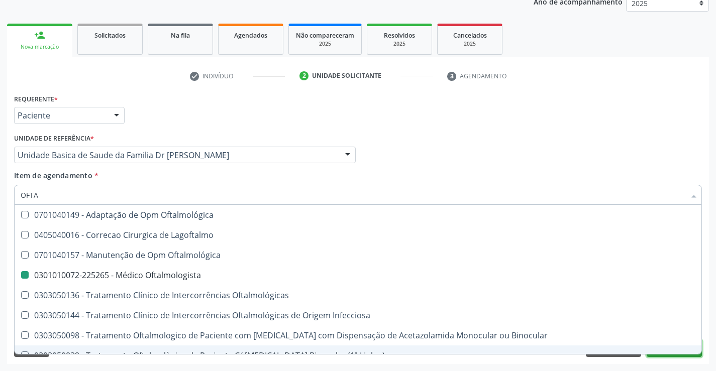
click at [665, 355] on button "Próximo" at bounding box center [673, 348] width 55 height 17
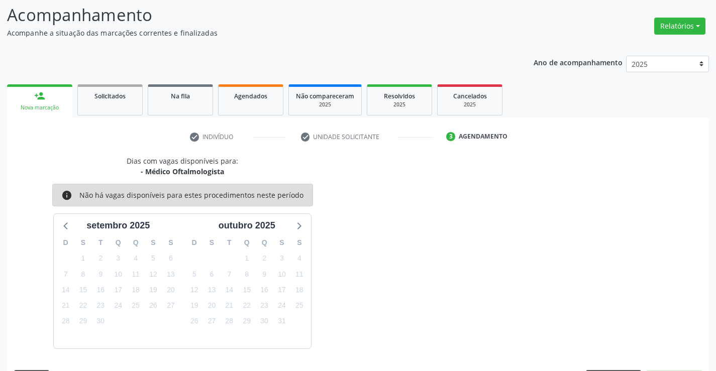
scroll to position [95, 0]
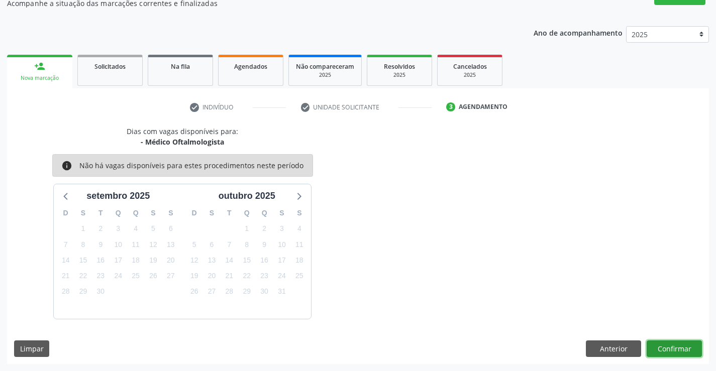
click at [666, 350] on button "Confirmar" at bounding box center [673, 348] width 55 height 17
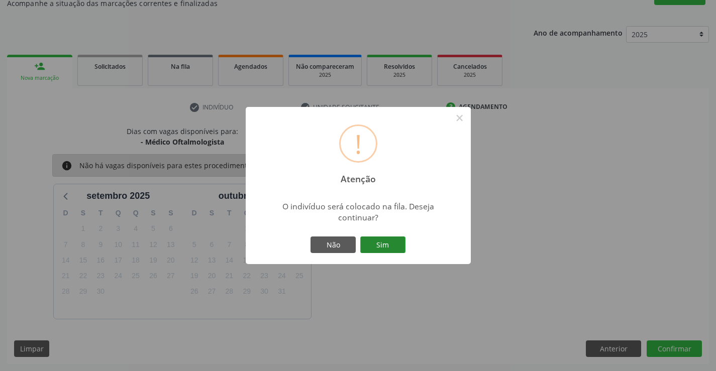
click at [381, 244] on button "Sim" at bounding box center [382, 245] width 45 height 17
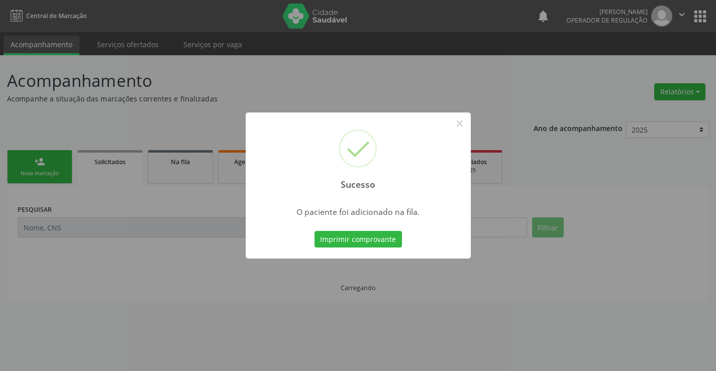
scroll to position [0, 0]
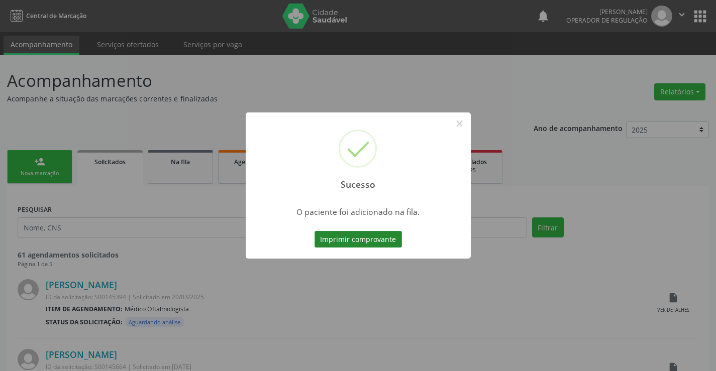
click at [382, 244] on button "Imprimir comprovante" at bounding box center [357, 239] width 87 height 17
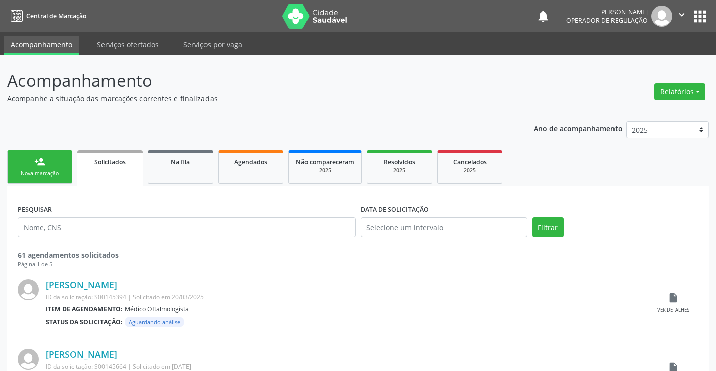
click at [45, 181] on link "person_add Nova marcação" at bounding box center [39, 167] width 65 height 34
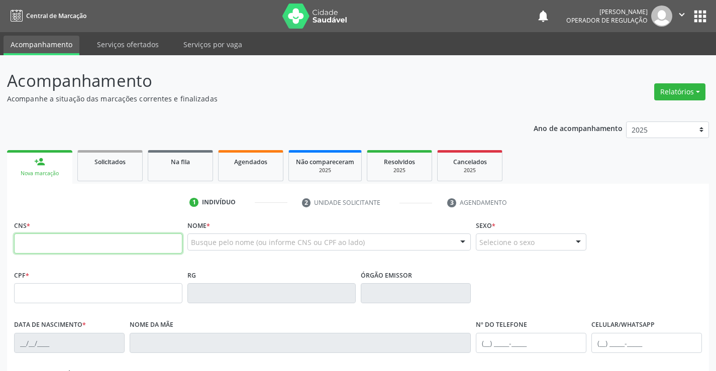
click at [60, 237] on input "text" at bounding box center [98, 244] width 168 height 20
type input "700 8034 1589 8285"
type input "1119629942"
type input "[DATE]"
type input "[PHONE_NUMBER]"
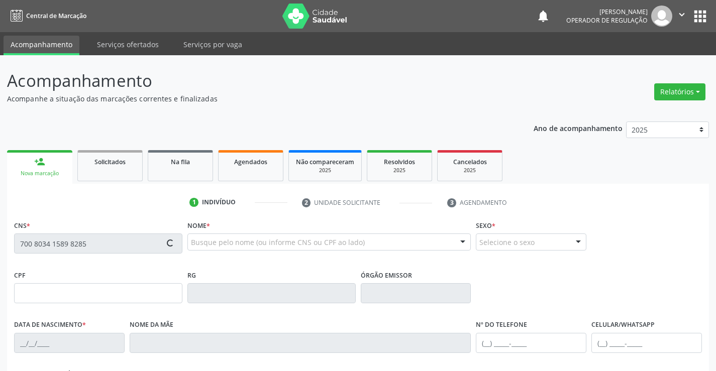
type input "[PHONE_NUMBER]"
type input "003.397.655-42"
type input "S/N"
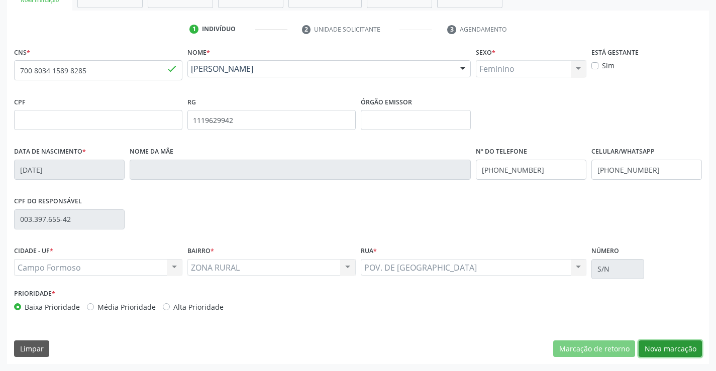
click at [687, 352] on button "Nova marcação" at bounding box center [669, 348] width 63 height 17
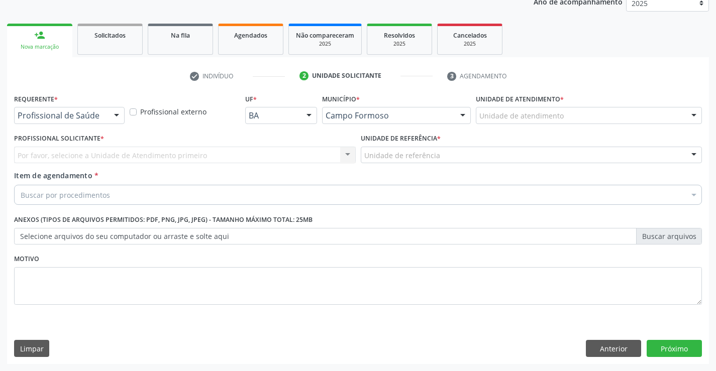
scroll to position [127, 0]
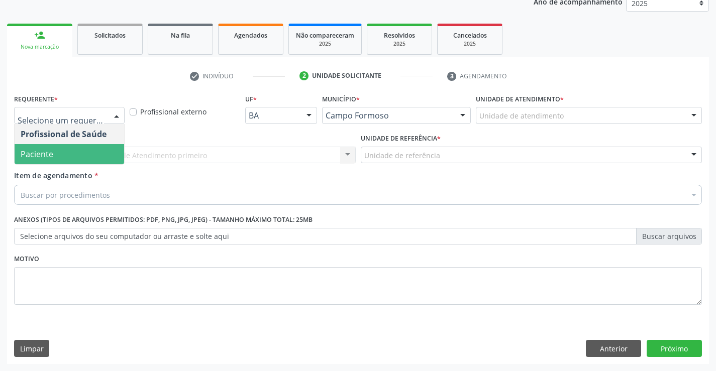
click at [74, 154] on span "Paciente" at bounding box center [69, 154] width 109 height 20
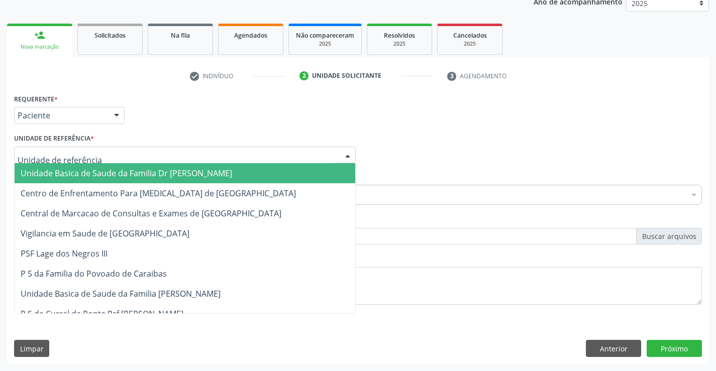
click at [89, 168] on span "Unidade Basica de Saude da Familia Dr [PERSON_NAME]" at bounding box center [126, 173] width 211 height 11
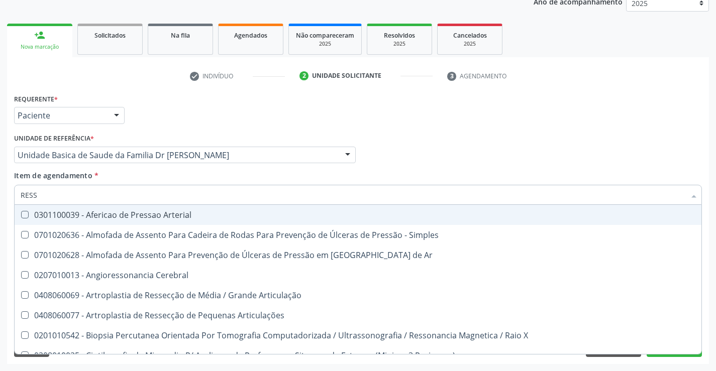
type input "RESSO"
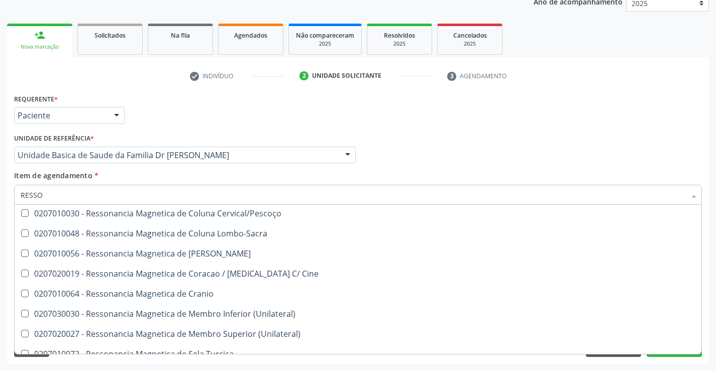
scroll to position [151, 0]
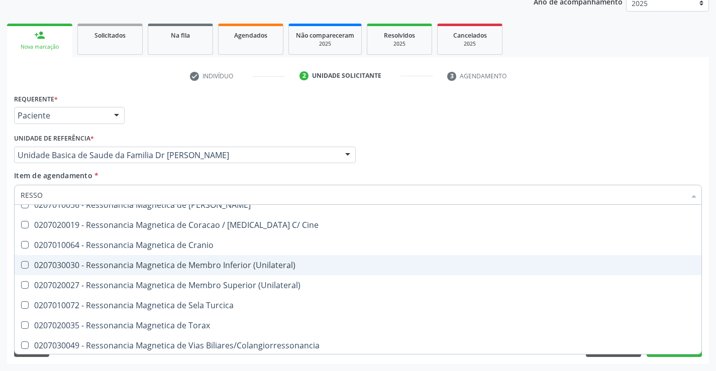
click at [262, 266] on div "0207030030 - Ressonancia Magnetica de Membro Inferior (Unilateral)" at bounding box center [358, 265] width 674 height 8
checkbox \(Unilateral\) "true"
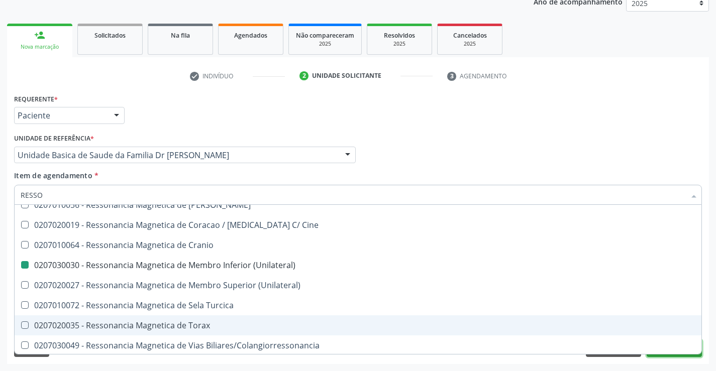
click at [671, 355] on button "Próximo" at bounding box center [673, 348] width 55 height 17
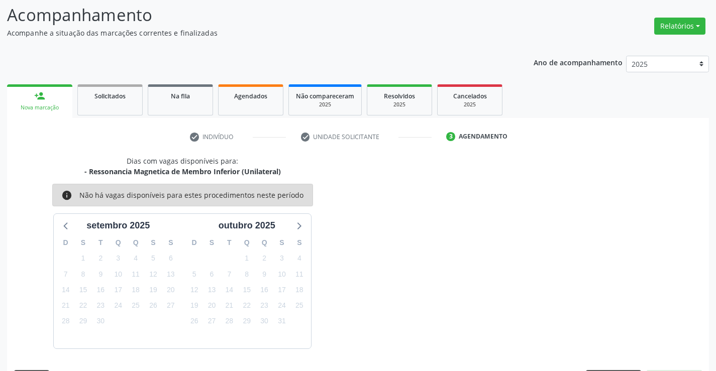
scroll to position [95, 0]
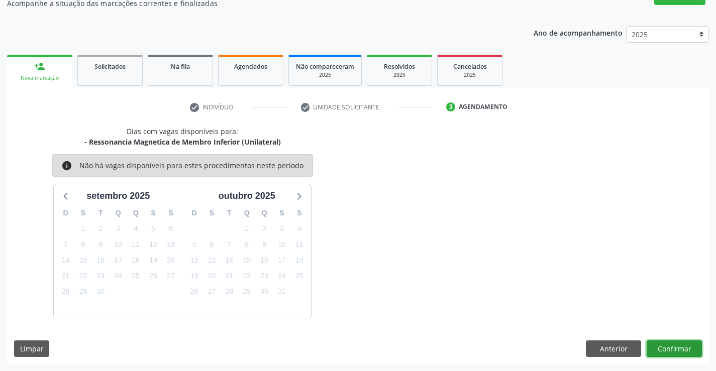
click at [672, 349] on button "Confirmar" at bounding box center [673, 348] width 55 height 17
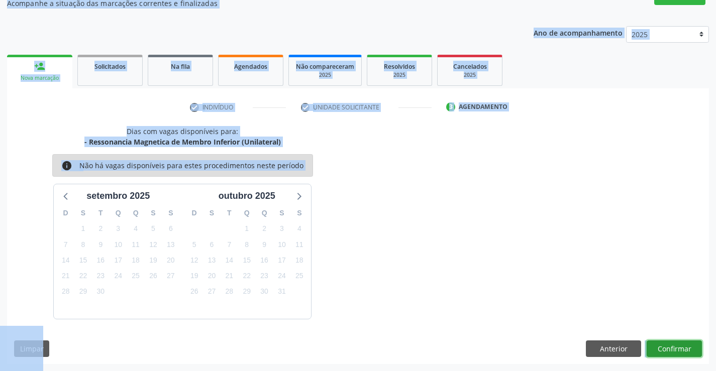
click at [667, 345] on button "Confirmar" at bounding box center [673, 348] width 55 height 17
click at [676, 344] on button "Confirmar" at bounding box center [673, 348] width 55 height 17
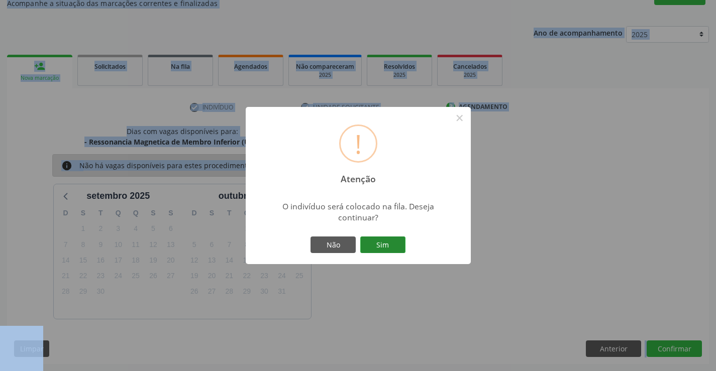
click at [393, 243] on button "Sim" at bounding box center [382, 245] width 45 height 17
click at [393, 243] on div "! Atenção × O indivíduo será colocado na fila. Deseja continuar? Não Sim" at bounding box center [358, 185] width 716 height 371
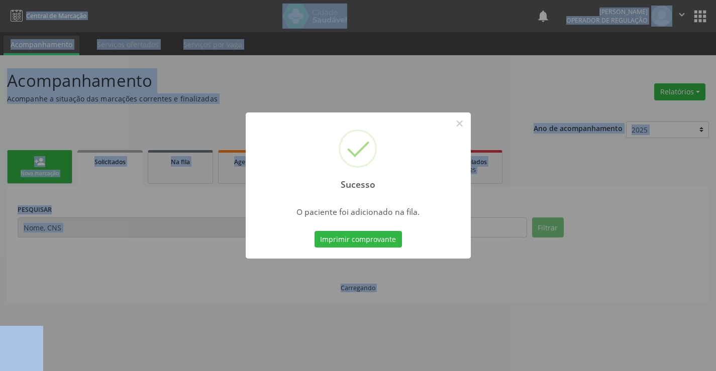
scroll to position [0, 0]
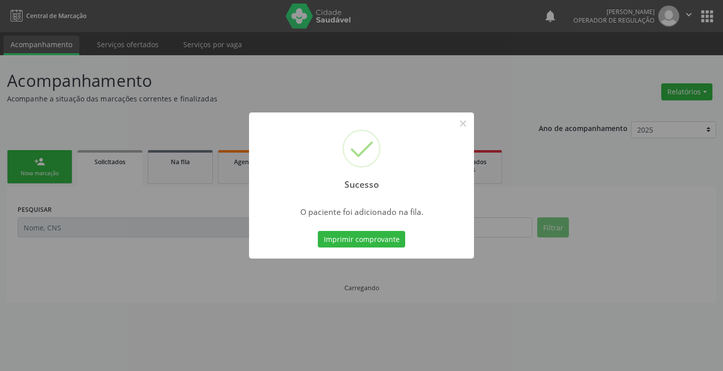
click at [393, 243] on button "Imprimir comprovante" at bounding box center [361, 239] width 87 height 17
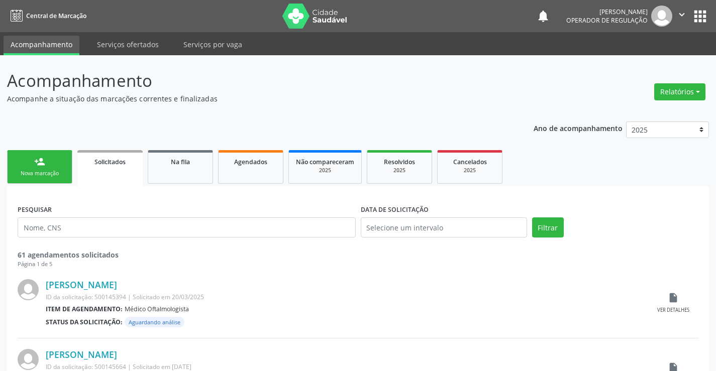
click at [44, 160] on div "person_add" at bounding box center [39, 161] width 11 height 11
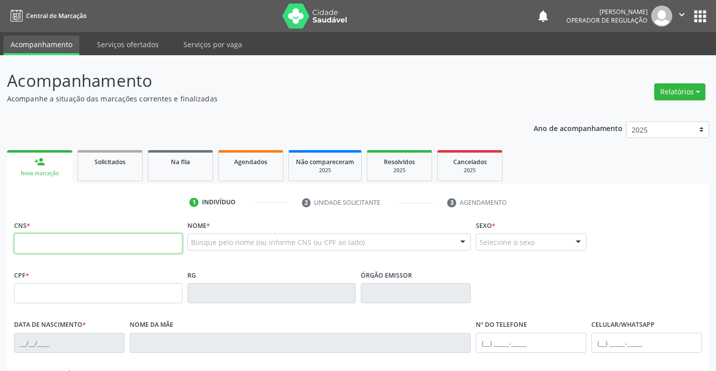
click at [85, 242] on input "text" at bounding box center [98, 244] width 168 height 20
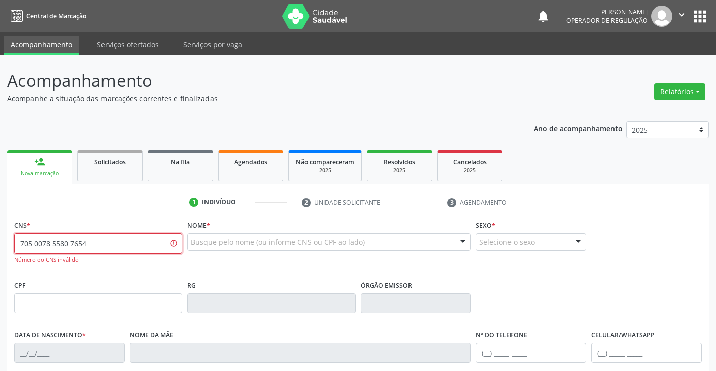
type input "705 0078 5580 7654"
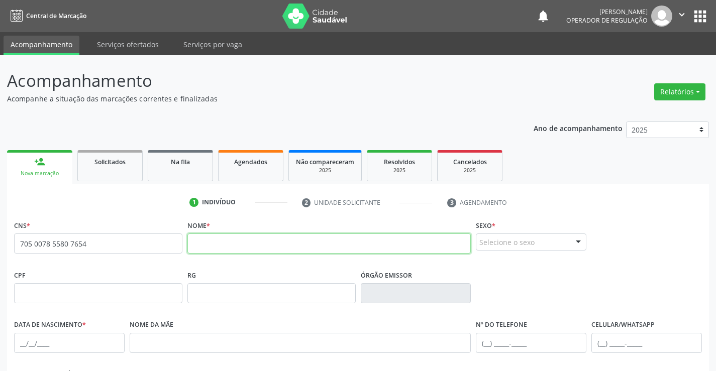
click at [243, 244] on input "text" at bounding box center [329, 244] width 284 height 20
type input "[PERSON_NAME]"
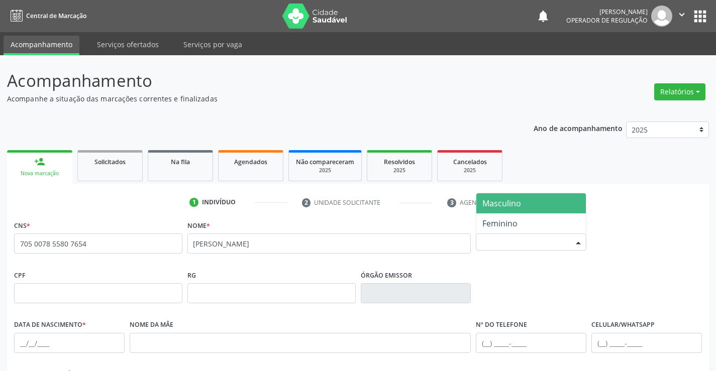
click at [511, 241] on div "Selecione o sexo" at bounding box center [531, 242] width 110 height 17
click at [522, 205] on span "Masculino" at bounding box center [530, 203] width 109 height 20
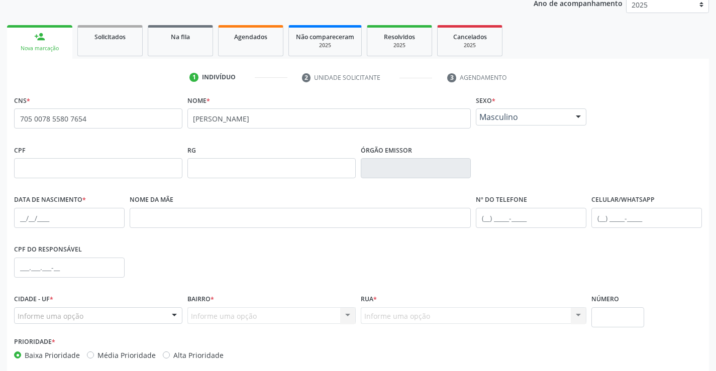
scroll to position [151, 0]
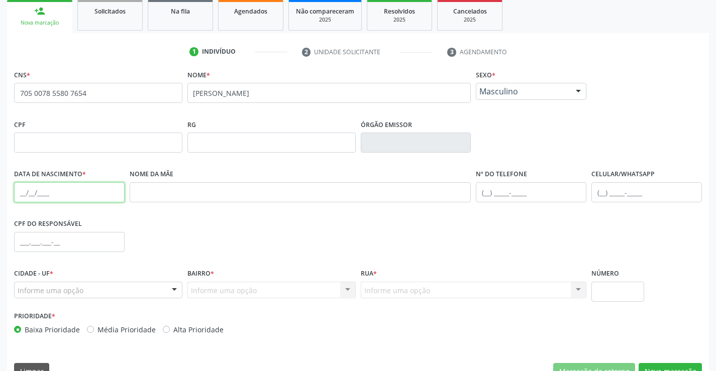
click at [58, 194] on input "text" at bounding box center [69, 192] width 110 height 20
type input "1[DATE]"
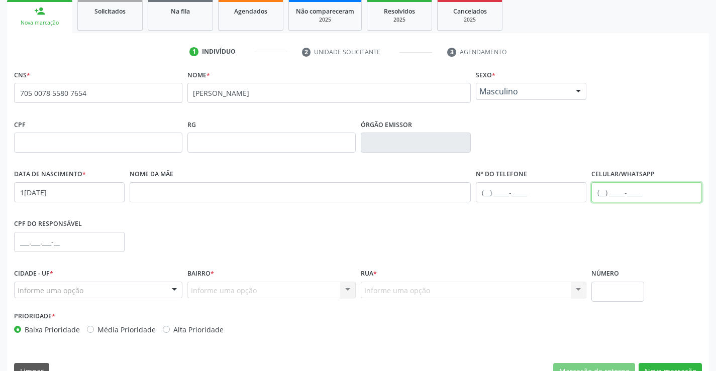
click at [607, 190] on input "text" at bounding box center [646, 192] width 110 height 20
type input "[PHONE_NUMBER]"
click at [92, 277] on div "Cidade - UF * Informe uma opção Campo Formoso - [GEOGRAPHIC_DATA] resultado enc…" at bounding box center [98, 282] width 168 height 32
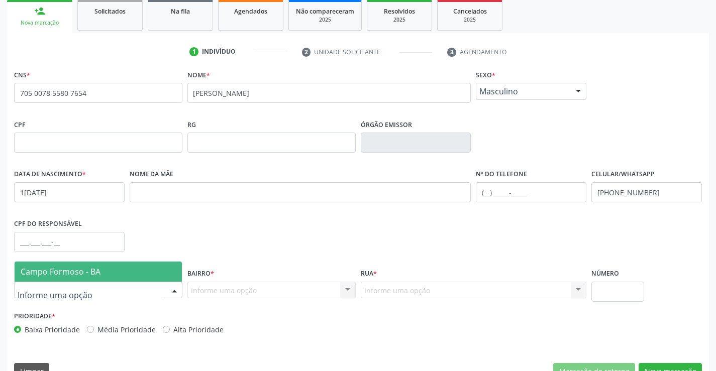
click at [91, 290] on div at bounding box center [98, 290] width 168 height 17
click at [100, 265] on span "Campo Formoso - BA" at bounding box center [98, 272] width 167 height 20
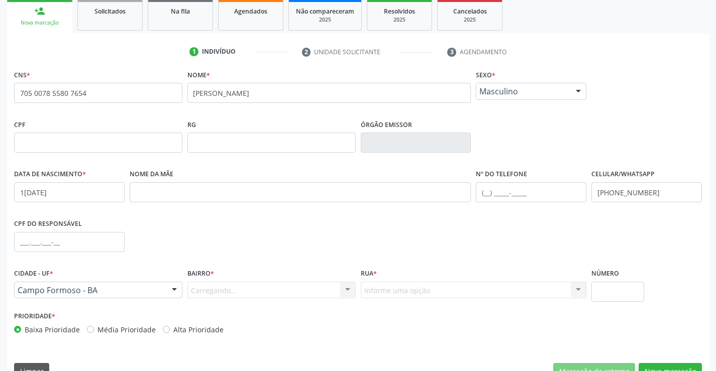
click at [215, 289] on div "Carregando... Nenhum resultado encontrado para: " " Nenhuma opção encontrada. D…" at bounding box center [271, 290] width 168 height 17
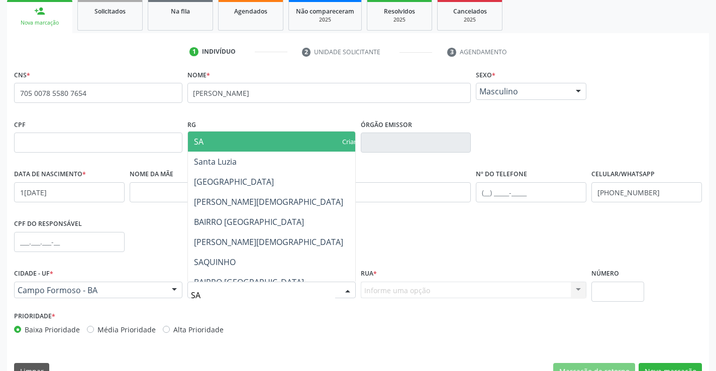
type input "SAN"
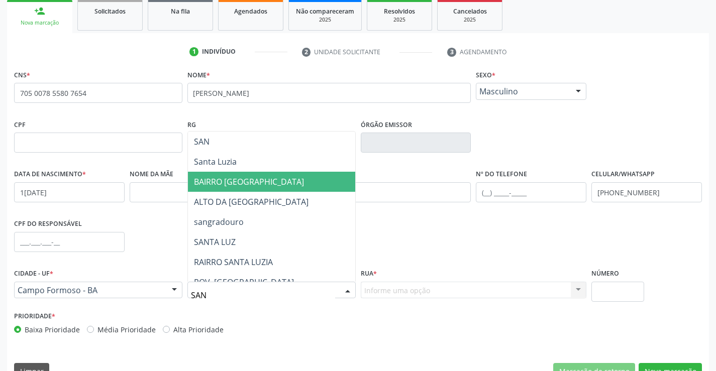
click at [287, 183] on span "BAIRRO [GEOGRAPHIC_DATA]" at bounding box center [271, 182] width 167 height 20
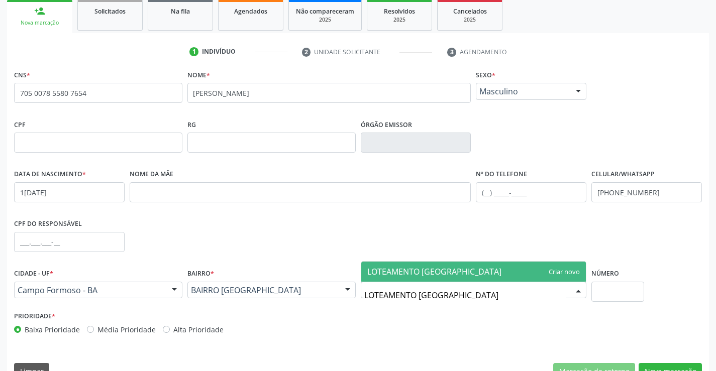
type input "LOTEAMENTO SANTA LUIZA"
click at [472, 268] on span "LOTEAMENTO SANTA LUIZA" at bounding box center [473, 272] width 225 height 20
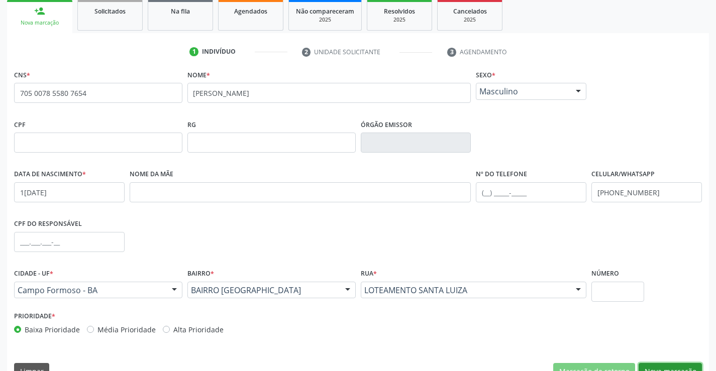
click at [665, 364] on button "Nova marcação" at bounding box center [669, 371] width 63 height 17
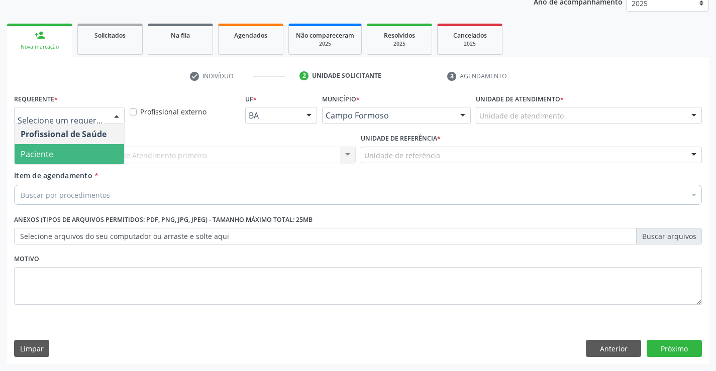
click at [85, 162] on span "Paciente" at bounding box center [69, 154] width 109 height 20
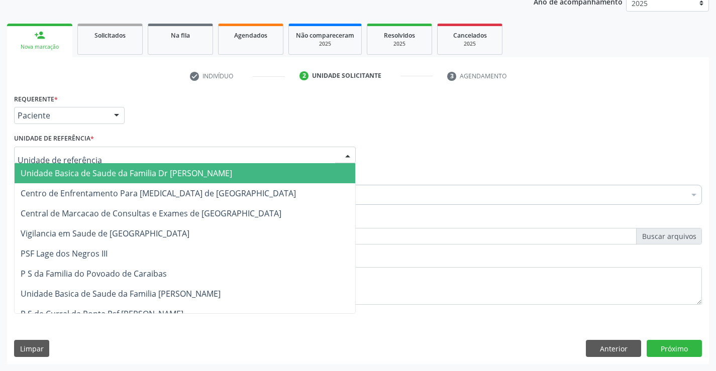
click at [98, 155] on div at bounding box center [184, 155] width 341 height 17
click at [98, 165] on span "Unidade Basica de Saude da Familia Dr [PERSON_NAME]" at bounding box center [185, 173] width 340 height 20
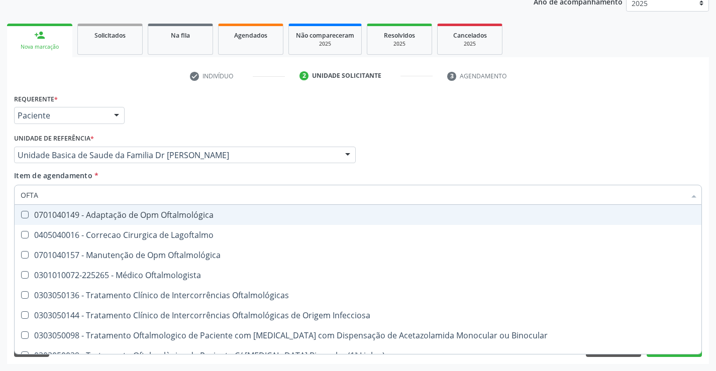
type input "OFTAL"
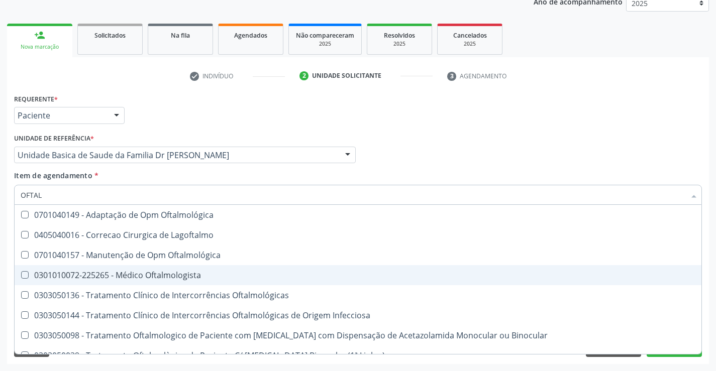
click at [189, 274] on div "0301010072-225265 - Médico Oftalmologista" at bounding box center [358, 275] width 674 height 8
checkbox Oftalmologista "true"
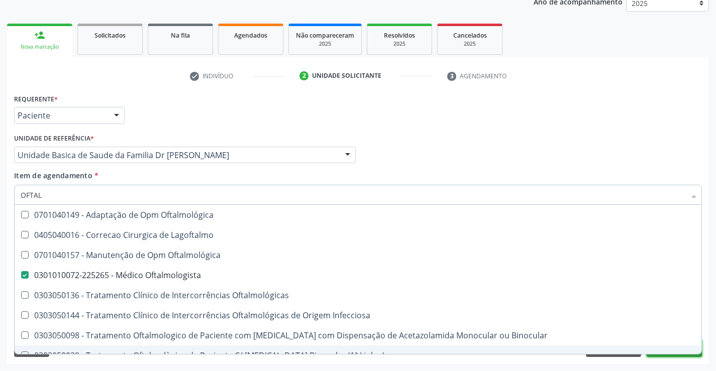
click at [673, 355] on button "Próximo" at bounding box center [673, 348] width 55 height 17
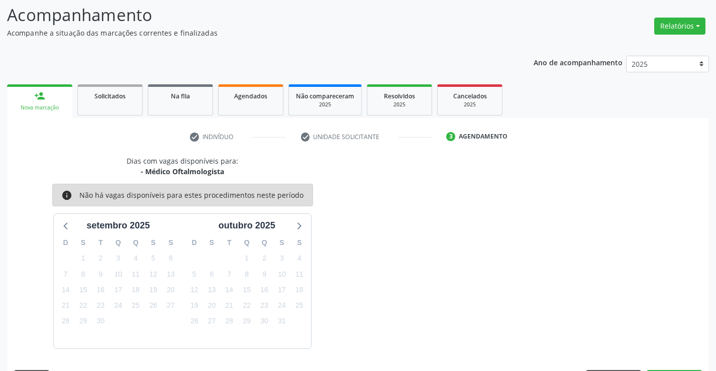
scroll to position [95, 0]
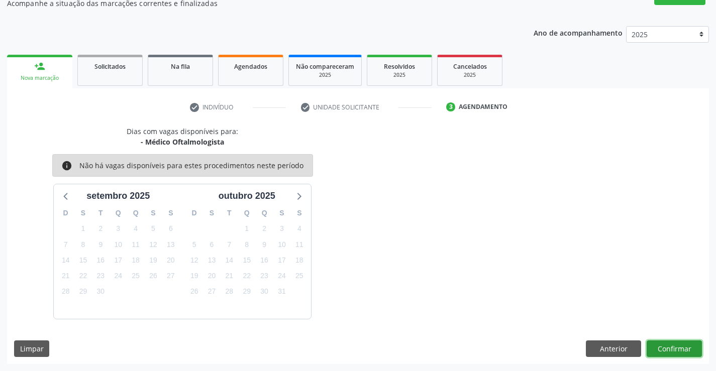
click at [677, 349] on button "Confirmar" at bounding box center [673, 348] width 55 height 17
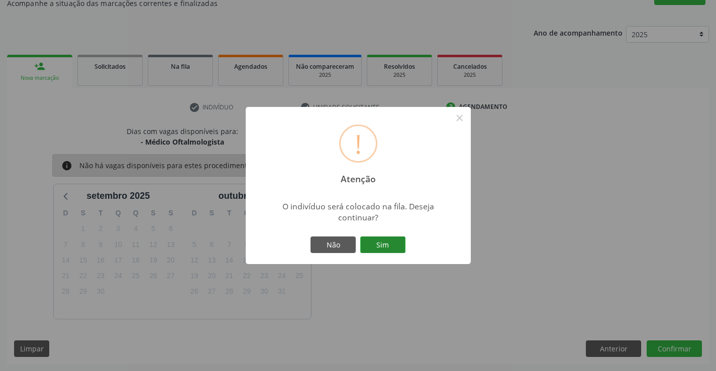
click at [383, 248] on button "Sim" at bounding box center [382, 245] width 45 height 17
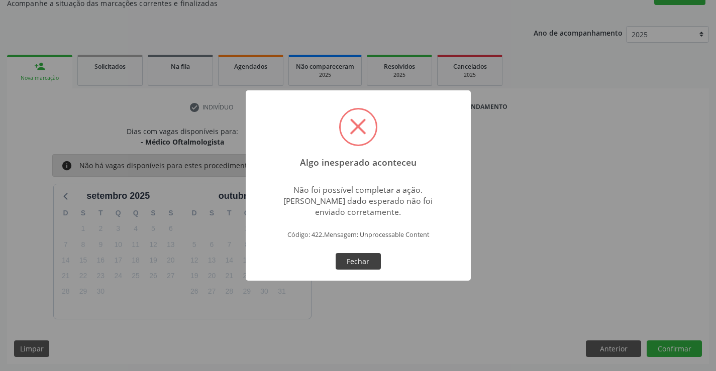
click at [359, 259] on button "Fechar" at bounding box center [357, 261] width 45 height 17
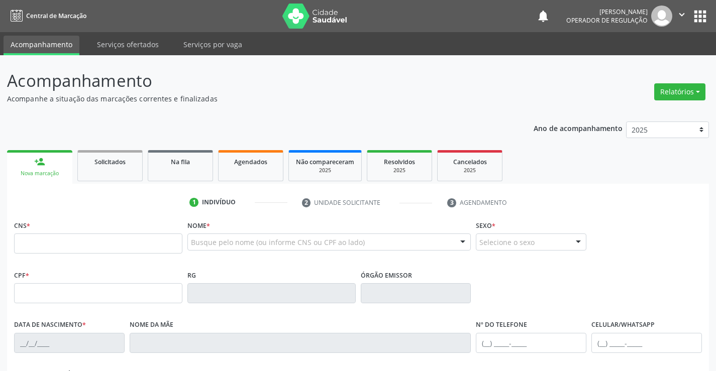
scroll to position [95, 0]
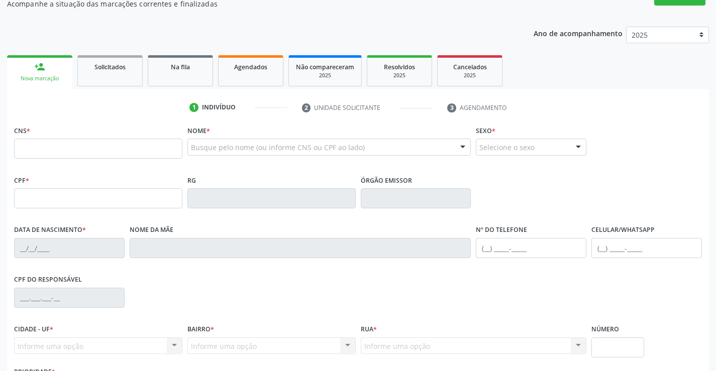
click at [52, 144] on input "text" at bounding box center [98, 149] width 168 height 20
type input "705 0070 2115 9450"
type input "2[DATE]"
type input "[PHONE_NUMBER]"
type input "S/N"
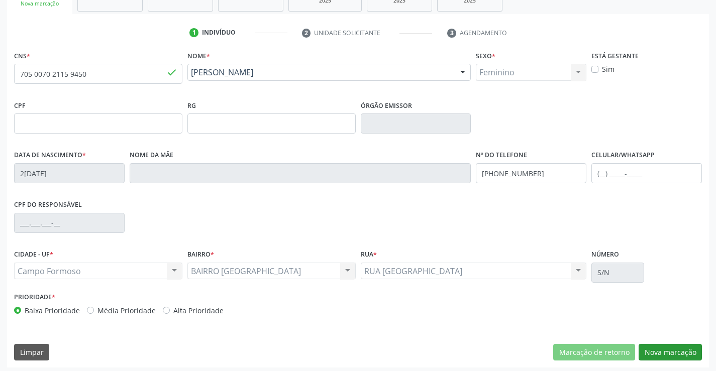
scroll to position [173, 0]
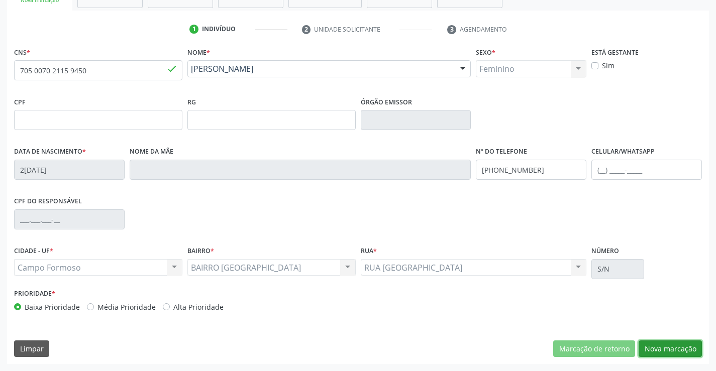
click at [661, 349] on button "Nova marcação" at bounding box center [669, 348] width 63 height 17
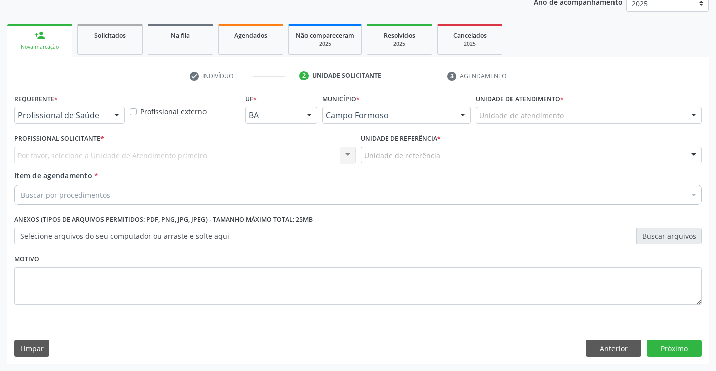
click at [92, 150] on div "Por favor, selecione a Unidade de Atendimento primeiro Nenhum resultado encontr…" at bounding box center [184, 155] width 341 height 17
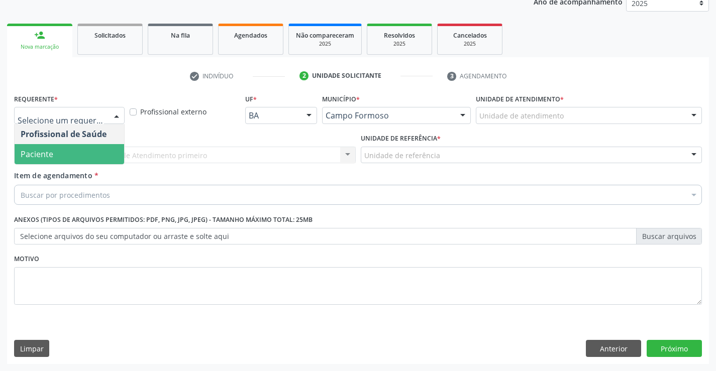
click at [74, 157] on span "Paciente" at bounding box center [69, 154] width 109 height 20
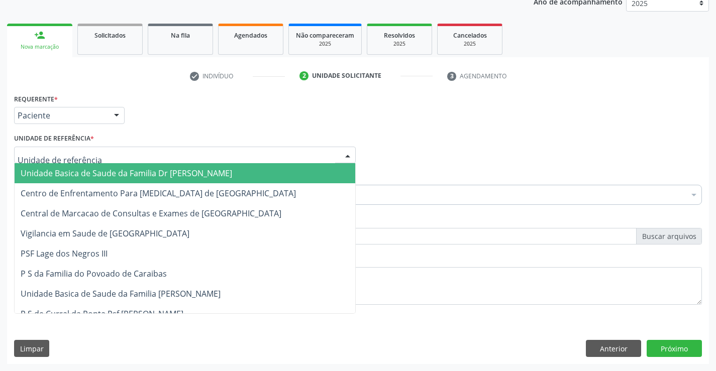
click at [90, 171] on span "Unidade Basica de Saude da Familia Dr [PERSON_NAME]" at bounding box center [126, 173] width 211 height 11
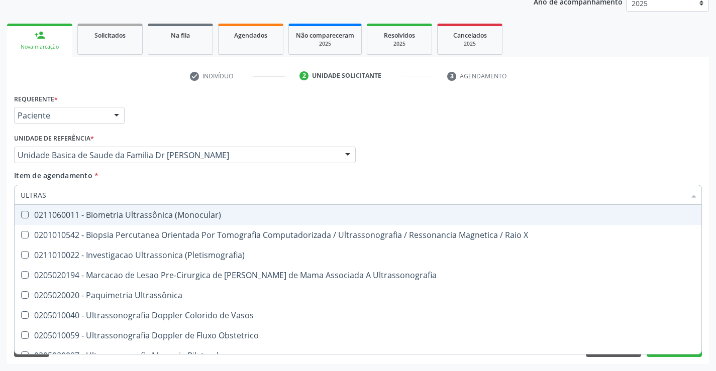
type input "ULTRASS"
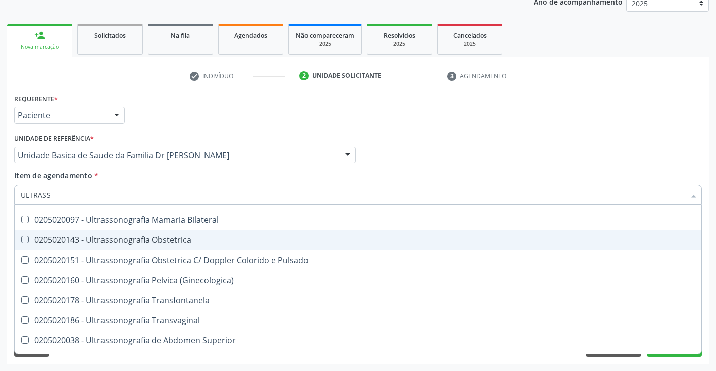
scroll to position [151, 0]
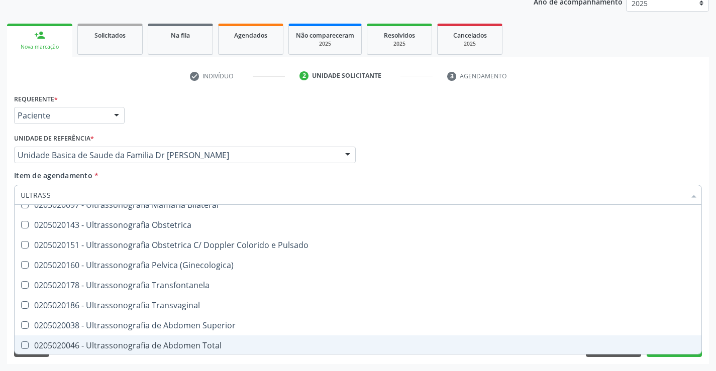
click at [228, 343] on div "0205020046 - Ultrassonografia de Abdomen Total" at bounding box center [358, 345] width 674 height 8
checkbox Total "true"
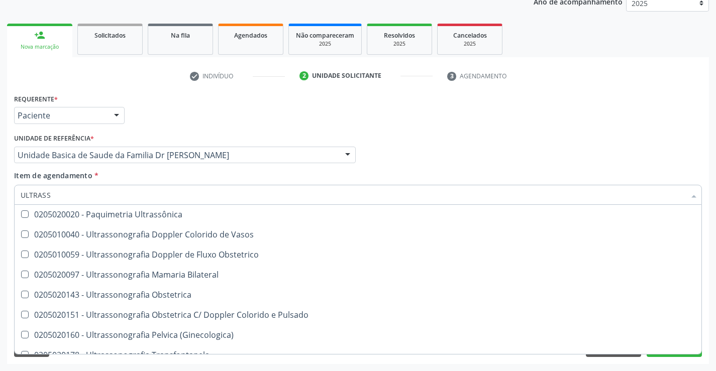
scroll to position [62, 0]
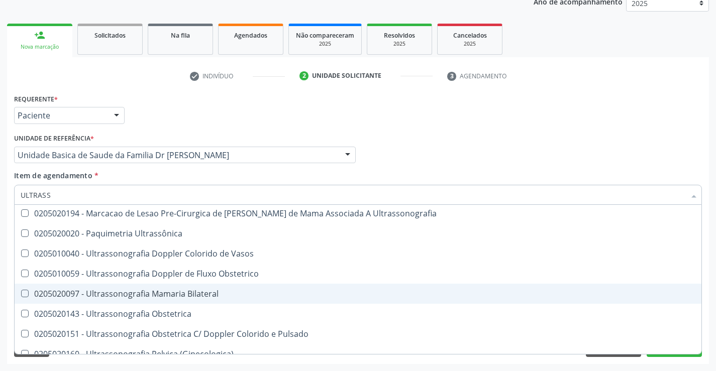
click at [219, 295] on div "0205020097 - Ultrassonografia Mamaria Bilateral" at bounding box center [358, 294] width 674 height 8
checkbox Bilateral "true"
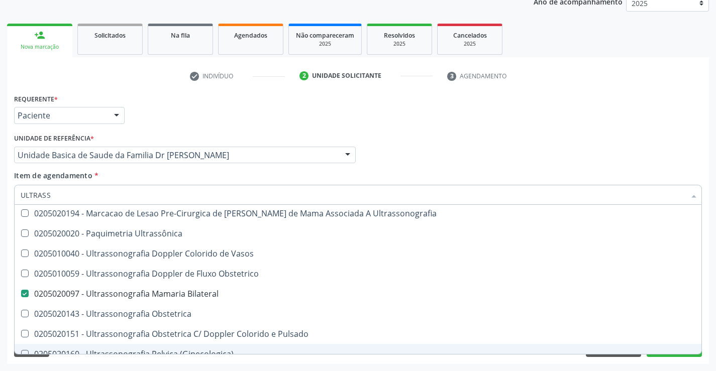
click at [668, 353] on div "0205020160 - Ultrassonografia Pelvica (Ginecologica)" at bounding box center [358, 354] width 674 height 8
checkbox \(Ginecologica\) "true"
type input "ULTRASS"
click at [667, 358] on div "Requerente * Paciente Profissional de Saúde Paciente Nenhum resultado encontrad…" at bounding box center [358, 227] width 702 height 273
checkbox X "true"
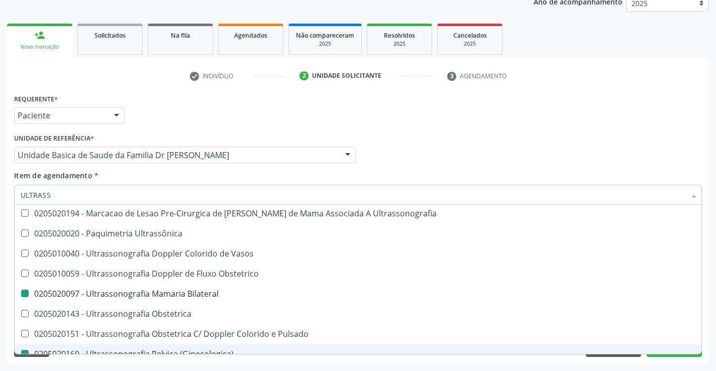
checkbox \(Pletismografia\) "true"
checkbox Ultrassonografia "true"
checkbox Bilateral "false"
checkbox \(Ginecologica\) "false"
checkbox Total "false"
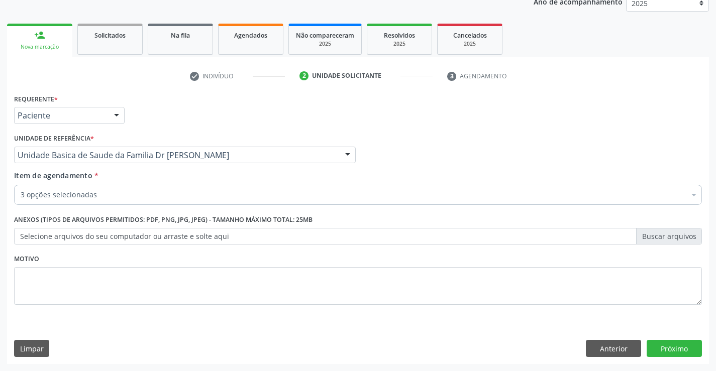
scroll to position [0, 0]
click at [669, 349] on button "Próximo" at bounding box center [673, 348] width 55 height 17
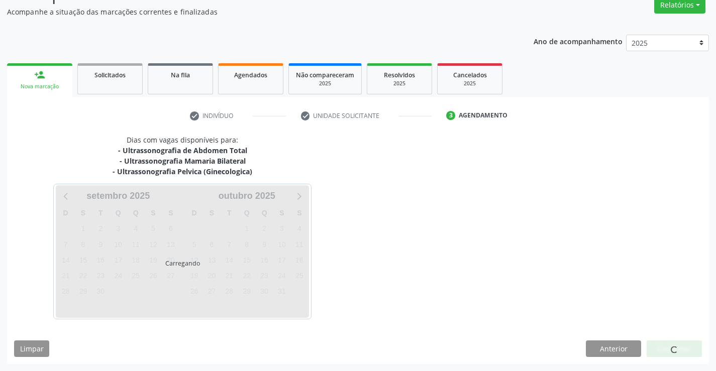
scroll to position [87, 0]
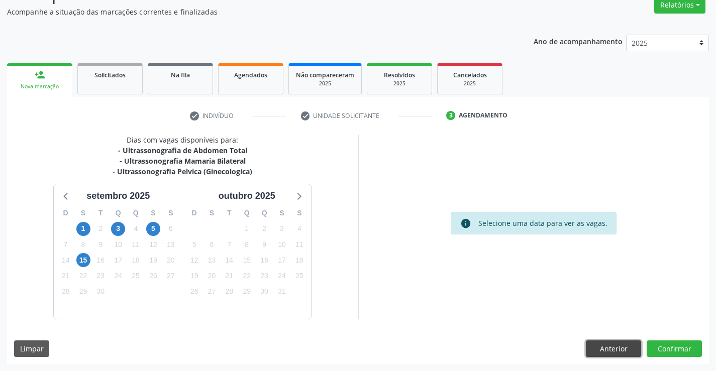
click at [612, 350] on button "Anterior" at bounding box center [613, 348] width 55 height 17
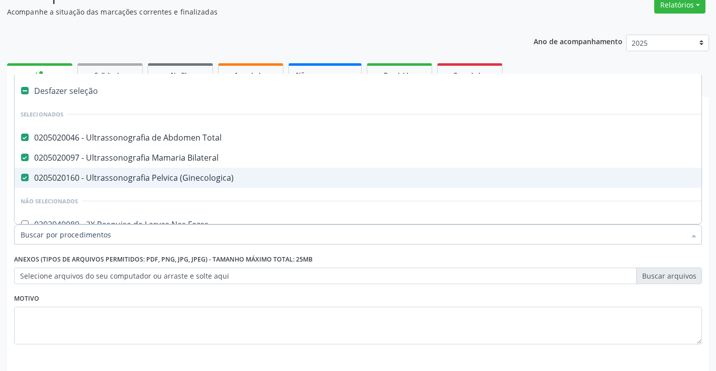
click at [192, 176] on div "0205020160 - Ultrassonografia Pelvica (Ginecologica)" at bounding box center [412, 178] width 782 height 8
checkbox \(Ginecologica\) "false"
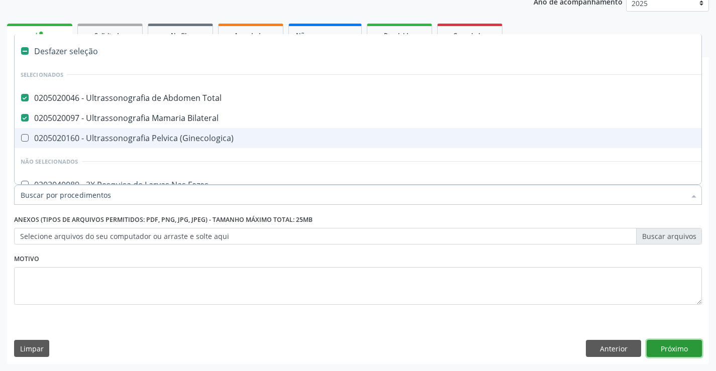
click at [681, 347] on button "Próximo" at bounding box center [673, 348] width 55 height 17
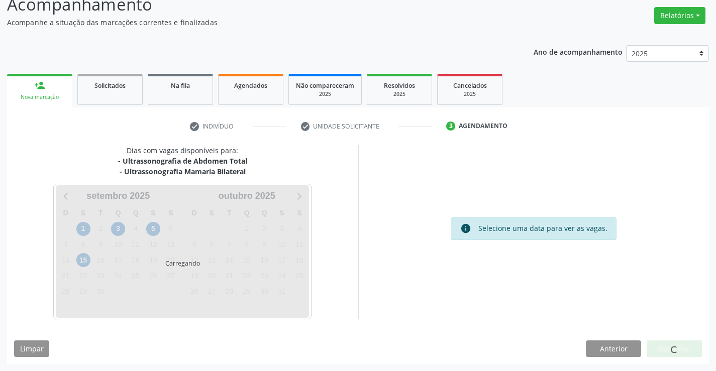
scroll to position [76, 0]
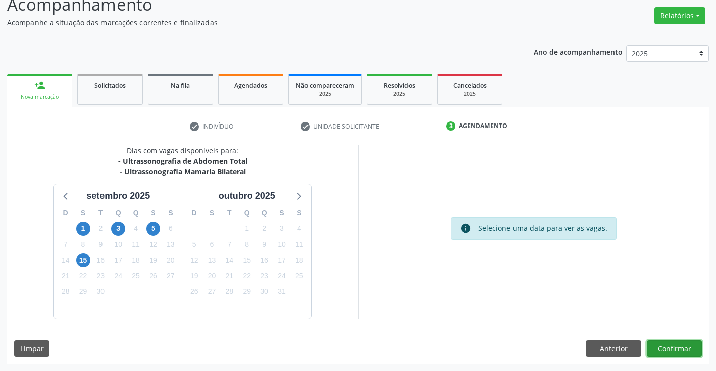
click at [681, 347] on button "Confirmar" at bounding box center [673, 348] width 55 height 17
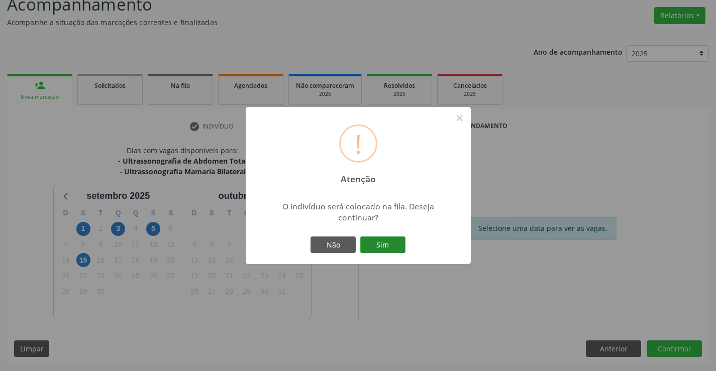
click at [394, 242] on button "Sim" at bounding box center [382, 245] width 45 height 17
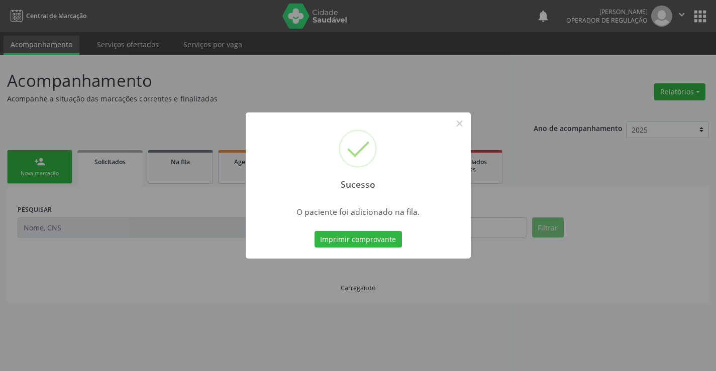
scroll to position [0, 0]
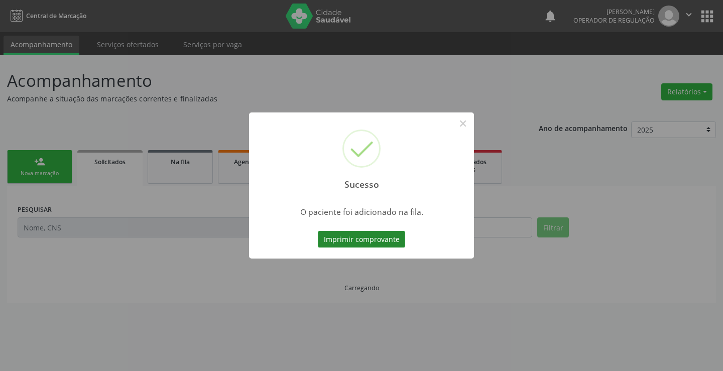
click at [390, 242] on button "Imprimir comprovante" at bounding box center [361, 239] width 87 height 17
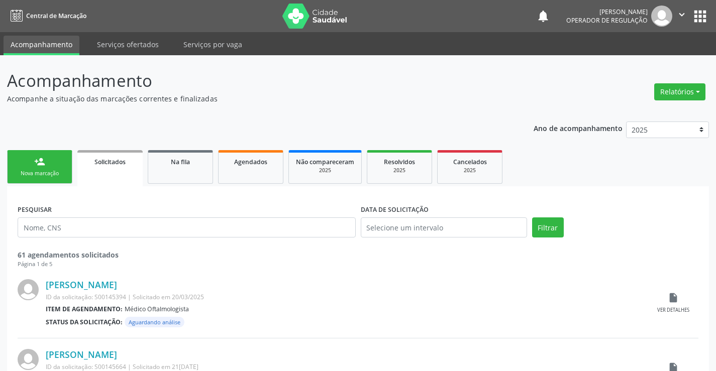
click at [49, 165] on link "person_add Nova marcação" at bounding box center [39, 167] width 65 height 34
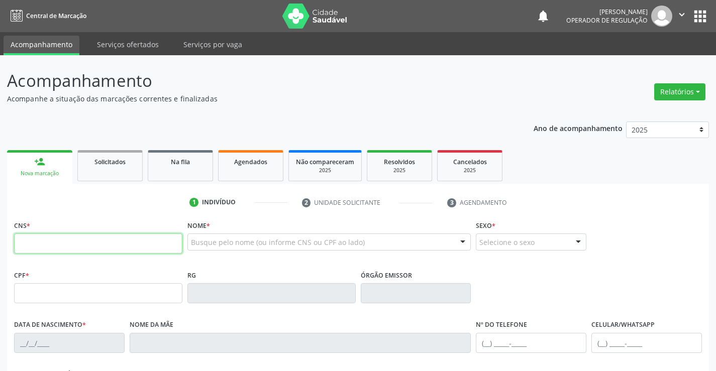
click at [53, 246] on input "text" at bounding box center [98, 244] width 168 height 20
type input "708 0038 3301 7821"
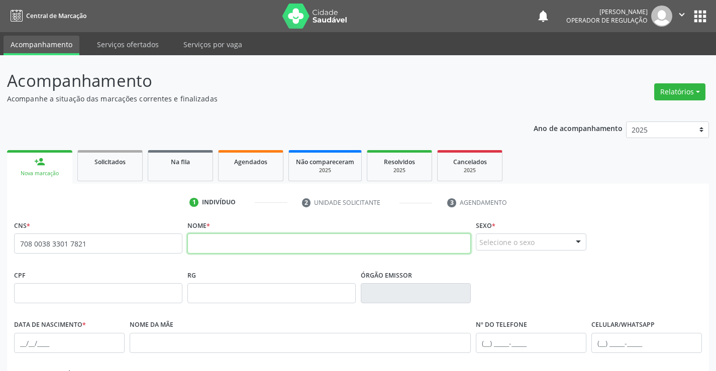
click at [248, 241] on input "text" at bounding box center [329, 244] width 284 height 20
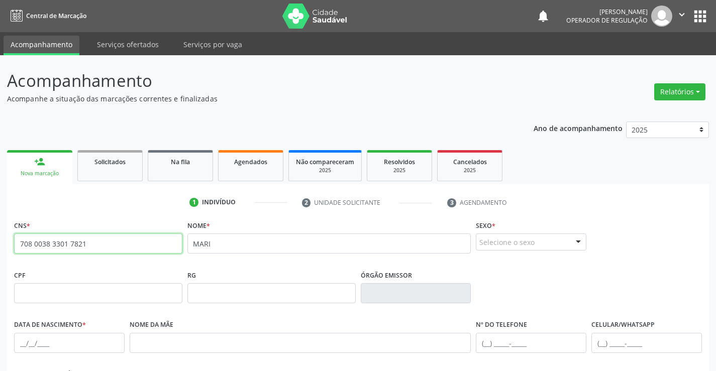
click at [113, 246] on input "708 0038 3301 7821" at bounding box center [98, 244] width 168 height 20
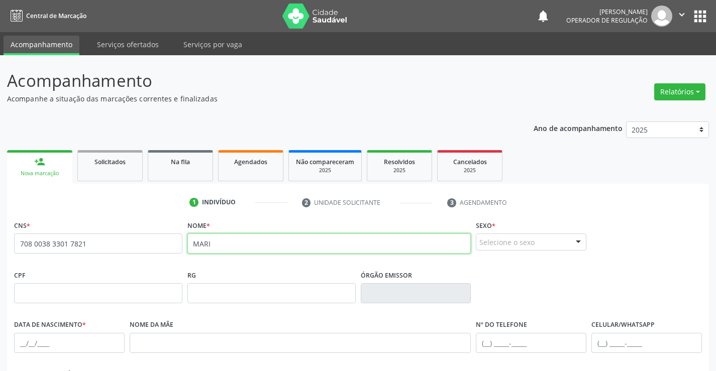
click at [231, 248] on input "MARI" at bounding box center [329, 244] width 284 height 20
type input "M"
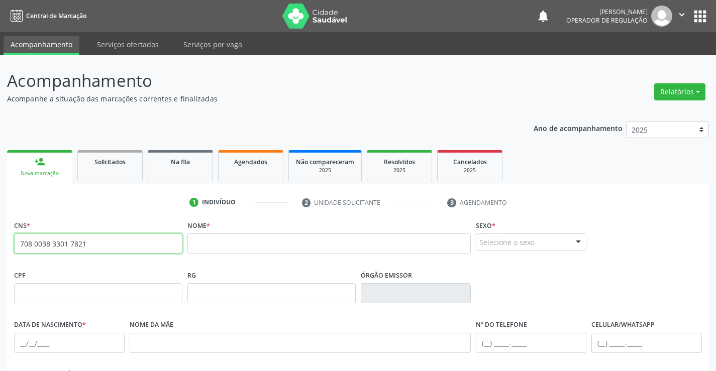
click at [124, 247] on input "708 0038 3301 7821" at bounding box center [98, 244] width 168 height 20
type input "7"
type input "700 4027 0549 2950"
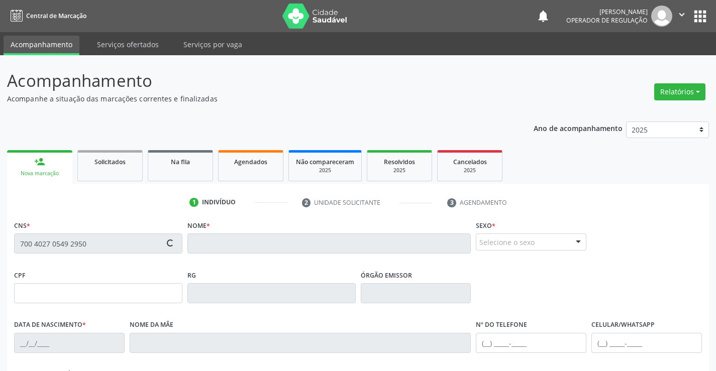
type input "0353536270"
type input "08/02/1963"
type input "(74) 99944-6078"
type input "sn"
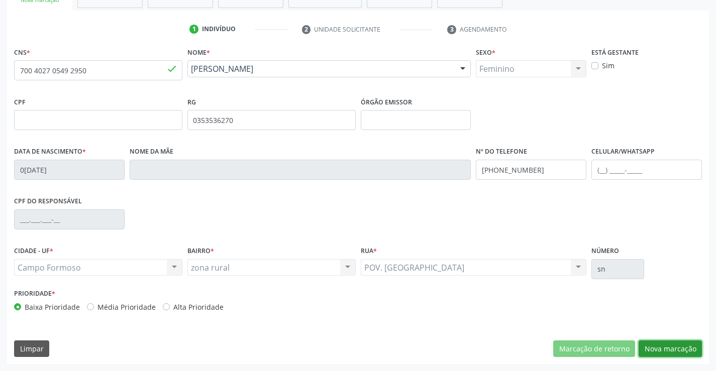
click at [673, 349] on button "Nova marcação" at bounding box center [669, 348] width 63 height 17
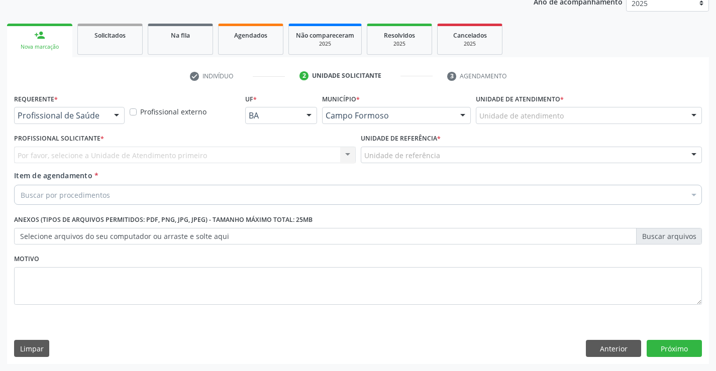
scroll to position [127, 0]
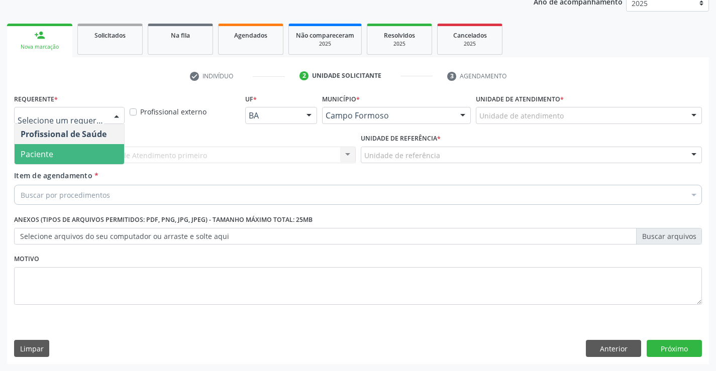
click at [57, 153] on span "Paciente" at bounding box center [69, 154] width 109 height 20
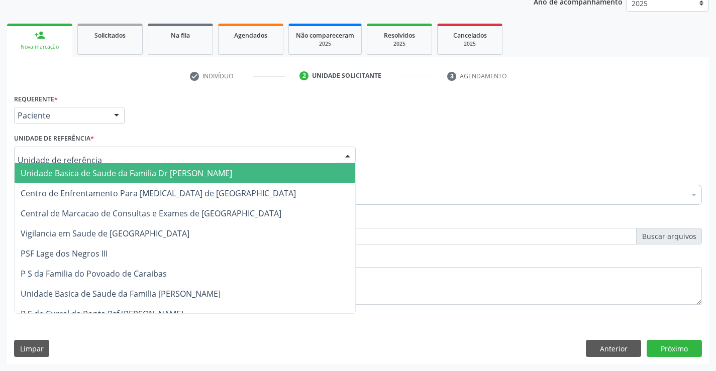
click at [73, 168] on span "Unidade Basica de Saude da Familia Dr [PERSON_NAME]" at bounding box center [126, 173] width 211 height 11
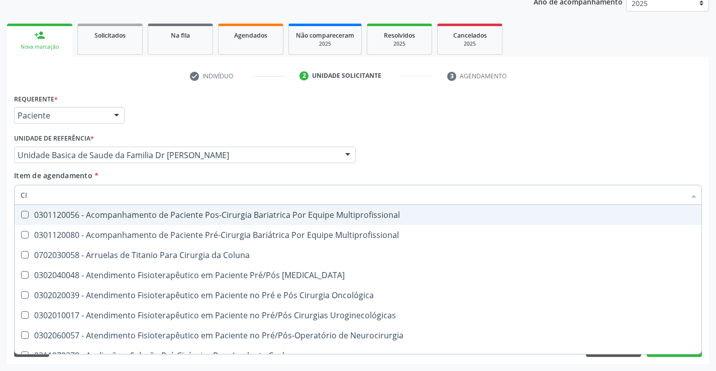
type input "C"
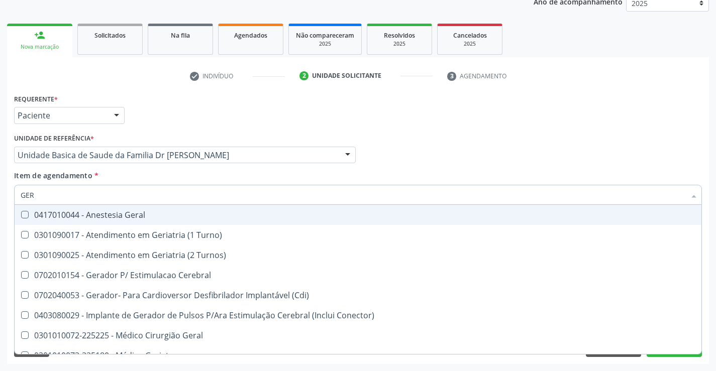
type input "GERA"
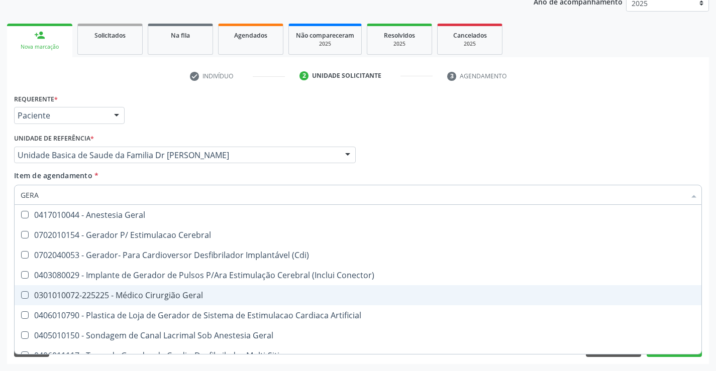
click at [212, 295] on div "0301010072-225225 - Médico Cirurgião Geral" at bounding box center [358, 295] width 674 height 8
checkbox Geral "true"
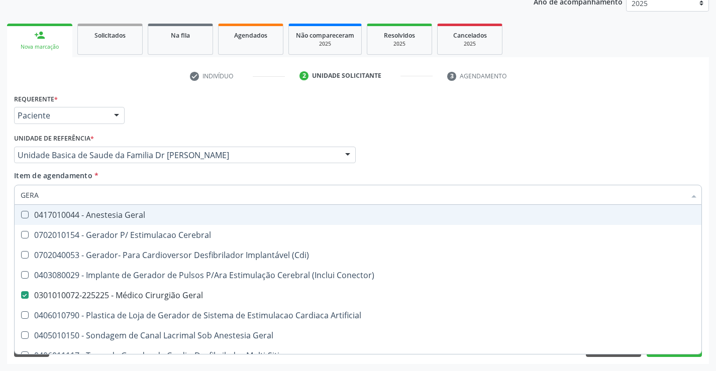
click at [169, 193] on input "GERA" at bounding box center [353, 195] width 664 height 20
type input "GER"
checkbox Geral "false"
checkbox Geral "true"
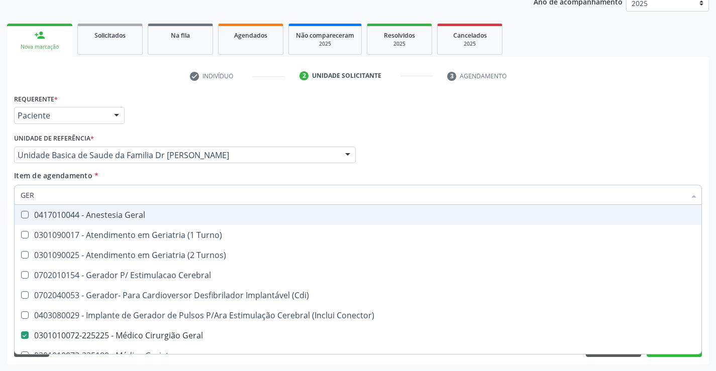
type input "GE"
checkbox Geral "false"
type input "G"
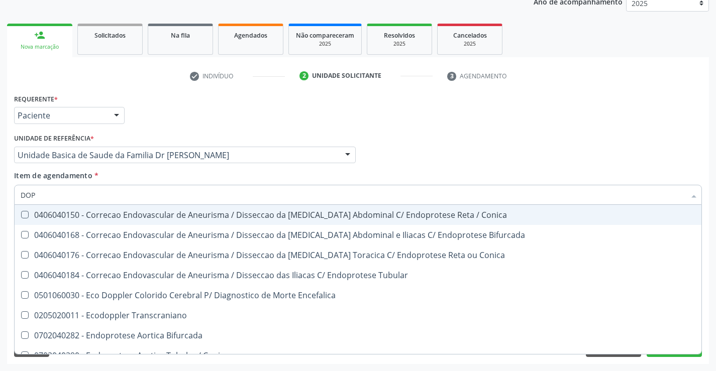
type input "DOPP"
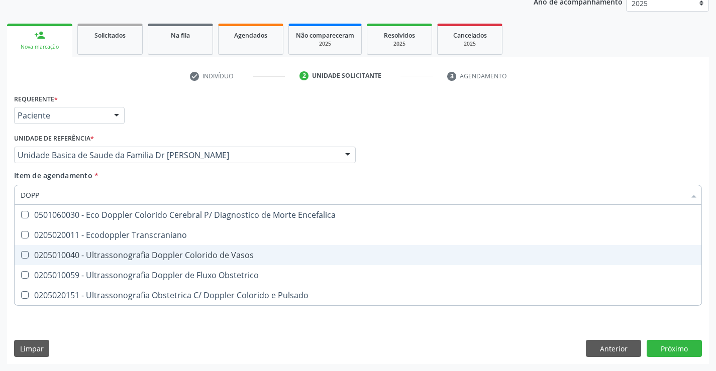
click at [205, 255] on div "0205010040 - Ultrassonografia Doppler Colorido de Vasos" at bounding box center [358, 255] width 674 height 8
checkbox Vasos "true"
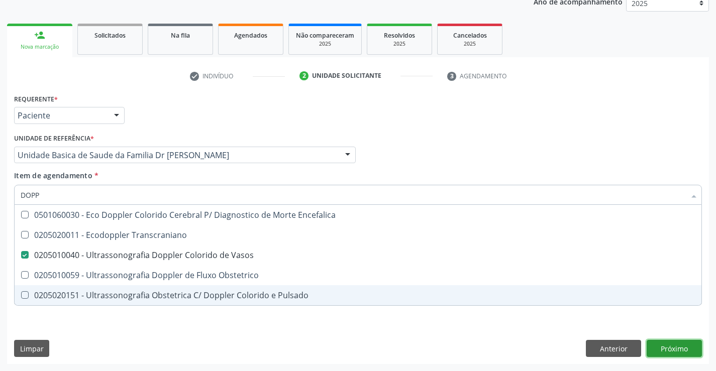
click at [676, 349] on div "Requerente * Paciente Profissional de Saúde Paciente Nenhum resultado encontrad…" at bounding box center [358, 227] width 702 height 273
checkbox Transcraniano "true"
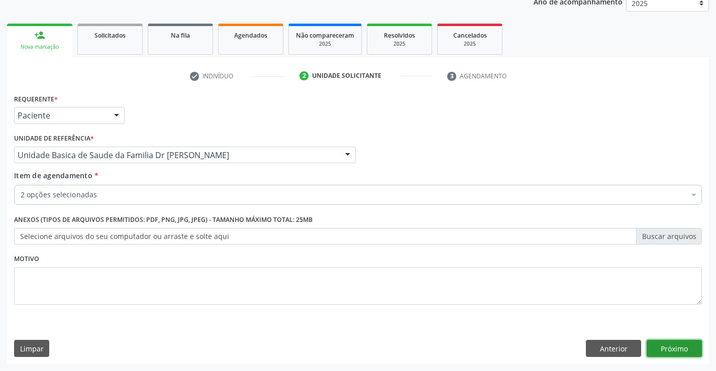
click at [665, 345] on button "Próximo" at bounding box center [673, 348] width 55 height 17
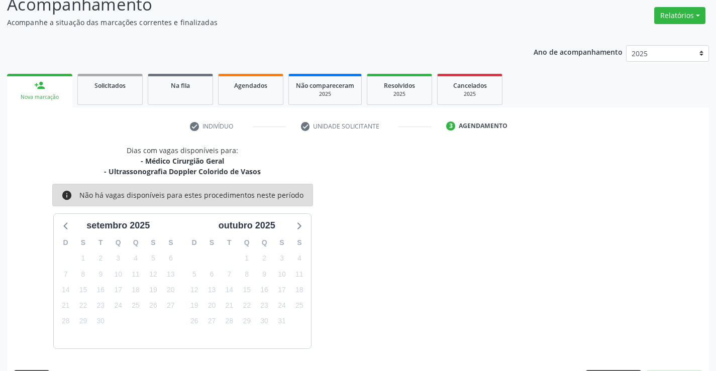
scroll to position [106, 0]
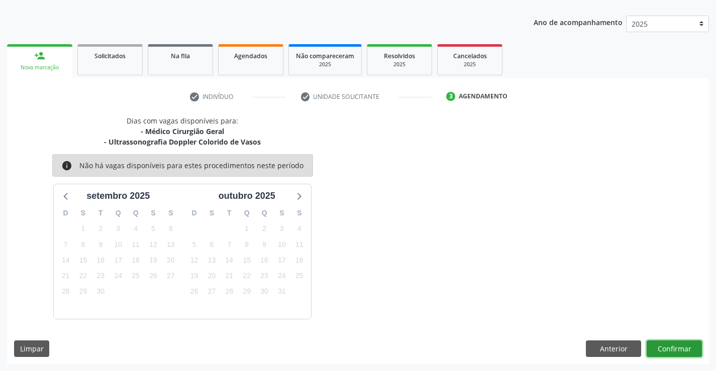
click at [677, 346] on button "Confirmar" at bounding box center [673, 348] width 55 height 17
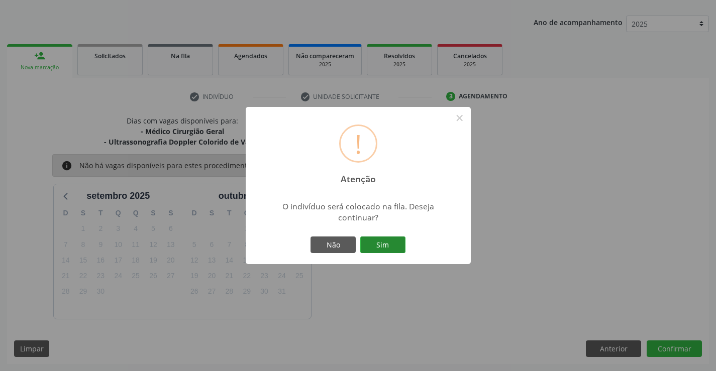
click at [384, 242] on button "Sim" at bounding box center [382, 245] width 45 height 17
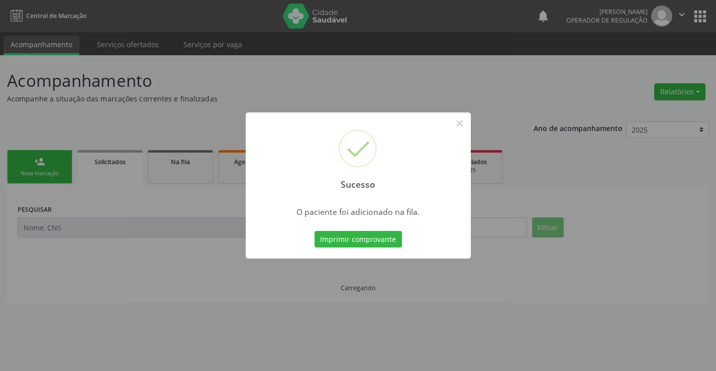
scroll to position [0, 0]
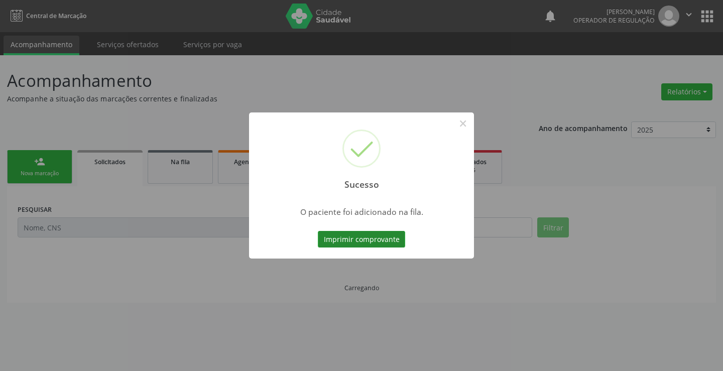
click at [393, 235] on button "Imprimir comprovante" at bounding box center [361, 239] width 87 height 17
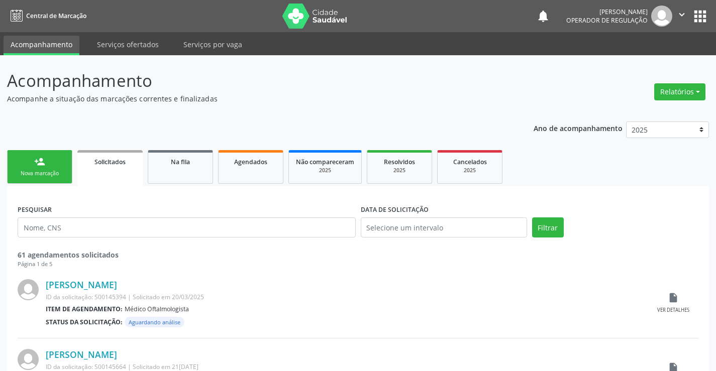
click at [61, 178] on link "person_add Nova marcação" at bounding box center [39, 167] width 65 height 34
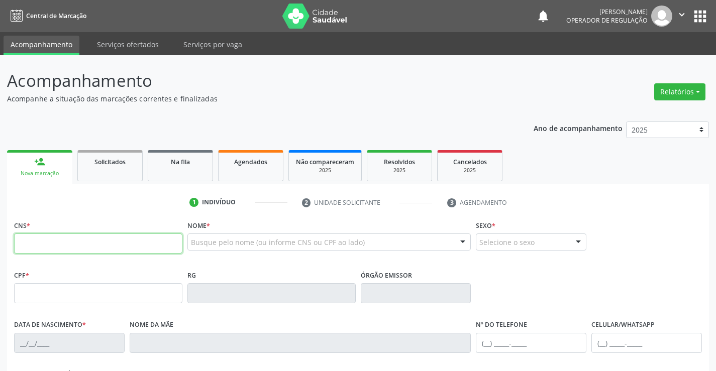
click at [77, 237] on input "text" at bounding box center [98, 244] width 168 height 20
type input "707 7006 6583 2910"
type input "1293570818"
type input "24/12/1958"
type input "(74) 98867-2163"
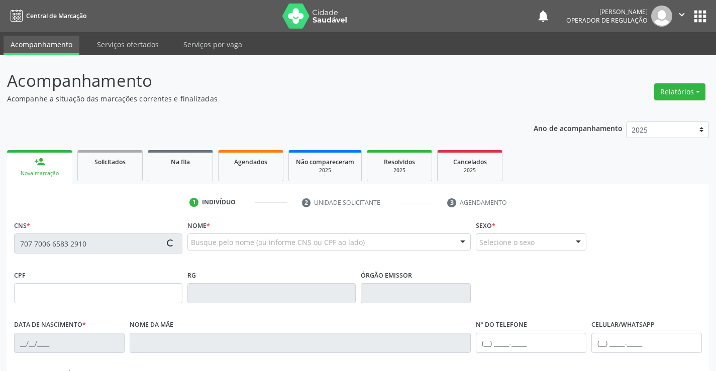
type input "SN"
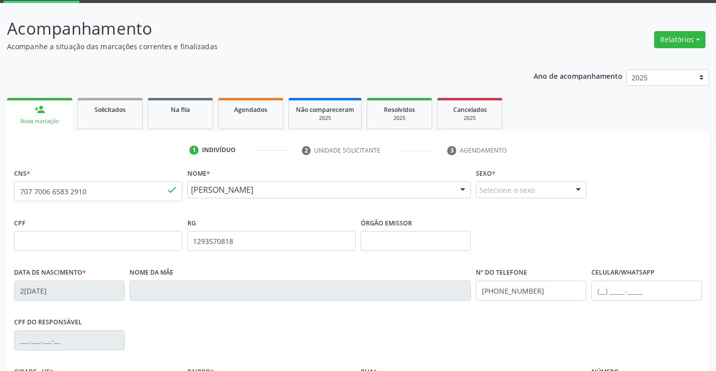
scroll to position [173, 0]
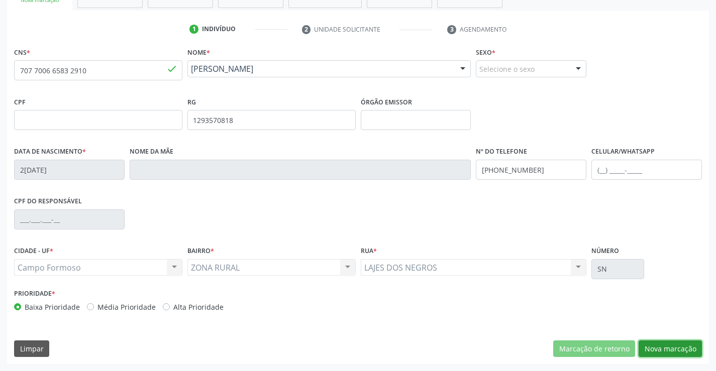
click at [664, 348] on button "Nova marcação" at bounding box center [669, 348] width 63 height 17
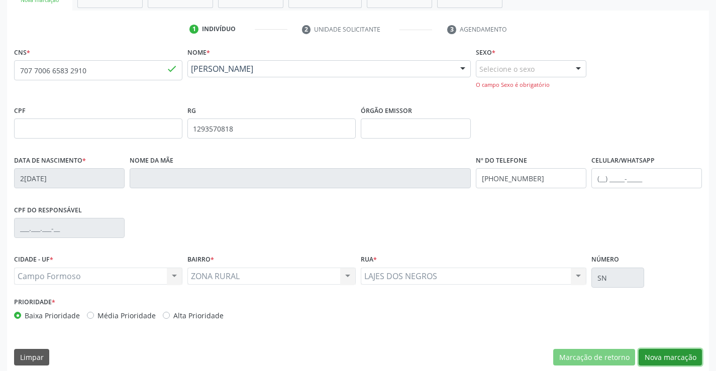
click at [664, 356] on button "Nova marcação" at bounding box center [669, 357] width 63 height 17
click at [539, 64] on div "Selecione o sexo" at bounding box center [531, 68] width 110 height 17
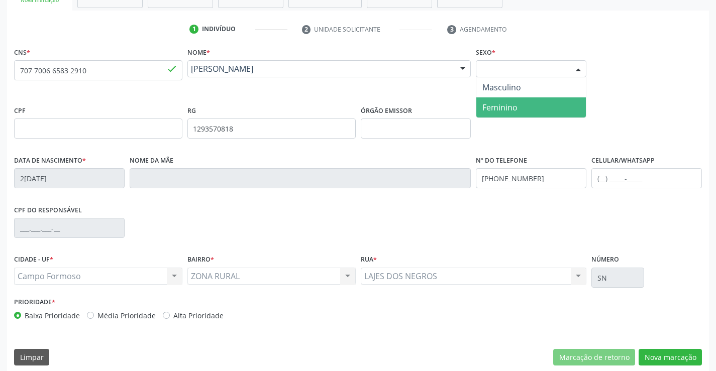
click at [526, 106] on span "Feminino" at bounding box center [530, 107] width 109 height 20
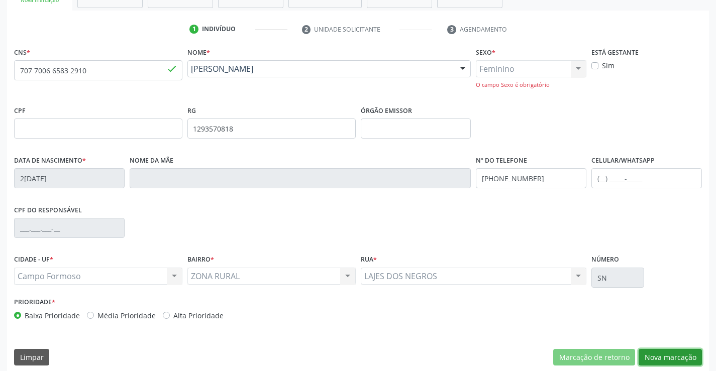
click at [669, 356] on button "Nova marcação" at bounding box center [669, 357] width 63 height 17
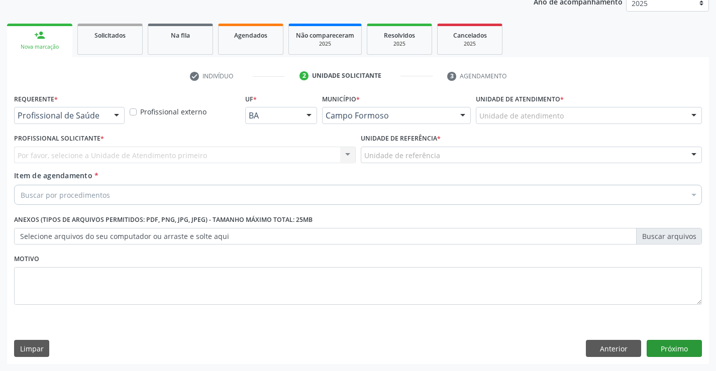
scroll to position [127, 0]
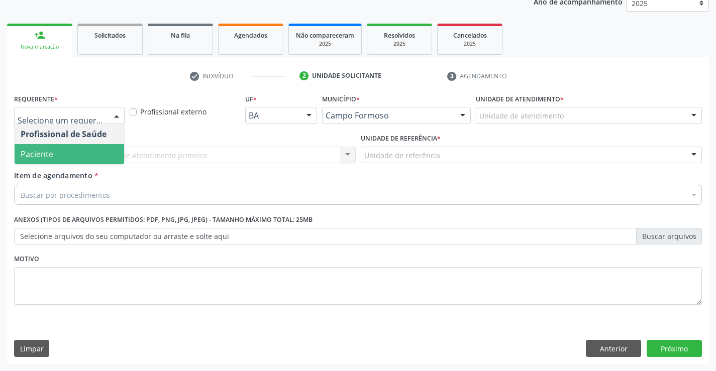
click at [77, 156] on span "Paciente" at bounding box center [69, 154] width 109 height 20
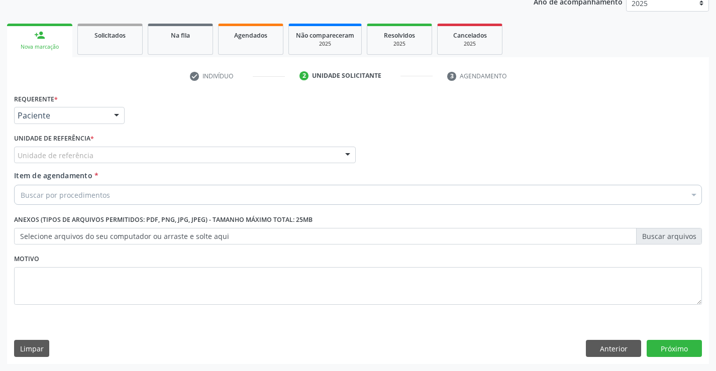
click at [93, 156] on div "Unidade de referência" at bounding box center [184, 155] width 341 height 17
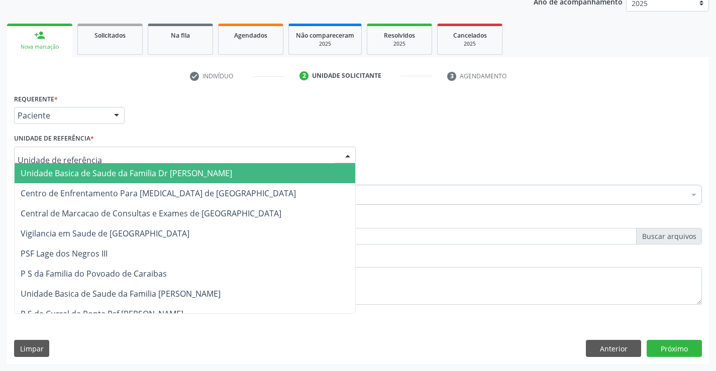
drag, startPoint x: 93, startPoint y: 175, endPoint x: 76, endPoint y: 188, distance: 21.5
click at [94, 176] on span "Unidade Basica de Saude da Familia Dr [PERSON_NAME]" at bounding box center [126, 173] width 211 height 11
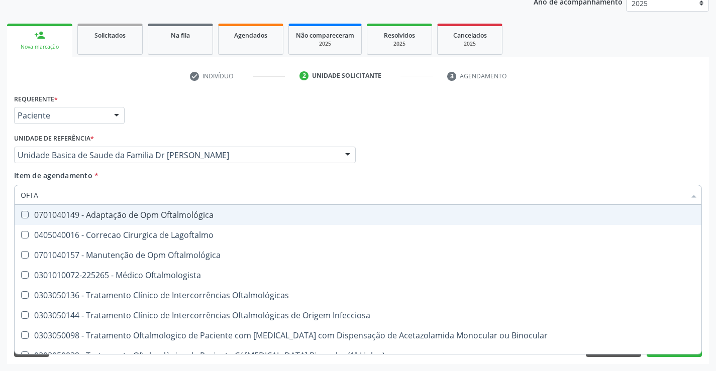
type input "OFTAL"
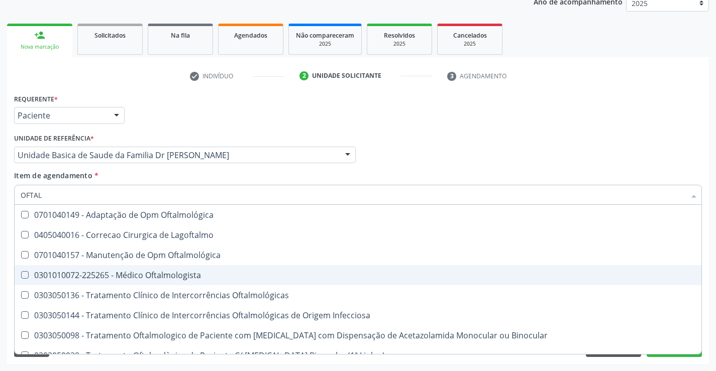
click at [125, 273] on div "0301010072-225265 - Médico Oftalmologista" at bounding box center [358, 275] width 674 height 8
checkbox Oftalmologista "true"
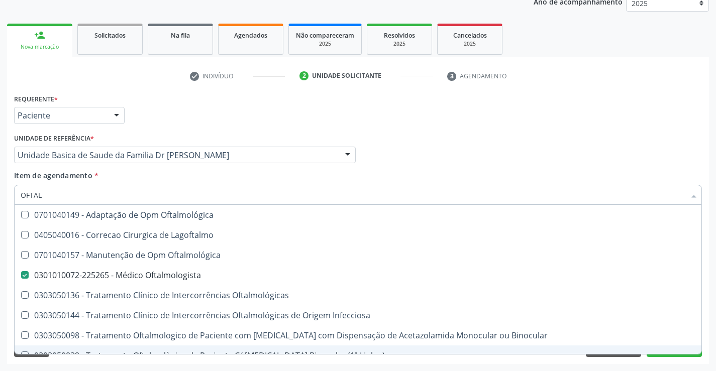
click at [672, 354] on div "0303050039 - Tratamento Oftalmològico de Paciente C/ [MEDICAL_DATA] Binocular (…" at bounding box center [358, 356] width 674 height 8
checkbox \) "true"
click at [672, 356] on button "Próximo" at bounding box center [673, 348] width 55 height 17
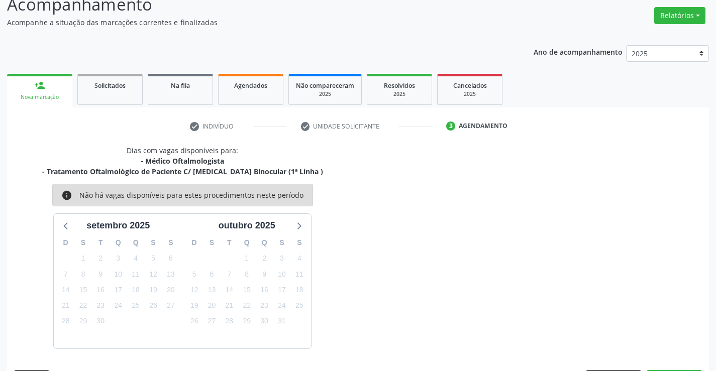
scroll to position [106, 0]
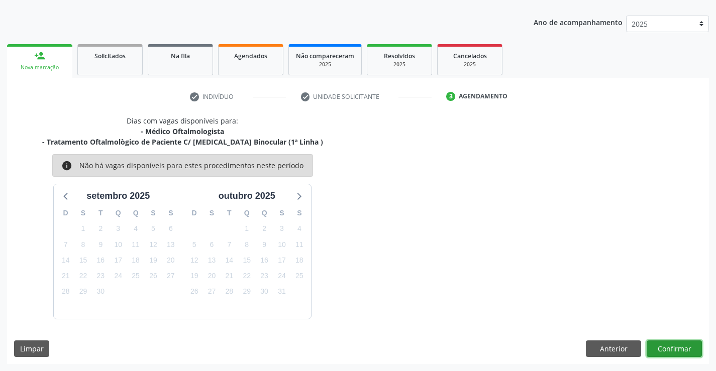
click at [667, 349] on button "Confirmar" at bounding box center [673, 348] width 55 height 17
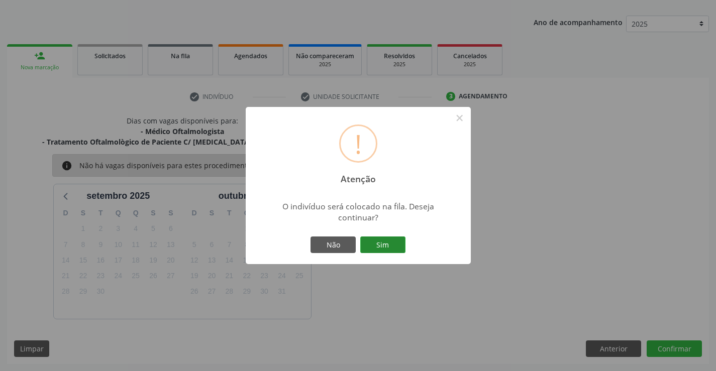
click at [391, 239] on button "Sim" at bounding box center [382, 245] width 45 height 17
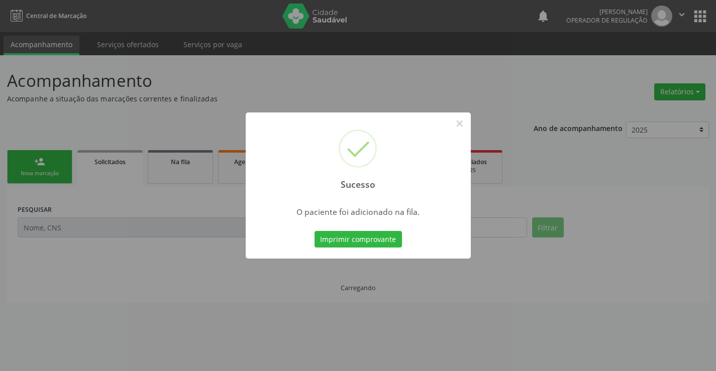
scroll to position [0, 0]
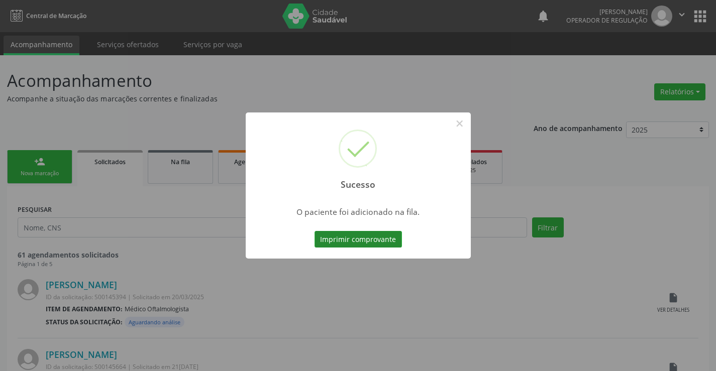
click at [366, 240] on button "Imprimir comprovante" at bounding box center [357, 239] width 87 height 17
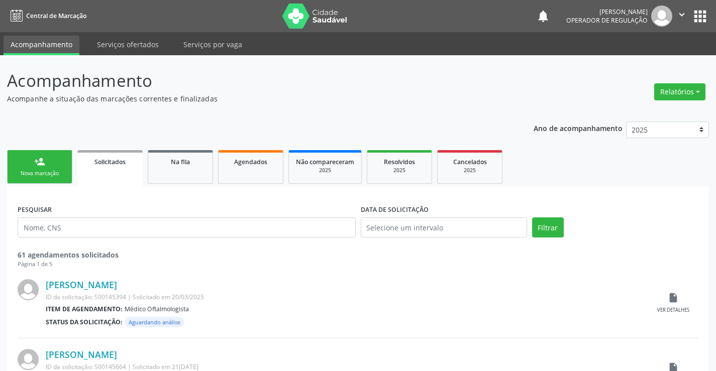
click at [57, 167] on link "person_add Nova marcação" at bounding box center [39, 167] width 65 height 34
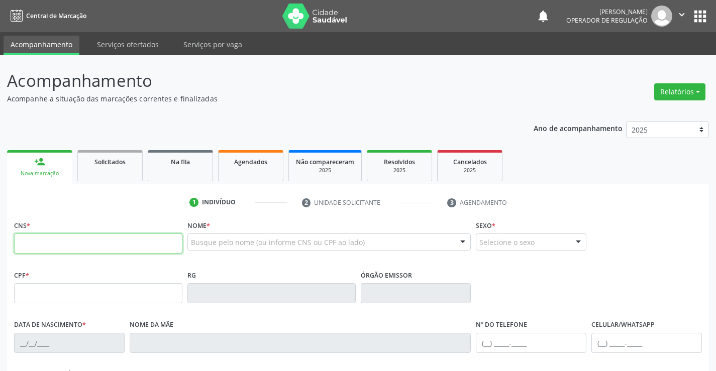
click at [94, 239] on input "text" at bounding box center [98, 244] width 168 height 20
type input "700 3019 4322 8037"
type input "24/03/2021"
type input "(74) 98123-4083"
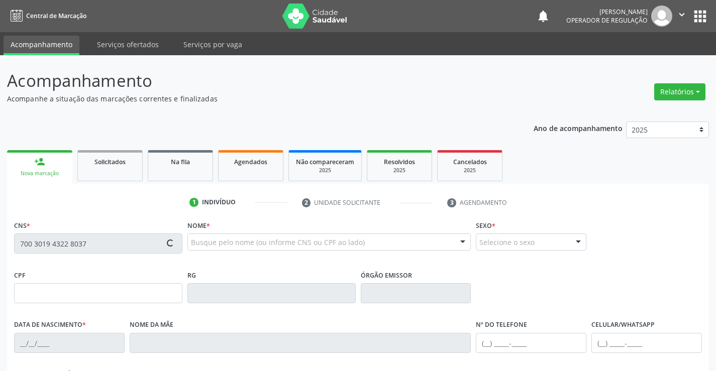
type input "SN"
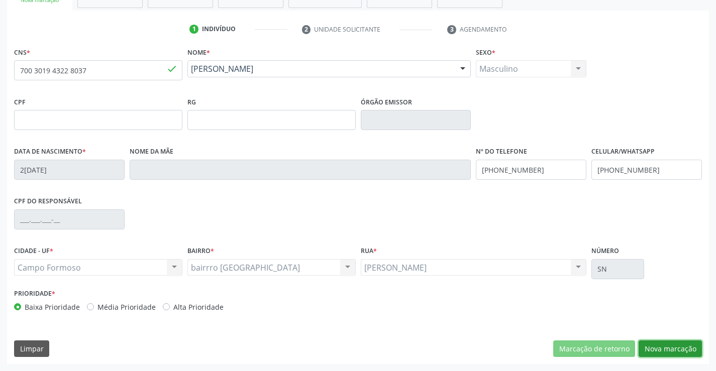
click at [663, 347] on button "Nova marcação" at bounding box center [669, 348] width 63 height 17
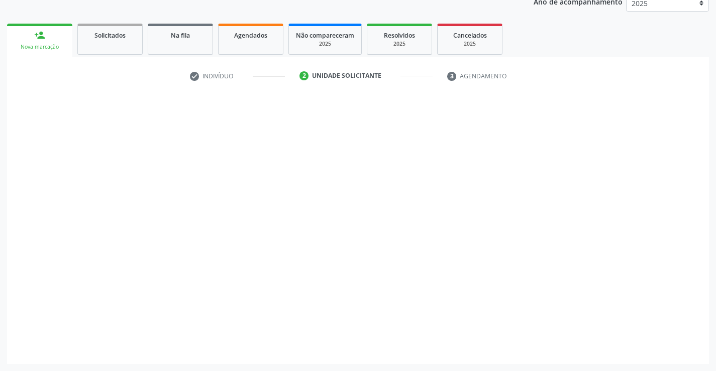
scroll to position [127, 0]
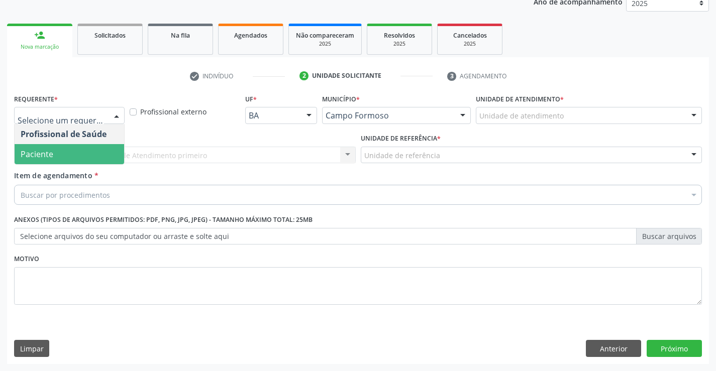
click at [71, 151] on span "Paciente" at bounding box center [69, 154] width 109 height 20
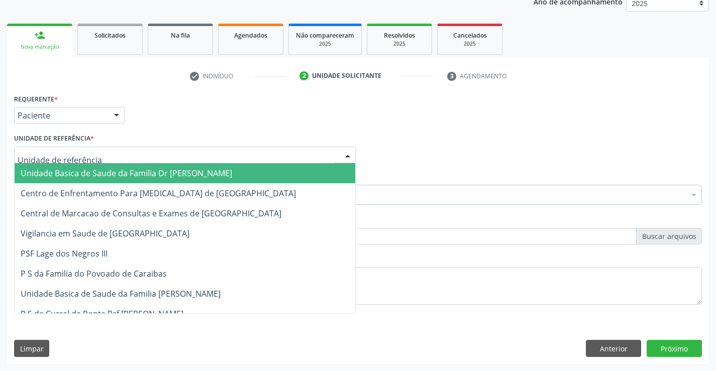
click at [91, 153] on div at bounding box center [184, 155] width 341 height 17
click at [90, 171] on span "Unidade Basica de Saude da Familia Dr [PERSON_NAME]" at bounding box center [126, 173] width 211 height 11
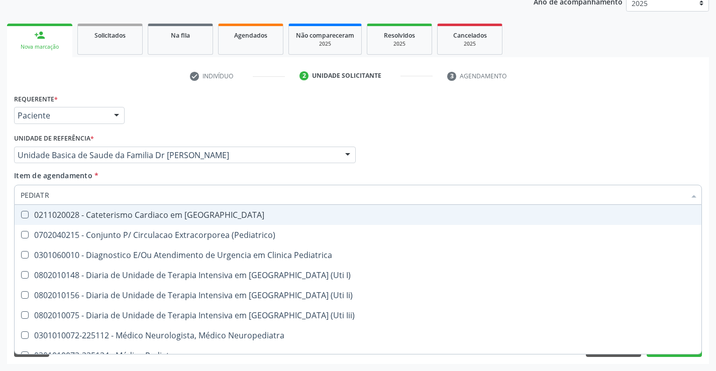
type input "PEDIATRA"
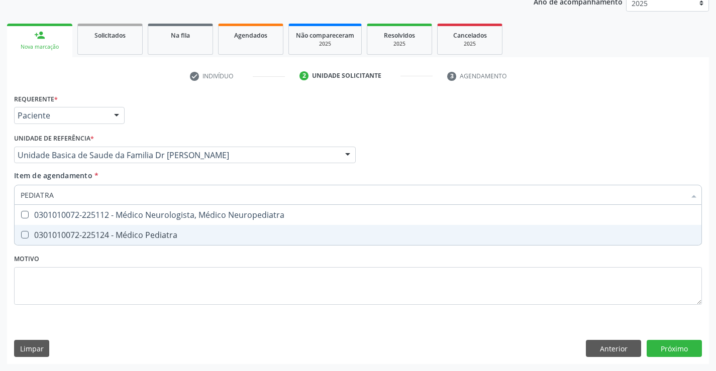
click at [120, 237] on div "0301010072-225124 - Médico Pediatra" at bounding box center [358, 235] width 674 height 8
checkbox Pediatra "true"
click at [670, 349] on div "Requerente * Paciente Profissional de Saúde Paciente Nenhum resultado encontrad…" at bounding box center [358, 227] width 702 height 273
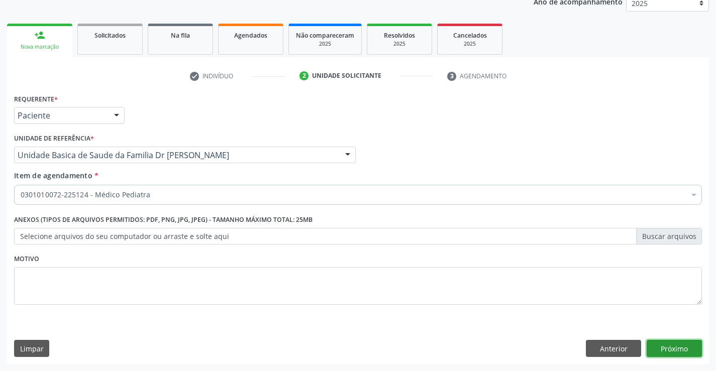
click at [666, 344] on button "Próximo" at bounding box center [673, 348] width 55 height 17
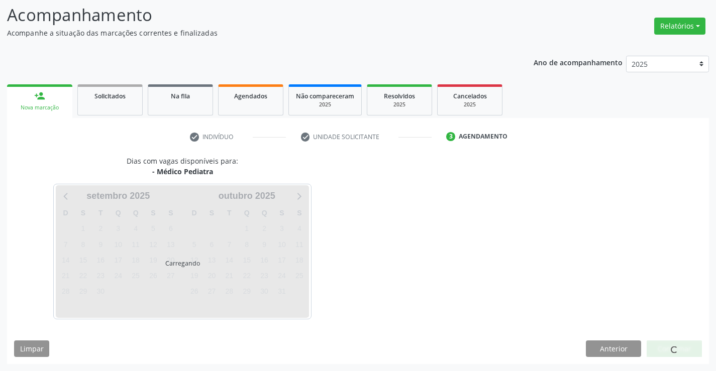
scroll to position [66, 0]
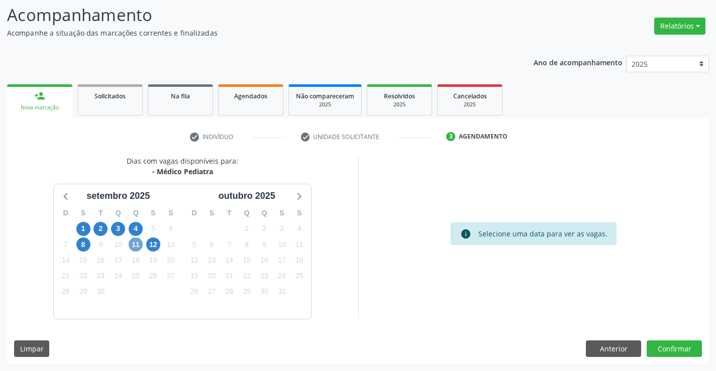
click at [134, 244] on span "11" at bounding box center [136, 245] width 14 height 14
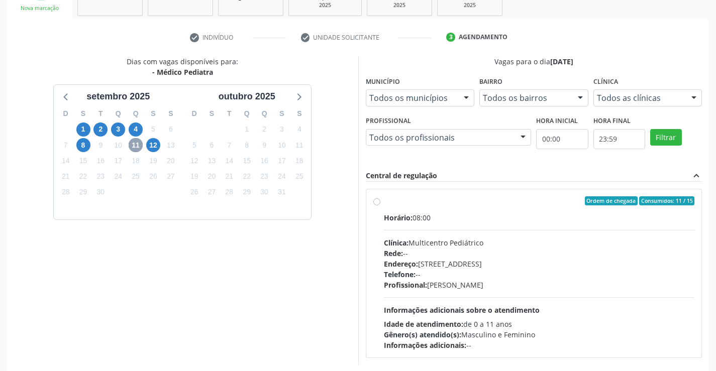
scroll to position [166, 0]
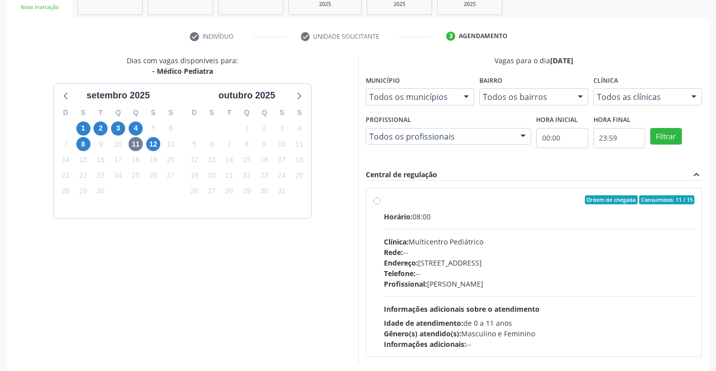
click at [384, 201] on label "Ordem de chegada Consumidos: 11 / 15 Horário: 08:00 Clínica: Multicentro Pediát…" at bounding box center [539, 272] width 311 height 154
click at [379, 201] on input "Ordem de chegada Consumidos: 11 / 15 Horário: 08:00 Clínica: Multicentro Pediát…" at bounding box center [376, 199] width 7 height 9
radio input "true"
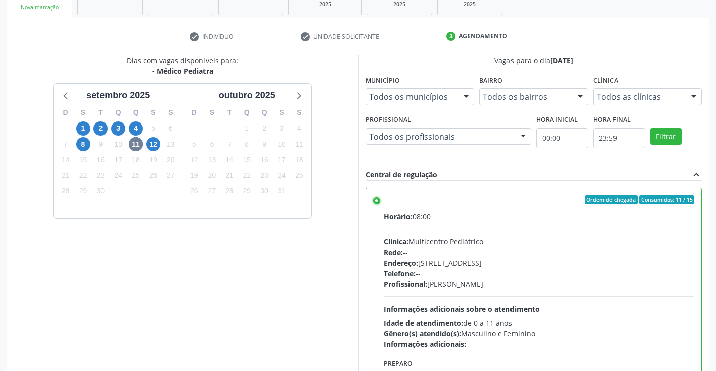
scroll to position [229, 0]
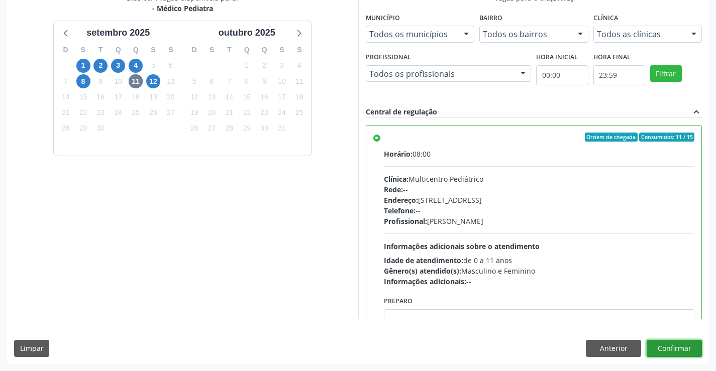
click at [683, 350] on button "Confirmar" at bounding box center [673, 348] width 55 height 17
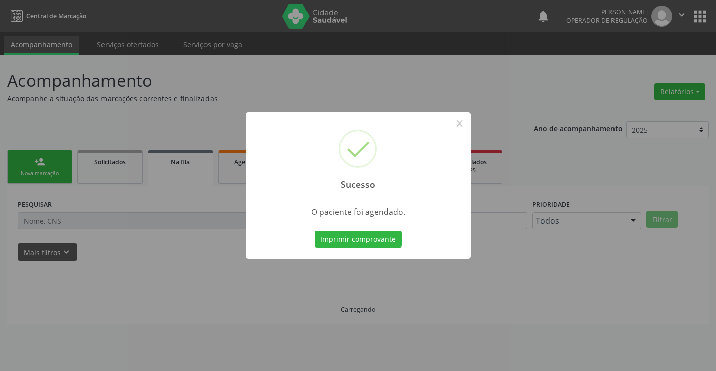
scroll to position [0, 0]
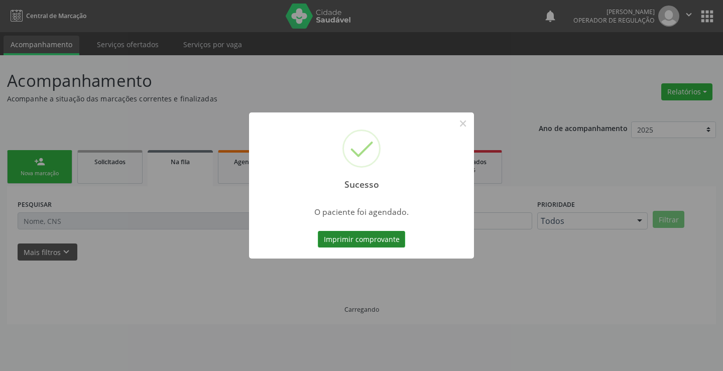
click at [366, 233] on button "Imprimir comprovante" at bounding box center [361, 239] width 87 height 17
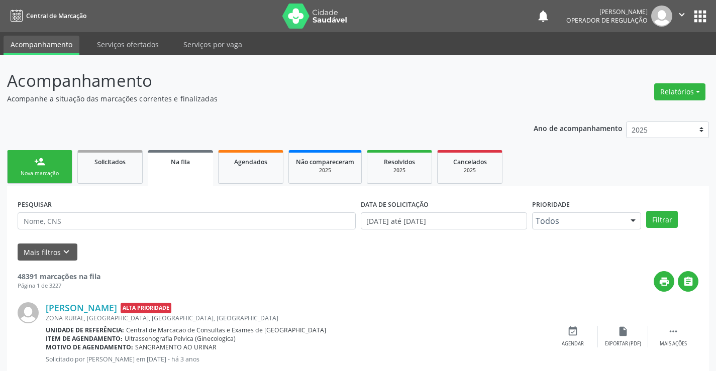
click at [63, 163] on link "person_add Nova marcação" at bounding box center [39, 167] width 65 height 34
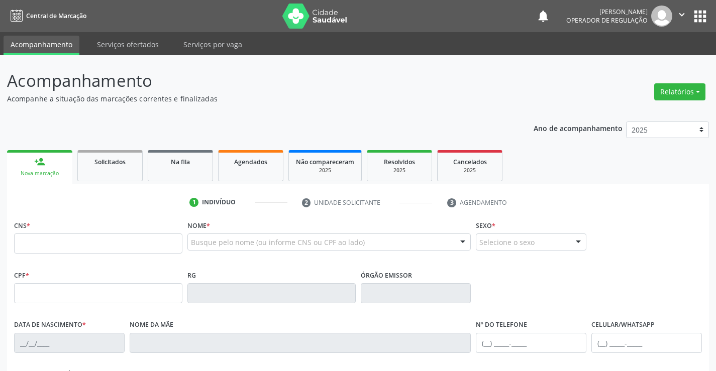
click at [59, 232] on div "CNS *" at bounding box center [98, 236] width 168 height 36
click at [82, 250] on input "text" at bounding box center [98, 244] width 168 height 20
type input "700 0019 6433 0402"
type input "042.241.065-90"
type input "1117237443"
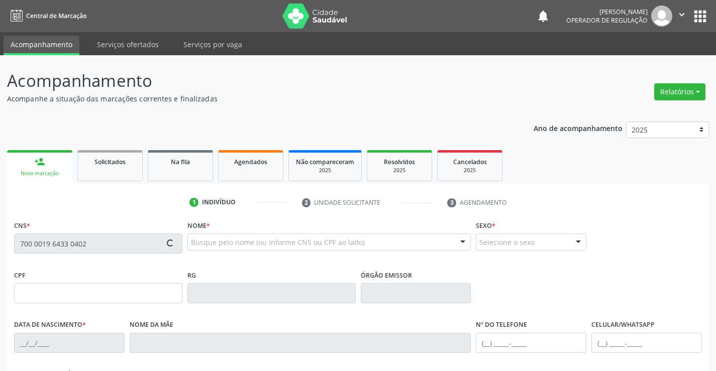
type input "[DATE]"
type input "[PERSON_NAME]"
type input "[PHONE_NUMBER]"
type input "042.241.065-90"
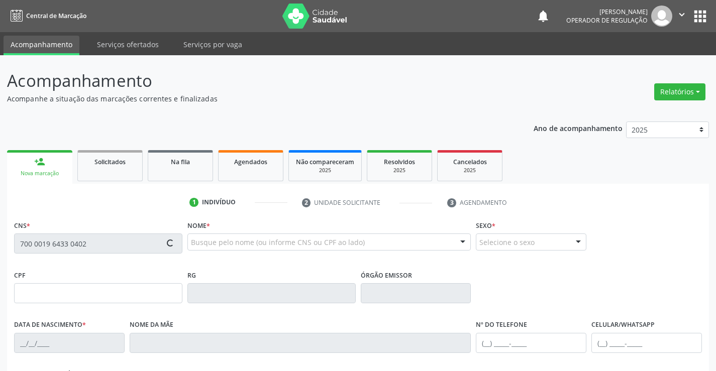
type input "223"
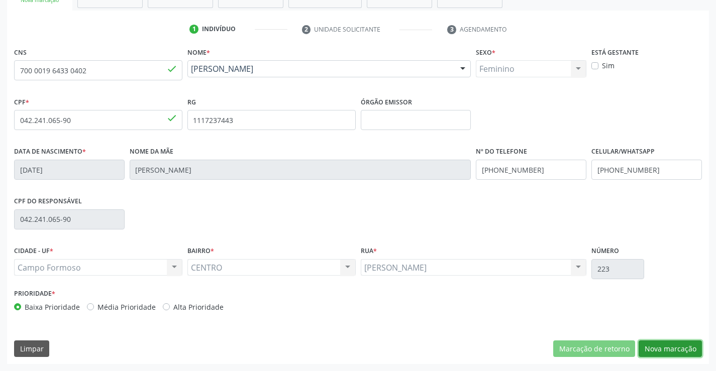
click at [681, 350] on button "Nova marcação" at bounding box center [669, 348] width 63 height 17
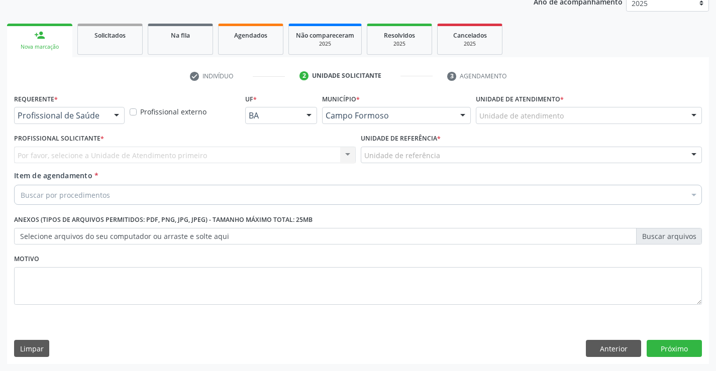
scroll to position [127, 0]
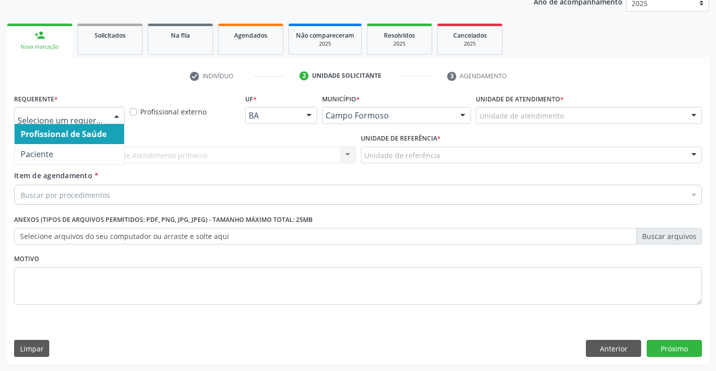
click at [67, 109] on div at bounding box center [69, 115] width 110 height 17
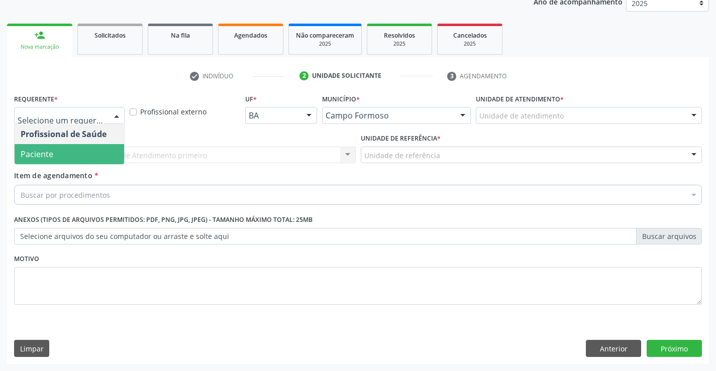
click at [57, 158] on span "Paciente" at bounding box center [69, 154] width 109 height 20
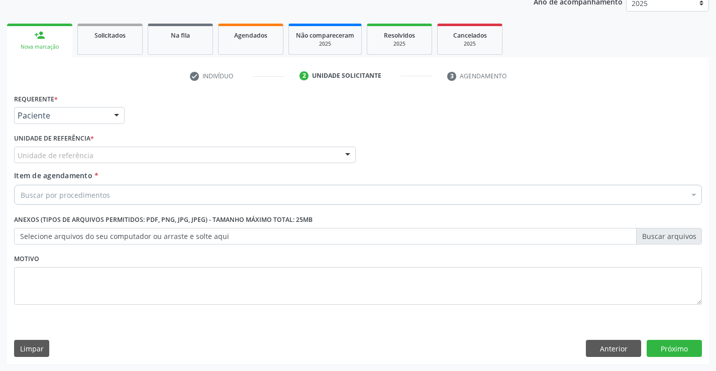
drag, startPoint x: 88, startPoint y: 153, endPoint x: 88, endPoint y: 169, distance: 16.6
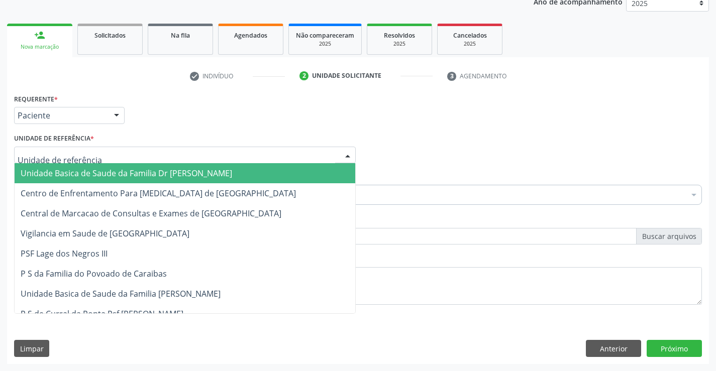
click at [92, 175] on span "Unidade Basica de Saude da Familia Dr [PERSON_NAME]" at bounding box center [126, 173] width 211 height 11
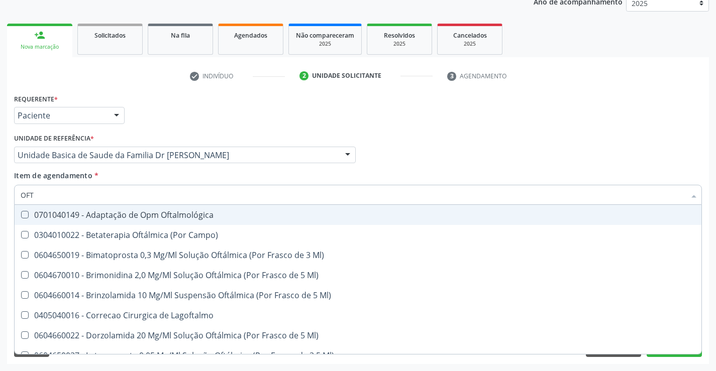
type input "OFTA"
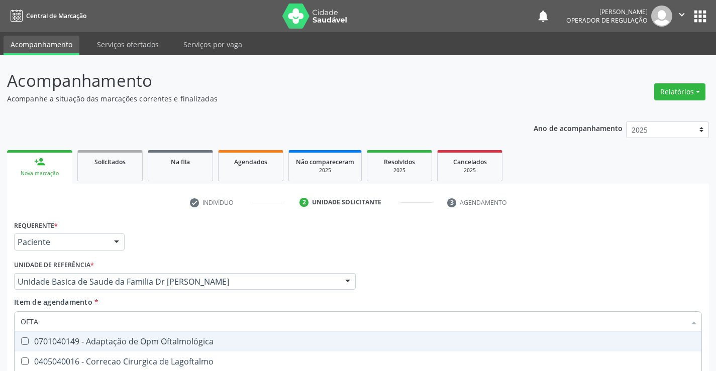
scroll to position [127, 0]
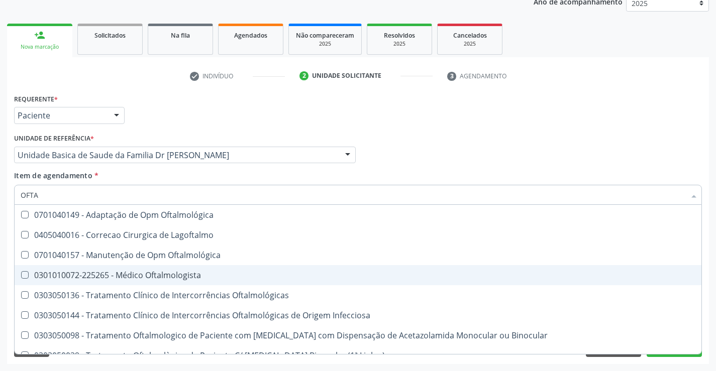
click at [116, 276] on div "0301010072-225265 - Médico Oftalmologista" at bounding box center [358, 275] width 674 height 8
checkbox Oftalmologista "true"
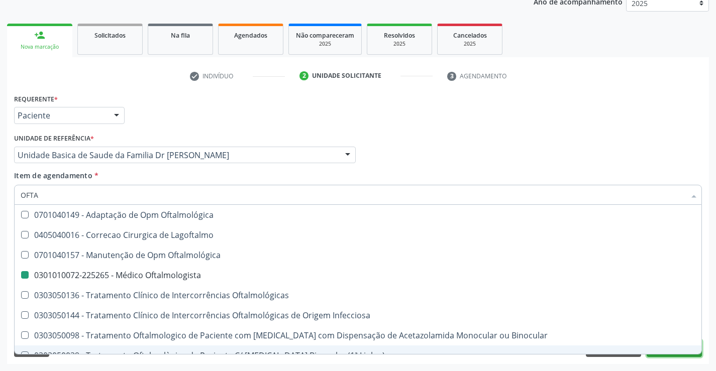
click at [673, 356] on button "Próximo" at bounding box center [673, 348] width 55 height 17
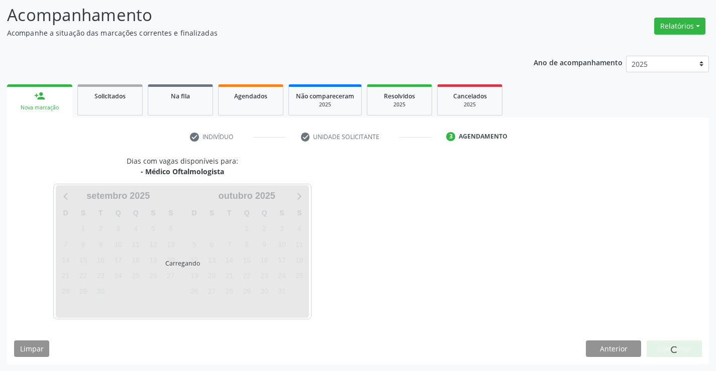
scroll to position [95, 0]
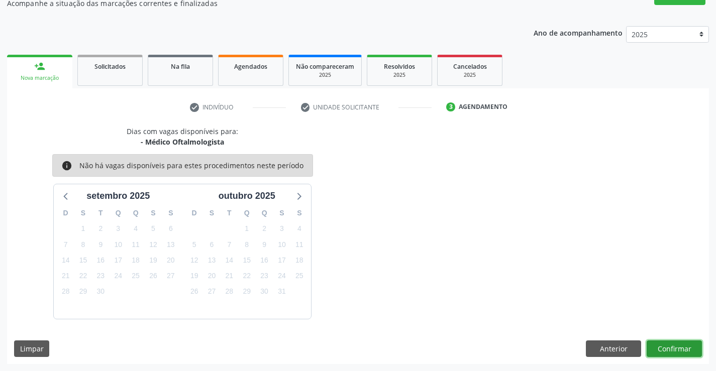
click at [676, 349] on button "Confirmar" at bounding box center [673, 348] width 55 height 17
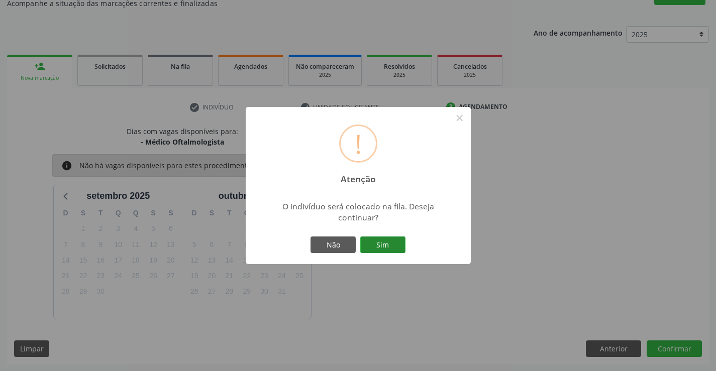
click at [377, 244] on button "Sim" at bounding box center [382, 245] width 45 height 17
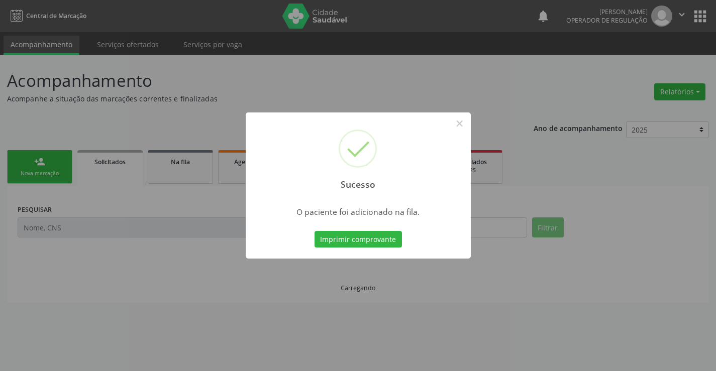
scroll to position [0, 0]
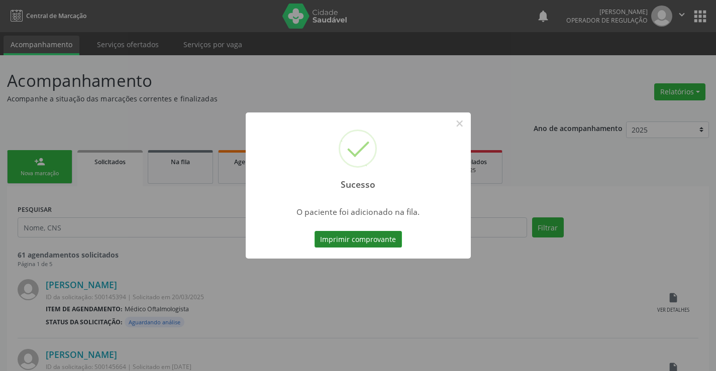
click at [382, 240] on button "Imprimir comprovante" at bounding box center [357, 239] width 87 height 17
